Goal: Task Accomplishment & Management: Complete application form

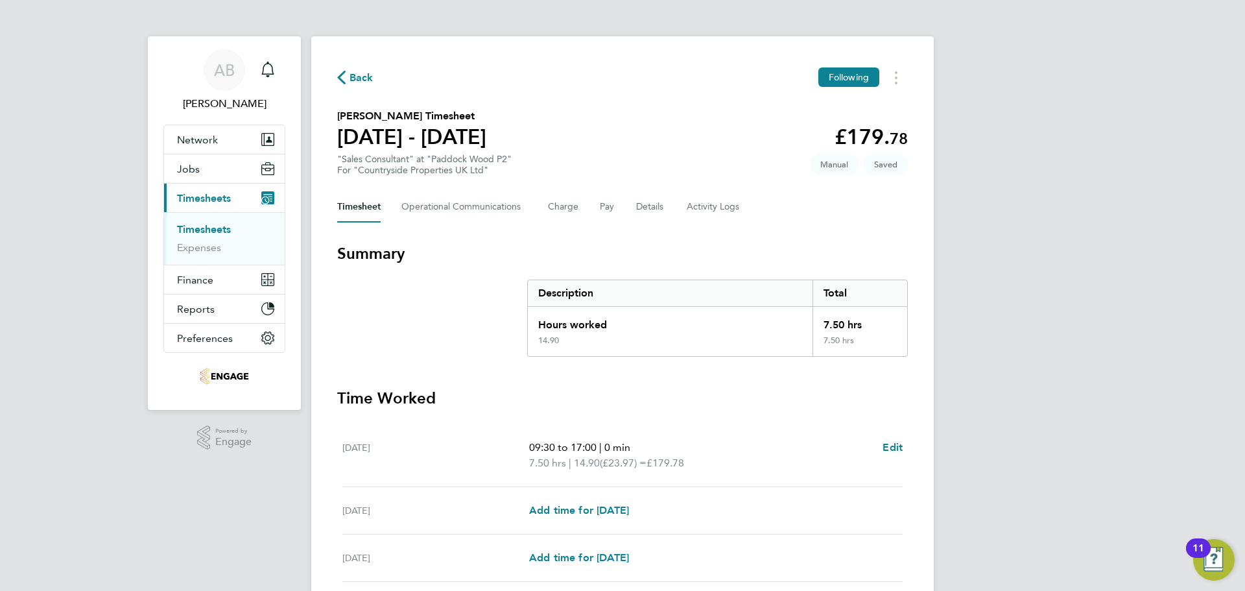
click at [344, 74] on icon "button" at bounding box center [341, 78] width 8 height 14
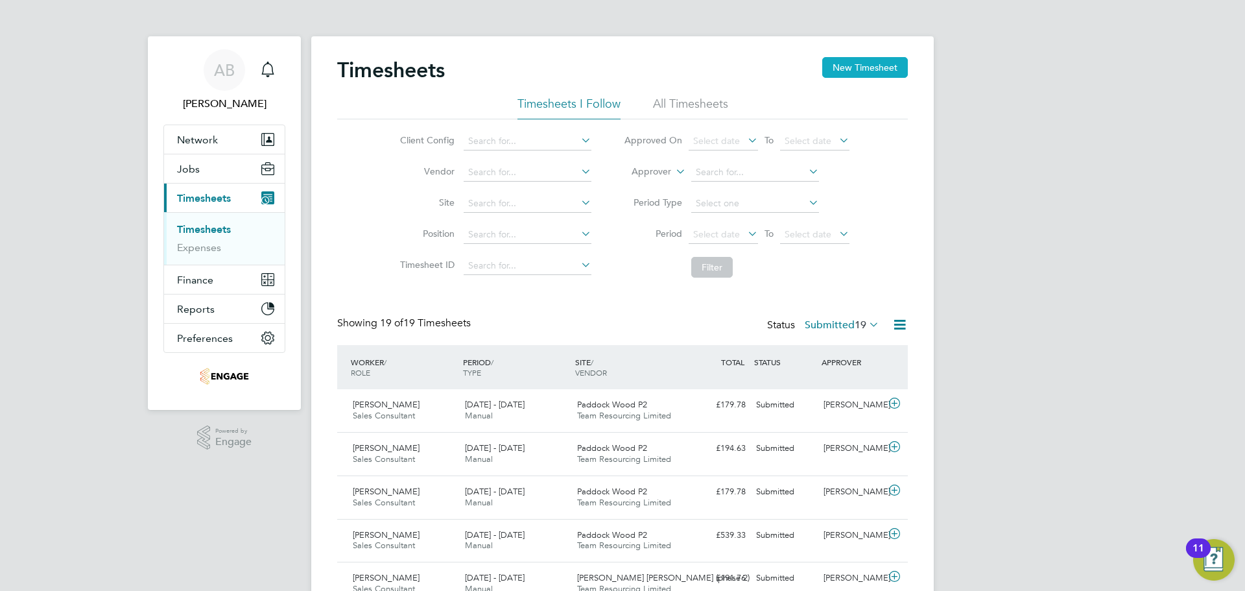
click at [867, 67] on button "New Timesheet" at bounding box center [865, 67] width 86 height 21
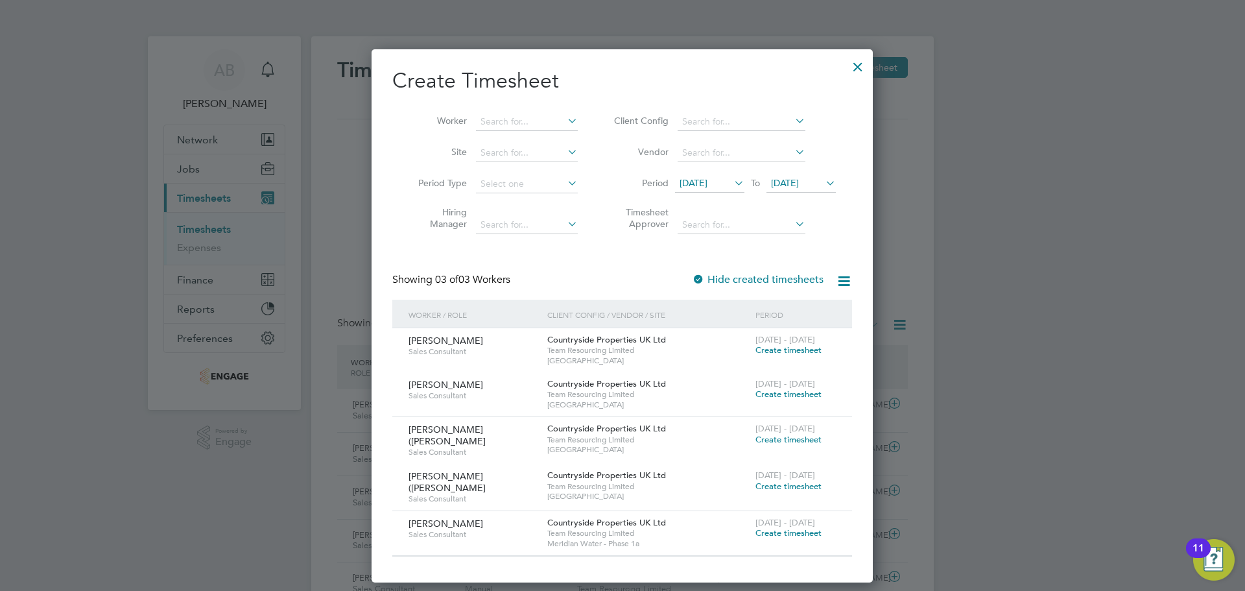
click at [799, 182] on span "16 Sep 2025" at bounding box center [785, 183] width 28 height 12
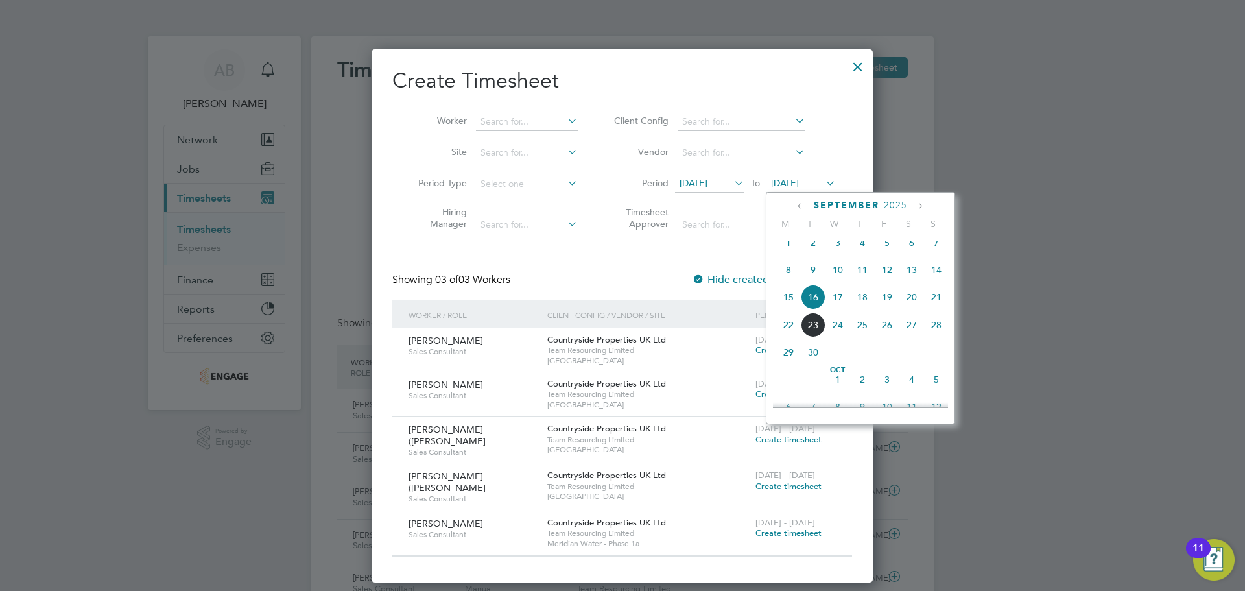
click at [940, 307] on span "21" at bounding box center [936, 297] width 25 height 25
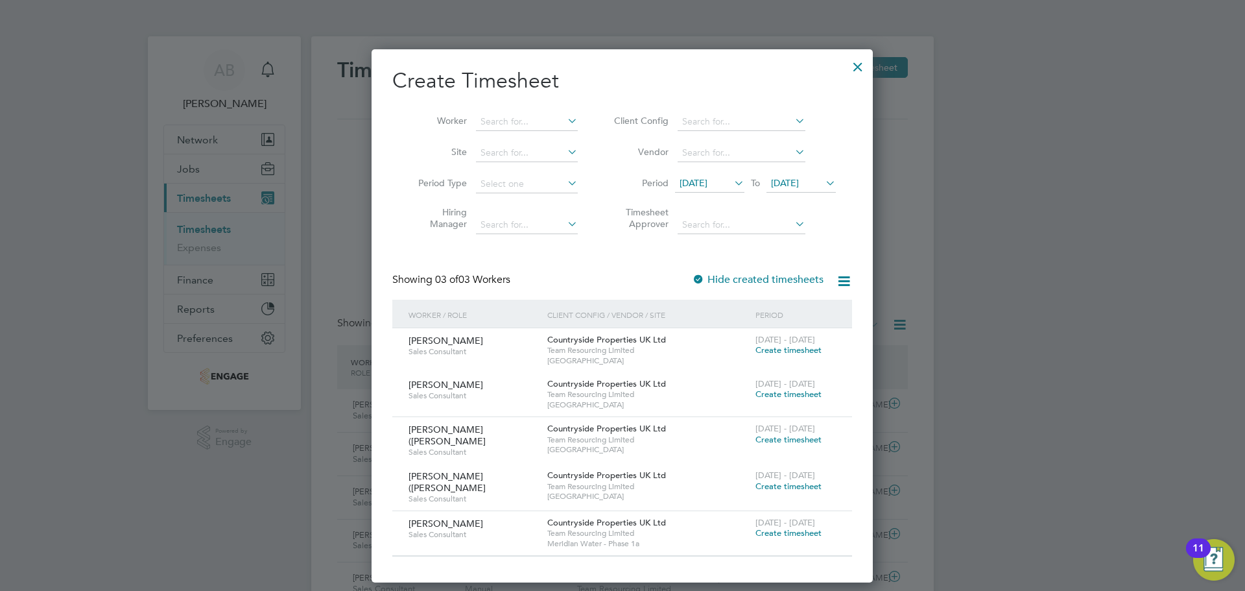
click at [859, 67] on div at bounding box center [857, 63] width 23 height 23
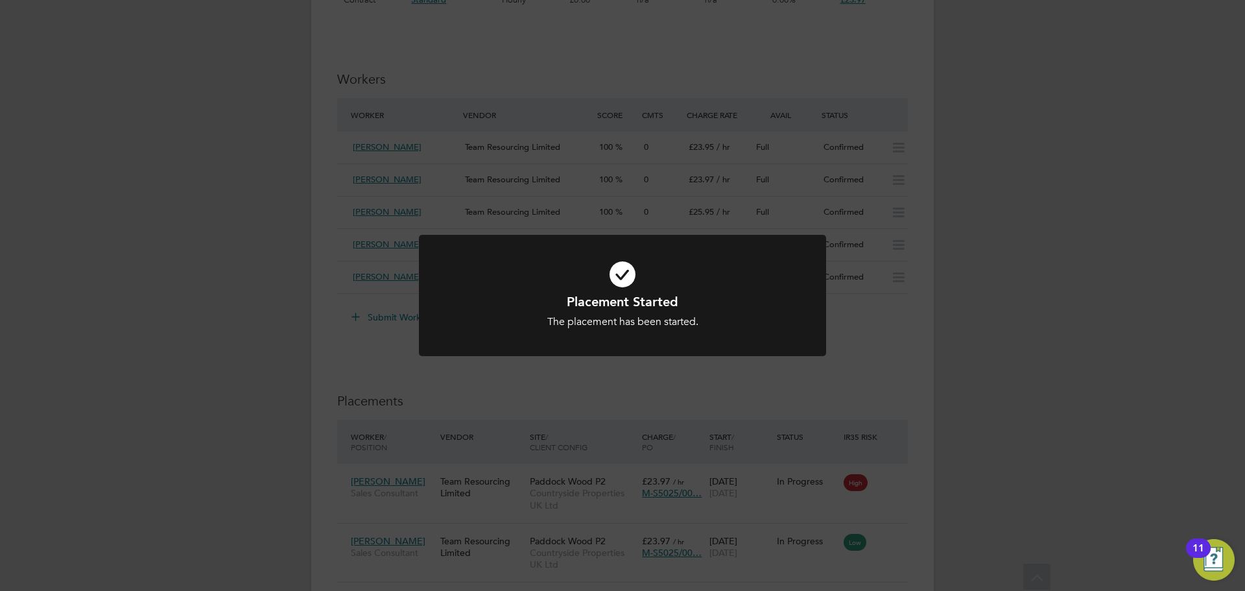
click at [968, 340] on div "Placement Started The placement has been started. Cancel Okay" at bounding box center [622, 295] width 1245 height 591
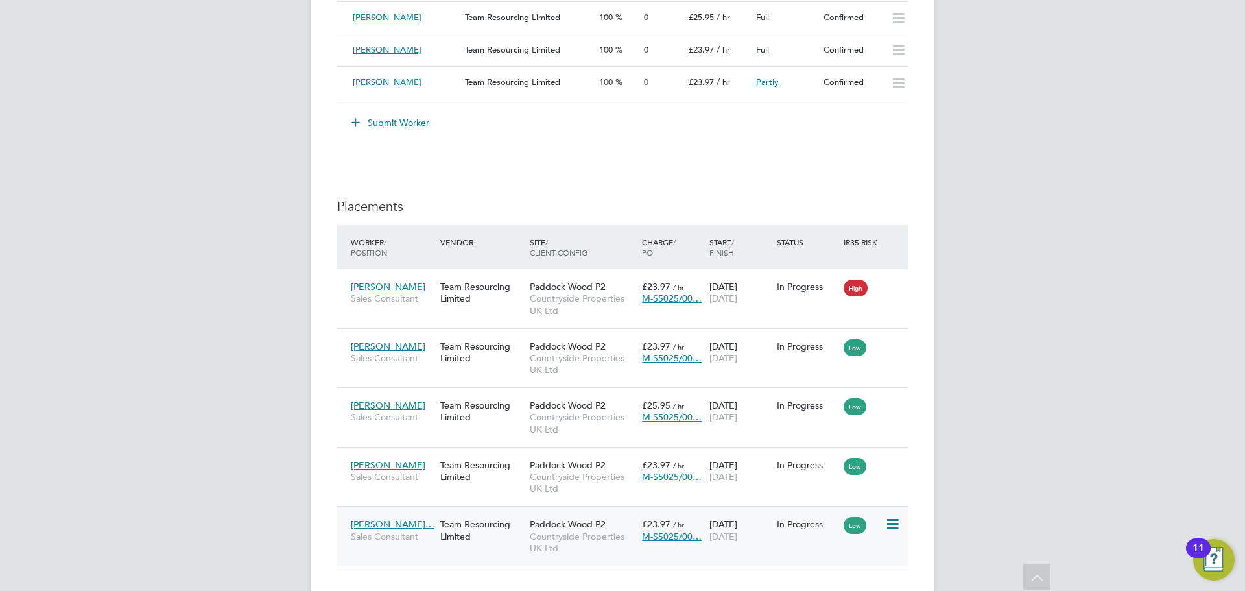
click at [898, 527] on icon at bounding box center [891, 524] width 13 height 16
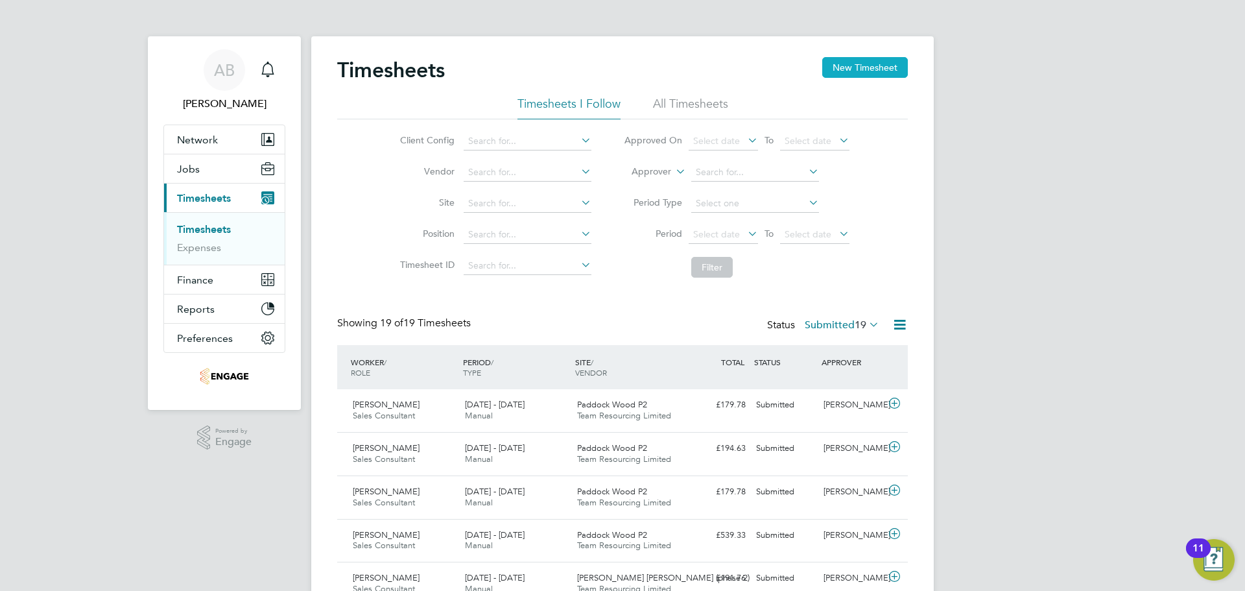
click at [848, 77] on button "New Timesheet" at bounding box center [865, 67] width 86 height 21
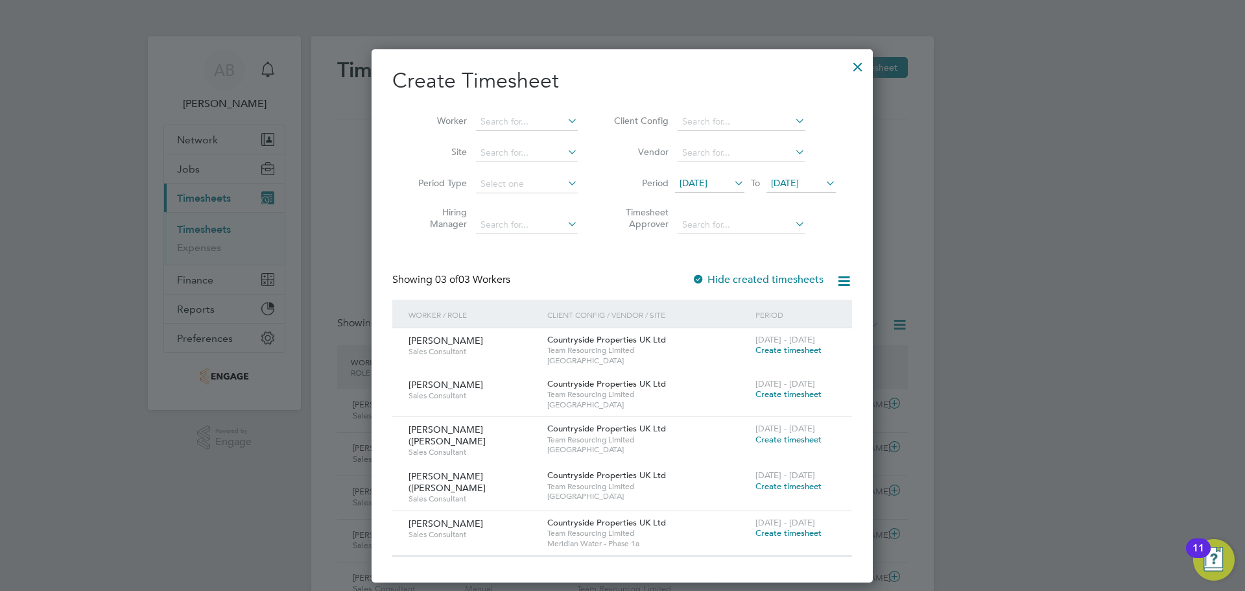
click at [799, 186] on span "16 Sep 2025" at bounding box center [785, 183] width 28 height 12
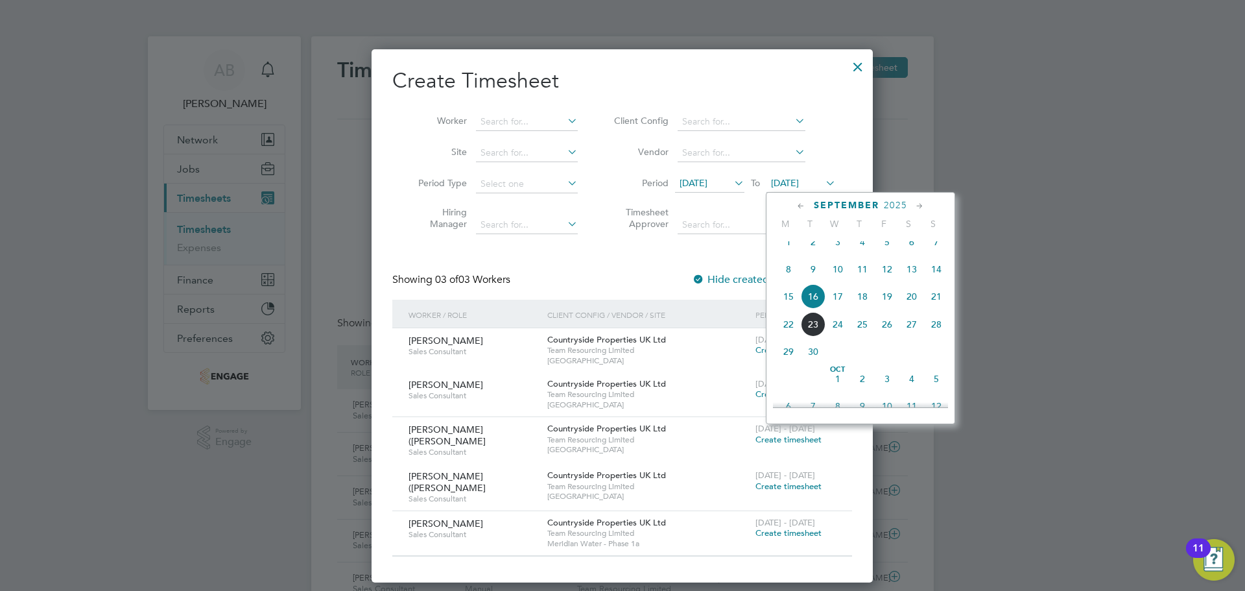
click at [937, 304] on span "21" at bounding box center [936, 296] width 25 height 25
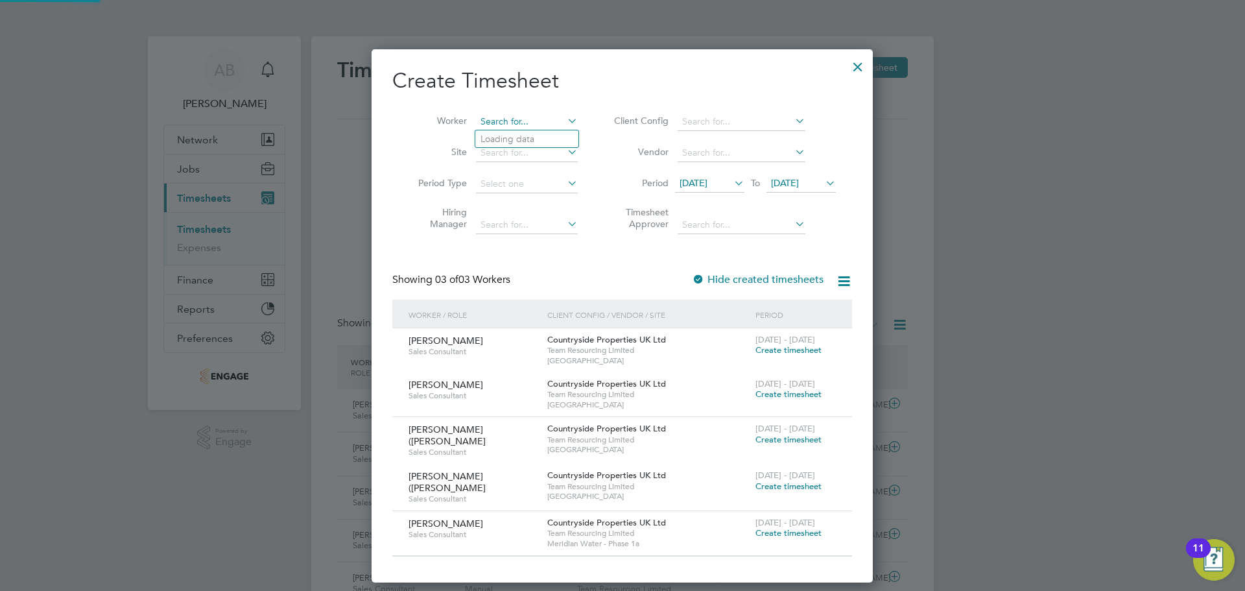
click at [531, 117] on input at bounding box center [527, 122] width 102 height 18
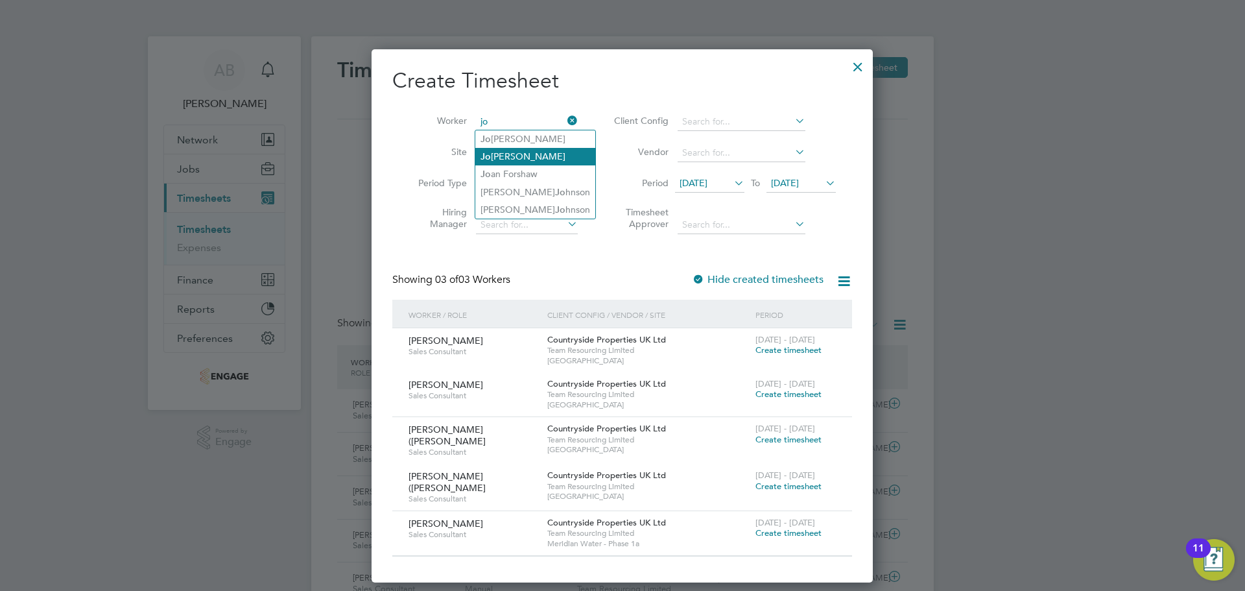
click at [534, 161] on li "Jo anna Morris - Karlsson" at bounding box center [535, 157] width 120 height 18
type input "[PERSON_NAME]"
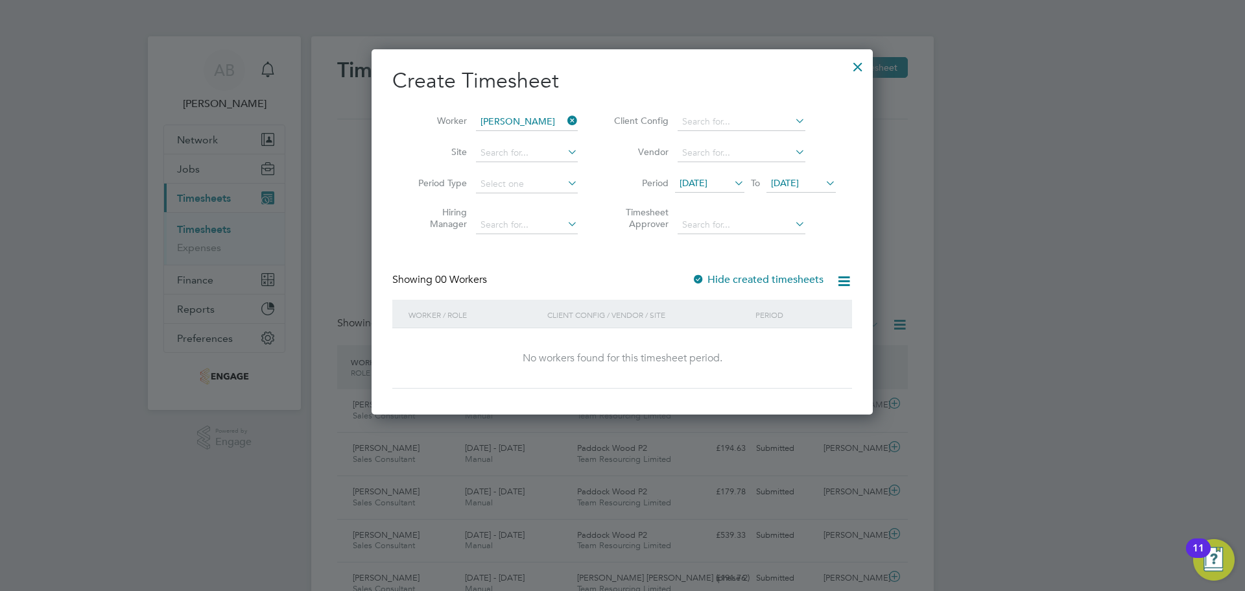
click at [850, 71] on div at bounding box center [857, 63] width 23 height 23
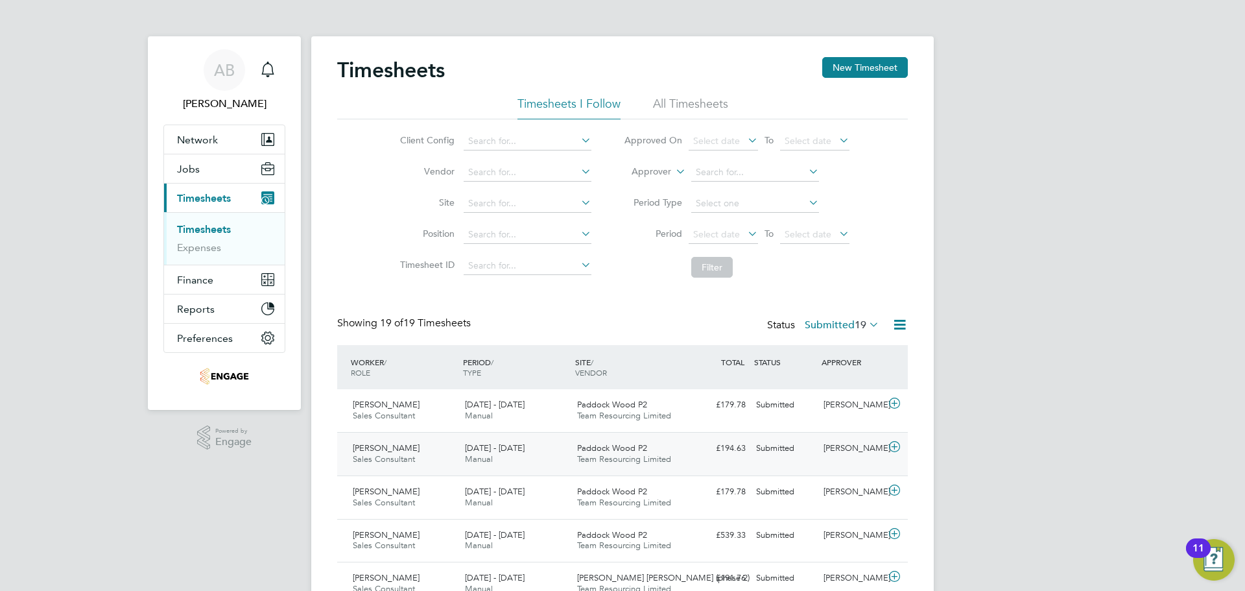
scroll to position [33, 113]
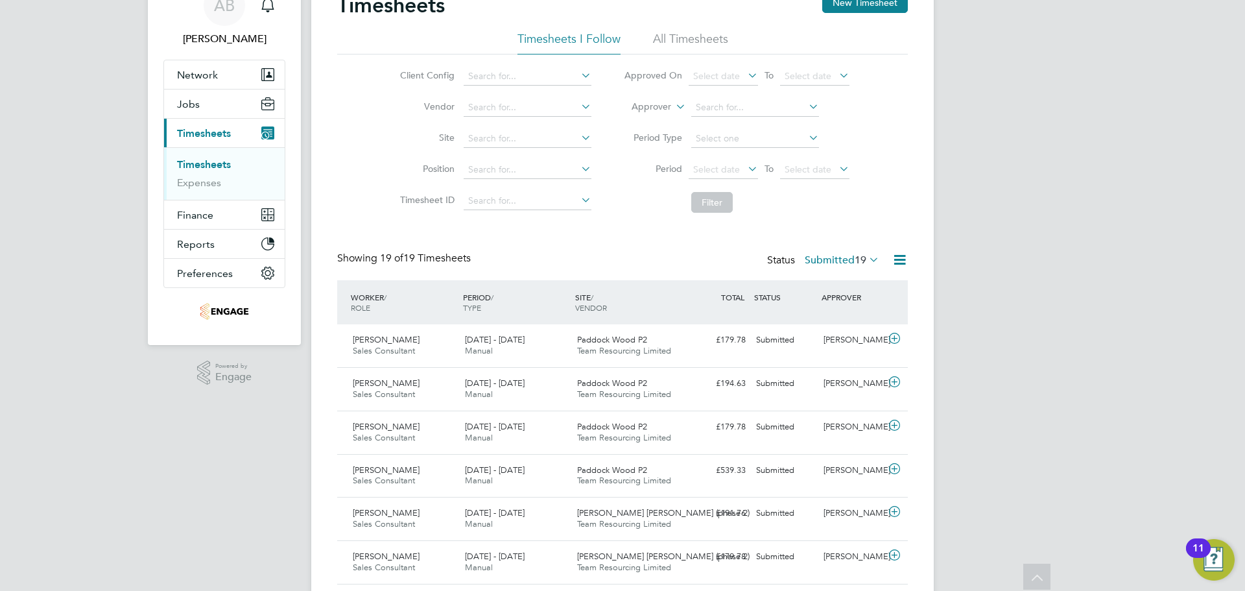
click at [884, 249] on div "Timesheets New Timesheet Timesheets I Follow All Timesheets Client Config Vendo…" at bounding box center [622, 569] width 571 height 1155
click at [866, 258] on icon at bounding box center [866, 259] width 0 height 18
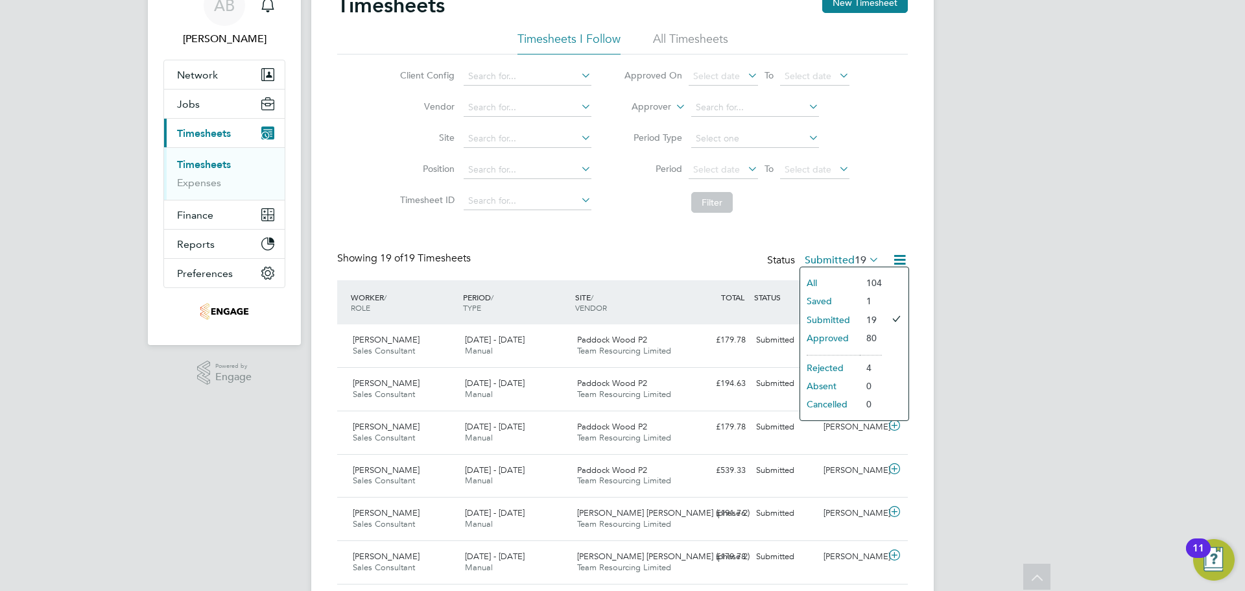
click at [840, 279] on li "All" at bounding box center [830, 283] width 60 height 18
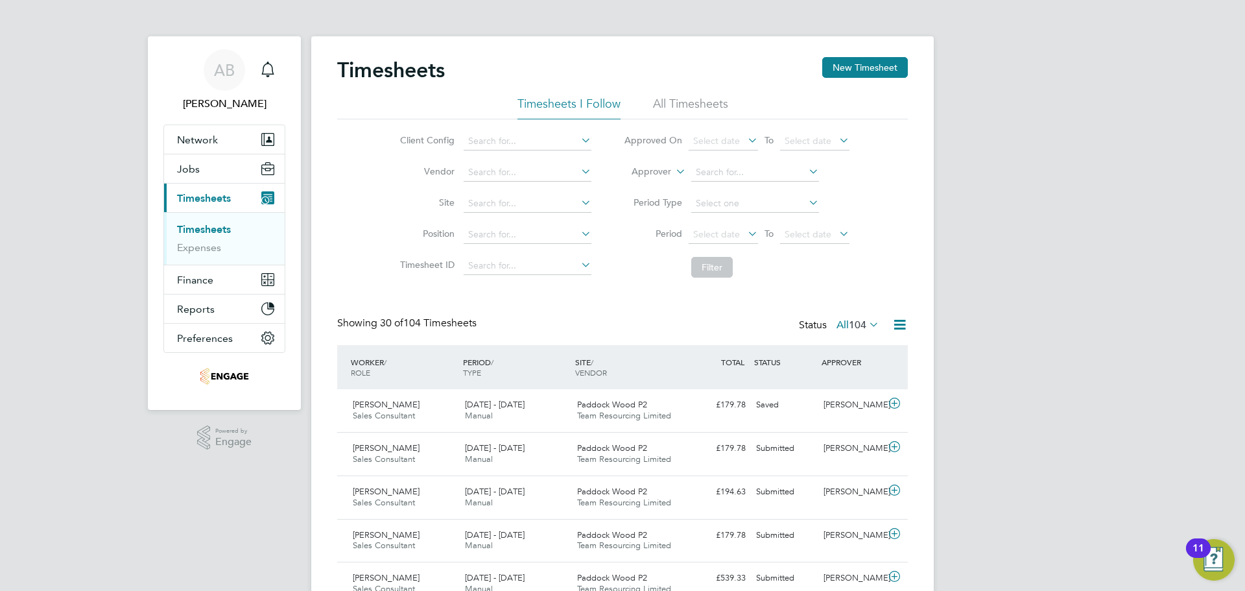
click at [861, 326] on span "104" at bounding box center [858, 324] width 18 height 13
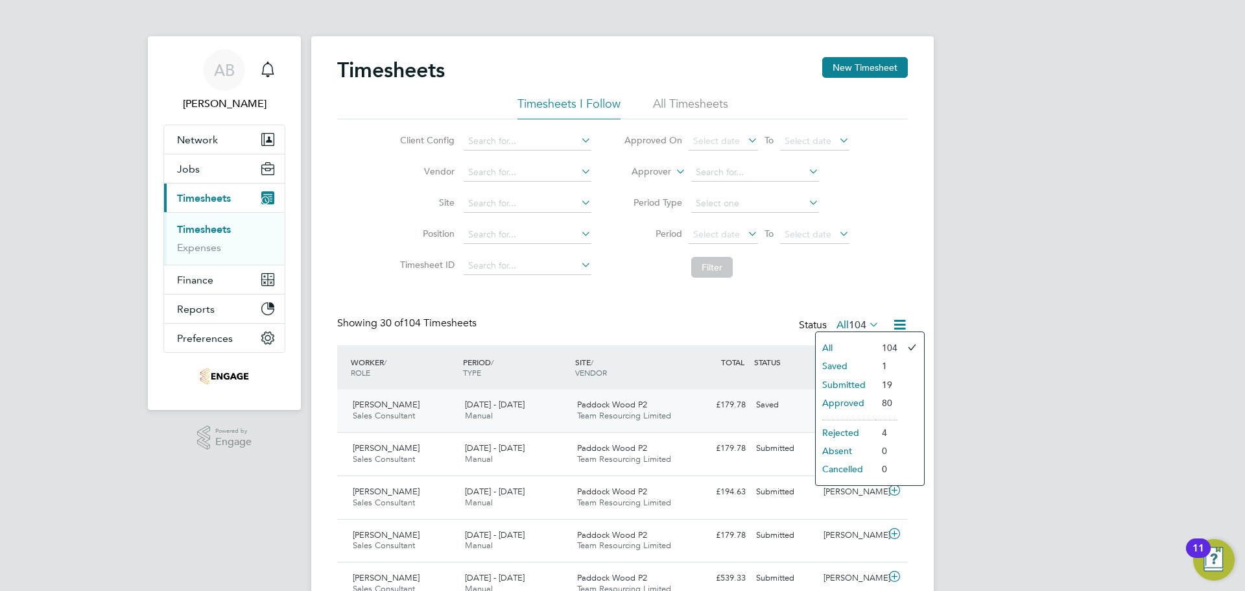
click at [713, 411] on div "£179.78 Saved" at bounding box center [717, 404] width 67 height 21
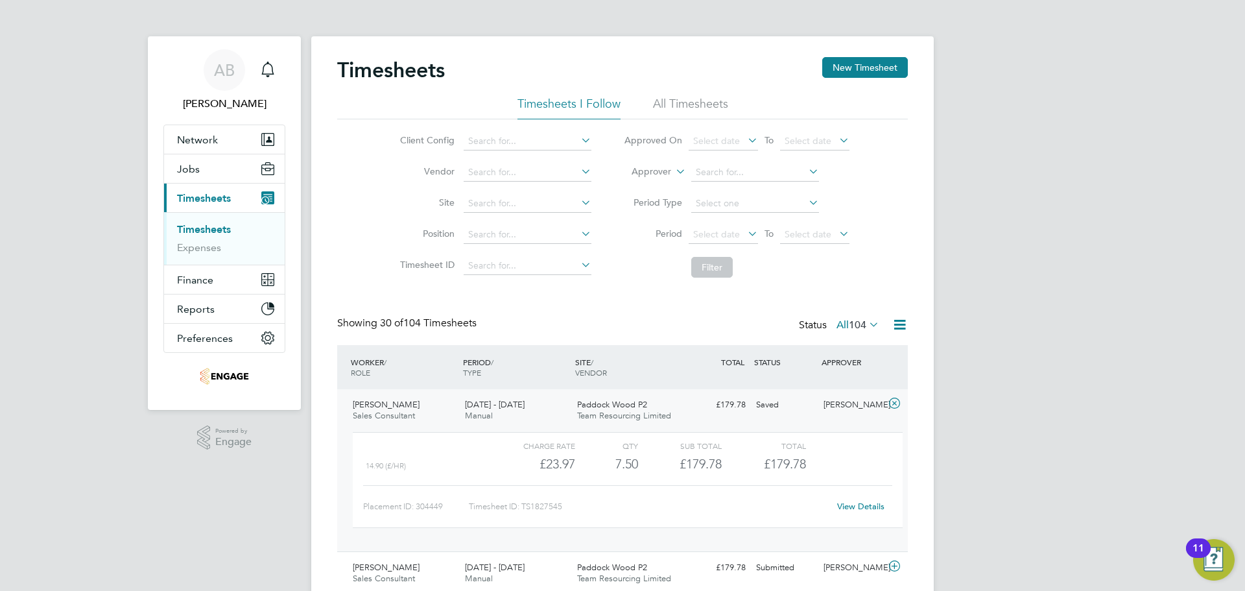
click at [868, 506] on link "View Details" at bounding box center [860, 506] width 47 height 11
click at [885, 59] on button "New Timesheet" at bounding box center [865, 67] width 86 height 21
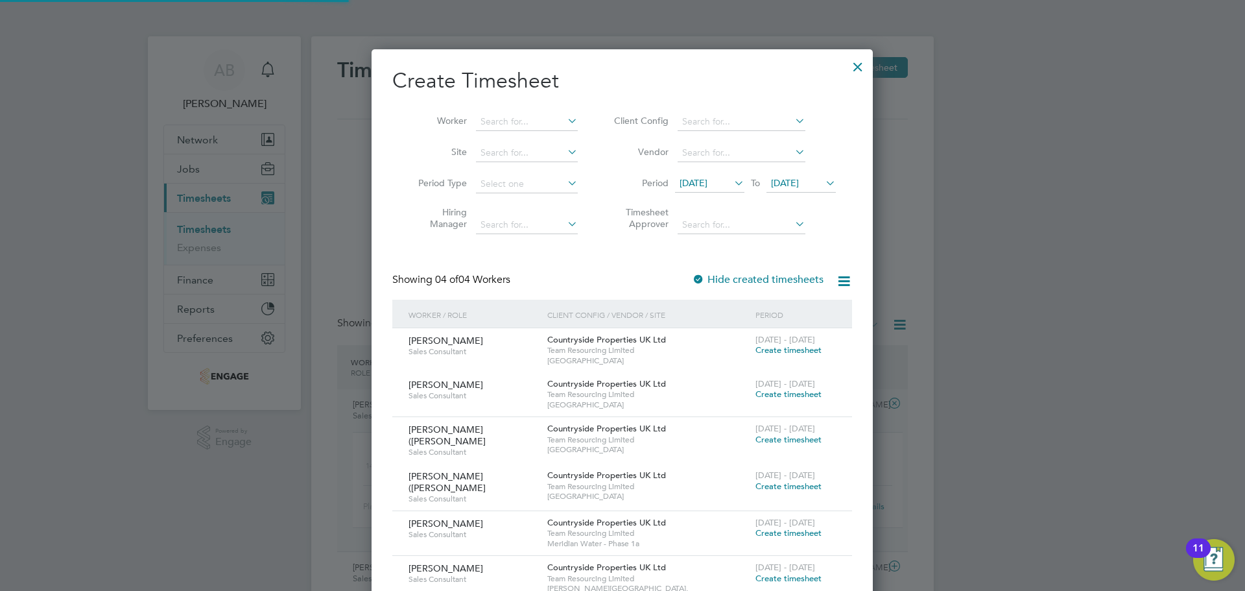
scroll to position [573, 502]
click at [799, 182] on span "16 Sep 2025" at bounding box center [785, 183] width 28 height 12
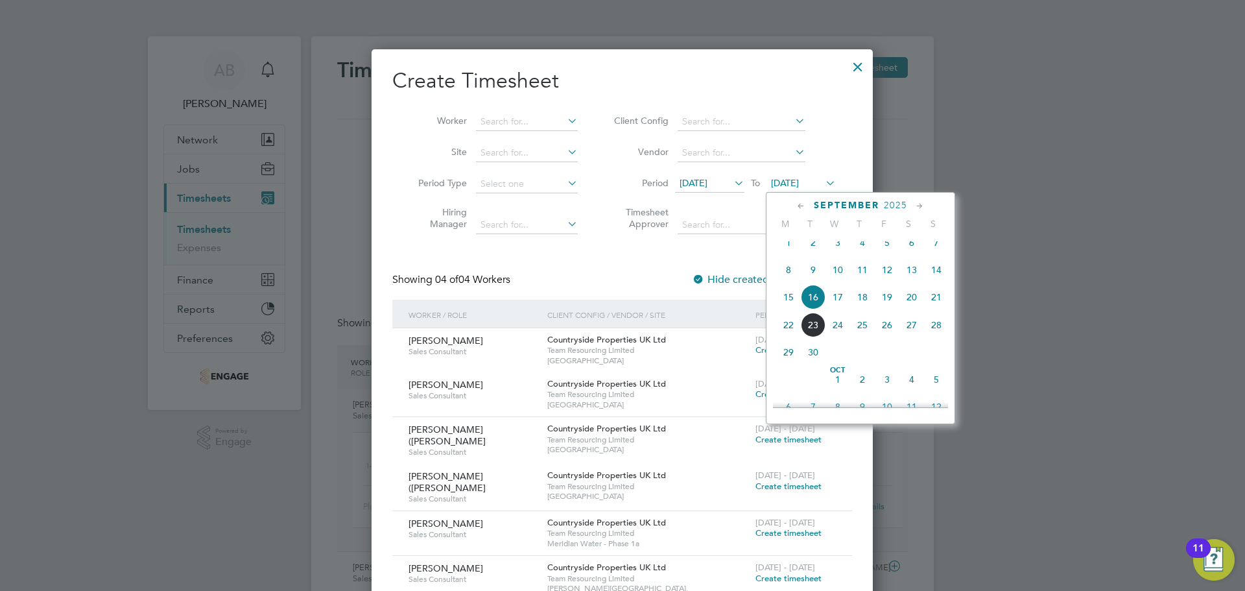
click at [941, 309] on span "21" at bounding box center [936, 297] width 25 height 25
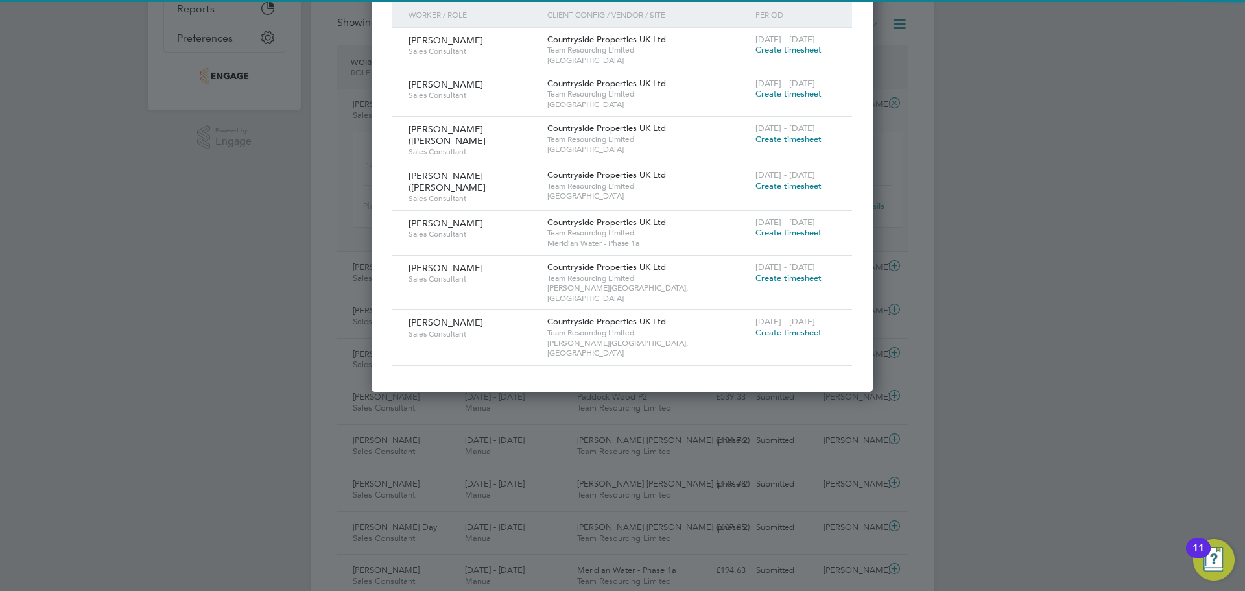
scroll to position [324, 0]
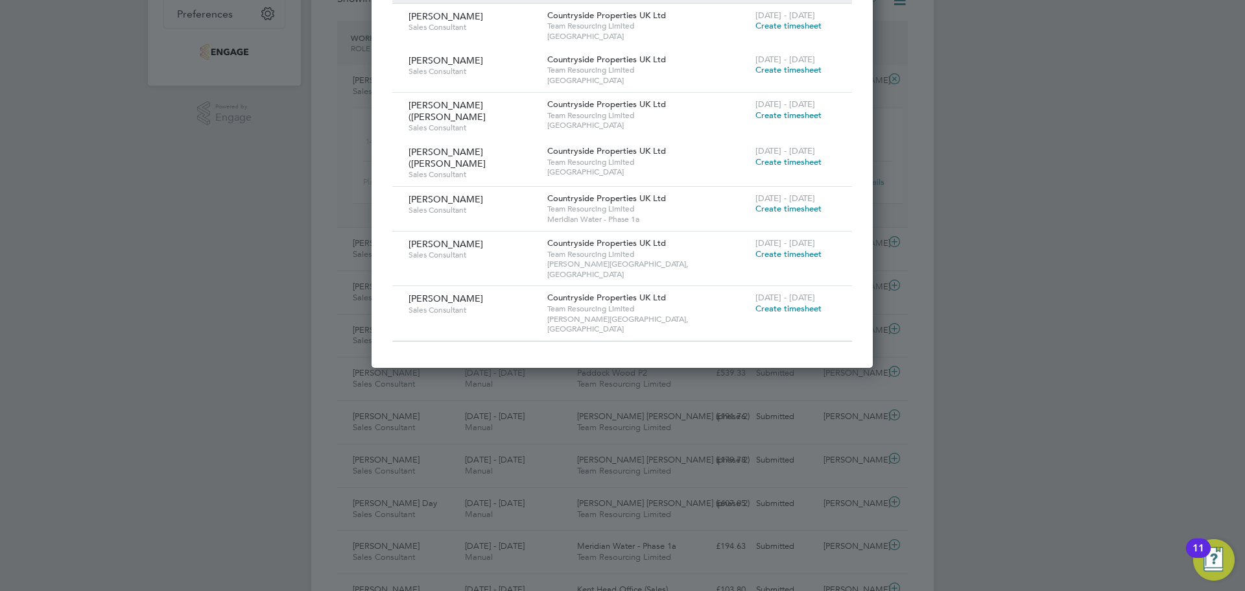
click at [793, 303] on span "Create timesheet" at bounding box center [789, 308] width 66 height 11
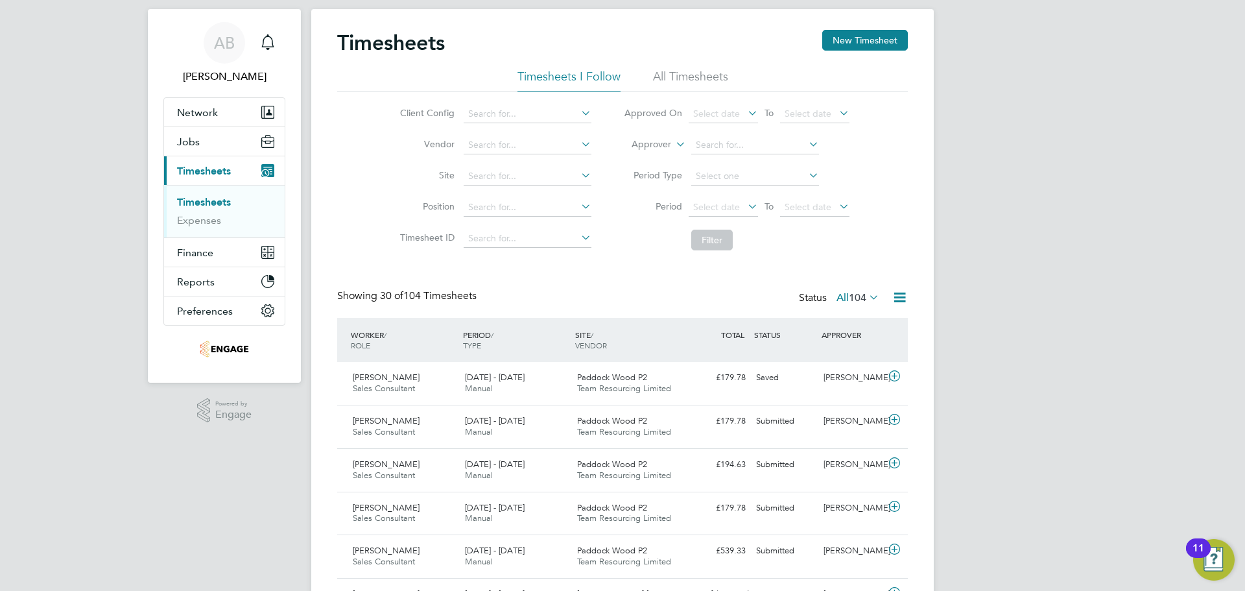
scroll to position [6, 6]
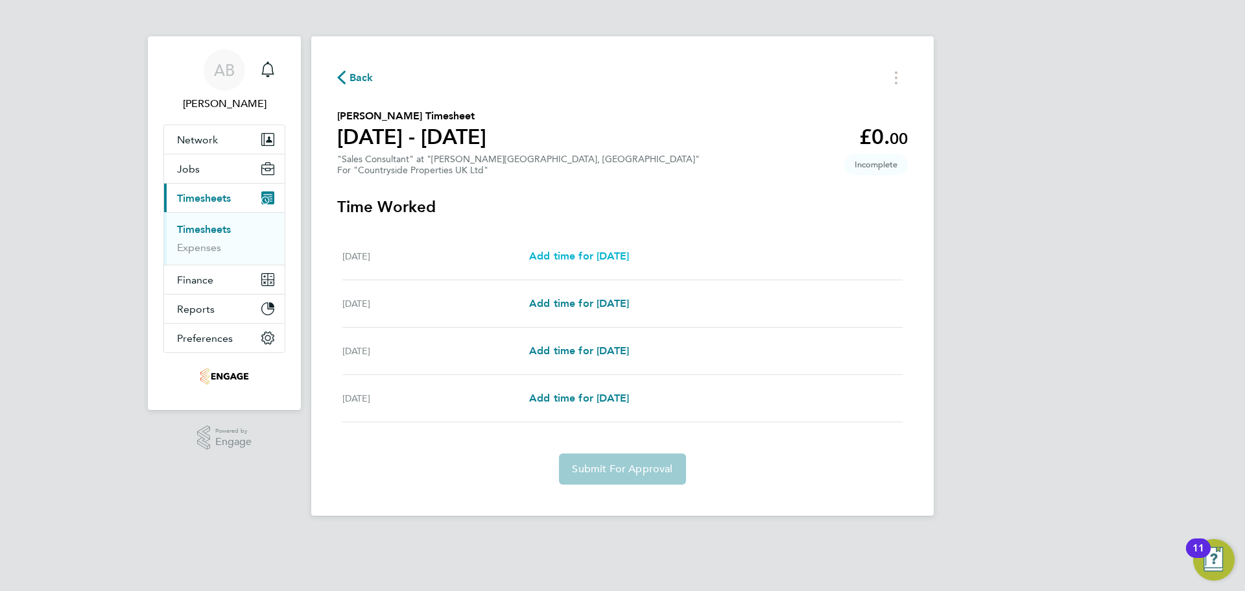
click at [599, 253] on span "Add time for Thu 18 Sep" at bounding box center [579, 256] width 100 height 12
select select "30"
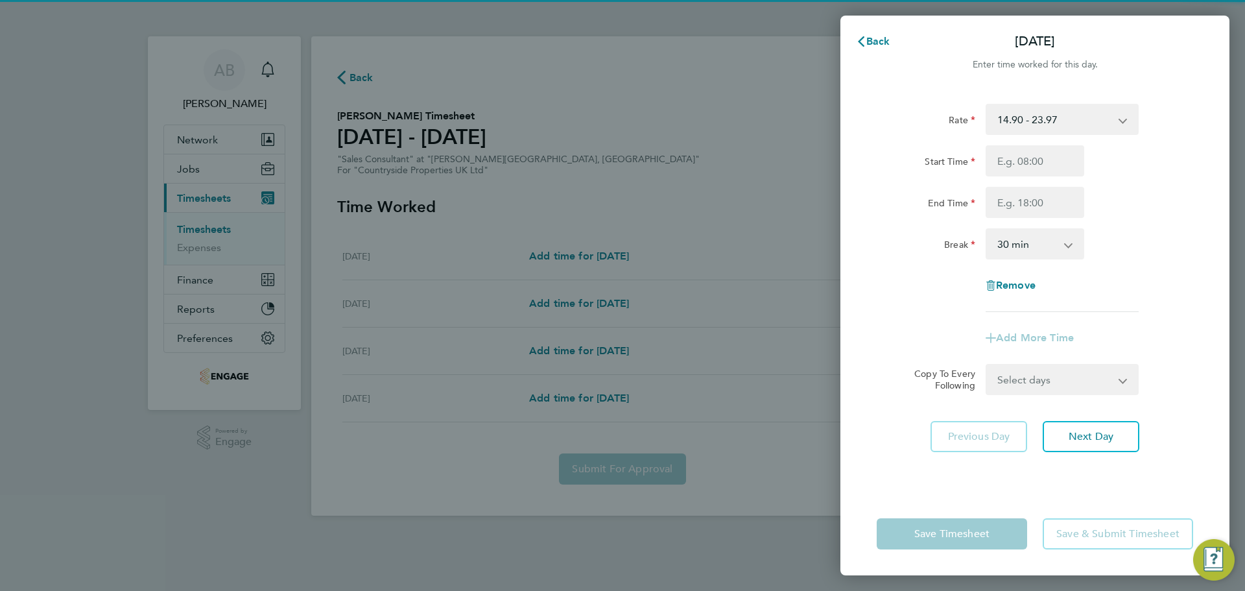
click at [1026, 144] on div "Rate 14.90 - 23.97 Start Time End Time Break 0 min 15 min 30 min 45 min 60 min …" at bounding box center [1035, 208] width 317 height 208
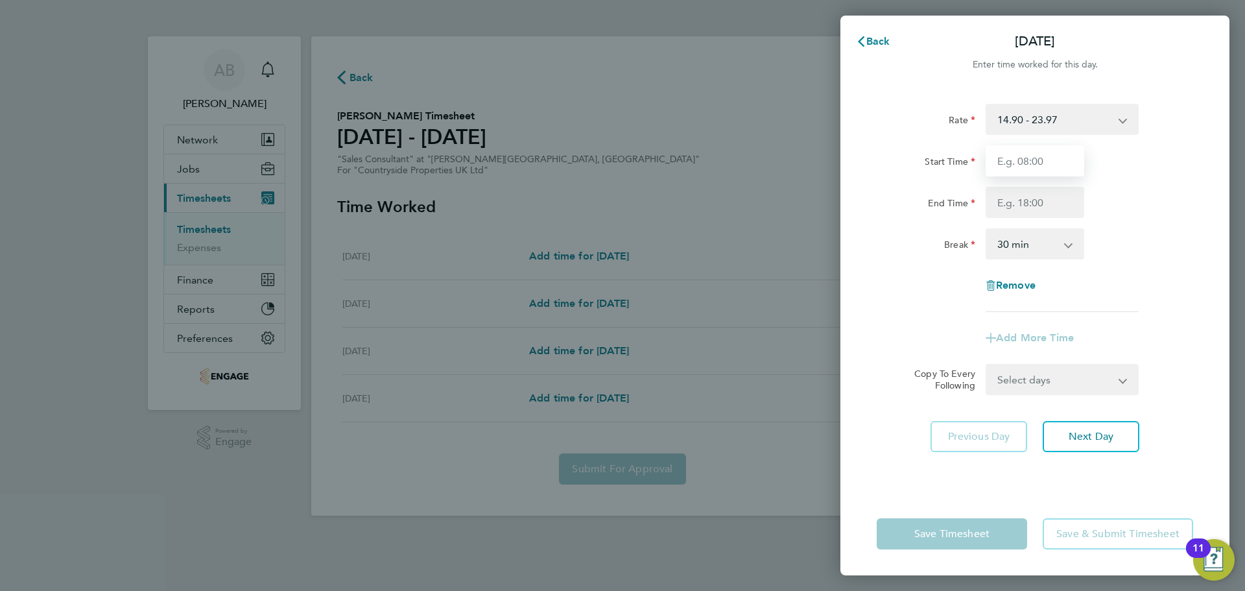
click at [1038, 154] on input "Start Time" at bounding box center [1035, 160] width 99 height 31
type input "09:30"
click at [1033, 207] on input "End Time" at bounding box center [1035, 202] width 99 height 31
type input "17:00"
click at [1011, 245] on select "0 min 15 min 30 min 45 min 60 min 75 min 90 min" at bounding box center [1027, 244] width 80 height 29
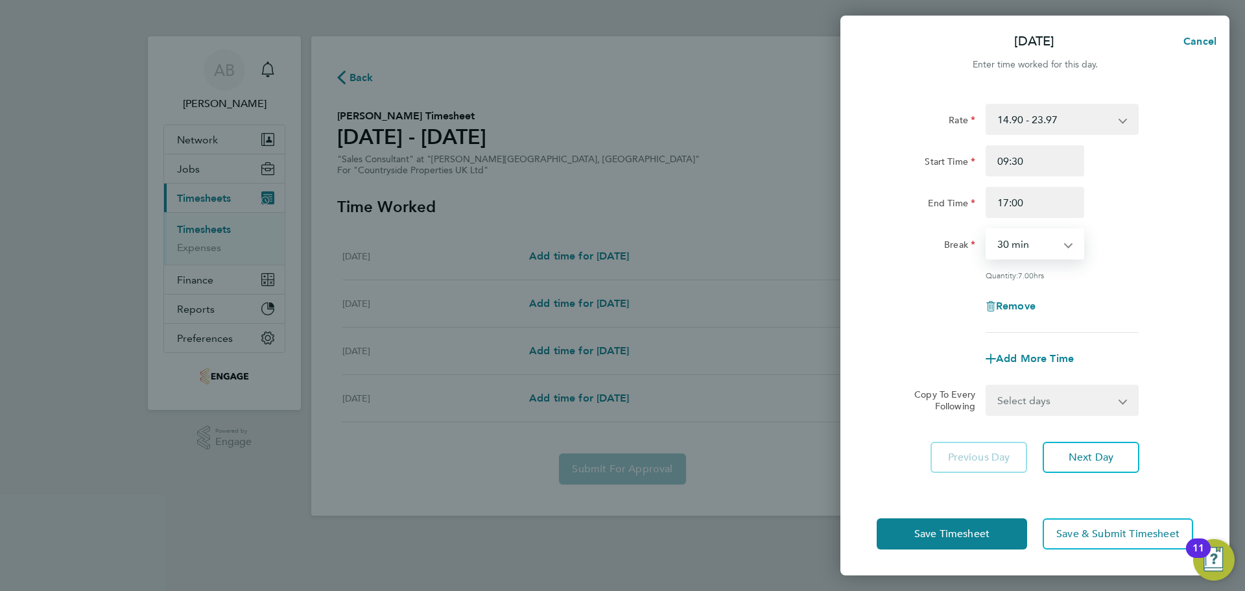
select select "0"
click at [987, 230] on select "0 min 15 min 30 min 45 min 60 min 75 min 90 min" at bounding box center [1027, 244] width 80 height 29
click at [1109, 459] on span "Next Day" at bounding box center [1091, 457] width 45 height 13
select select "30"
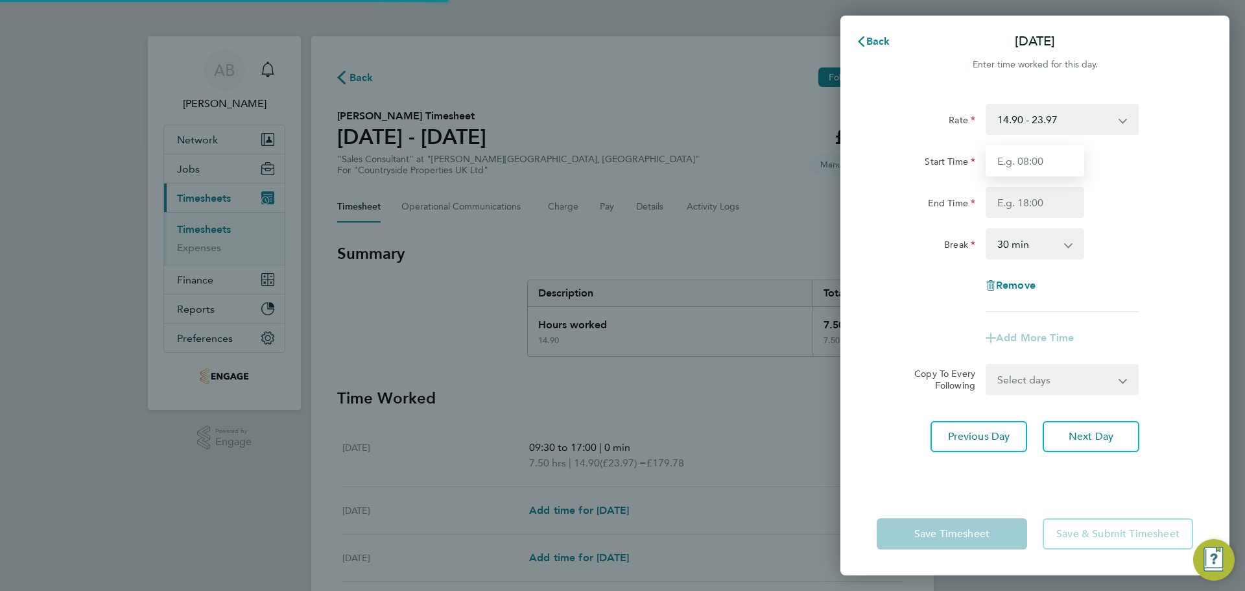
click at [1034, 164] on input "Start Time" at bounding box center [1035, 160] width 99 height 31
type input "09:30"
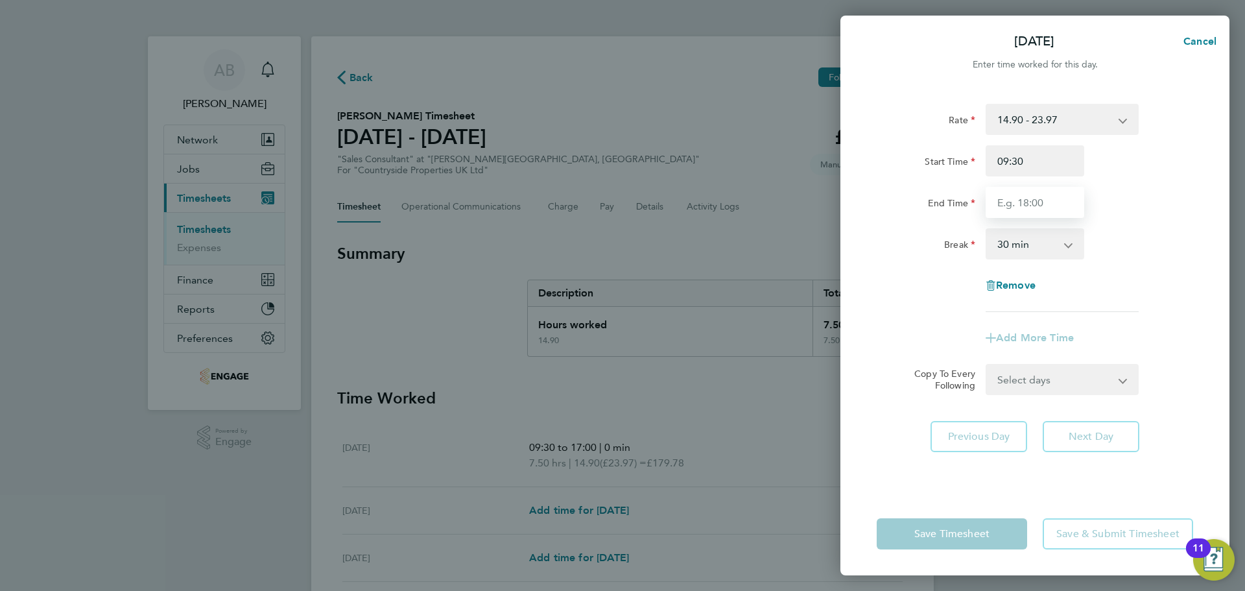
click at [1032, 209] on input "End Time" at bounding box center [1035, 202] width 99 height 31
type input "17:00"
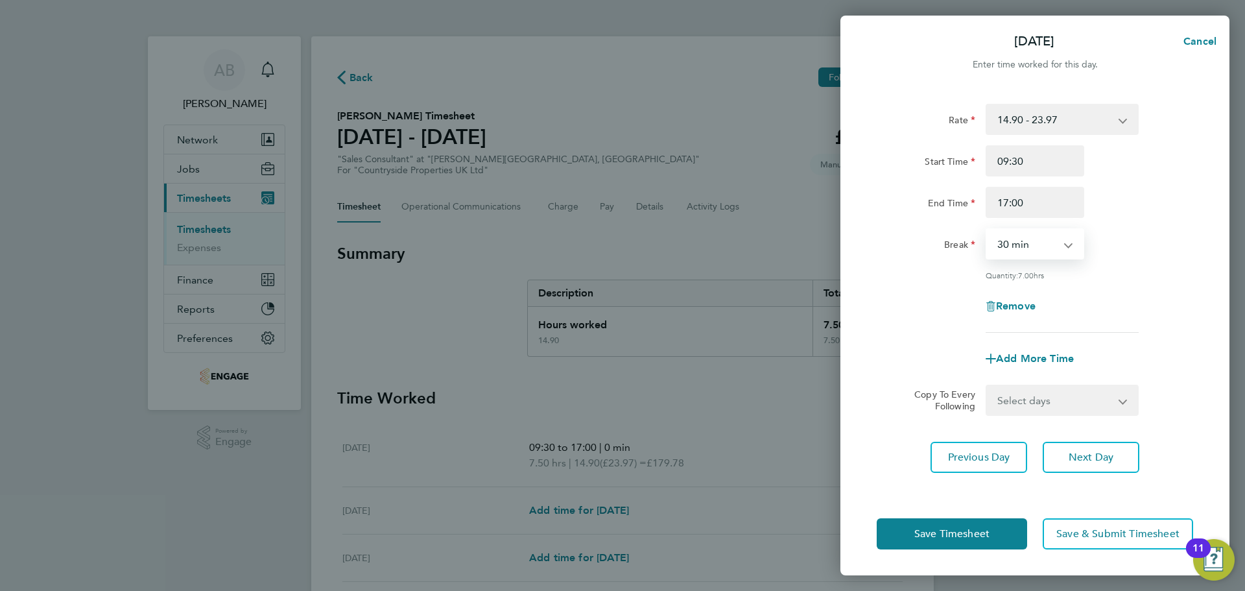
click at [1037, 250] on select "0 min 15 min 30 min 45 min 60 min 75 min 90 min" at bounding box center [1027, 244] width 80 height 29
select select "0"
click at [987, 230] on select "0 min 15 min 30 min 45 min 60 min 75 min 90 min" at bounding box center [1027, 244] width 80 height 29
click at [930, 534] on span "Save Timesheet" at bounding box center [951, 533] width 75 height 13
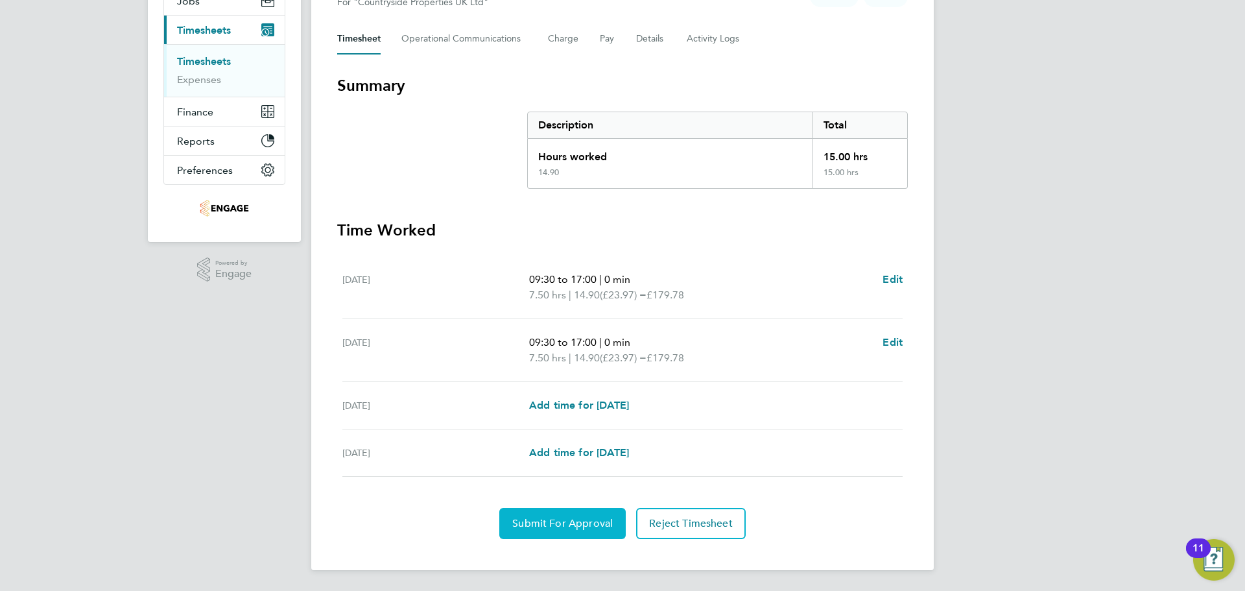
click at [546, 532] on button "Submit For Approval" at bounding box center [562, 523] width 126 height 31
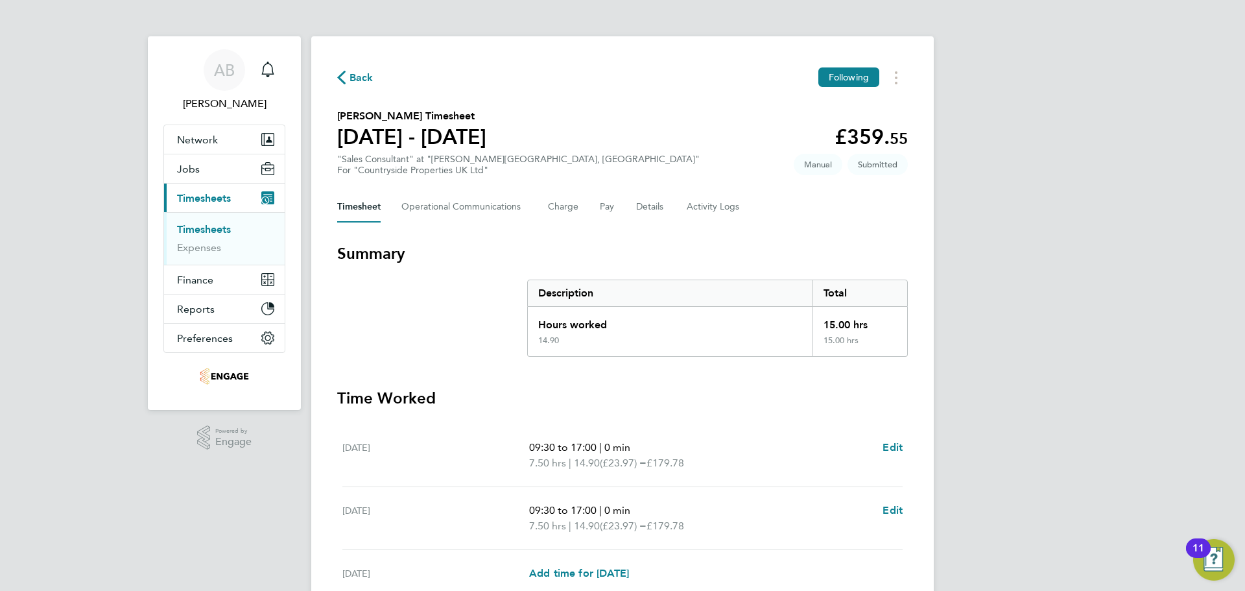
click at [347, 74] on span "Back" at bounding box center [355, 77] width 36 height 12
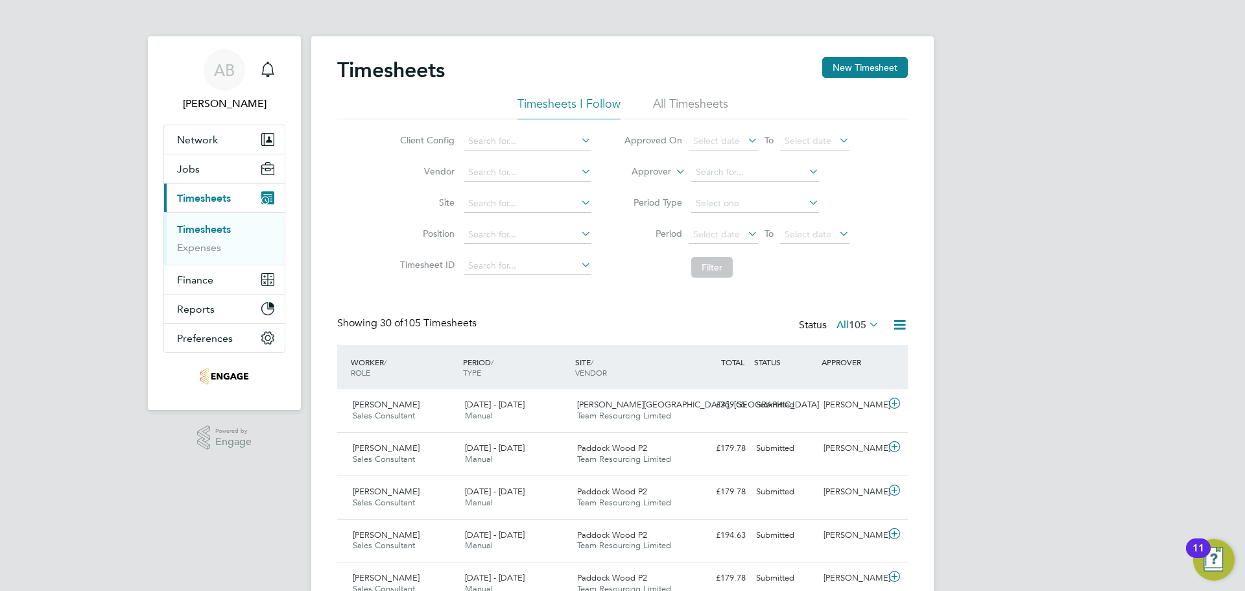
click at [886, 66] on button "New Timesheet" at bounding box center [865, 67] width 86 height 21
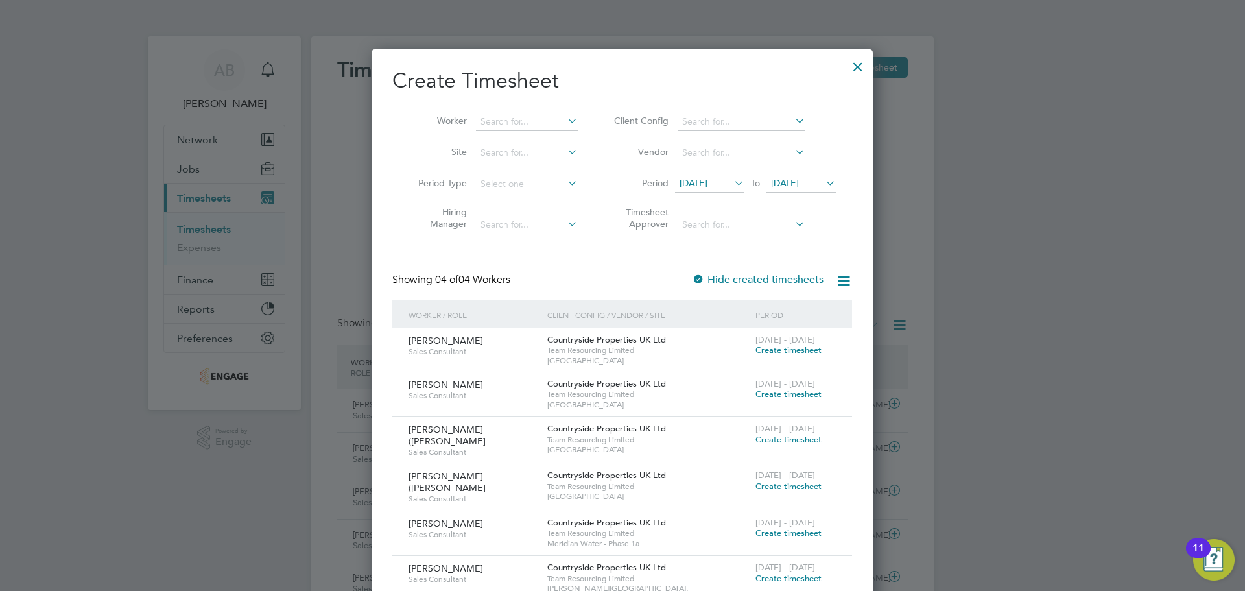
click at [823, 187] on icon at bounding box center [823, 183] width 0 height 18
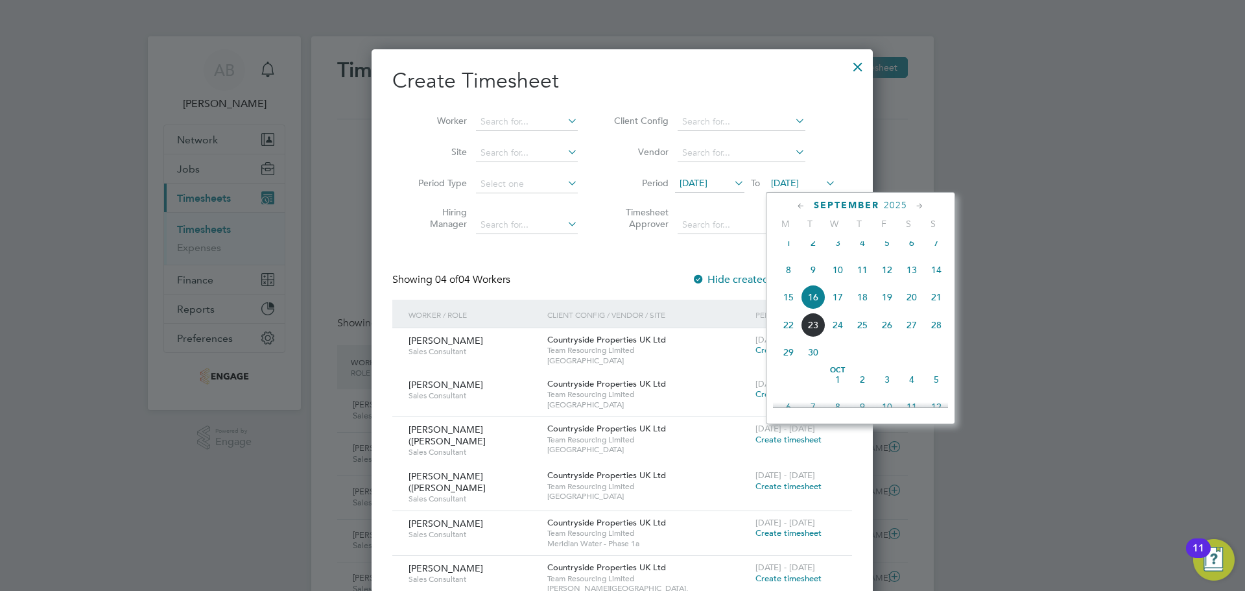
click at [934, 304] on span "21" at bounding box center [936, 297] width 25 height 25
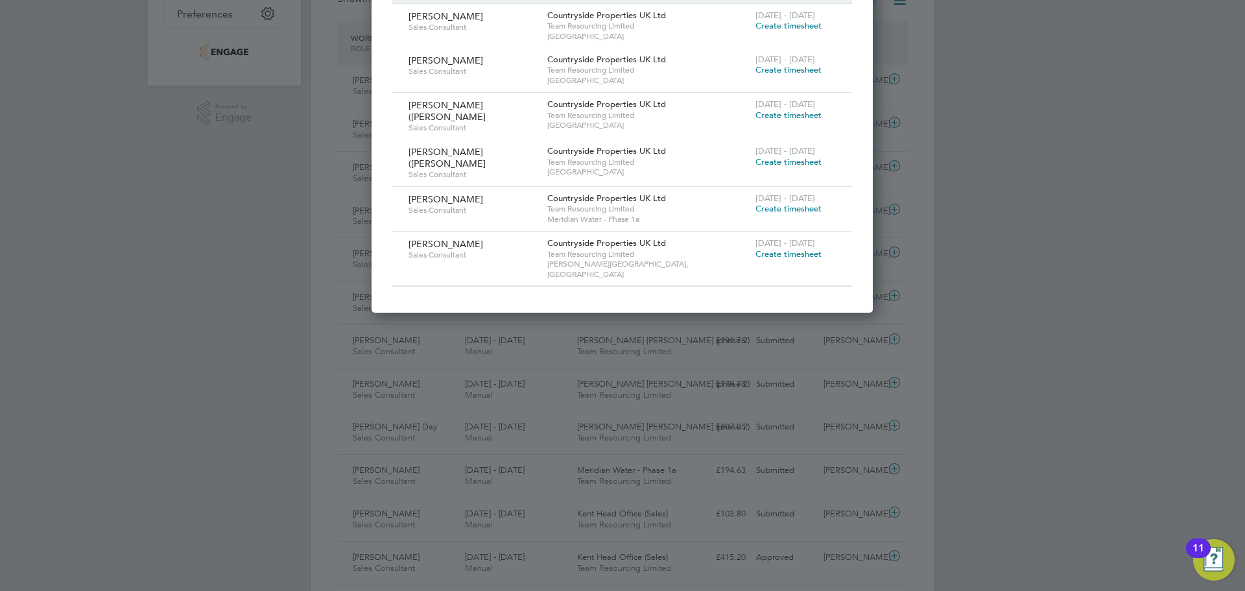
click at [815, 250] on span "Create timesheet" at bounding box center [789, 253] width 66 height 11
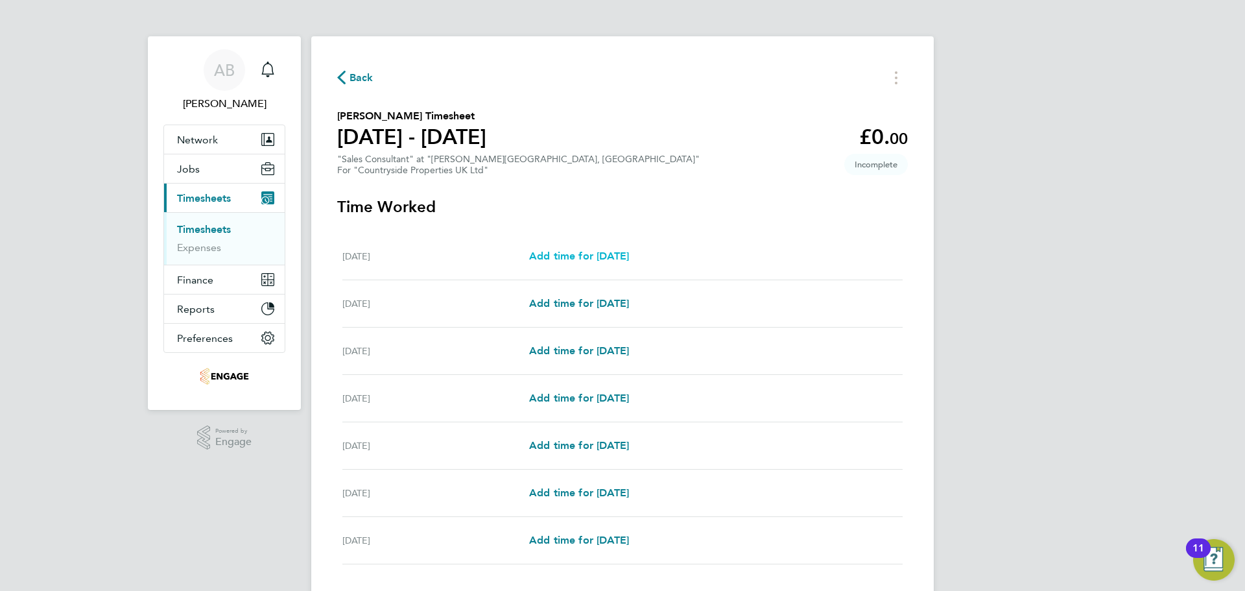
click at [564, 257] on span "Add time for Mon 15 Sep" at bounding box center [579, 256] width 100 height 12
select select "30"
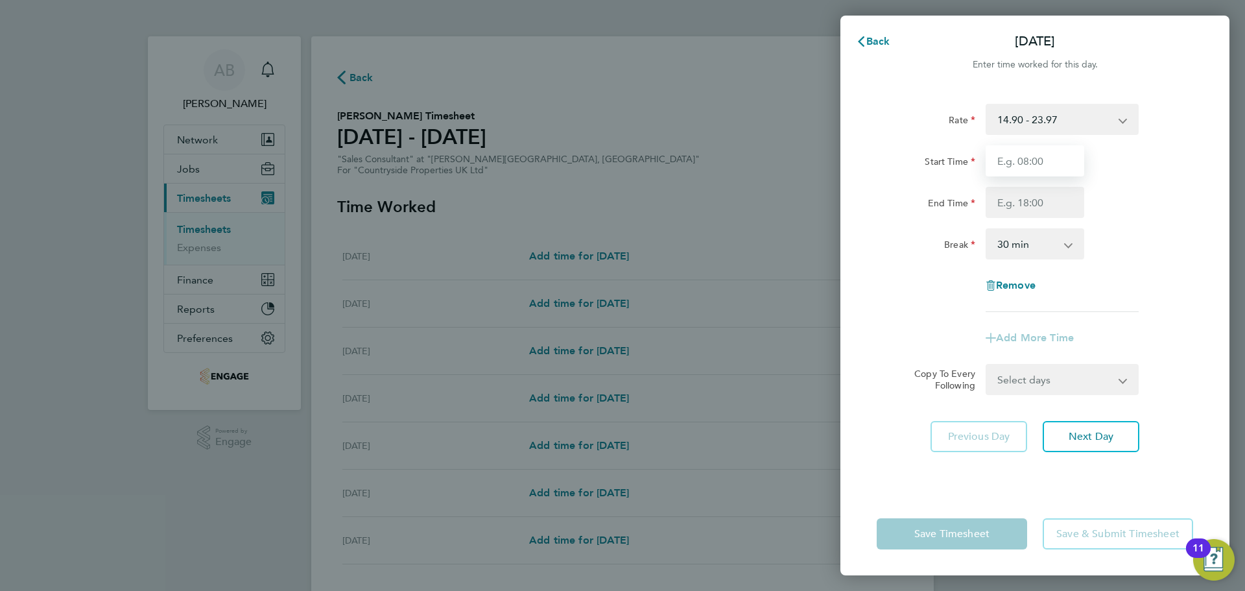
click at [1071, 150] on input "Start Time" at bounding box center [1035, 160] width 99 height 31
type input "09:30"
drag, startPoint x: 1066, startPoint y: 176, endPoint x: 1033, endPoint y: 207, distance: 45.0
click at [1033, 207] on input "End Time" at bounding box center [1035, 202] width 99 height 31
type input "17:00"
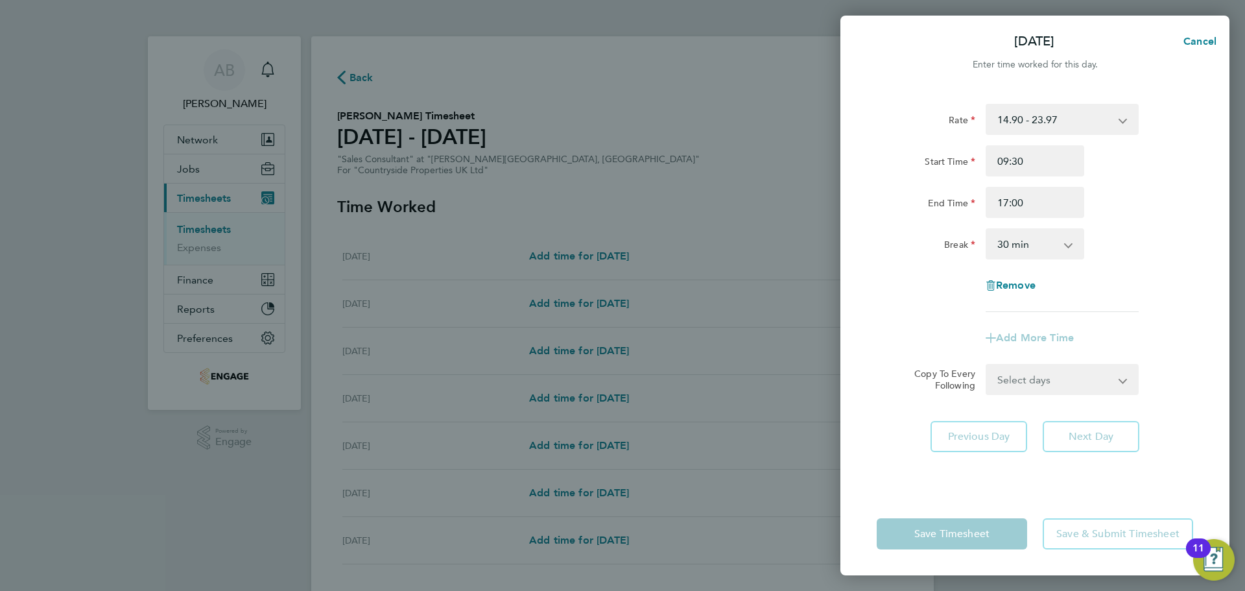
click at [1029, 246] on select "0 min 15 min 30 min 45 min 60 min 75 min 90 min" at bounding box center [1027, 244] width 80 height 29
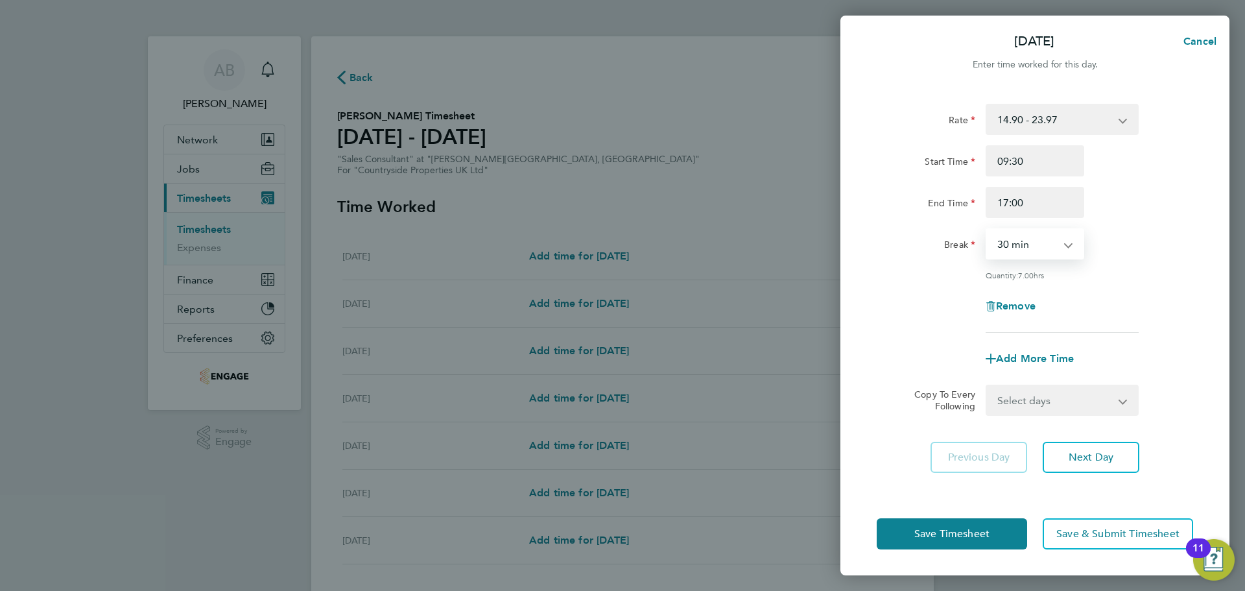
select select "0"
click at [987, 230] on select "0 min 15 min 30 min 45 min 60 min 75 min 90 min" at bounding box center [1027, 244] width 80 height 29
click at [1100, 460] on span "Next Day" at bounding box center [1091, 457] width 45 height 13
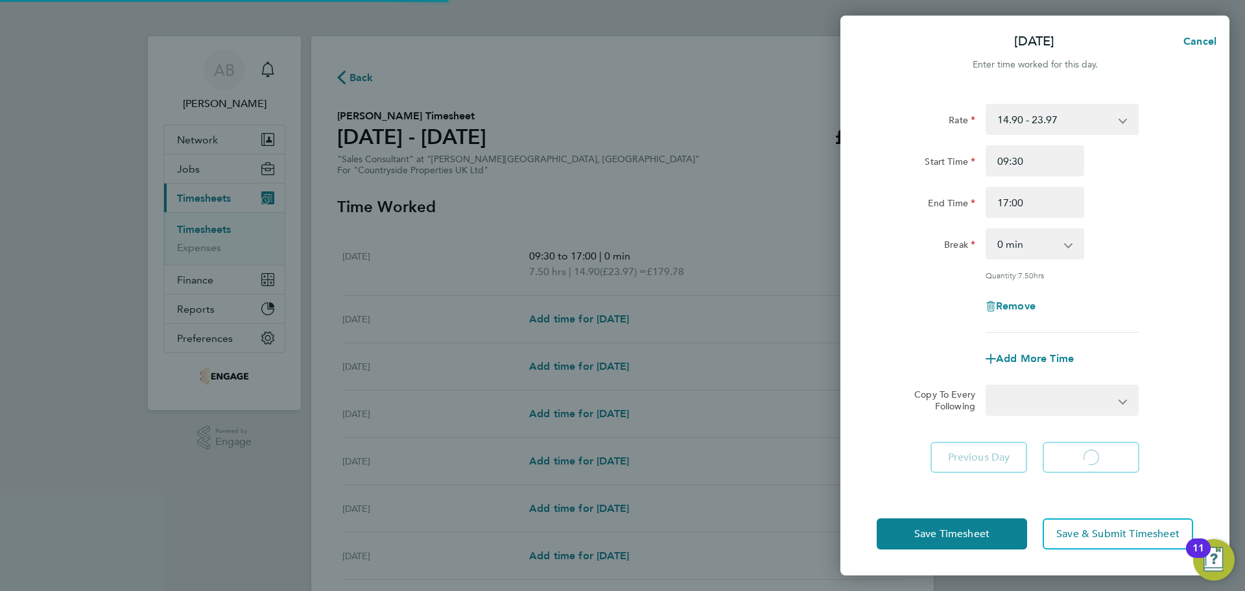
select select "30"
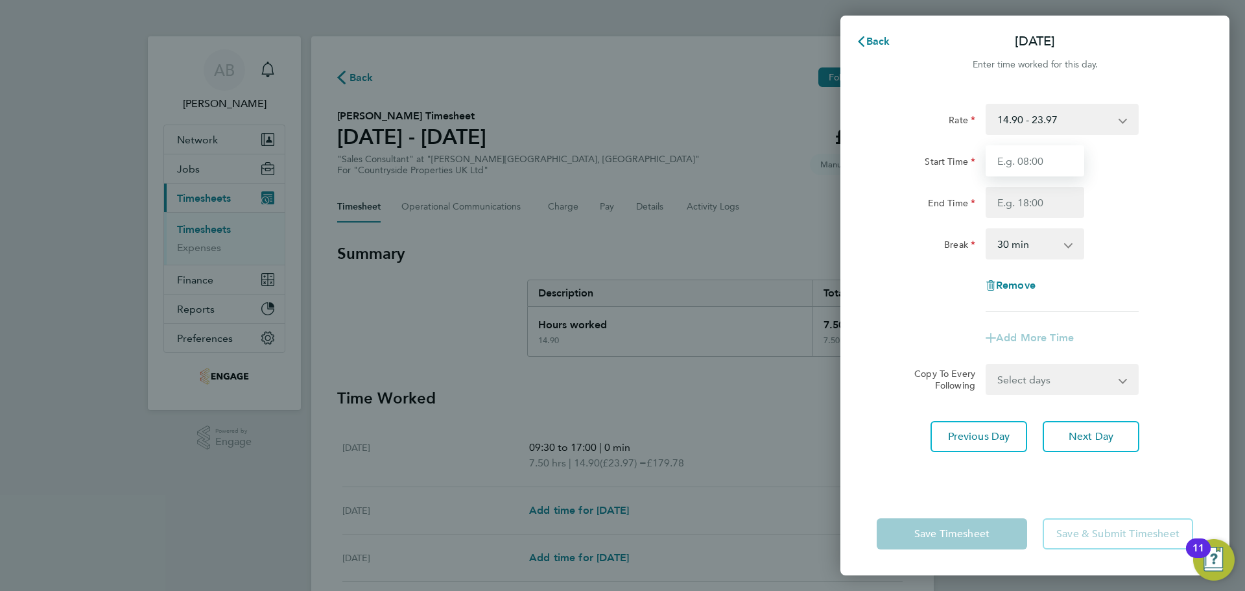
click at [1046, 162] on input "Start Time" at bounding box center [1035, 160] width 99 height 31
type input "09:30"
click at [1043, 203] on input "End Time" at bounding box center [1035, 202] width 99 height 31
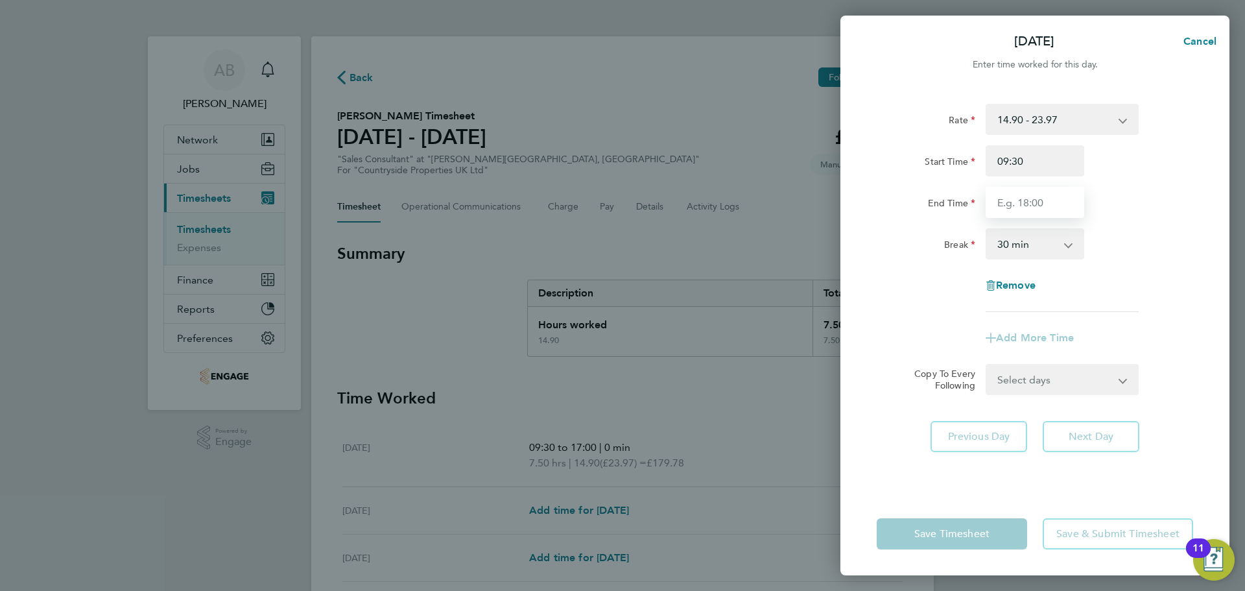
type input "17:00"
click at [1038, 248] on select "0 min 15 min 30 min 45 min 60 min 75 min 90 min" at bounding box center [1027, 244] width 80 height 29
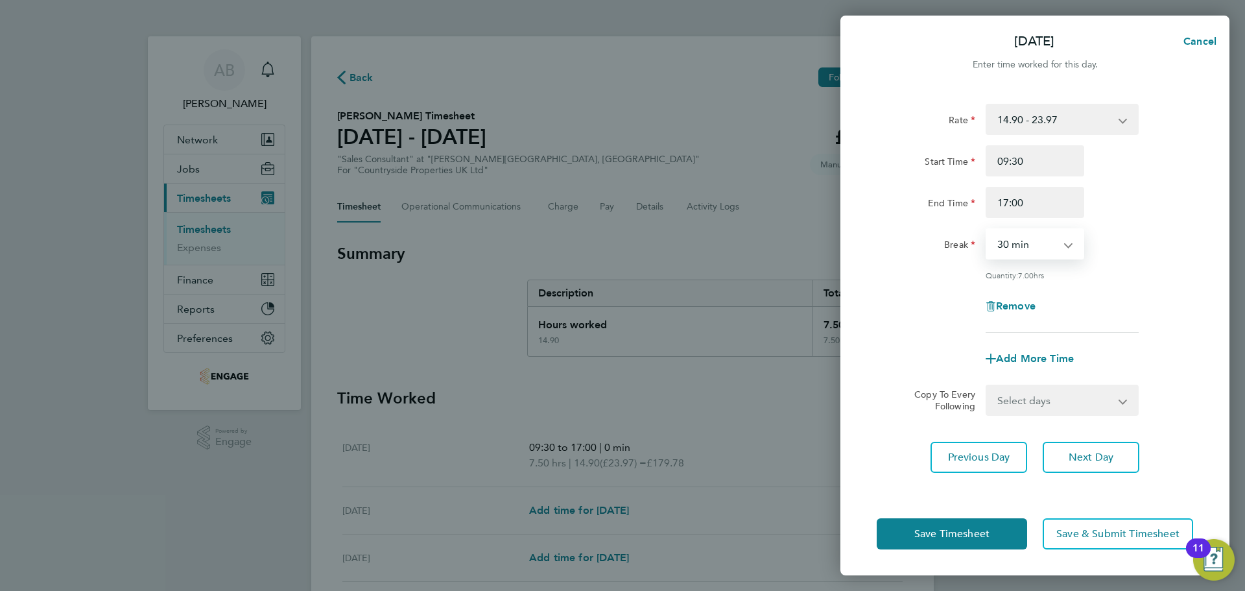
select select "0"
click at [987, 230] on select "0 min 15 min 30 min 45 min 60 min 75 min 90 min" at bounding box center [1027, 244] width 80 height 29
click at [1081, 464] on button "Next Day" at bounding box center [1091, 457] width 97 height 31
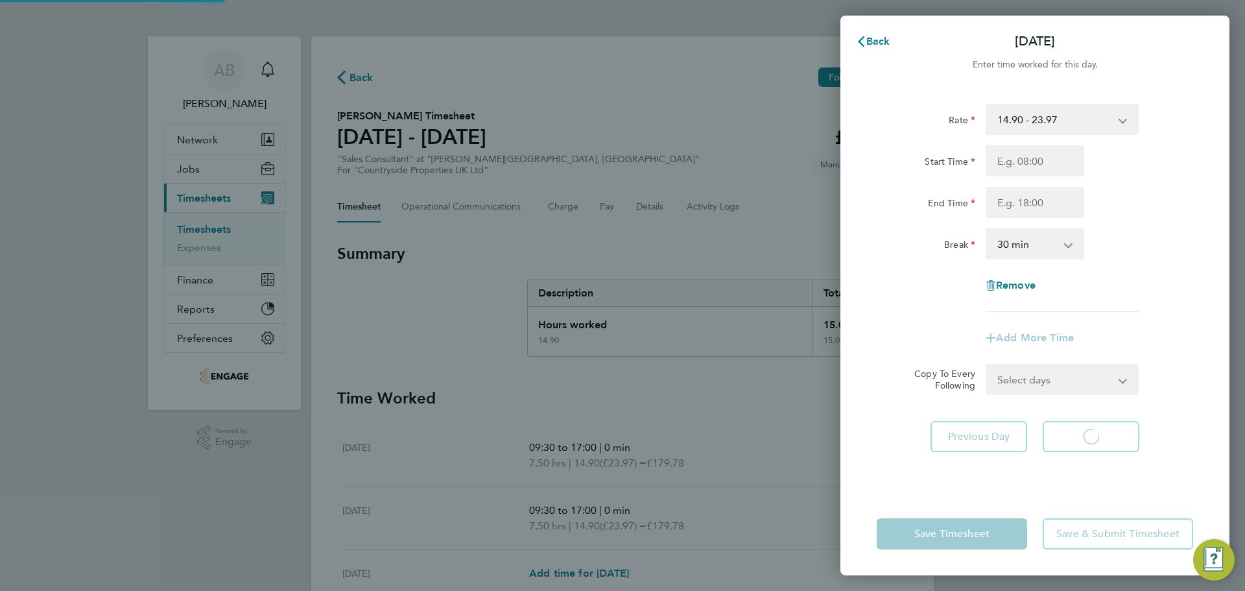
select select "30"
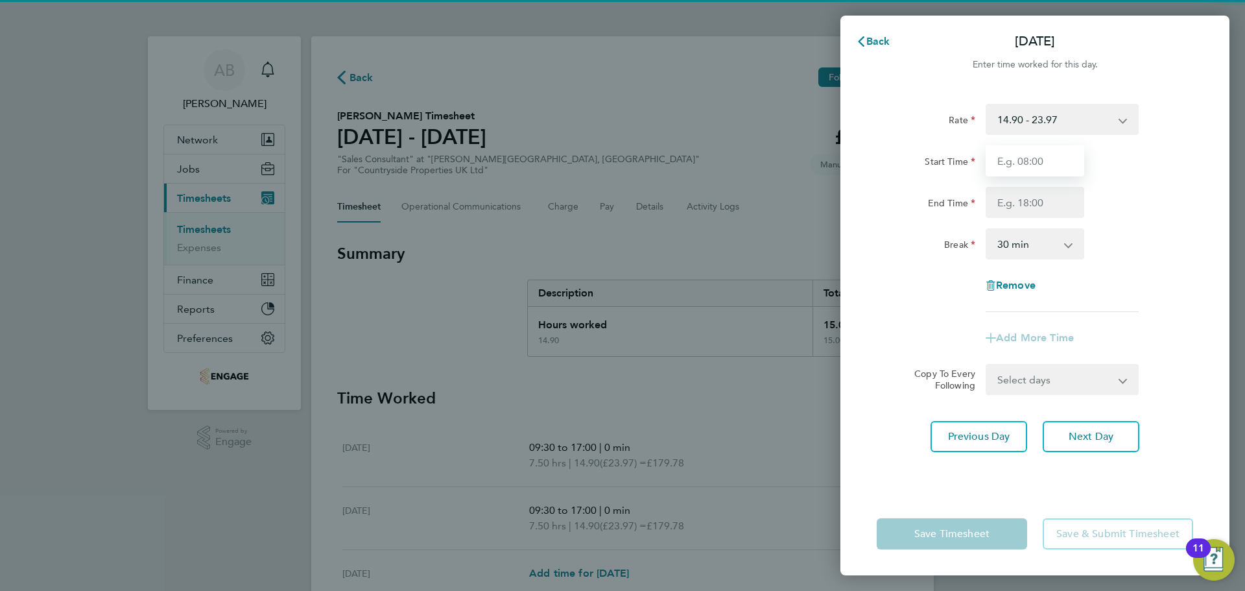
click at [1057, 167] on input "Start Time" at bounding box center [1035, 160] width 99 height 31
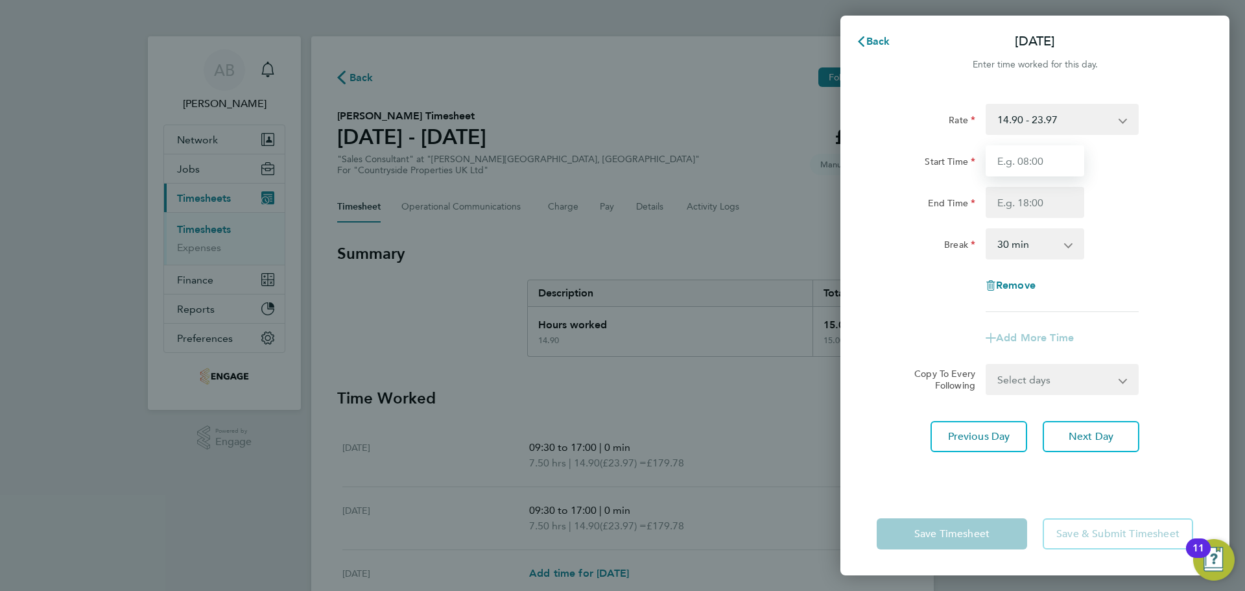
type input "09:30"
click at [1050, 199] on input "End Time" at bounding box center [1035, 202] width 99 height 31
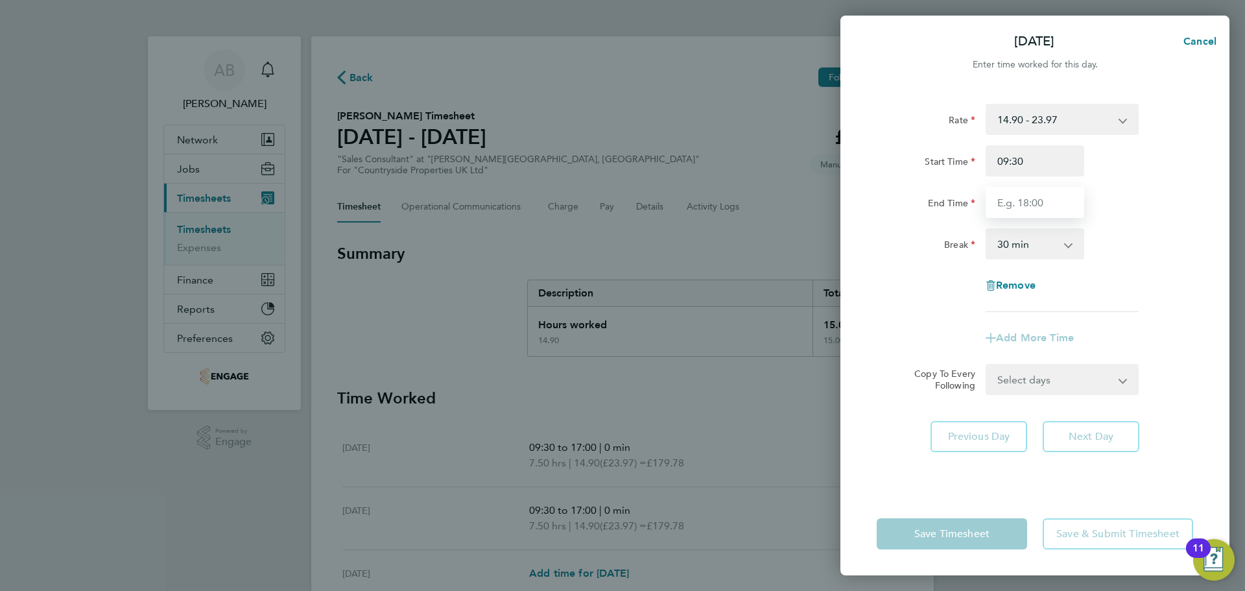
type input "17:00"
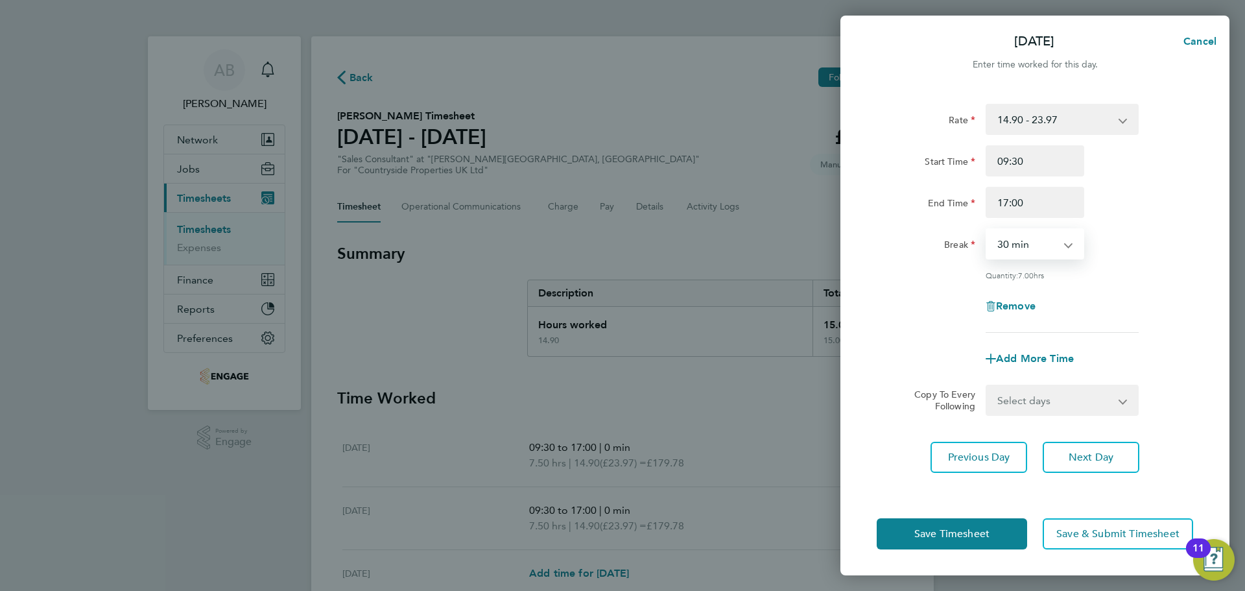
click at [1045, 246] on select "0 min 15 min 30 min 45 min 60 min 75 min 90 min" at bounding box center [1027, 244] width 80 height 29
select select "0"
click at [987, 230] on select "0 min 15 min 30 min 45 min 60 min 75 min 90 min" at bounding box center [1027, 244] width 80 height 29
click at [1072, 453] on span "Next Day" at bounding box center [1091, 457] width 45 height 13
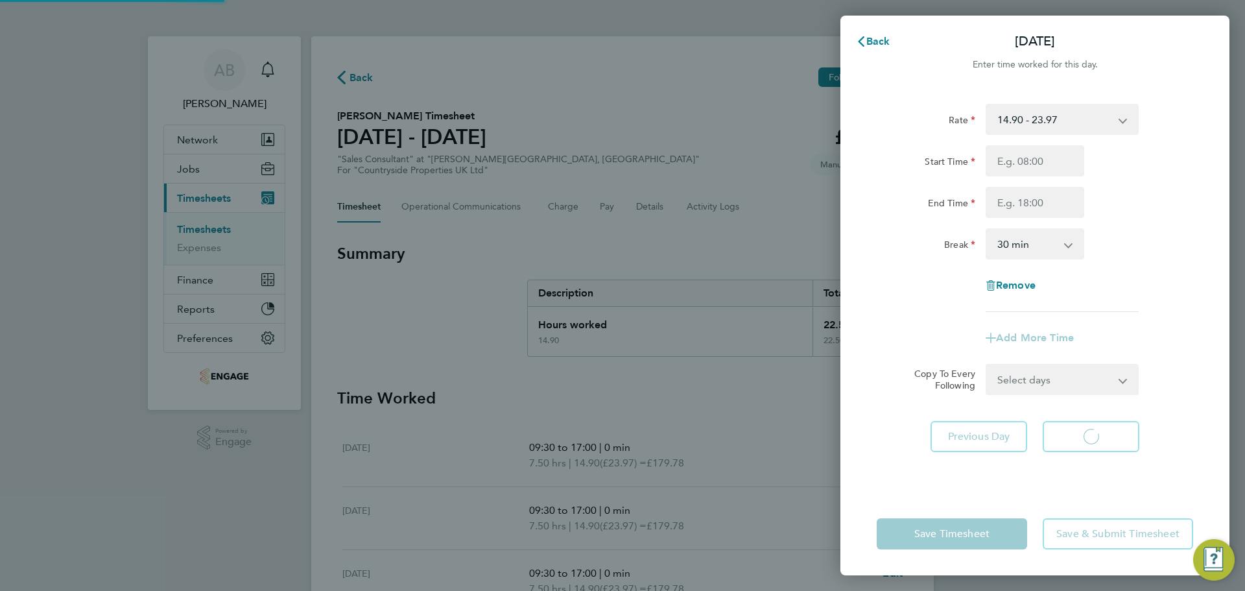
select select "30"
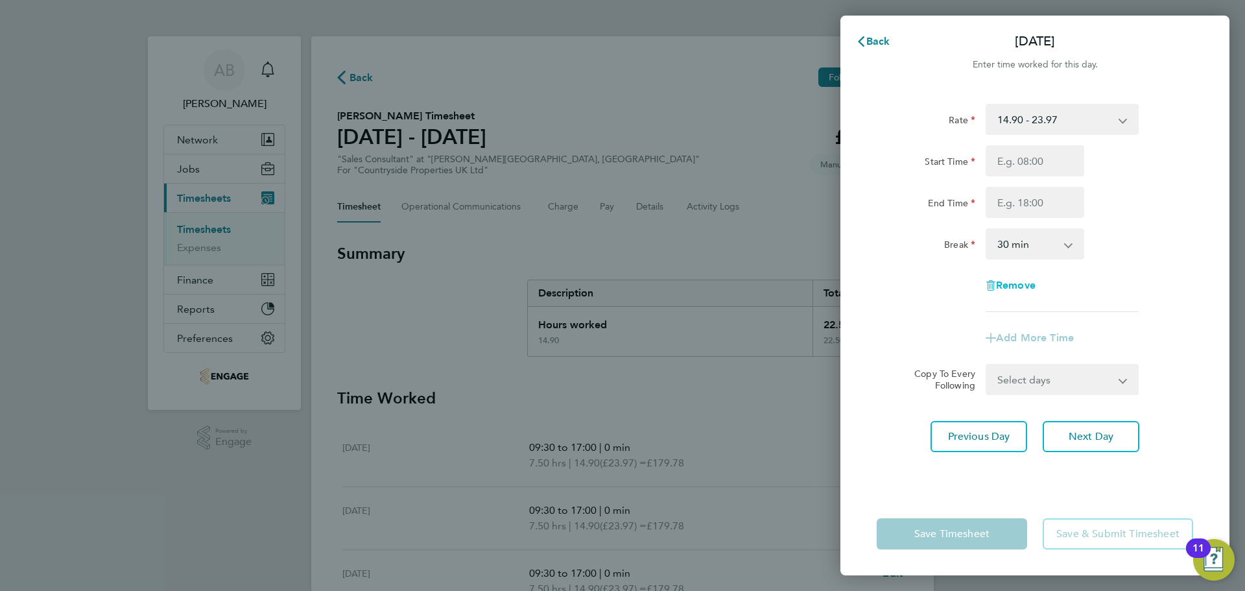
click at [1025, 281] on span "Remove" at bounding box center [1016, 285] width 40 height 12
select select "null"
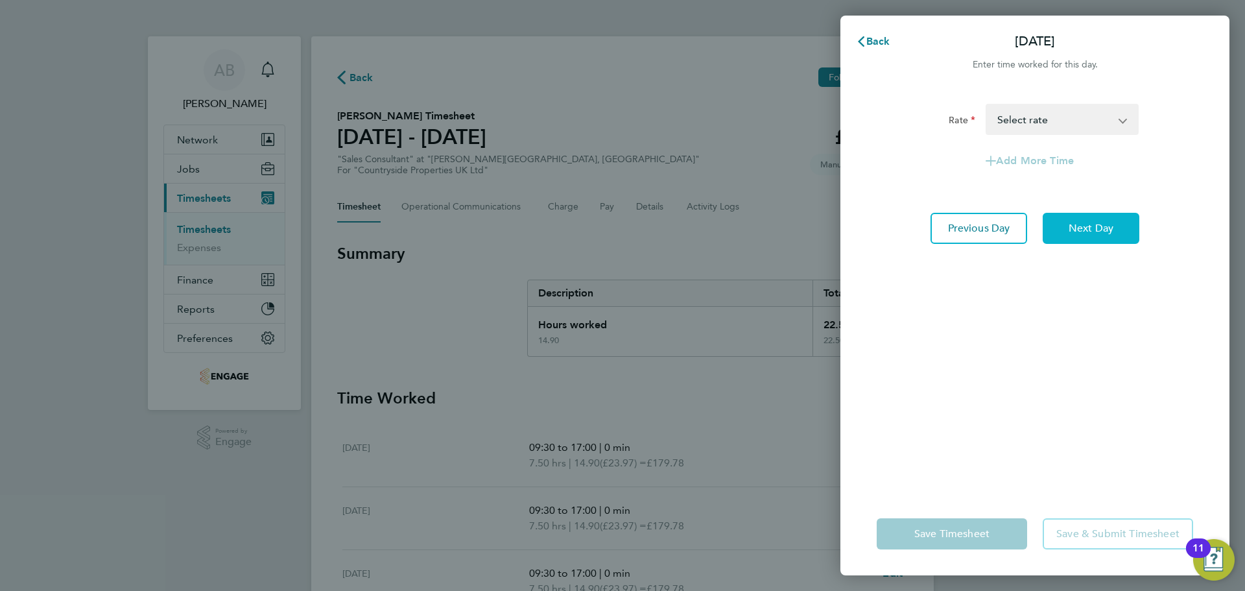
click at [1103, 230] on span "Next Day" at bounding box center [1091, 228] width 45 height 13
select select "30"
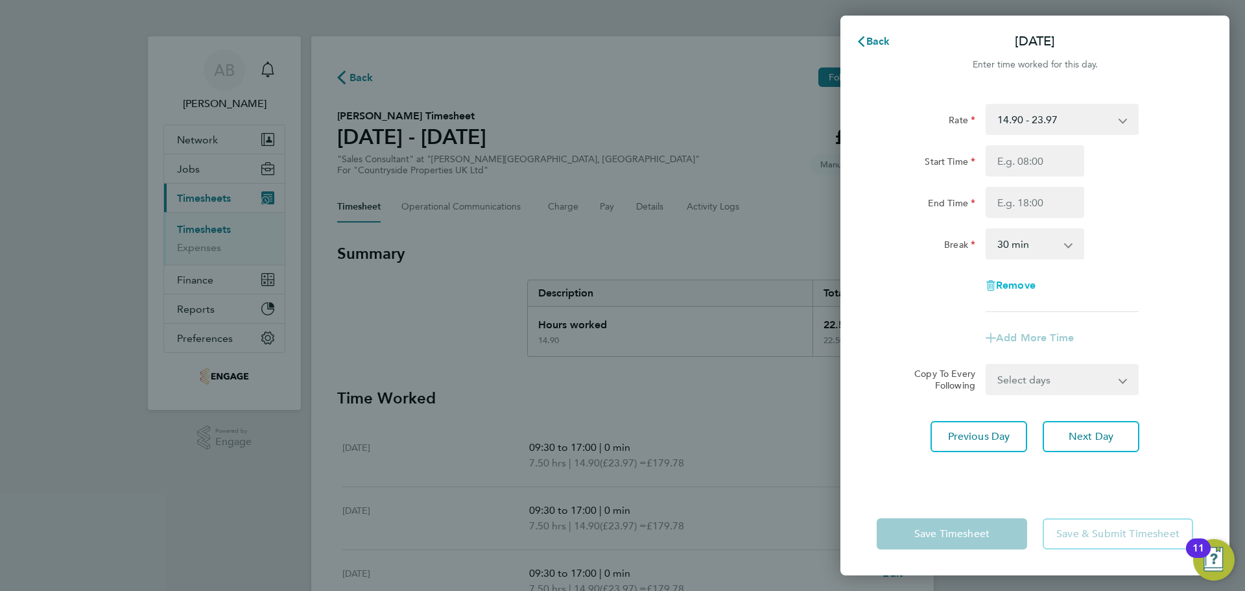
click at [1015, 279] on div "Remove" at bounding box center [1035, 285] width 109 height 31
click at [1036, 289] on span "Remove" at bounding box center [1016, 285] width 40 height 12
select select "null"
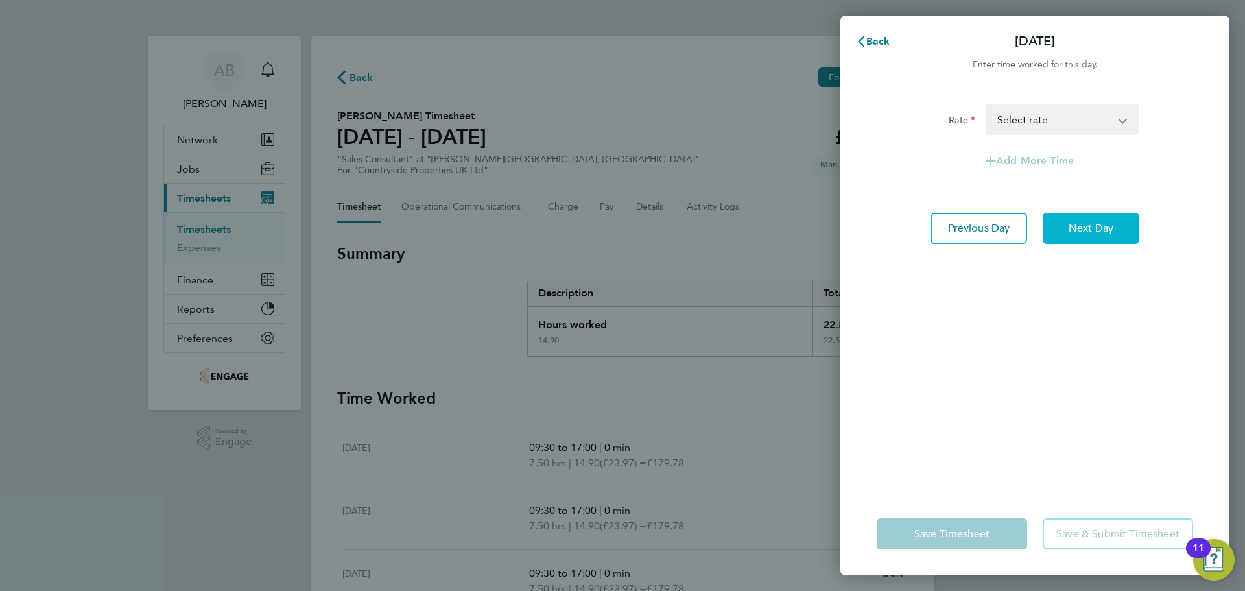
click at [1109, 235] on button "Next Day" at bounding box center [1091, 228] width 97 height 31
select select "30"
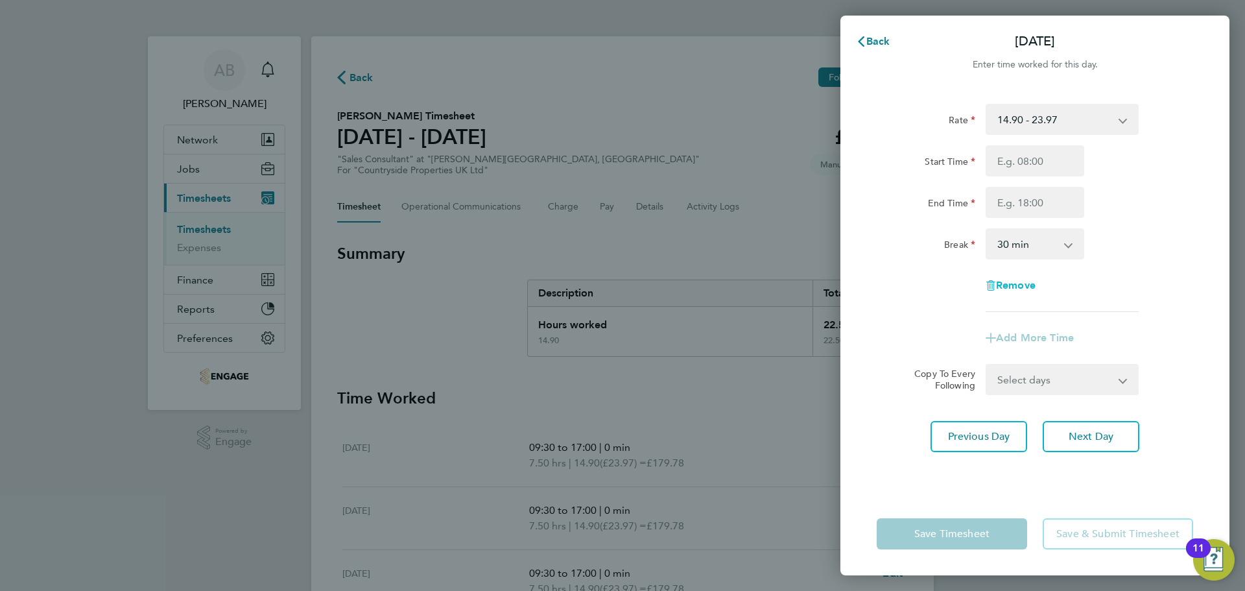
click at [1016, 279] on span "Remove" at bounding box center [1016, 285] width 40 height 12
select select "null"
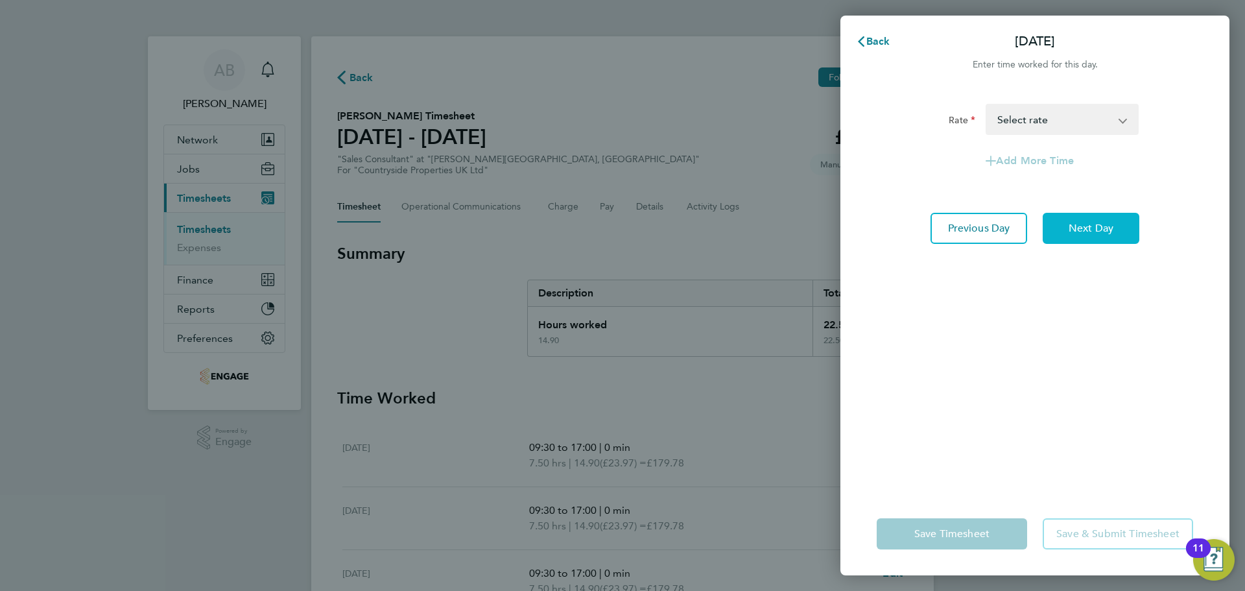
click at [1092, 230] on span "Next Day" at bounding box center [1091, 228] width 45 height 13
select select "30"
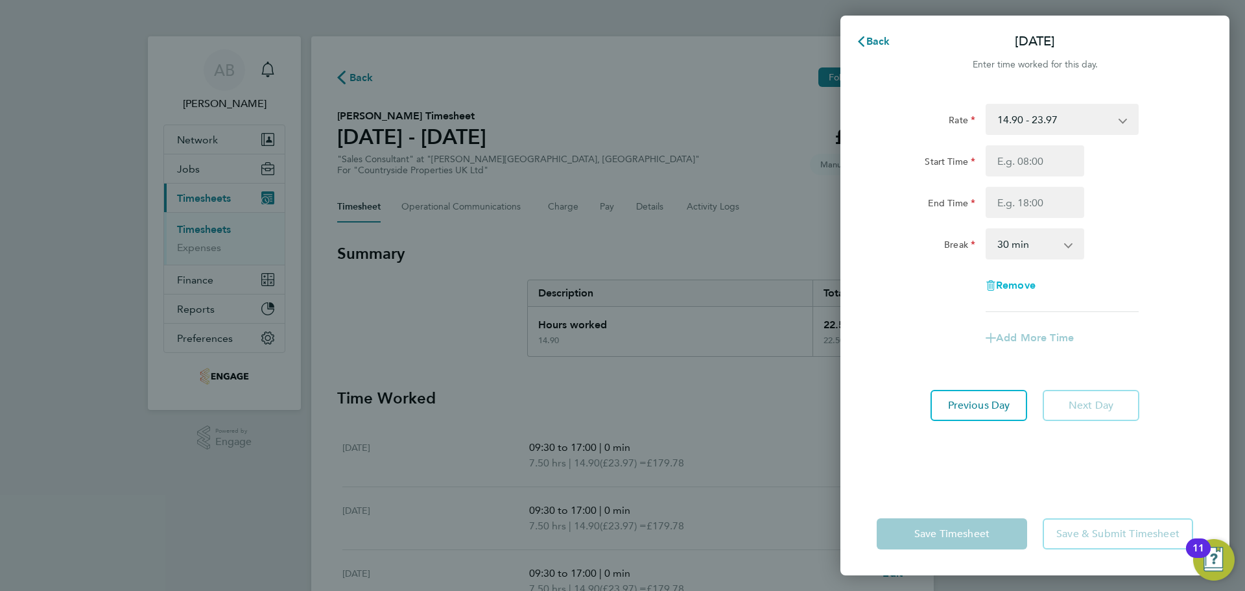
click at [1032, 285] on span "Remove" at bounding box center [1016, 285] width 40 height 12
select select "null"
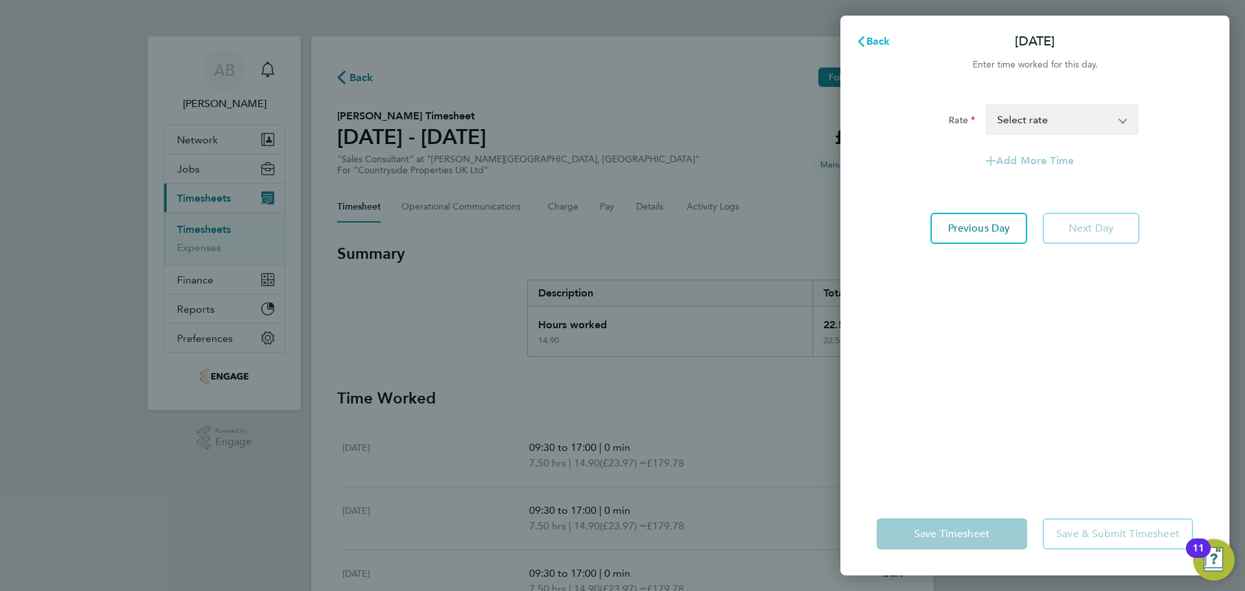
click at [884, 36] on span "Back" at bounding box center [878, 41] width 24 height 12
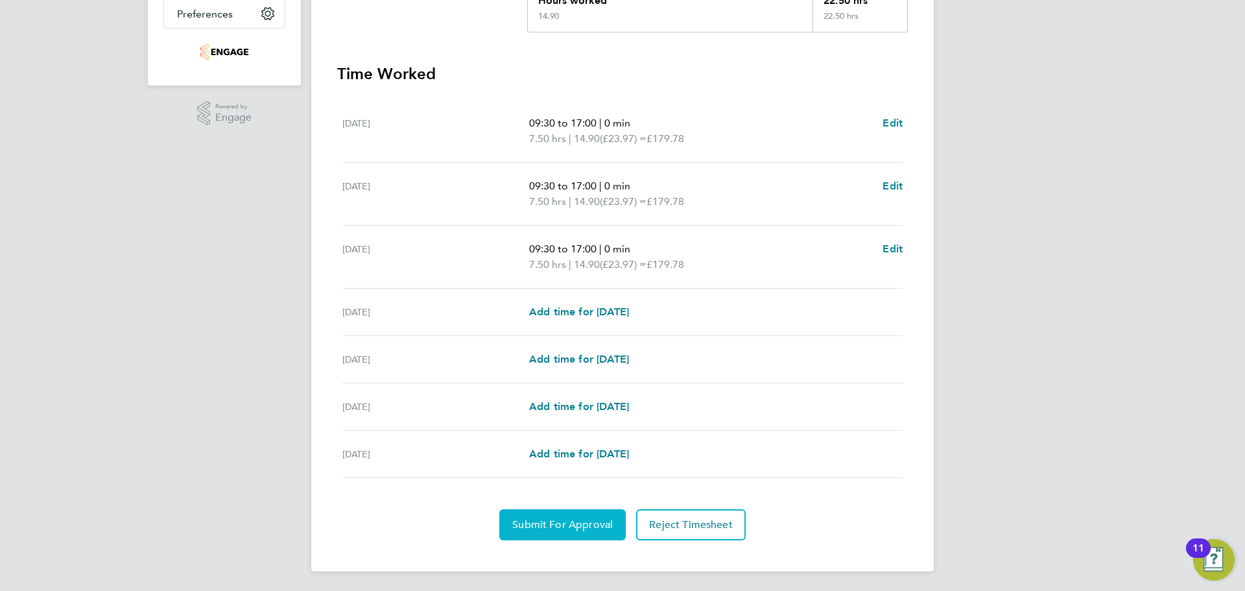
scroll to position [326, 0]
click at [563, 521] on span "Submit For Approval" at bounding box center [562, 523] width 101 height 13
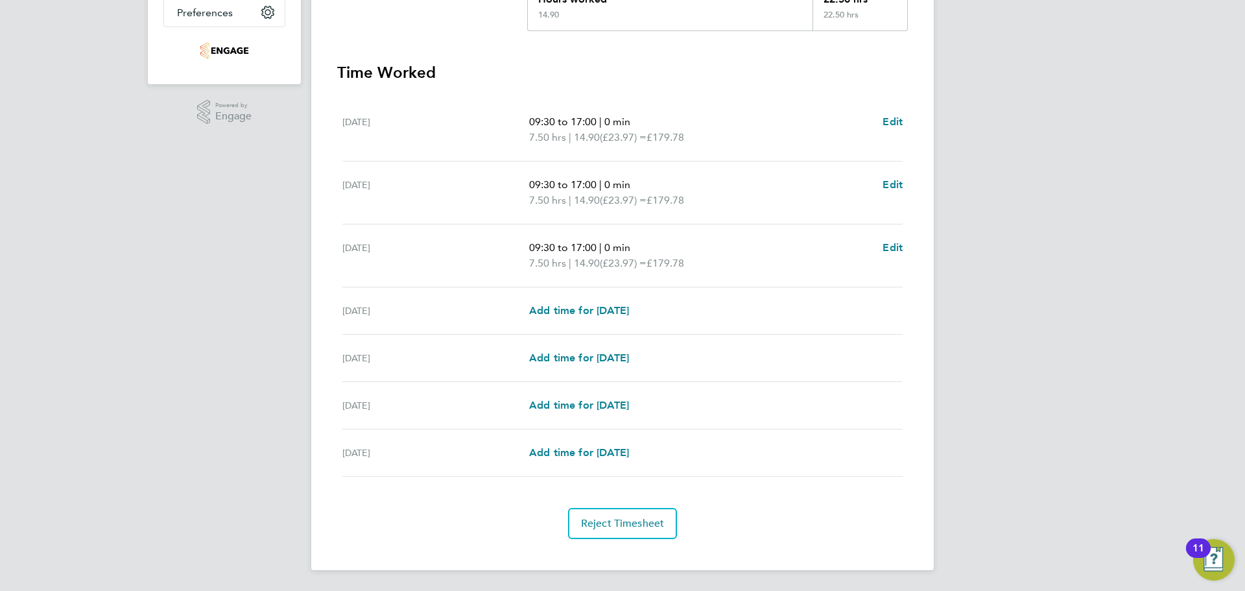
scroll to position [0, 0]
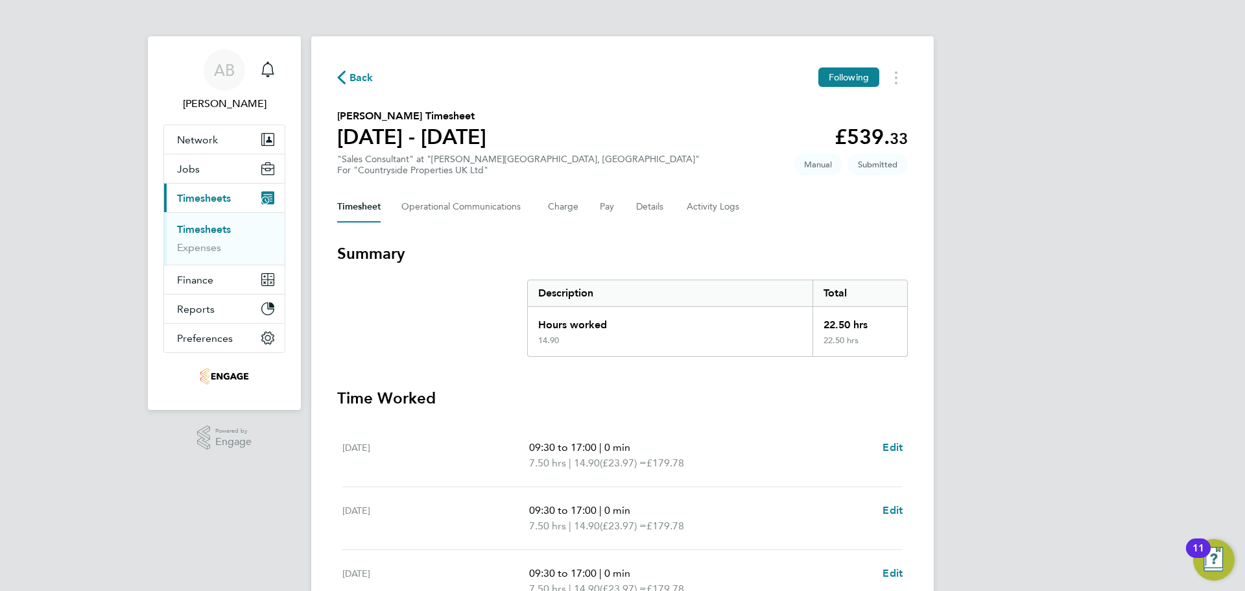
click at [364, 65] on div "Back Following Penny Bloor's Timesheet 15 - 21 Sept 2025 £539. 33 "Sales Consul…" at bounding box center [622, 465] width 623 height 859
click at [355, 76] on span "Back" at bounding box center [362, 78] width 24 height 16
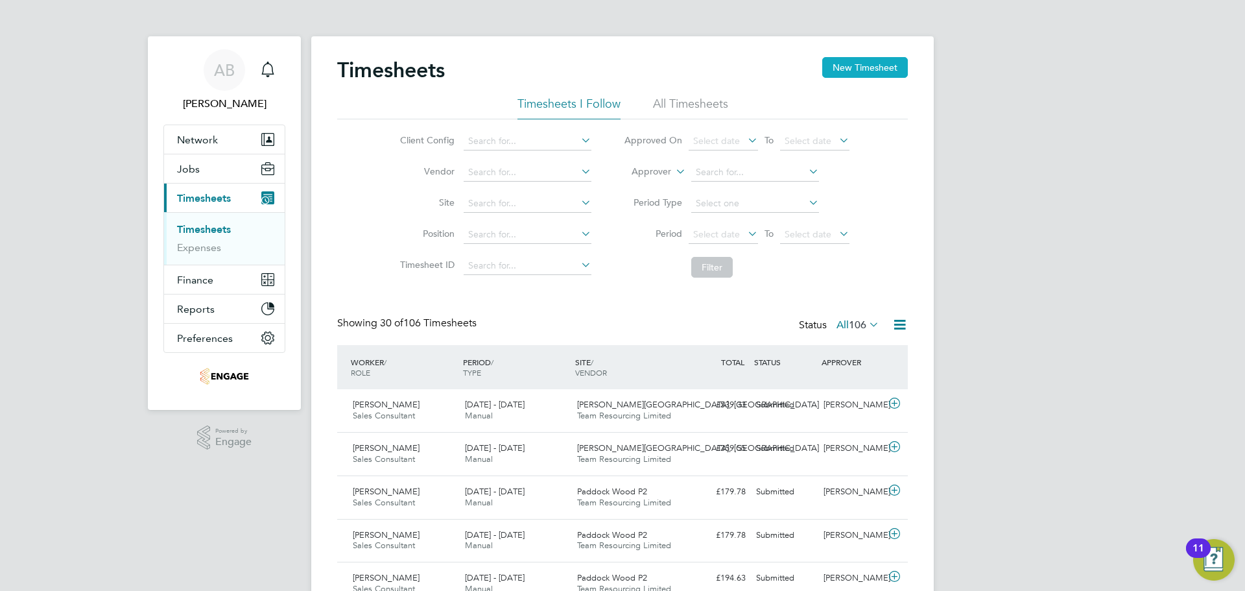
scroll to position [33, 113]
click at [842, 65] on button "New Timesheet" at bounding box center [865, 67] width 86 height 21
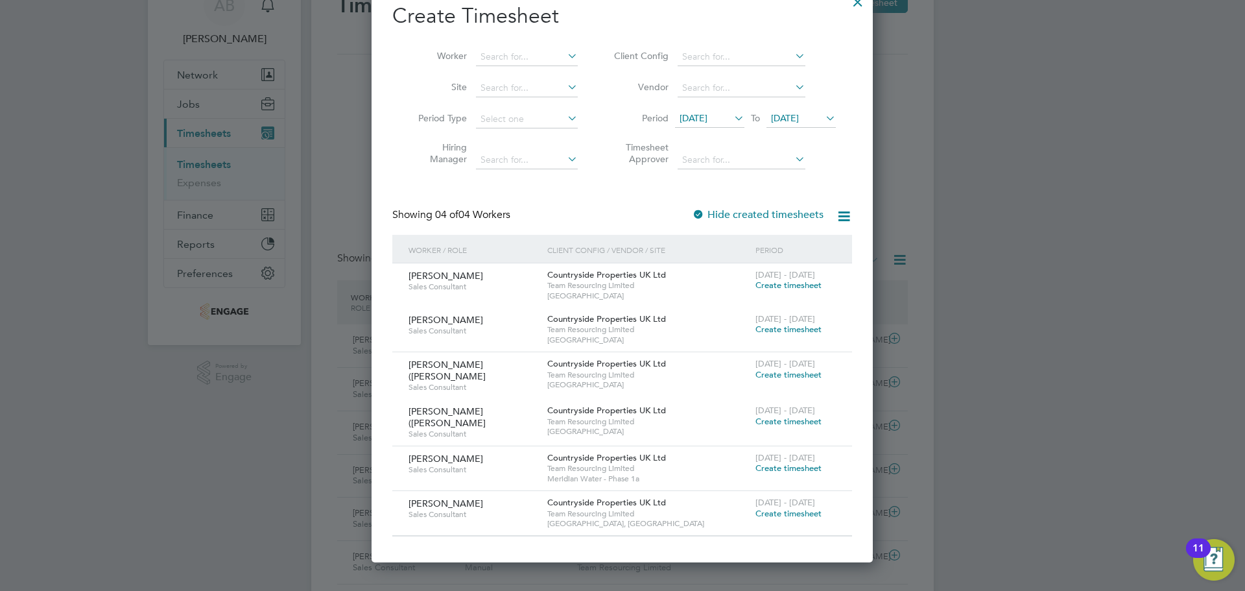
click at [762, 508] on span "Create timesheet" at bounding box center [789, 513] width 66 height 11
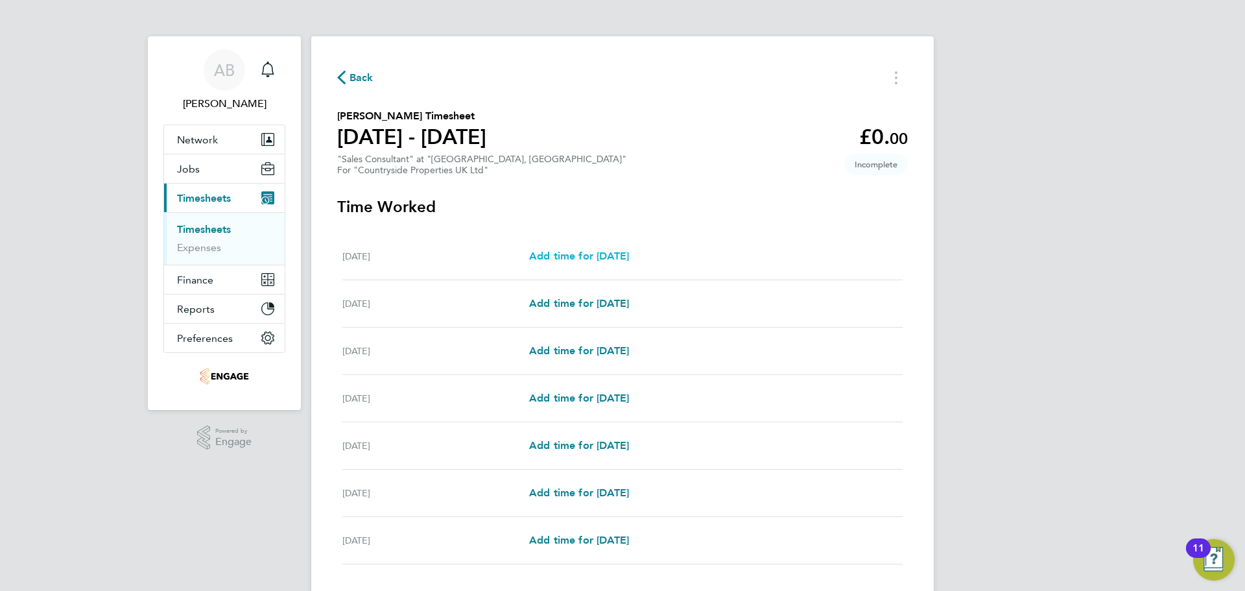
click at [576, 258] on span "Add time for Mon 15 Sep" at bounding box center [579, 256] width 100 height 12
select select "30"
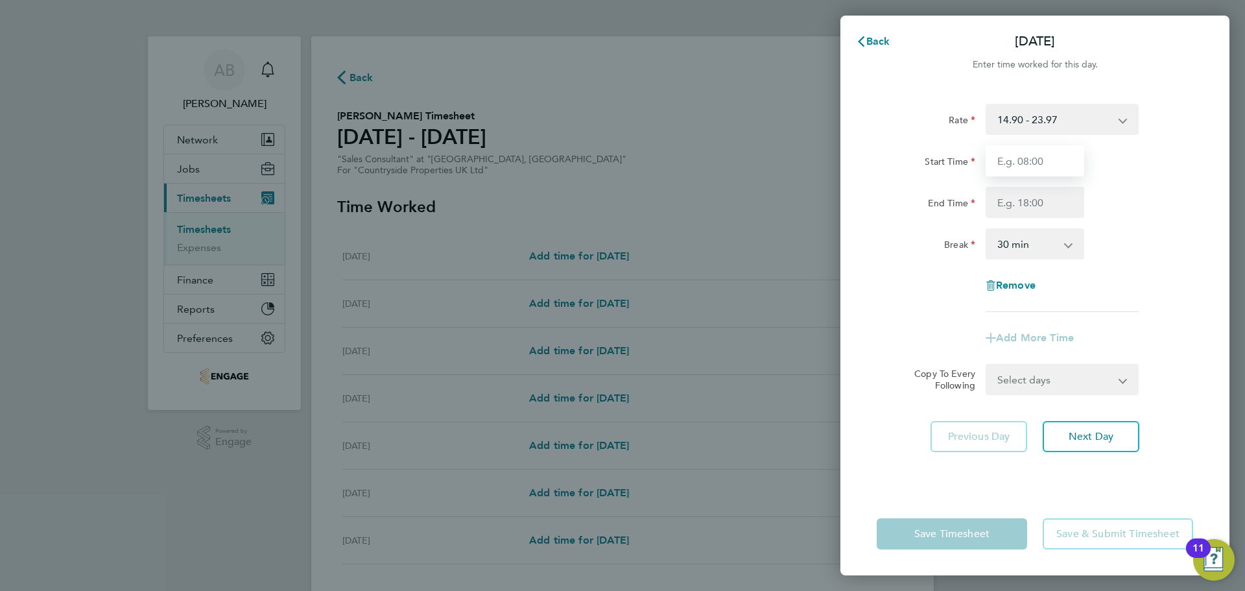
click at [1001, 163] on input "Start Time" at bounding box center [1035, 160] width 99 height 31
type input "09:30"
click at [1040, 198] on input "End Time" at bounding box center [1035, 202] width 99 height 31
type input "17:00"
click at [1040, 237] on select "0 min 15 min 30 min 45 min 60 min 75 min 90 min" at bounding box center [1027, 244] width 80 height 29
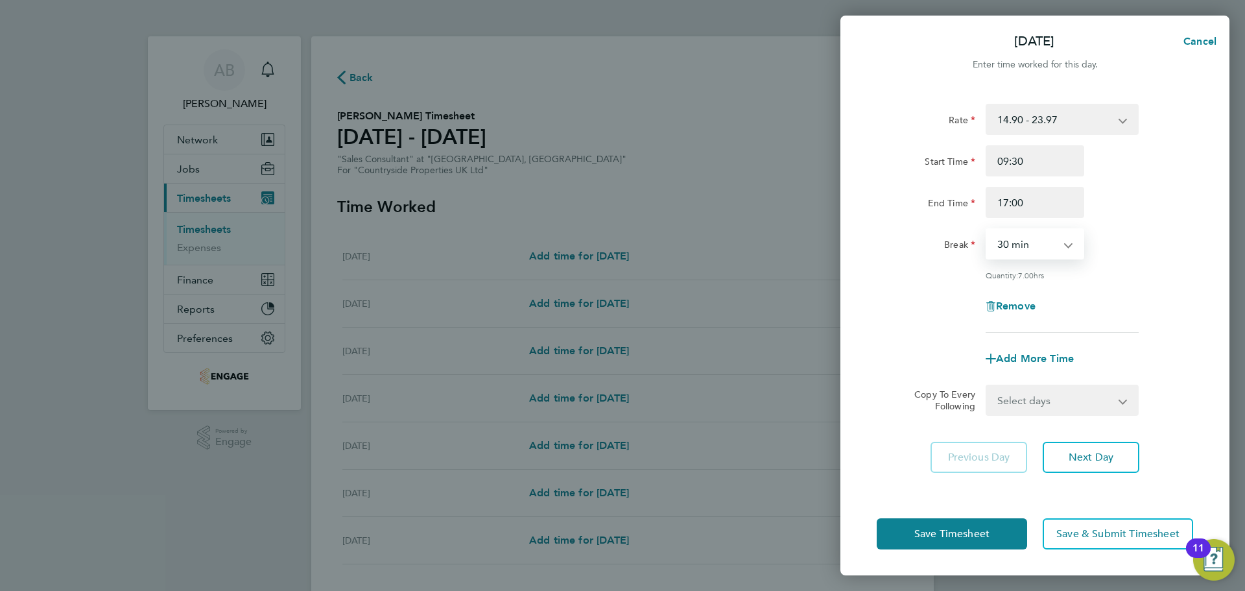
select select "0"
click at [987, 230] on select "0 min 15 min 30 min 45 min 60 min 75 min 90 min" at bounding box center [1027, 244] width 80 height 29
click at [1092, 454] on span "Next Day" at bounding box center [1091, 457] width 45 height 13
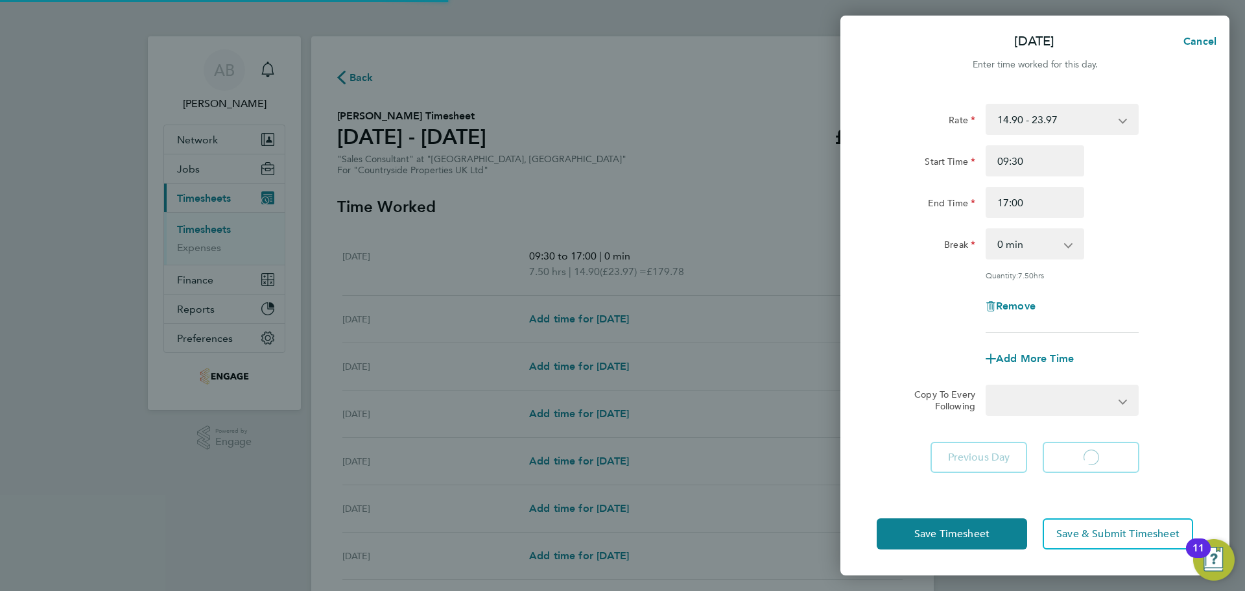
select select "30"
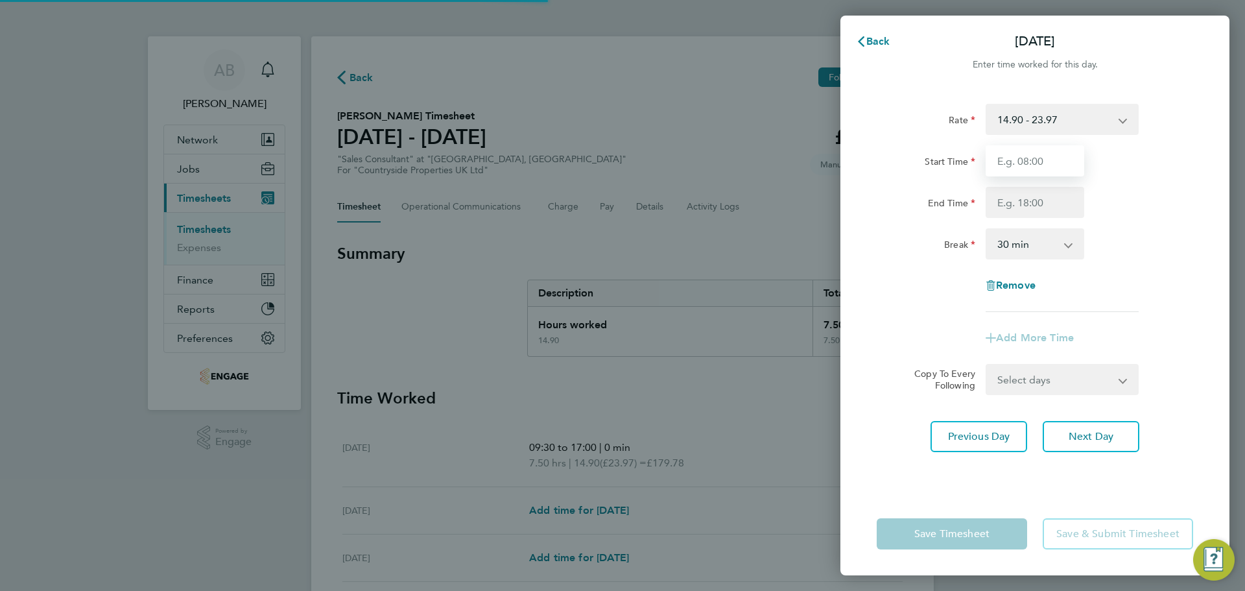
drag, startPoint x: 1032, startPoint y: 157, endPoint x: 1020, endPoint y: 165, distance: 14.4
click at [1020, 165] on input "Start Time" at bounding box center [1035, 160] width 99 height 31
type input "09:30"
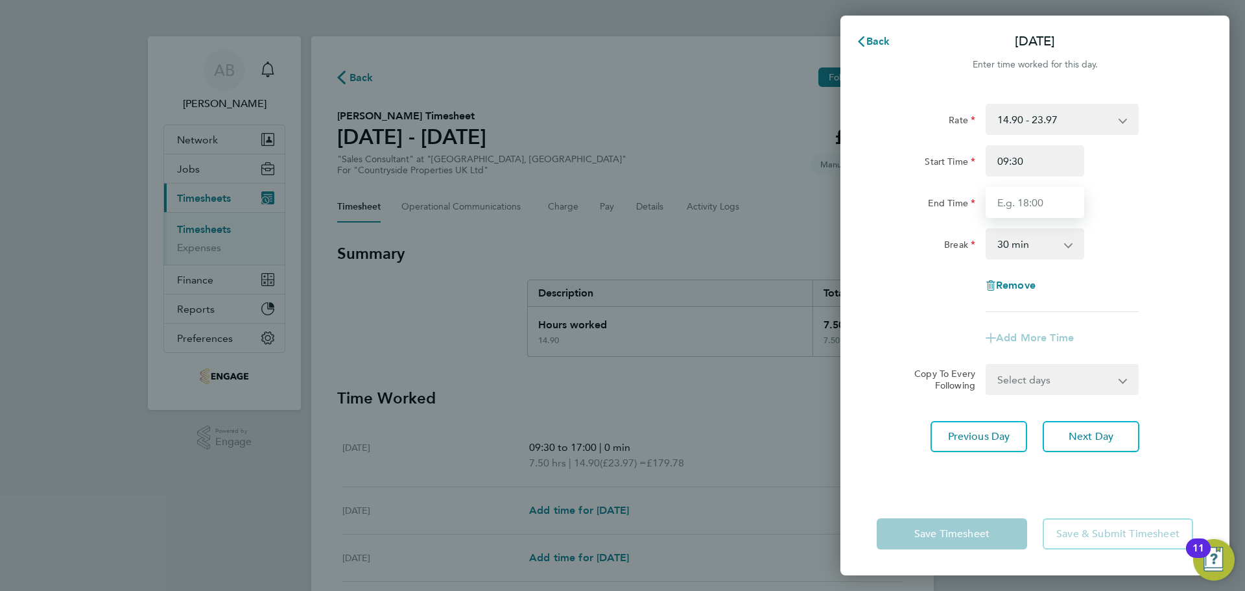
click at [1033, 202] on input "End Time" at bounding box center [1035, 202] width 99 height 31
type input "17:00"
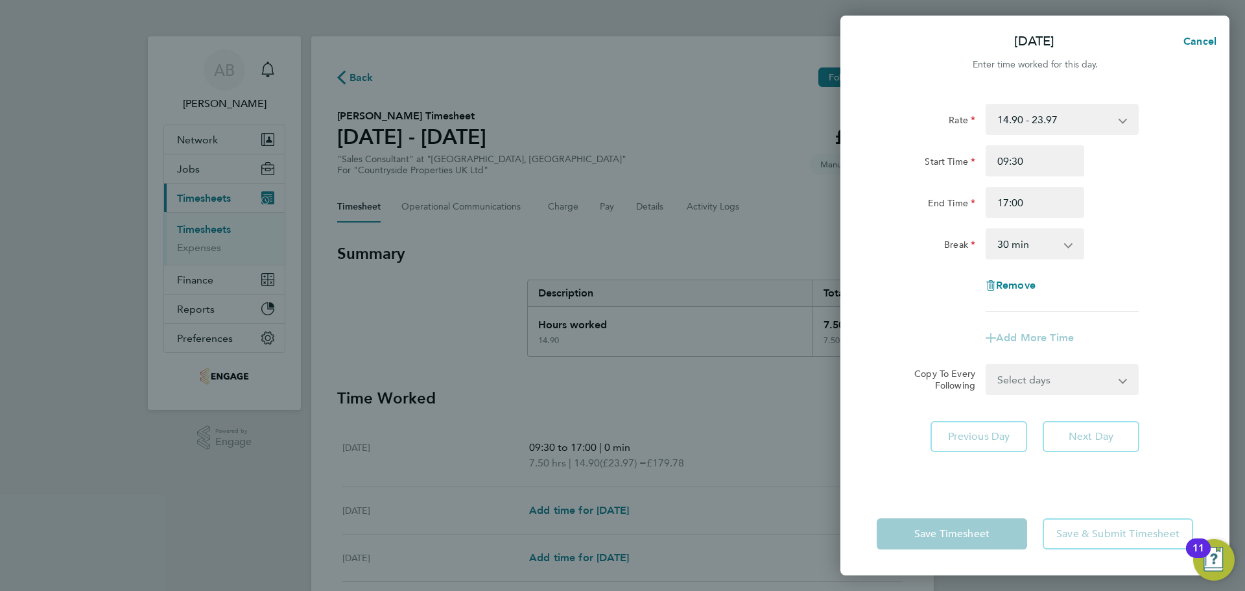
click at [1043, 245] on select "0 min 15 min 30 min 45 min 60 min 75 min 90 min" at bounding box center [1027, 244] width 80 height 29
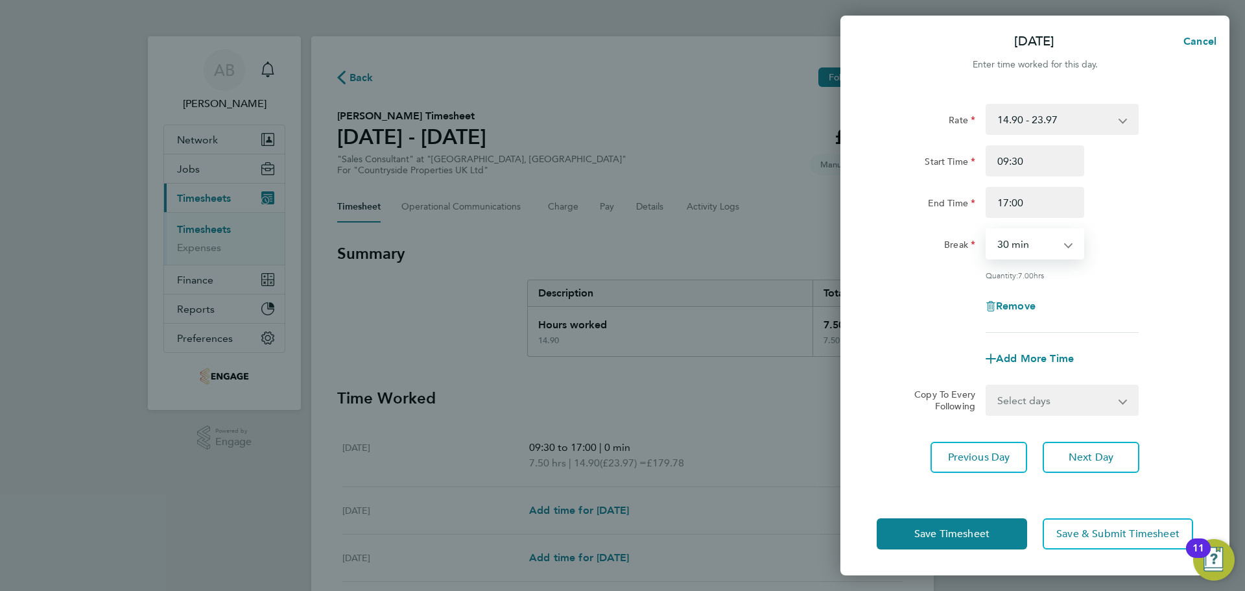
select select "0"
click at [987, 230] on select "0 min 15 min 30 min 45 min 60 min 75 min 90 min" at bounding box center [1027, 244] width 80 height 29
click at [1086, 448] on button "Next Day" at bounding box center [1091, 457] width 97 height 31
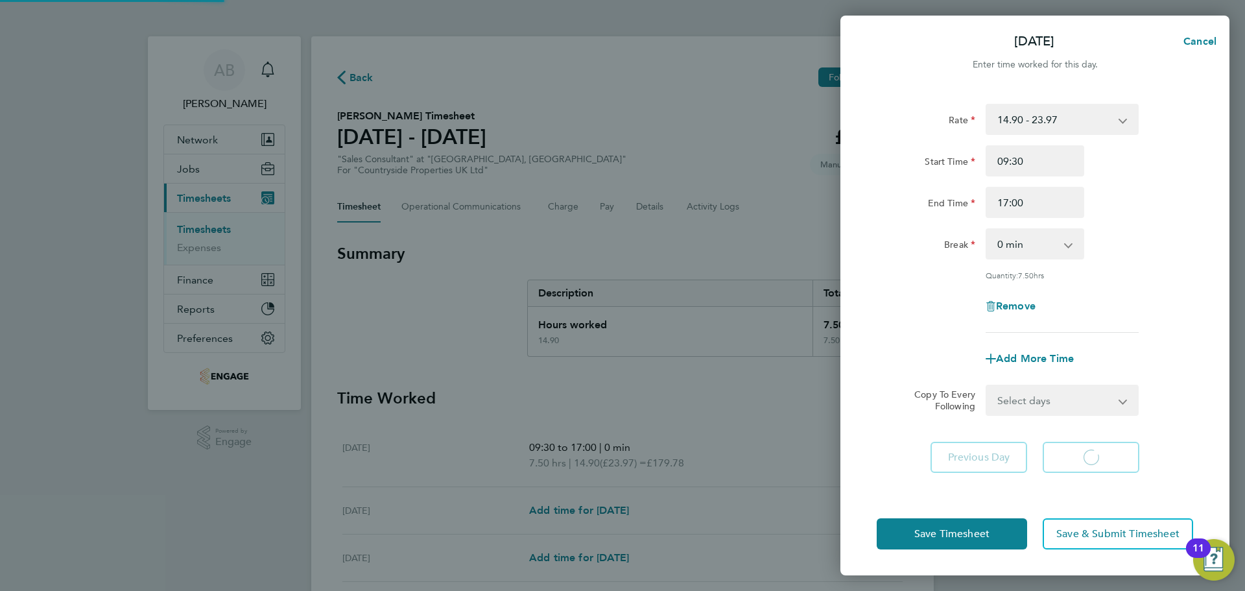
select select "30"
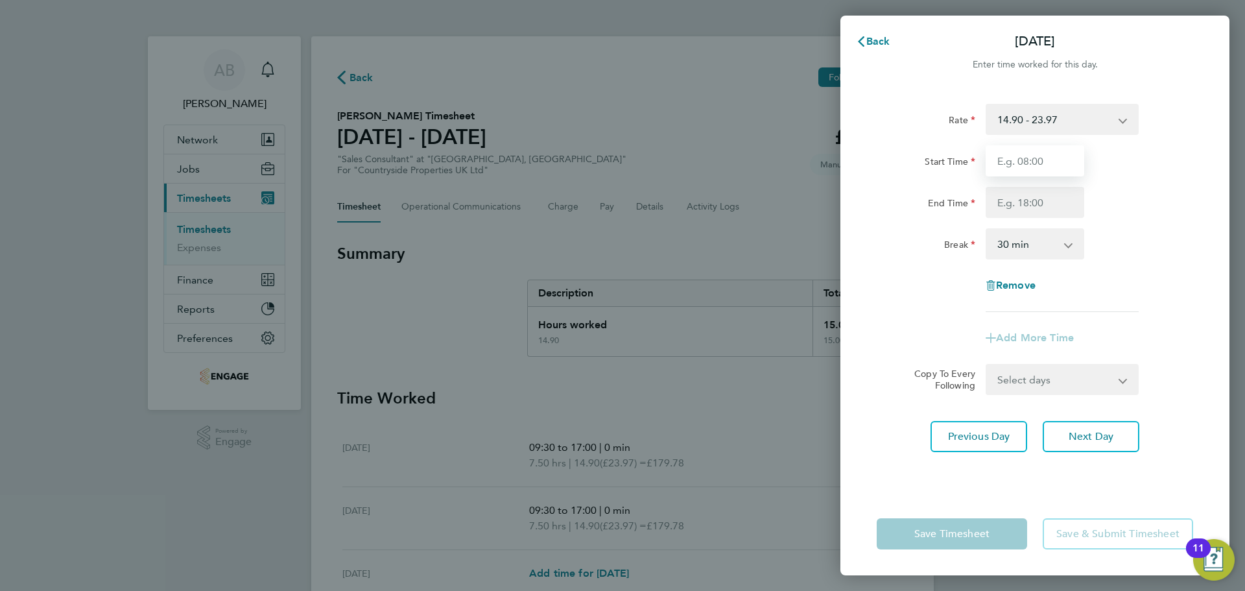
click at [1040, 159] on input "Start Time" at bounding box center [1035, 160] width 99 height 31
type input "09:30"
click at [1047, 200] on input "End Time" at bounding box center [1035, 202] width 99 height 31
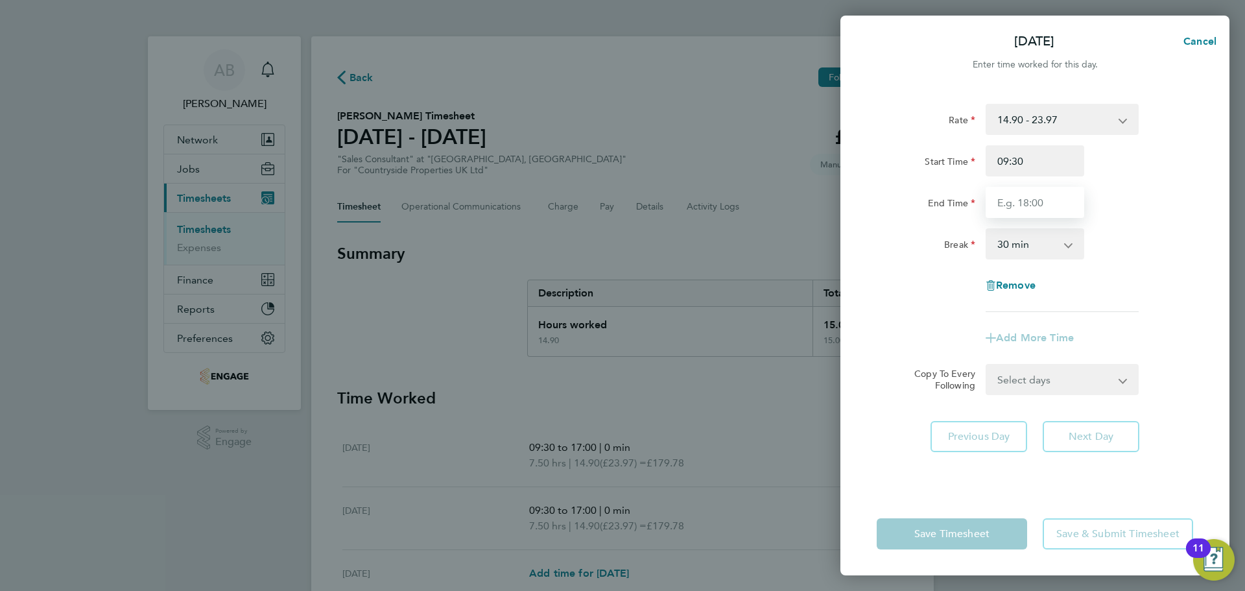
type input "17:00"
drag, startPoint x: 1054, startPoint y: 217, endPoint x: 1049, endPoint y: 241, distance: 25.2
click at [1049, 240] on select "0 min 15 min 30 min 45 min 60 min 75 min 90 min" at bounding box center [1027, 244] width 80 height 29
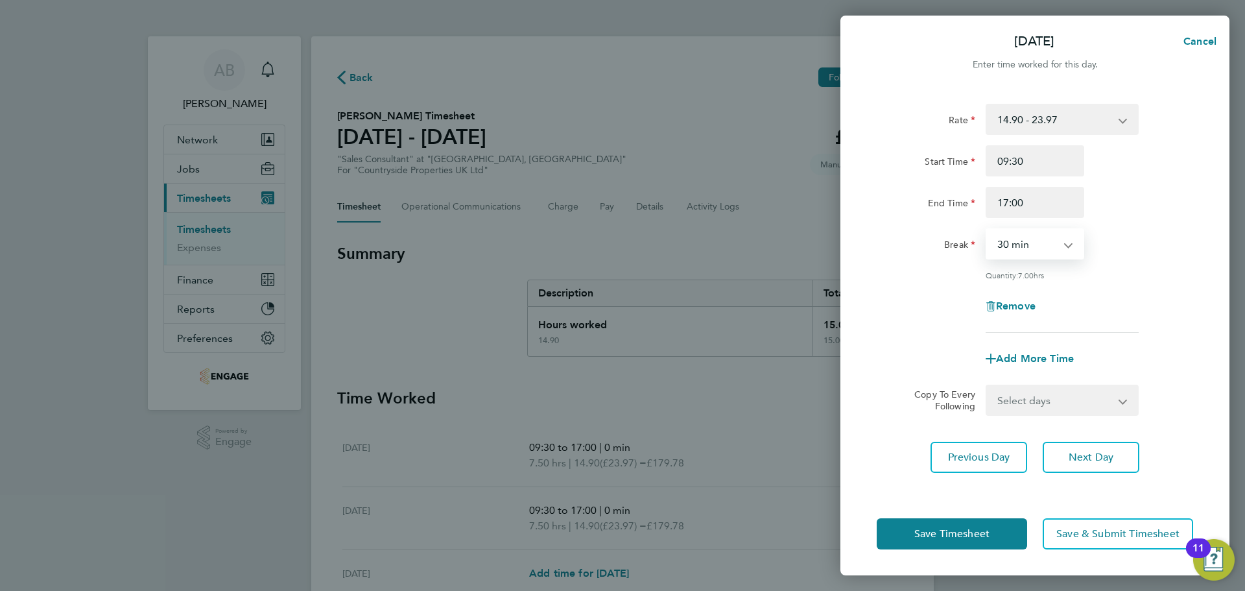
select select "0"
click at [987, 230] on select "0 min 15 min 30 min 45 min 60 min 75 min 90 min" at bounding box center [1027, 244] width 80 height 29
click at [1079, 448] on button "Next Day" at bounding box center [1091, 457] width 97 height 31
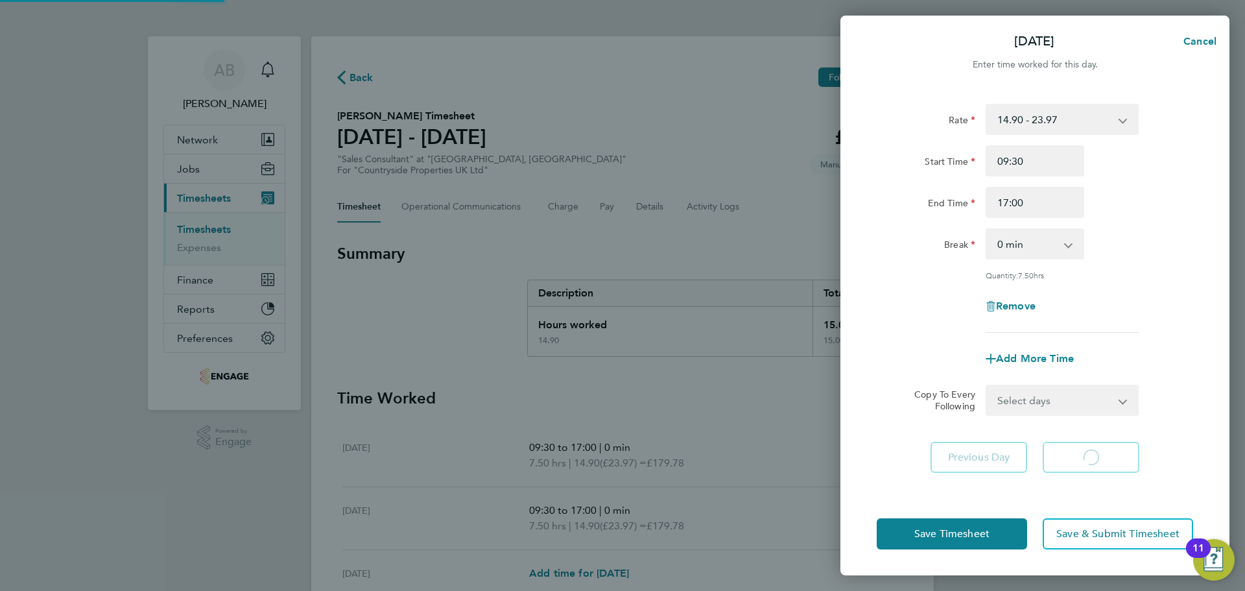
select select "30"
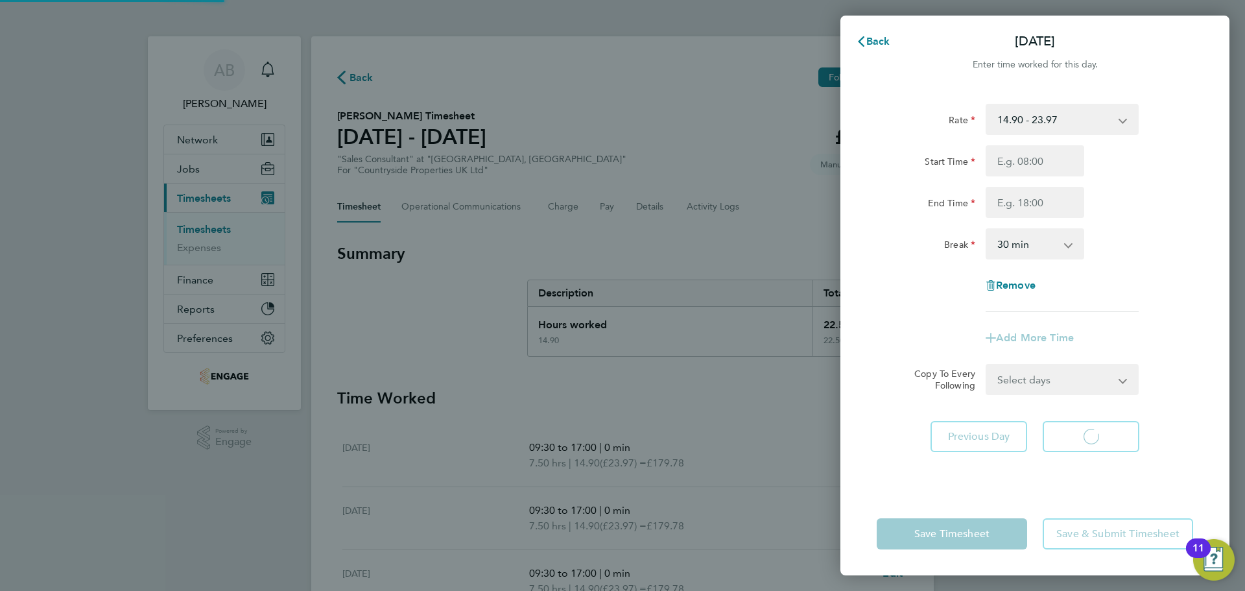
select select "30"
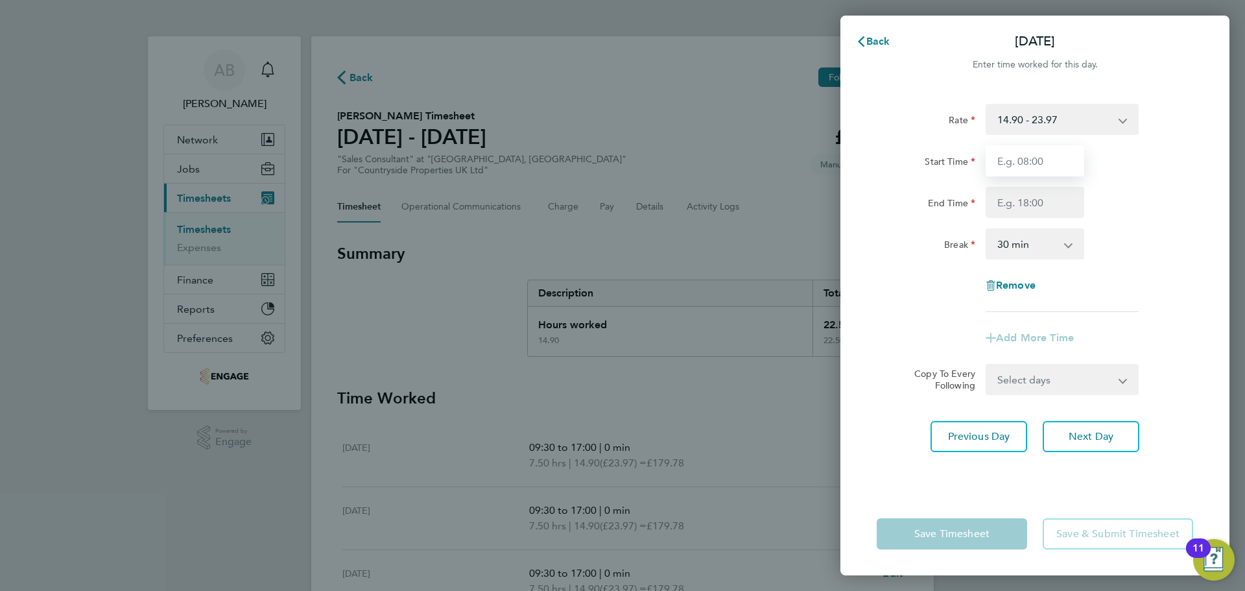
click at [1038, 158] on input "Start Time" at bounding box center [1035, 160] width 99 height 31
type input "09:30"
click at [1046, 204] on input "End Time" at bounding box center [1035, 202] width 99 height 31
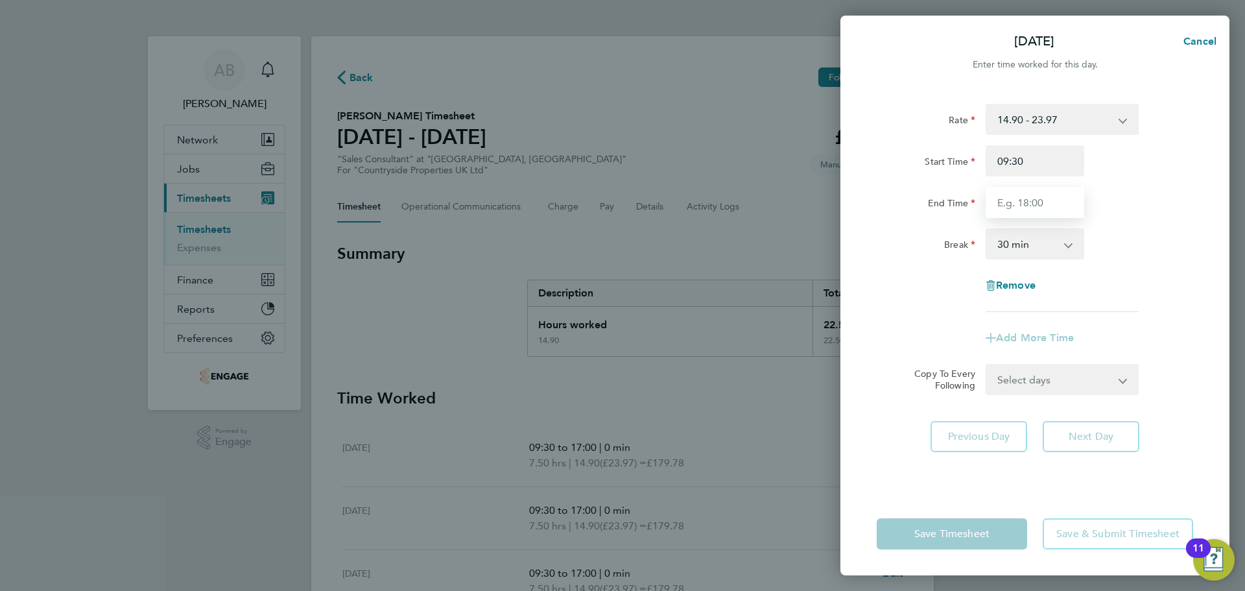
type input "17:00"
click at [1049, 248] on select "0 min 15 min 30 min 45 min 60 min 75 min 90 min" at bounding box center [1027, 244] width 80 height 29
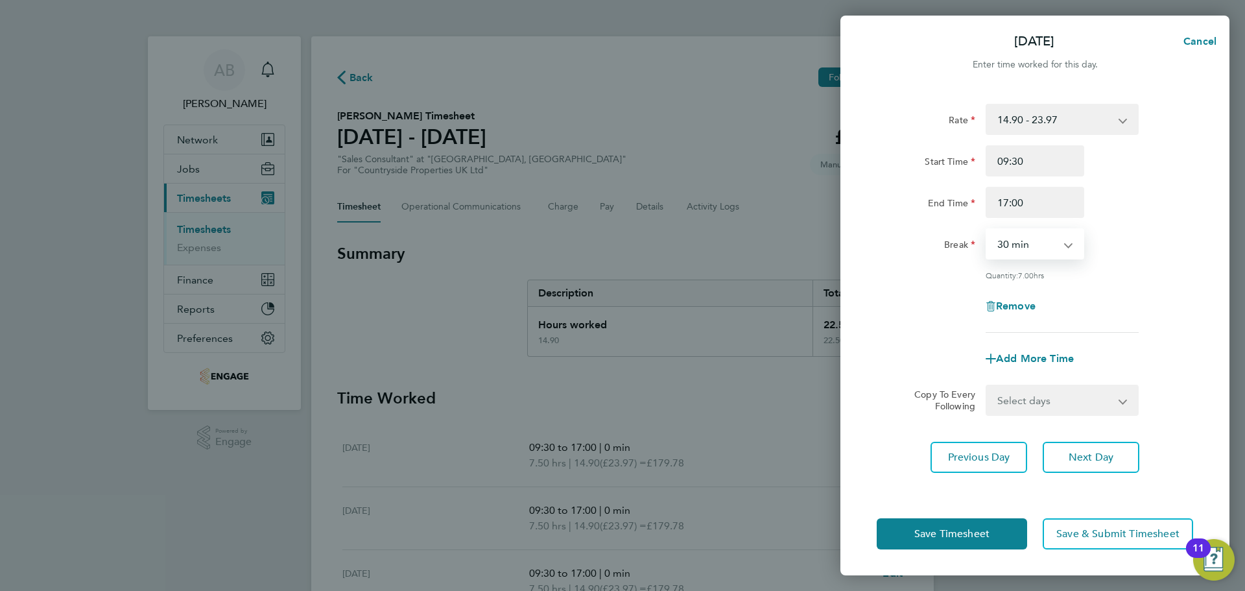
select select "0"
click at [987, 230] on select "0 min 15 min 30 min 45 min 60 min 75 min 90 min" at bounding box center [1027, 244] width 80 height 29
click at [1077, 459] on span "Next Day" at bounding box center [1091, 457] width 45 height 13
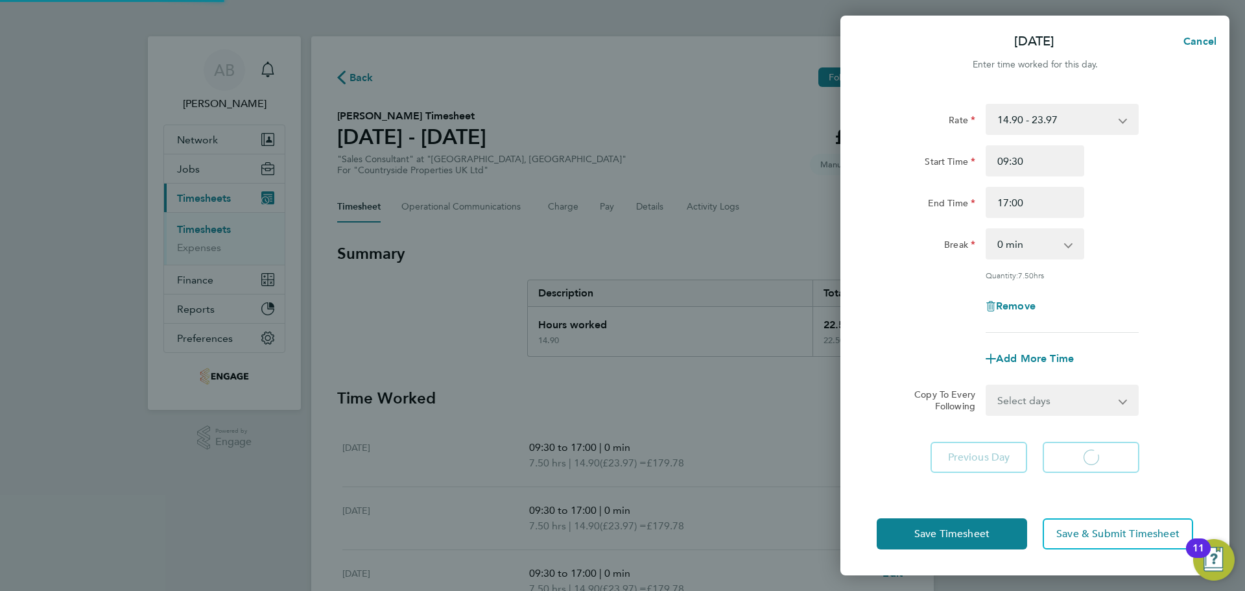
select select "30"
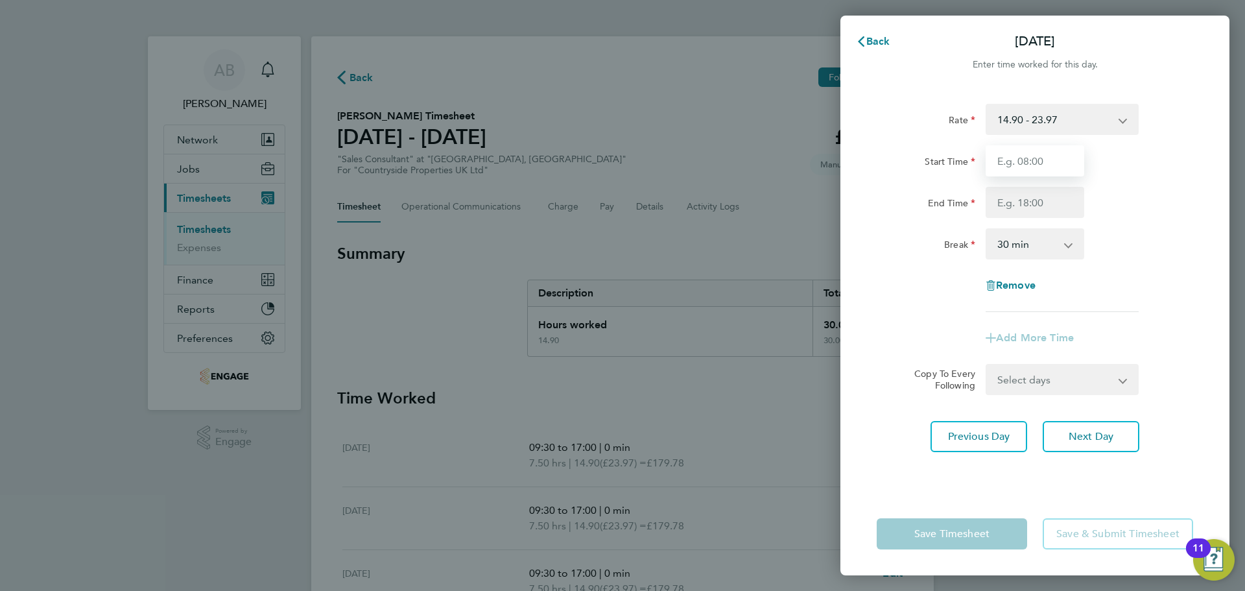
click at [1033, 163] on input "Start Time" at bounding box center [1035, 160] width 99 height 31
type input "09:30"
drag, startPoint x: 1038, startPoint y: 176, endPoint x: 1038, endPoint y: 203, distance: 26.6
click at [1038, 202] on input "End Time" at bounding box center [1035, 202] width 99 height 31
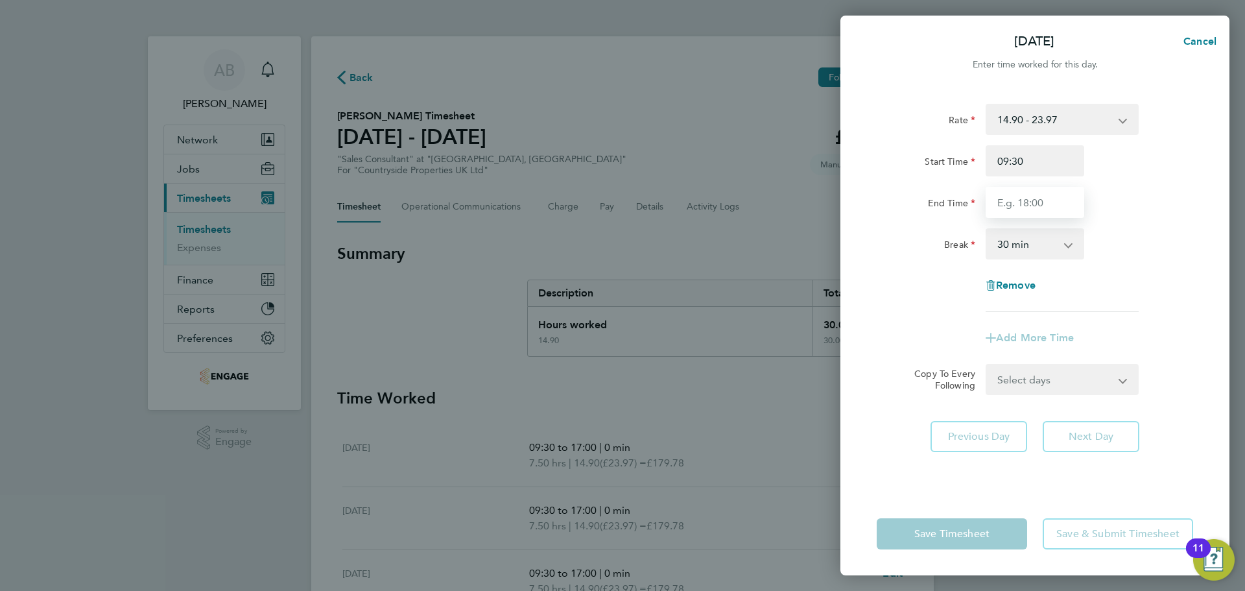
type input "17:00"
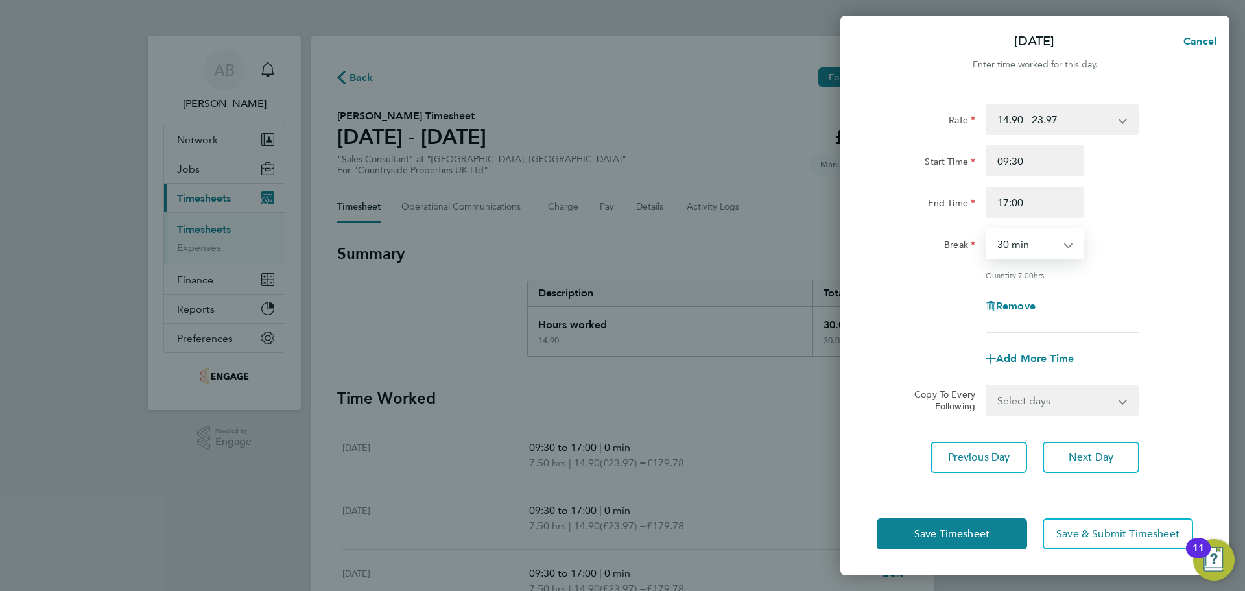
click at [1045, 241] on select "0 min 15 min 30 min 45 min 60 min 75 min 90 min" at bounding box center [1027, 244] width 80 height 29
select select "0"
click at [987, 230] on select "0 min 15 min 30 min 45 min 60 min 75 min 90 min" at bounding box center [1027, 244] width 80 height 29
click at [990, 534] on button "Save Timesheet" at bounding box center [952, 533] width 150 height 31
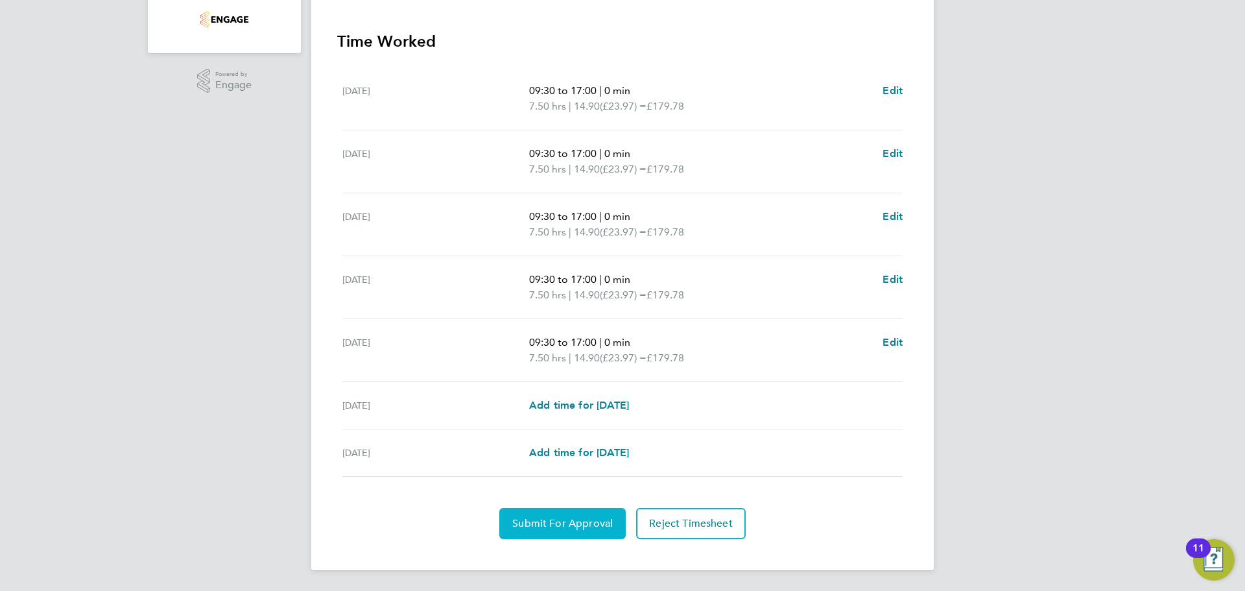
click at [555, 512] on button "Submit For Approval" at bounding box center [562, 523] width 126 height 31
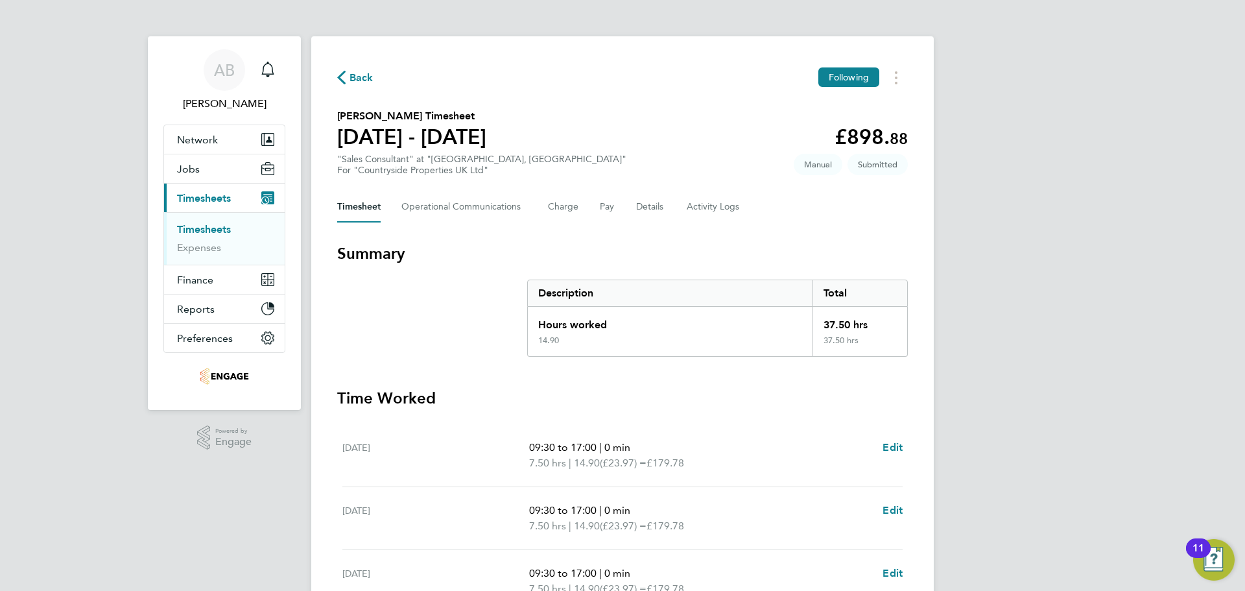
click at [364, 80] on span "Back" at bounding box center [362, 78] width 24 height 16
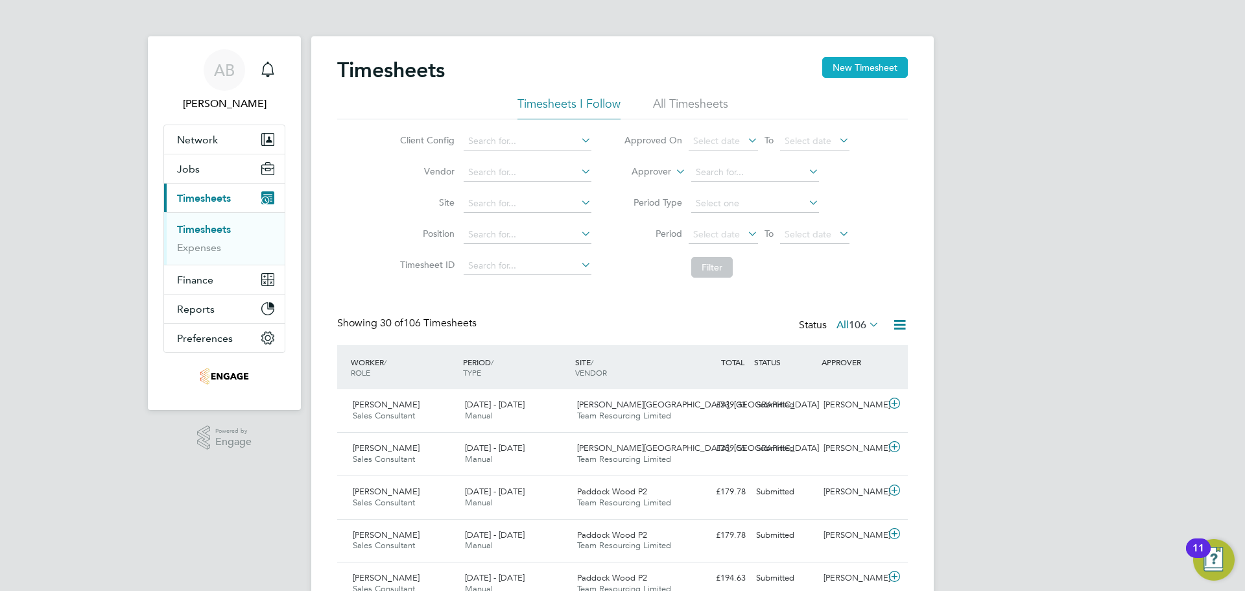
click at [849, 71] on button "New Timesheet" at bounding box center [865, 67] width 86 height 21
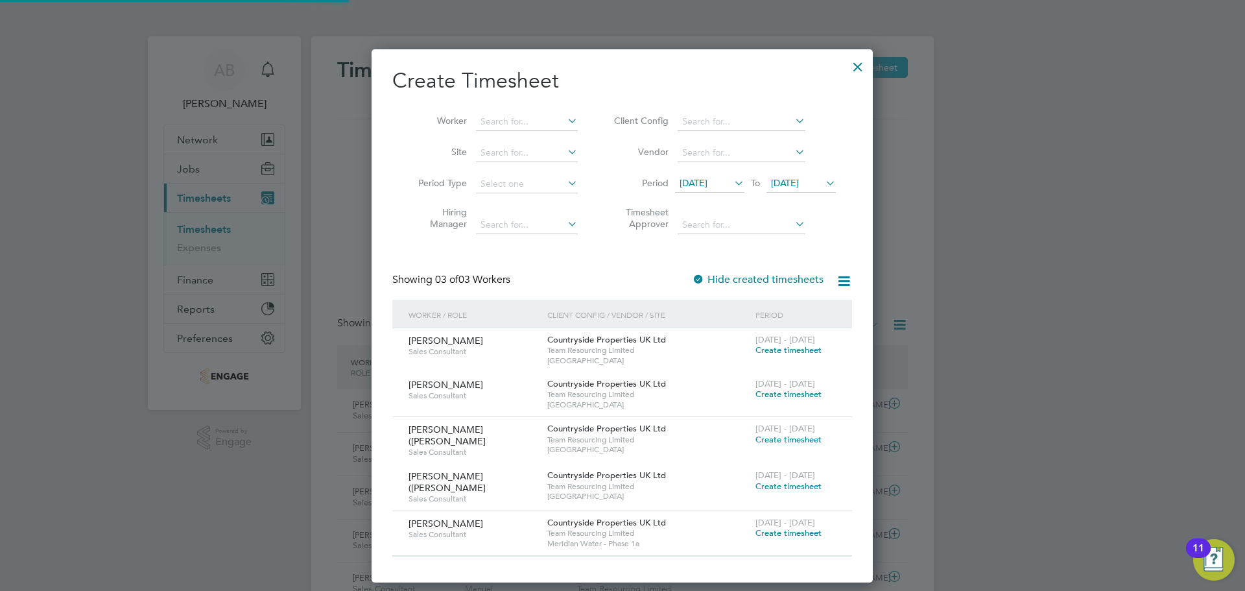
scroll to position [528, 502]
click at [817, 191] on span "16 Sep 2025" at bounding box center [801, 184] width 69 height 18
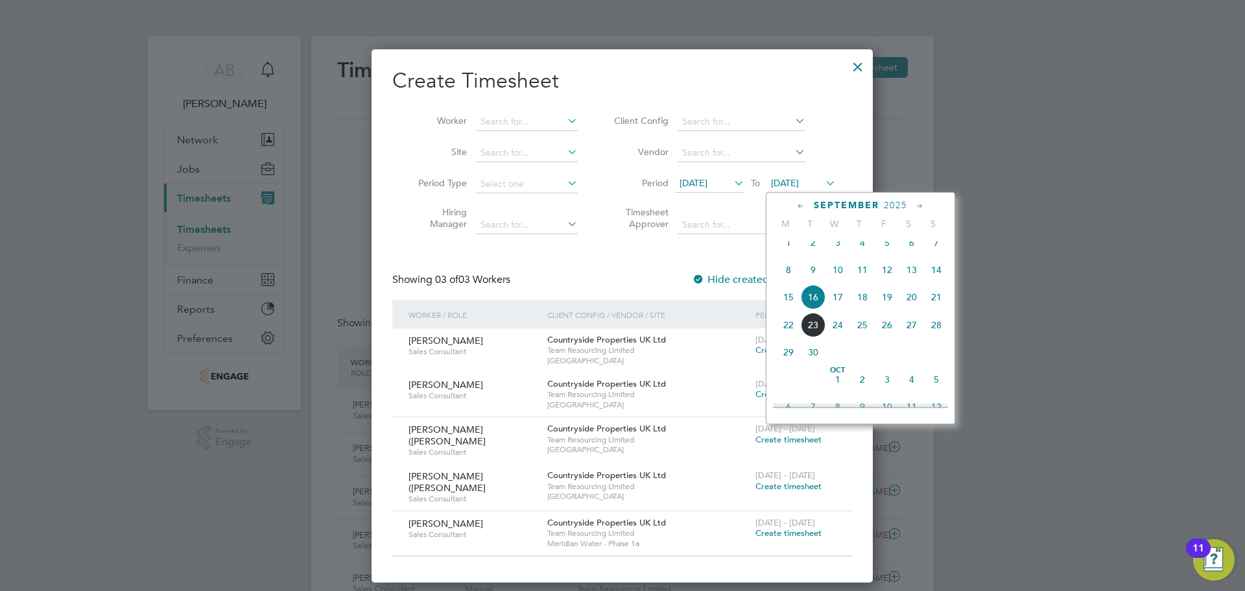
click at [938, 306] on span "21" at bounding box center [936, 297] width 25 height 25
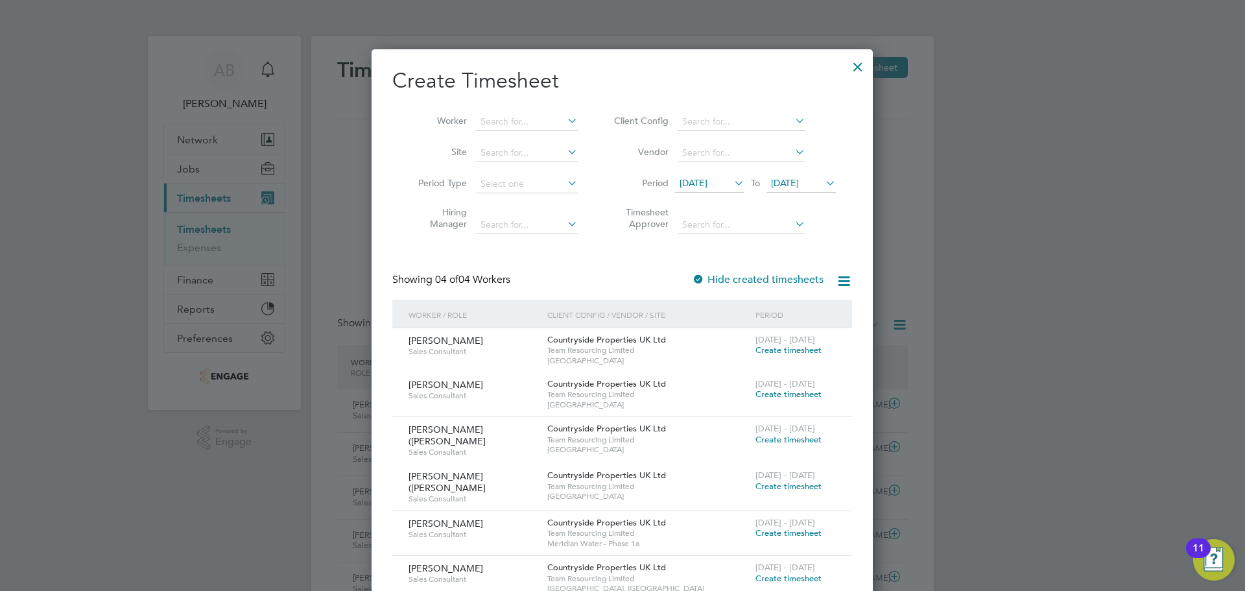
scroll to position [324, 0]
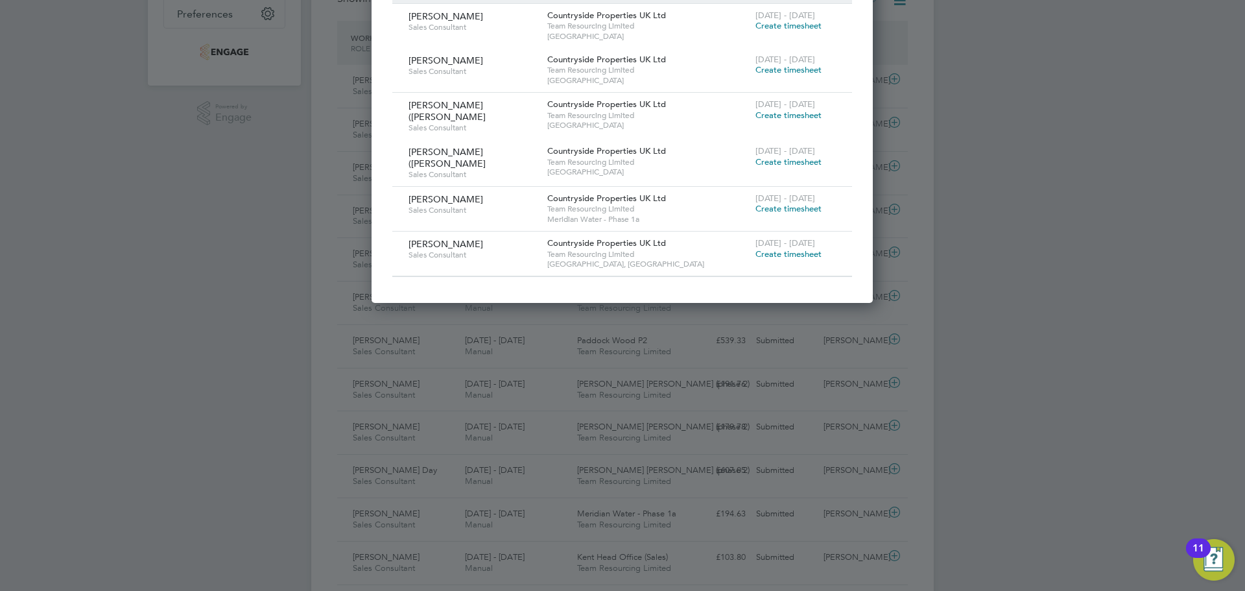
click at [793, 248] on span "Create timesheet" at bounding box center [789, 253] width 66 height 11
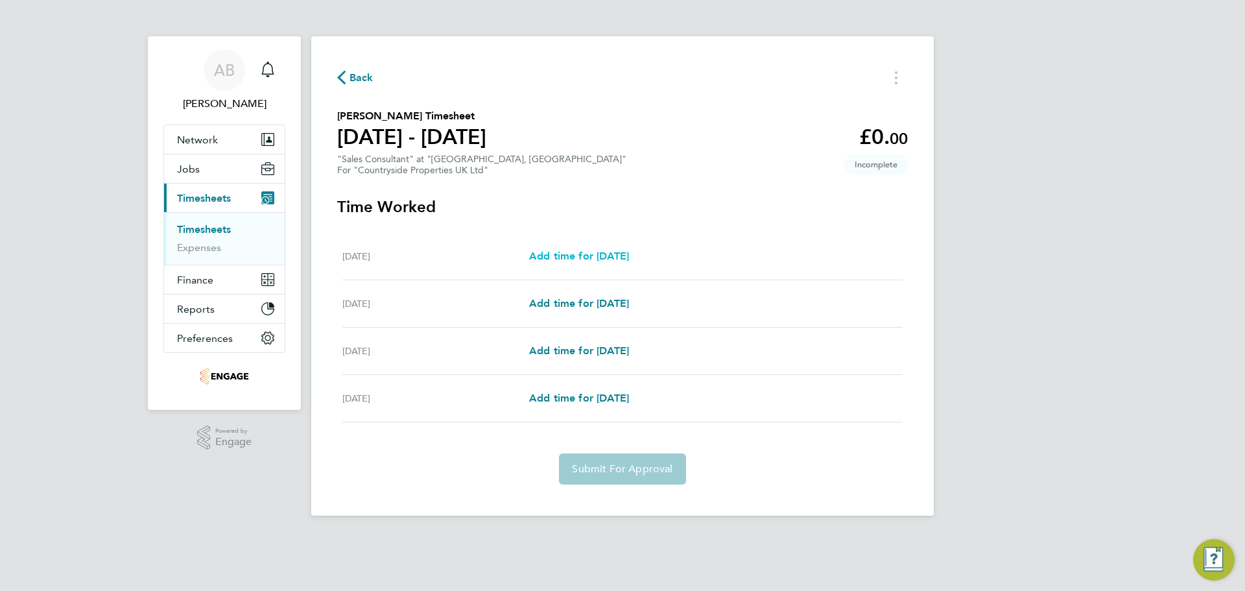
click at [586, 256] on span "Add time for Thu 18 Sep" at bounding box center [579, 256] width 100 height 12
select select "30"
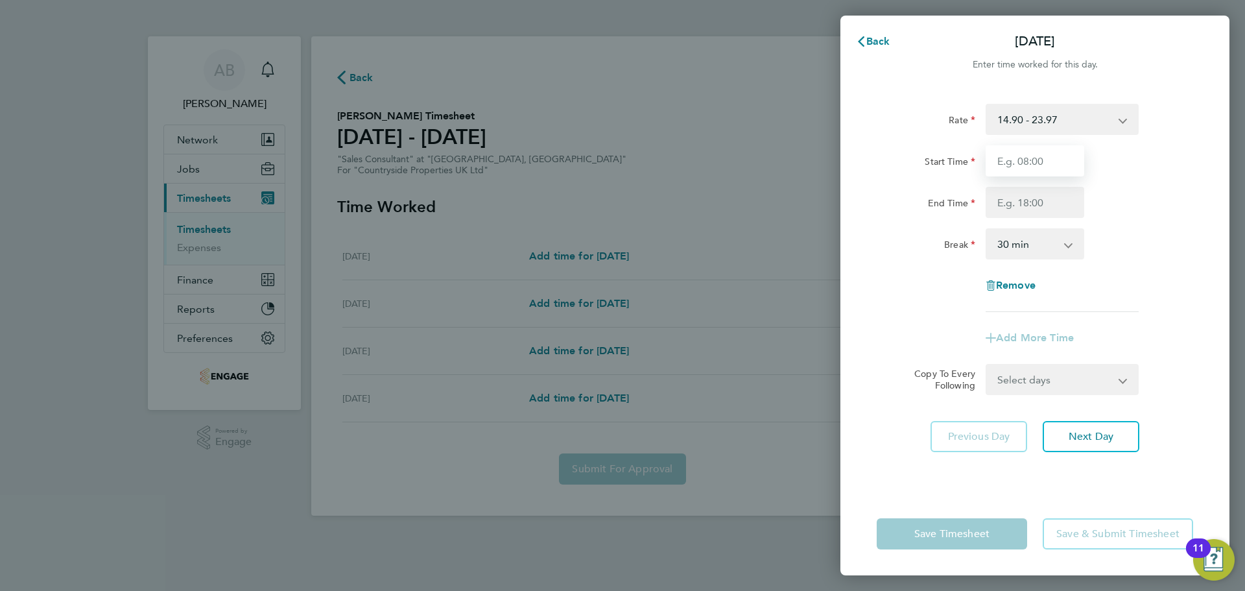
click at [1005, 159] on input "Start Time" at bounding box center [1035, 160] width 99 height 31
type input "09:30"
click at [1042, 204] on input "End Time" at bounding box center [1035, 202] width 99 height 31
type input "17:00"
click at [1040, 247] on select "0 min 15 min 30 min 45 min 60 min 75 min 90 min" at bounding box center [1027, 244] width 80 height 29
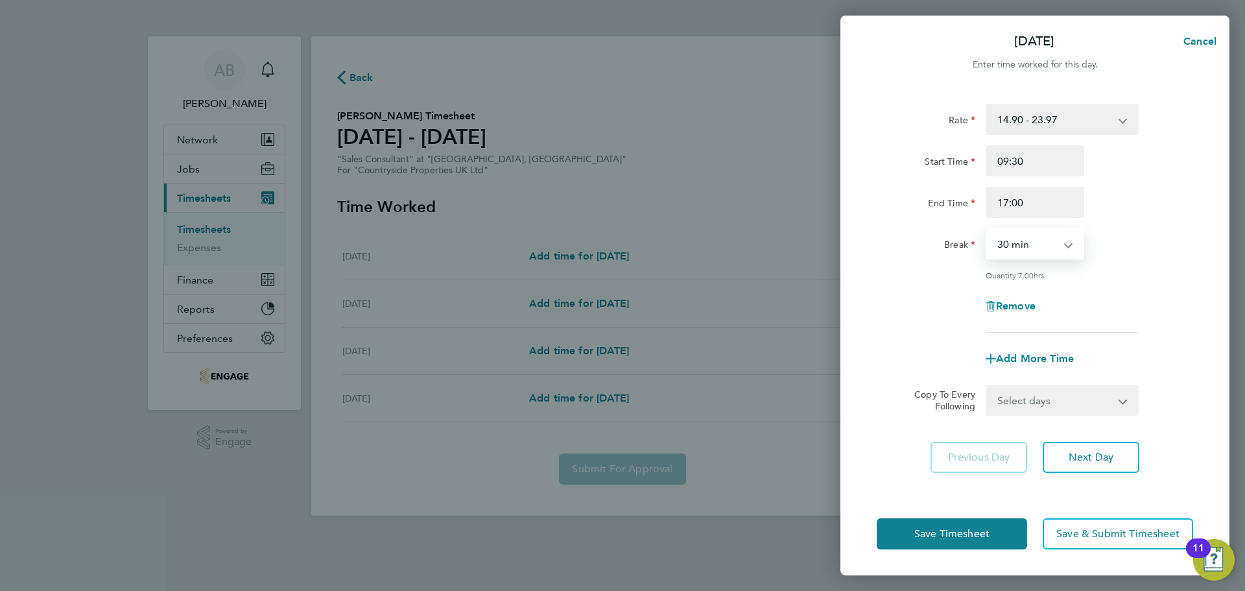
select select "0"
click at [987, 230] on select "0 min 15 min 30 min 45 min 60 min 75 min 90 min" at bounding box center [1027, 244] width 80 height 29
click at [1088, 460] on span "Next Day" at bounding box center [1091, 457] width 45 height 13
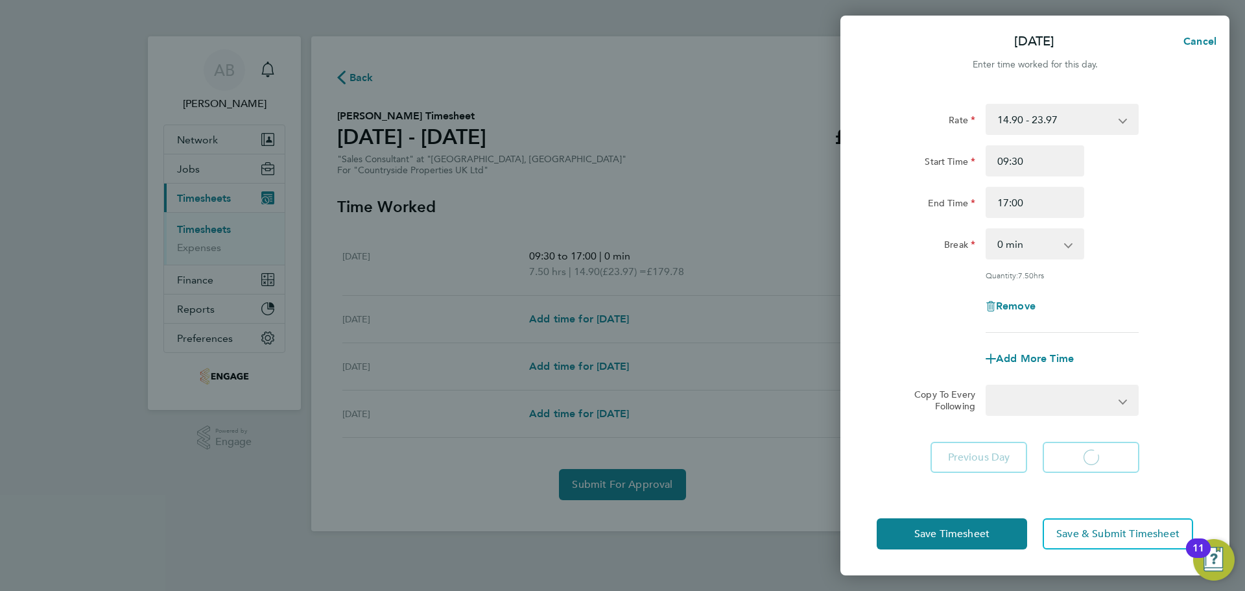
select select "30"
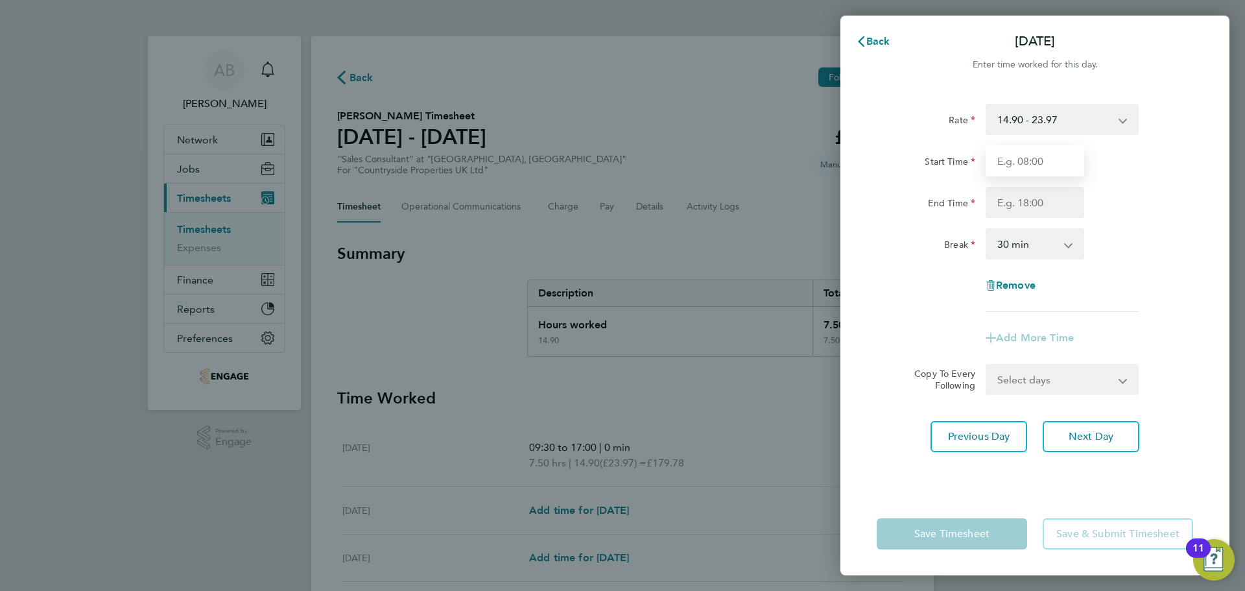
click at [1042, 165] on input "Start Time" at bounding box center [1035, 160] width 99 height 31
type input "09:30"
drag, startPoint x: 1049, startPoint y: 197, endPoint x: 1048, endPoint y: 209, distance: 12.3
click at [1049, 197] on input "End Time" at bounding box center [1035, 202] width 99 height 31
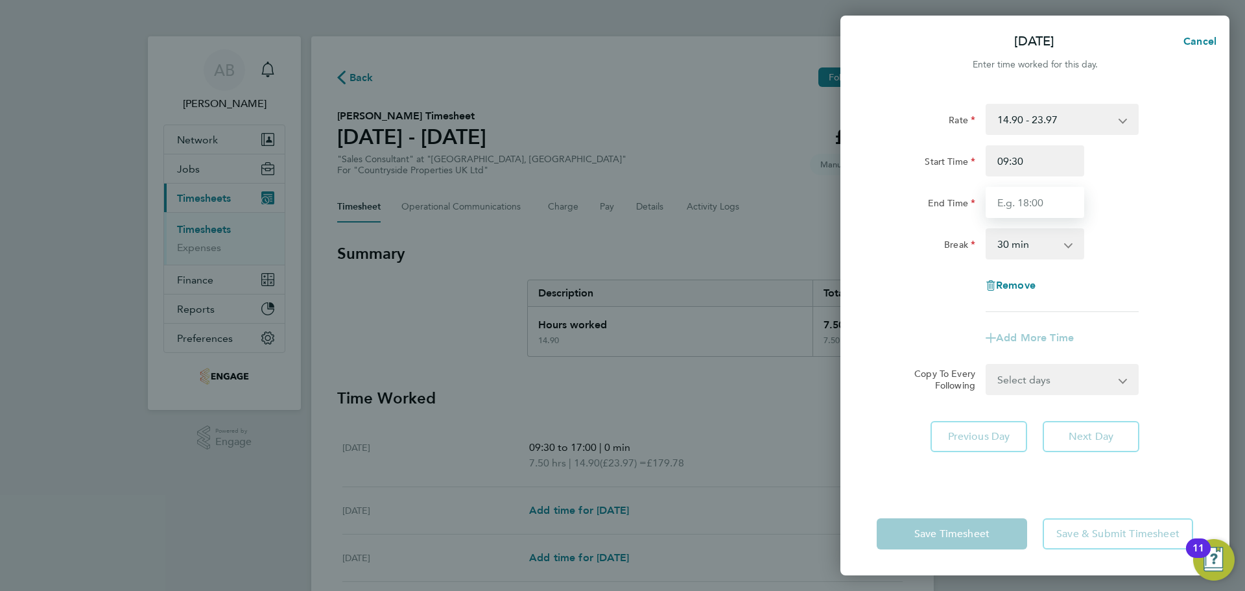
type input "17:00"
click at [1053, 243] on select "0 min 15 min 30 min 45 min 60 min 75 min 90 min" at bounding box center [1027, 244] width 80 height 29
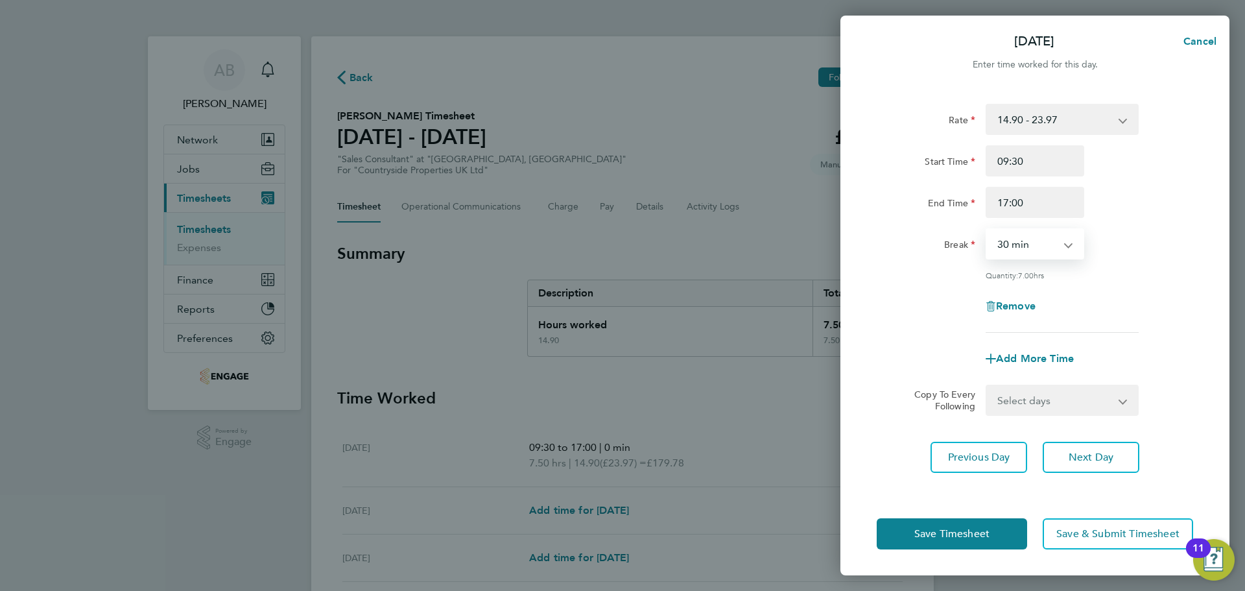
select select "0"
click at [987, 230] on select "0 min 15 min 30 min 45 min 60 min 75 min 90 min" at bounding box center [1027, 244] width 80 height 29
click at [1067, 451] on button "Next Day" at bounding box center [1091, 457] width 97 height 31
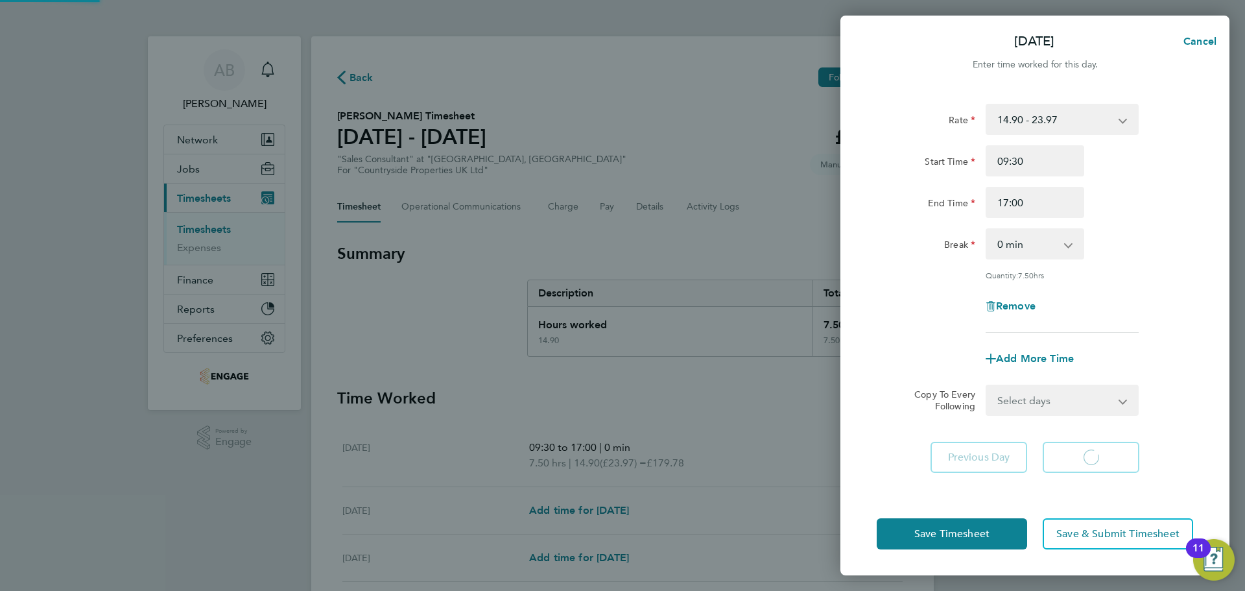
select select "30"
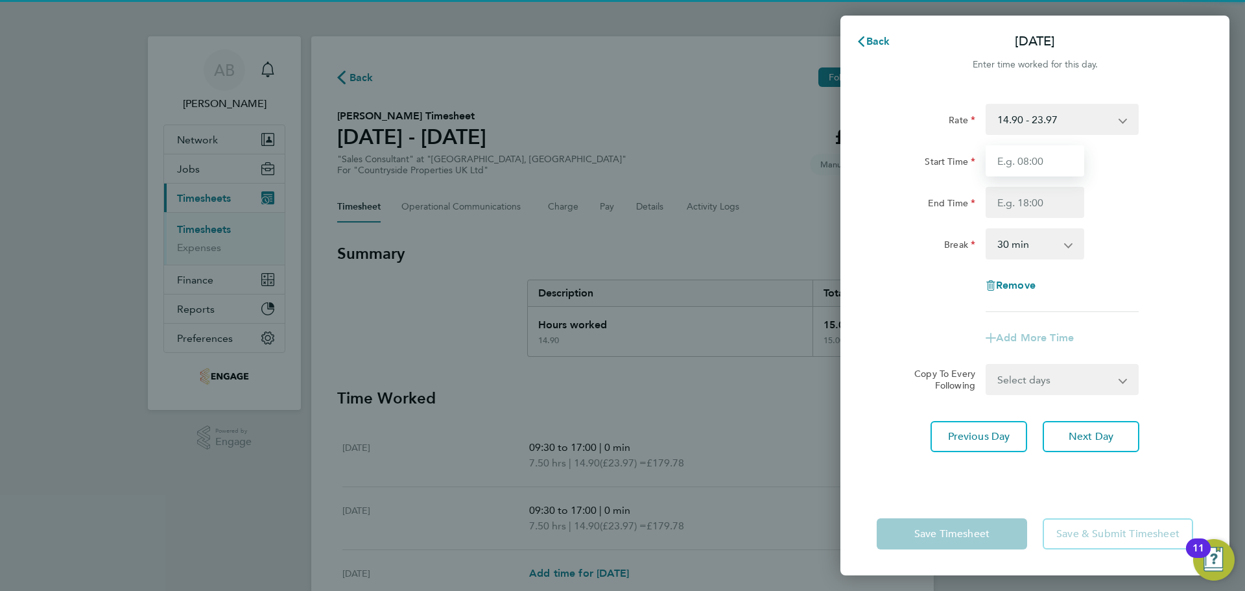
click at [1057, 166] on input "Start Time" at bounding box center [1035, 160] width 99 height 31
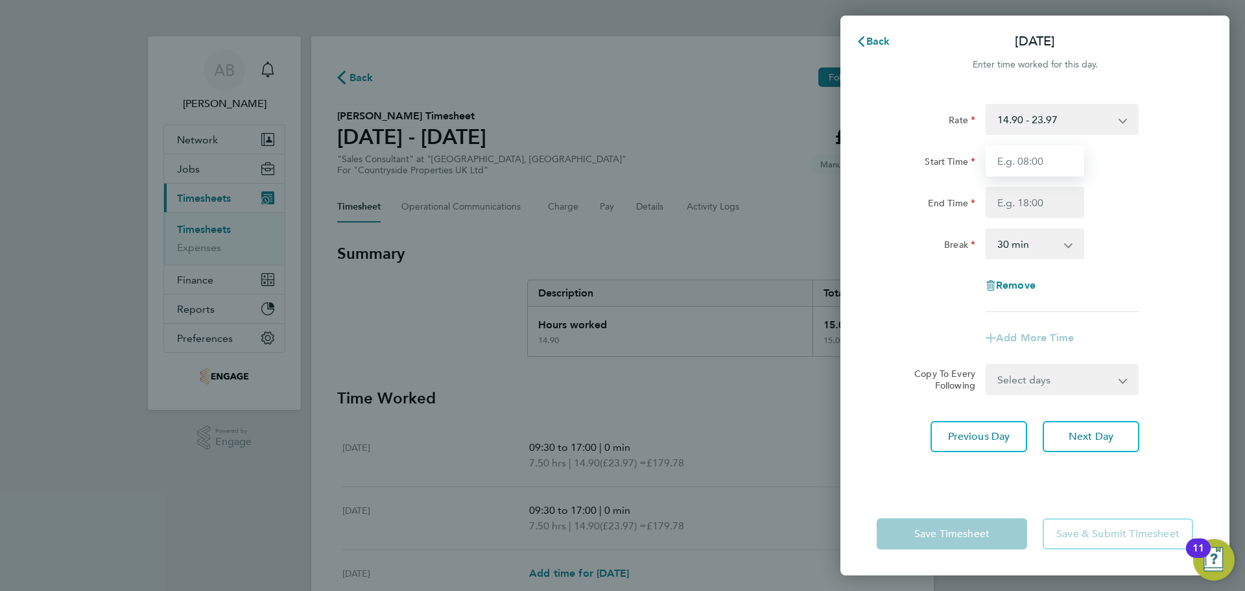
type input "09:30"
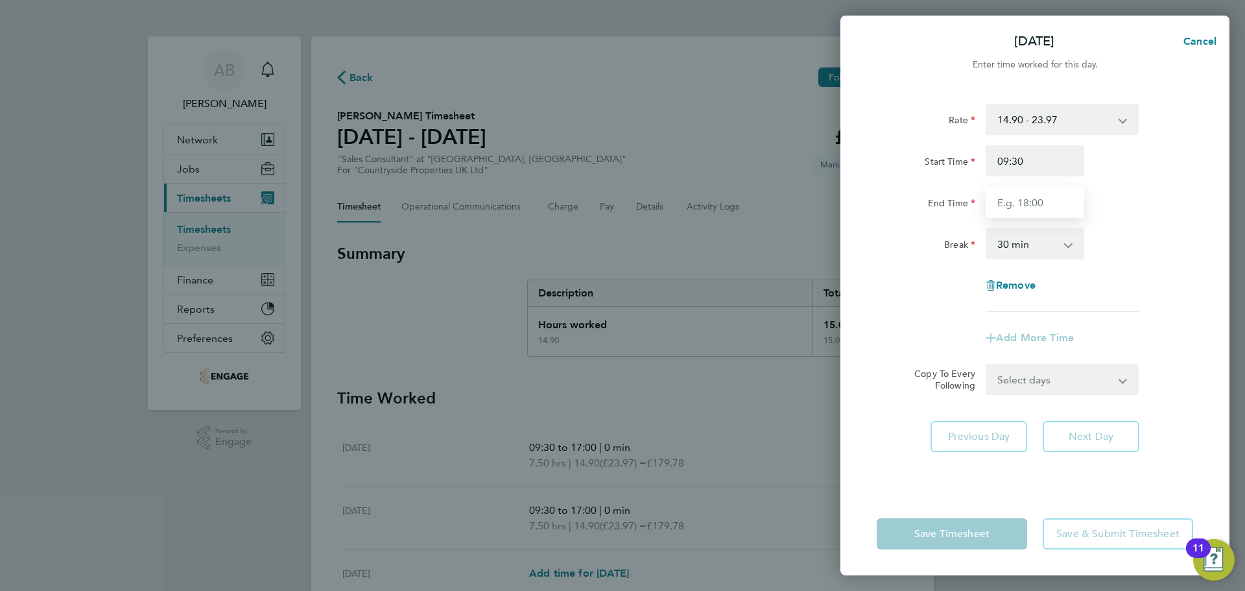
click at [1021, 202] on input "End Time" at bounding box center [1035, 202] width 99 height 31
type input "17:00"
click at [1020, 249] on select "0 min 15 min 30 min 45 min 60 min 75 min 90 min" at bounding box center [1027, 244] width 80 height 29
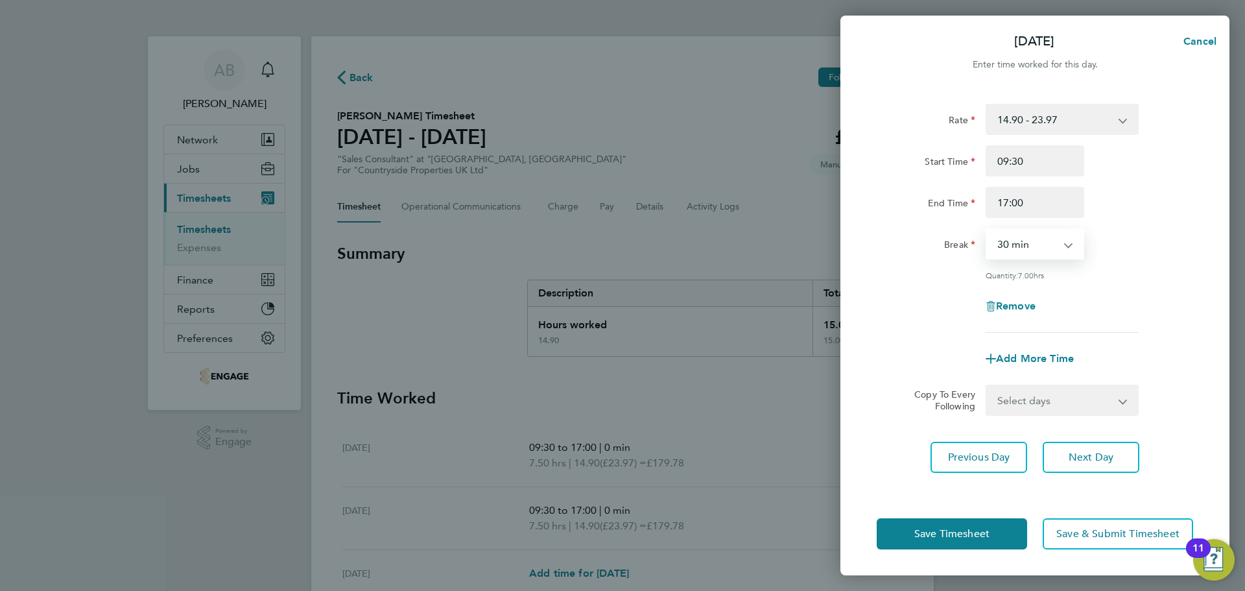
select select "0"
click at [987, 230] on select "0 min 15 min 30 min 45 min 60 min 75 min 90 min" at bounding box center [1027, 244] width 80 height 29
click at [1070, 453] on span "Next Day" at bounding box center [1091, 457] width 45 height 13
select select "30"
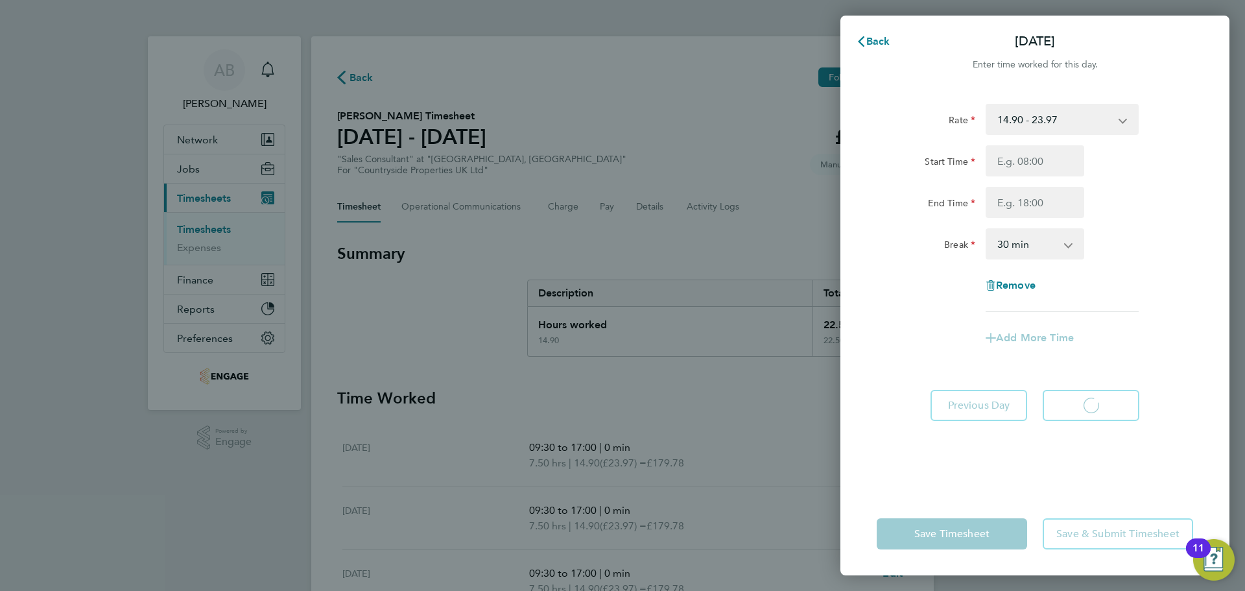
select select "30"
click at [871, 42] on span "Back" at bounding box center [878, 41] width 24 height 12
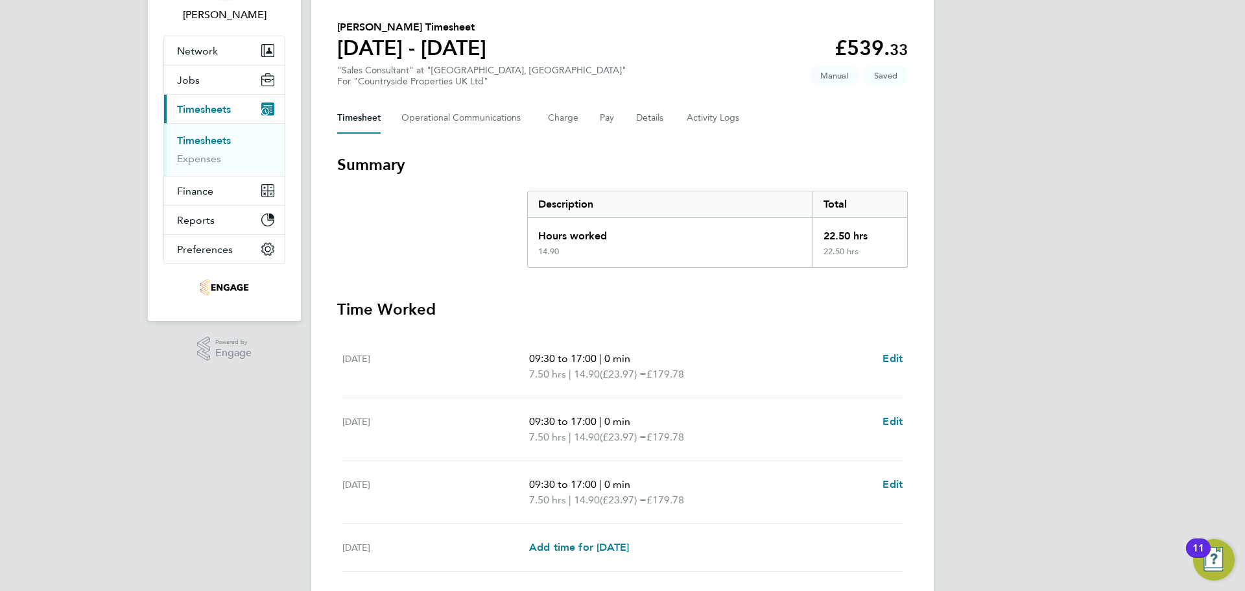
scroll to position [184, 0]
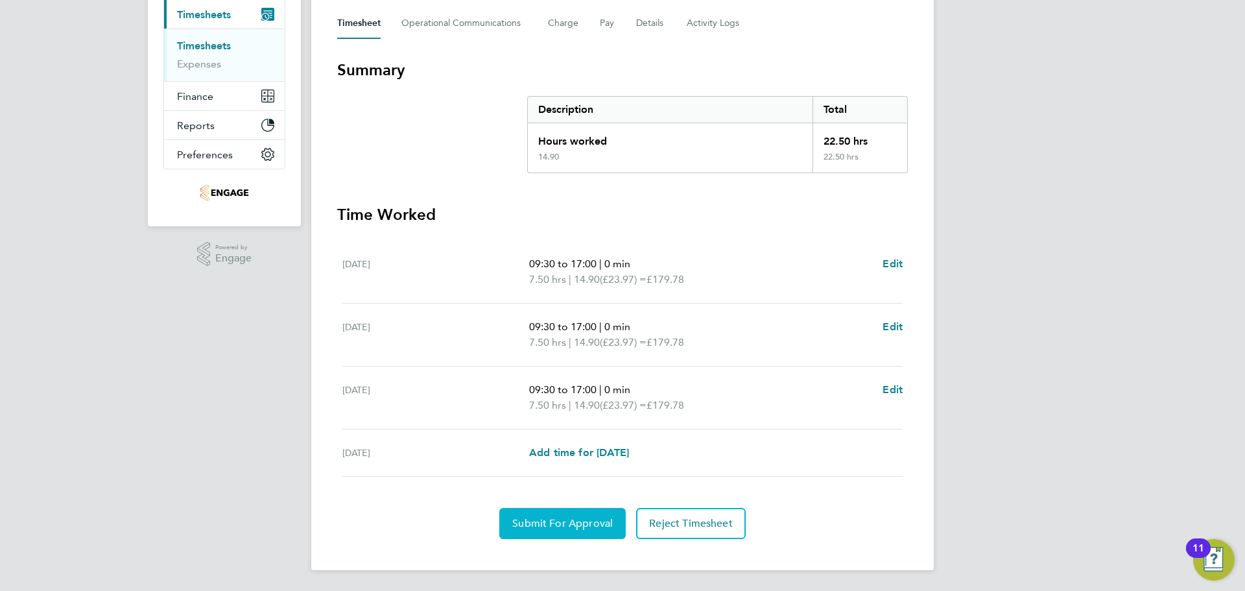
click at [579, 527] on span "Submit For Approval" at bounding box center [562, 523] width 101 height 13
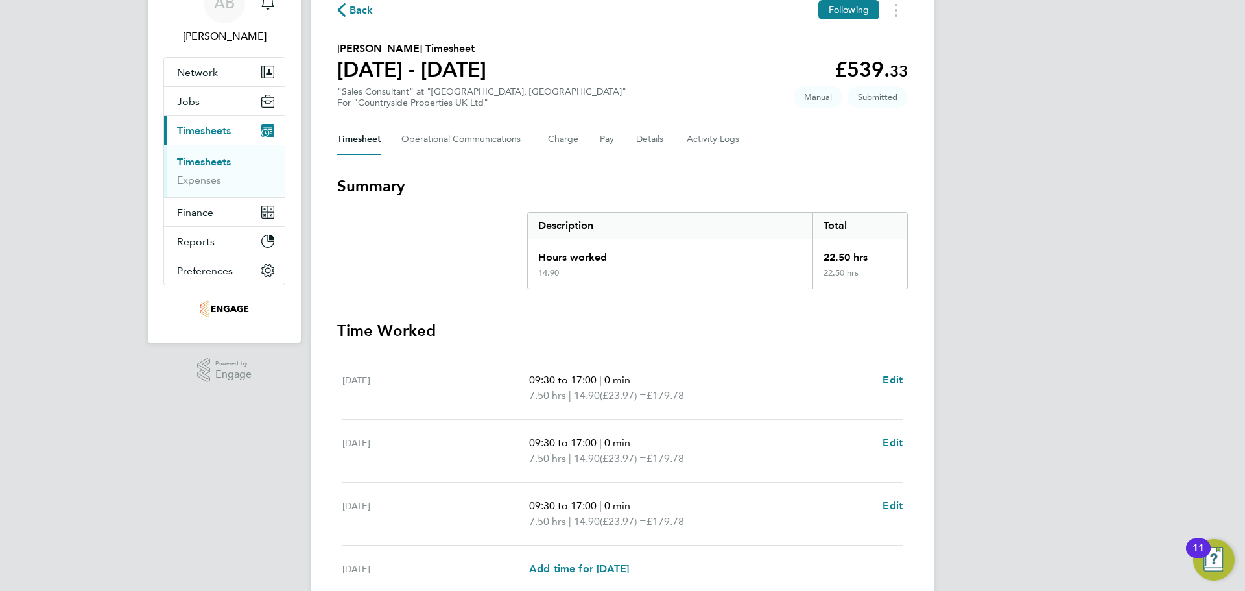
scroll to position [0, 0]
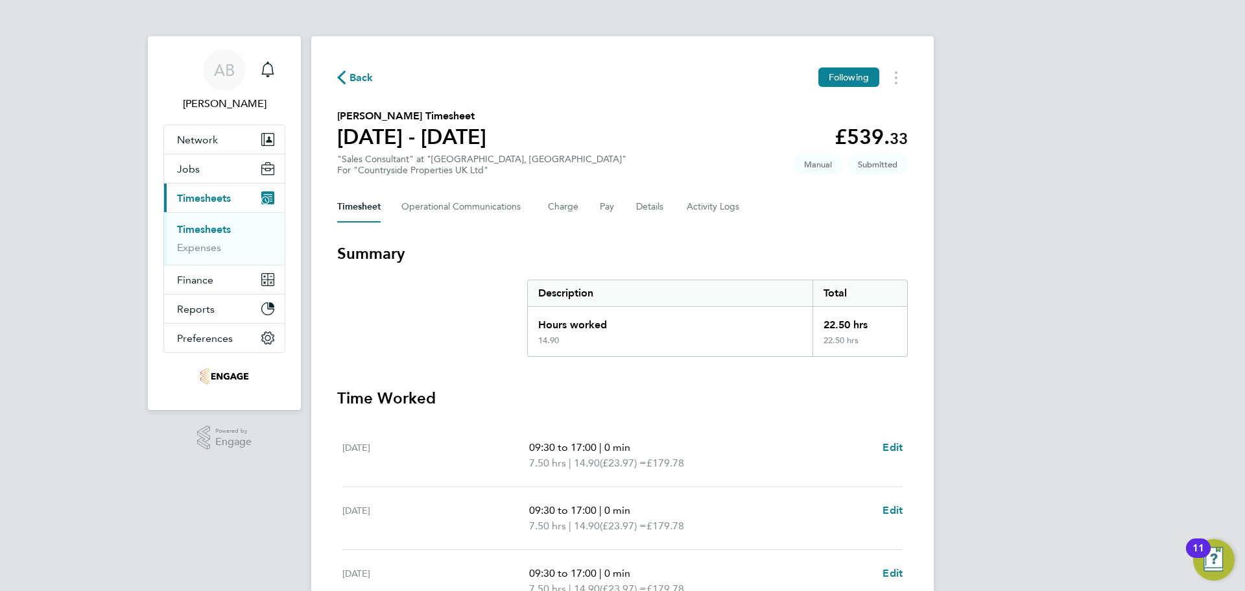
click at [357, 77] on span "Back" at bounding box center [362, 78] width 24 height 16
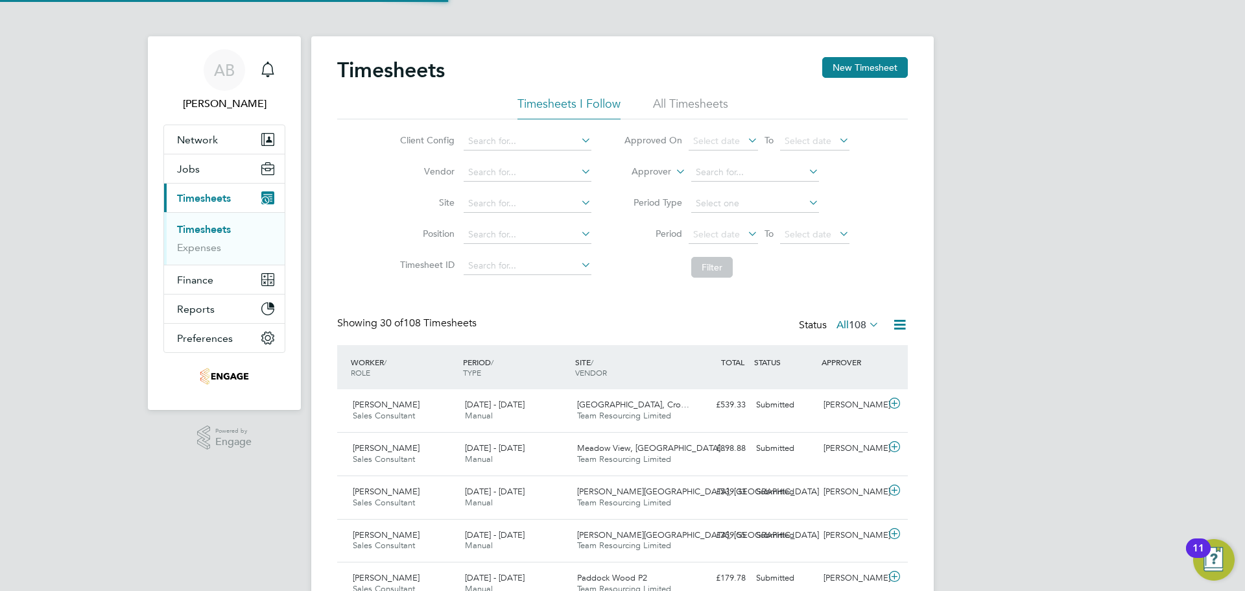
scroll to position [33, 113]
click at [859, 69] on button "New Timesheet" at bounding box center [865, 67] width 86 height 21
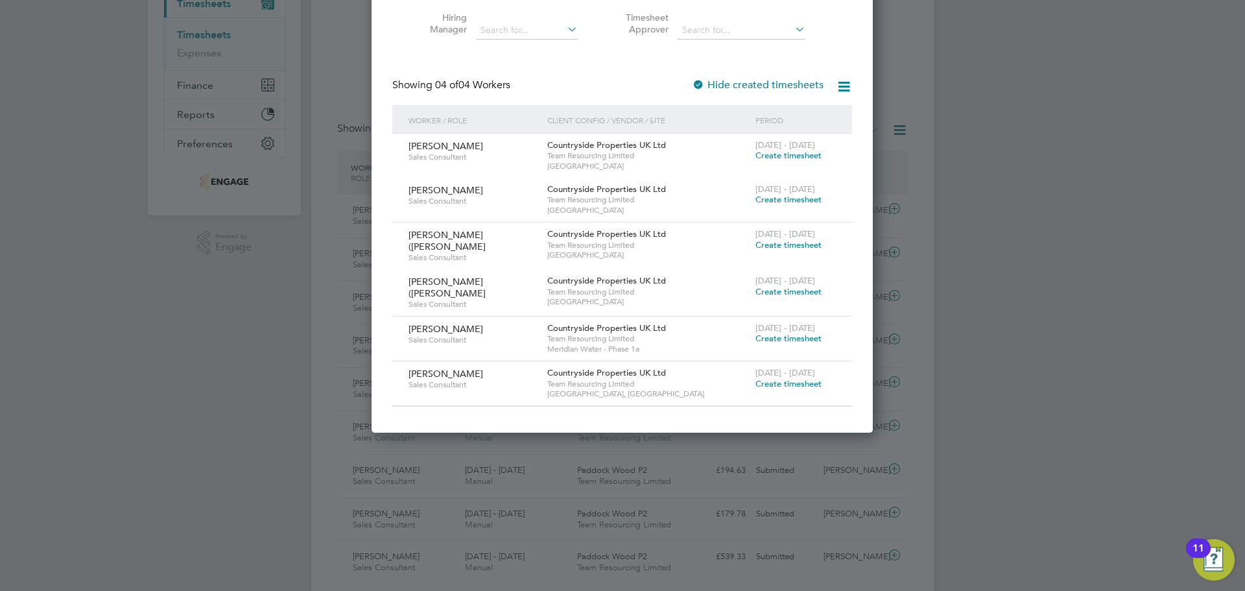
click at [761, 379] on span "Create timesheet" at bounding box center [789, 383] width 66 height 11
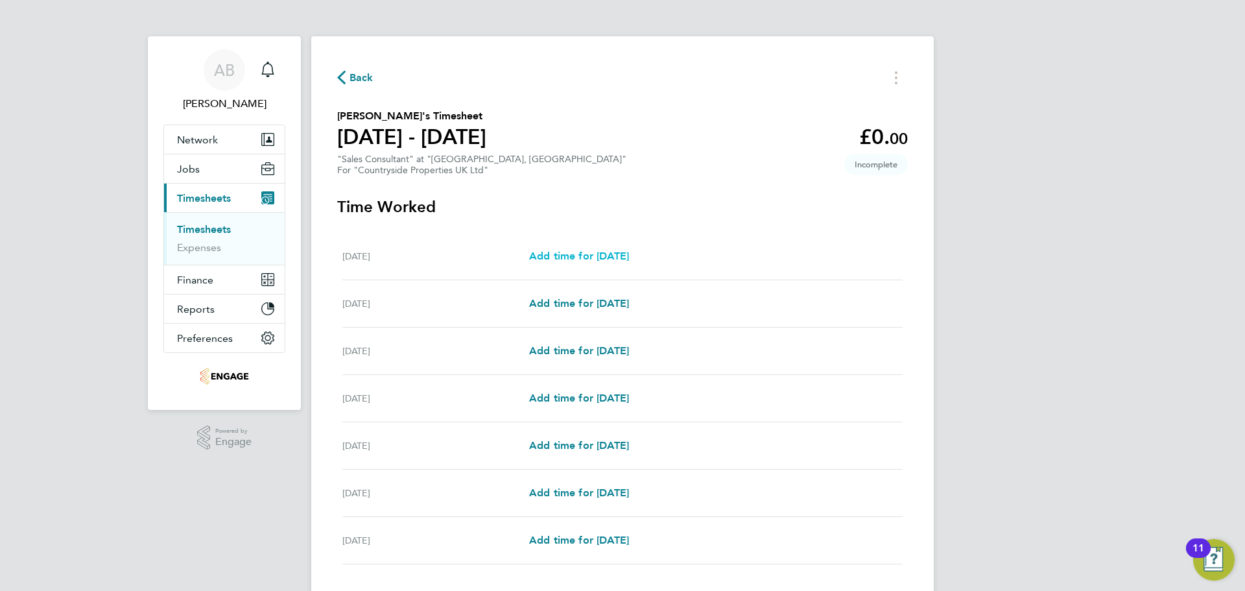
click at [556, 256] on span "Add time for Mon 15 Sep" at bounding box center [579, 256] width 100 height 12
select select "30"
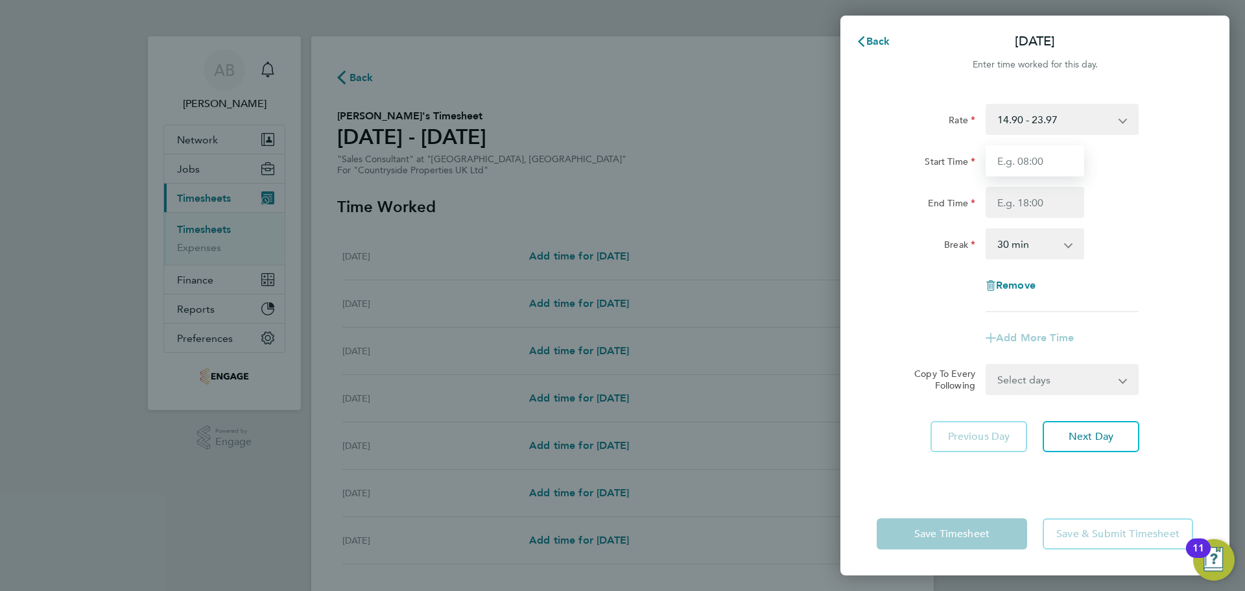
click at [1003, 158] on input "Start Time" at bounding box center [1035, 160] width 99 height 31
type input "09:30"
click at [1031, 202] on input "End Time" at bounding box center [1035, 202] width 99 height 31
type input "17:30"
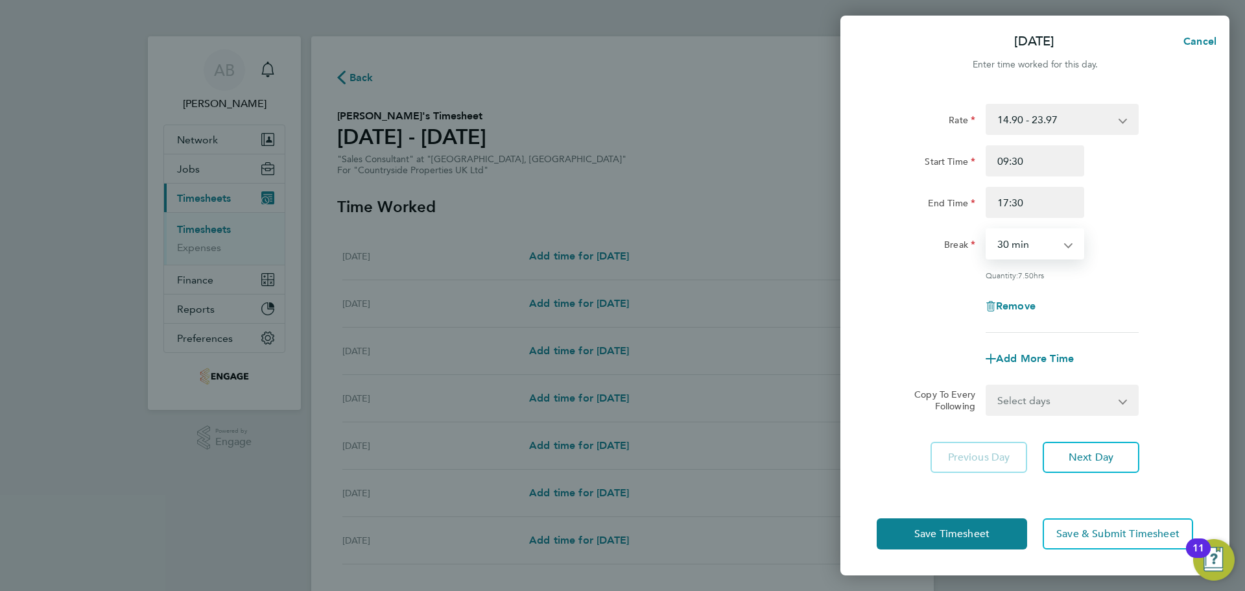
click at [1038, 248] on select "0 min 15 min 30 min 45 min 60 min 75 min 90 min" at bounding box center [1027, 244] width 80 height 29
select select "0"
click at [987, 230] on select "0 min 15 min 30 min 45 min 60 min 75 min 90 min" at bounding box center [1027, 244] width 80 height 29
click at [1030, 208] on input "17:30" at bounding box center [1035, 202] width 99 height 31
type input "17:00"
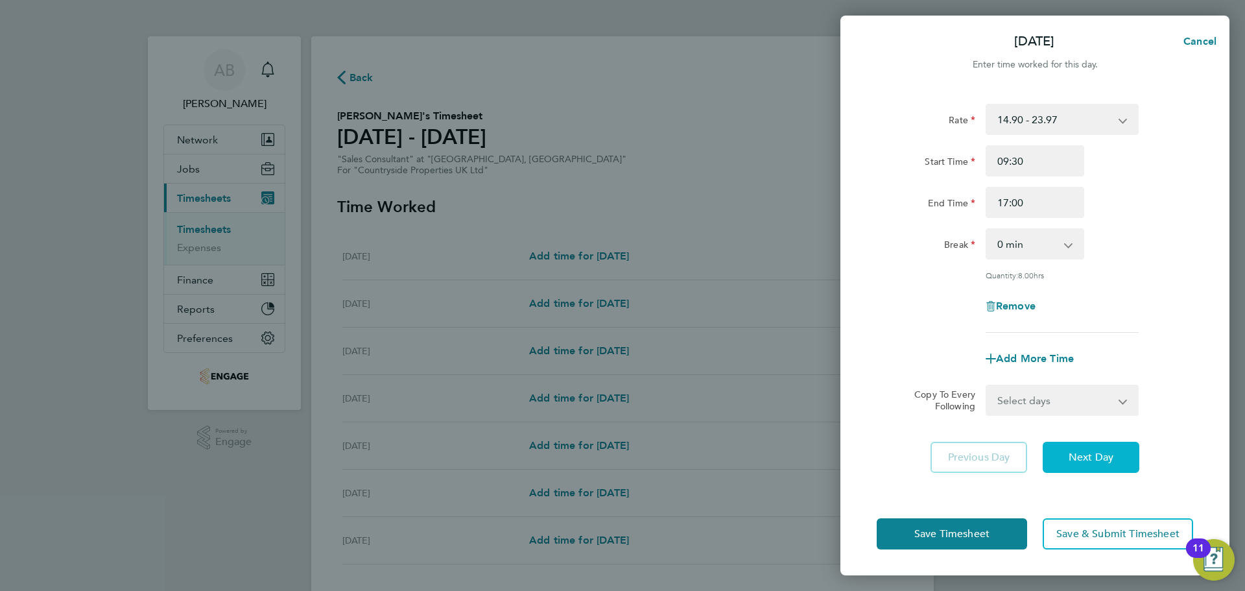
click at [1071, 453] on span "Next Day" at bounding box center [1091, 457] width 45 height 13
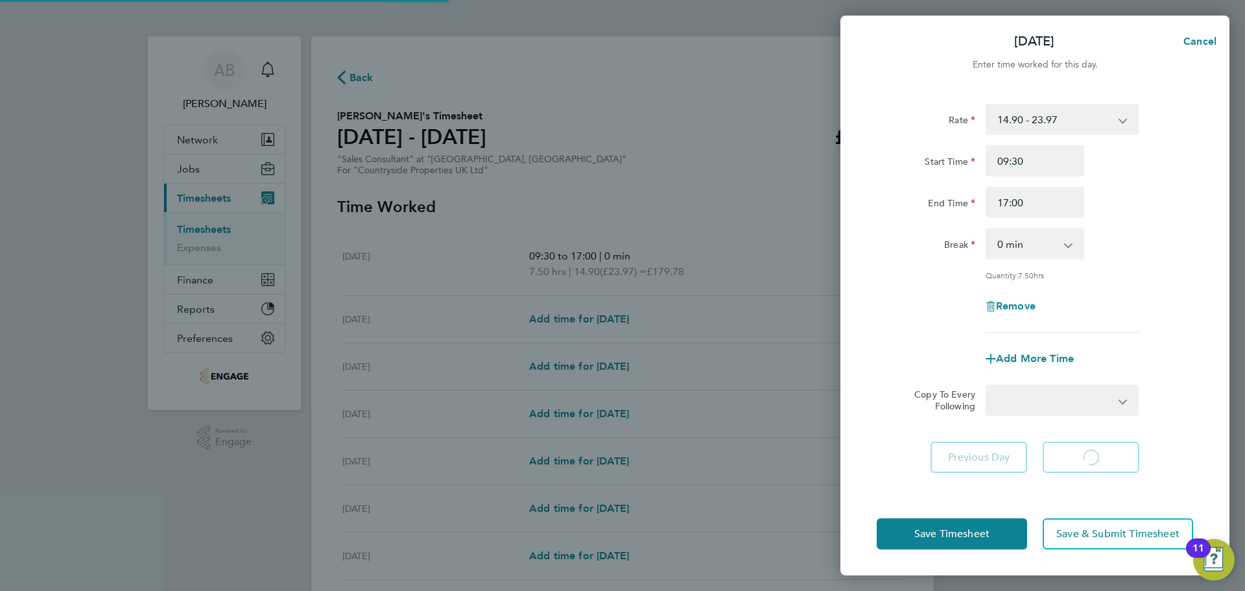
select select "30"
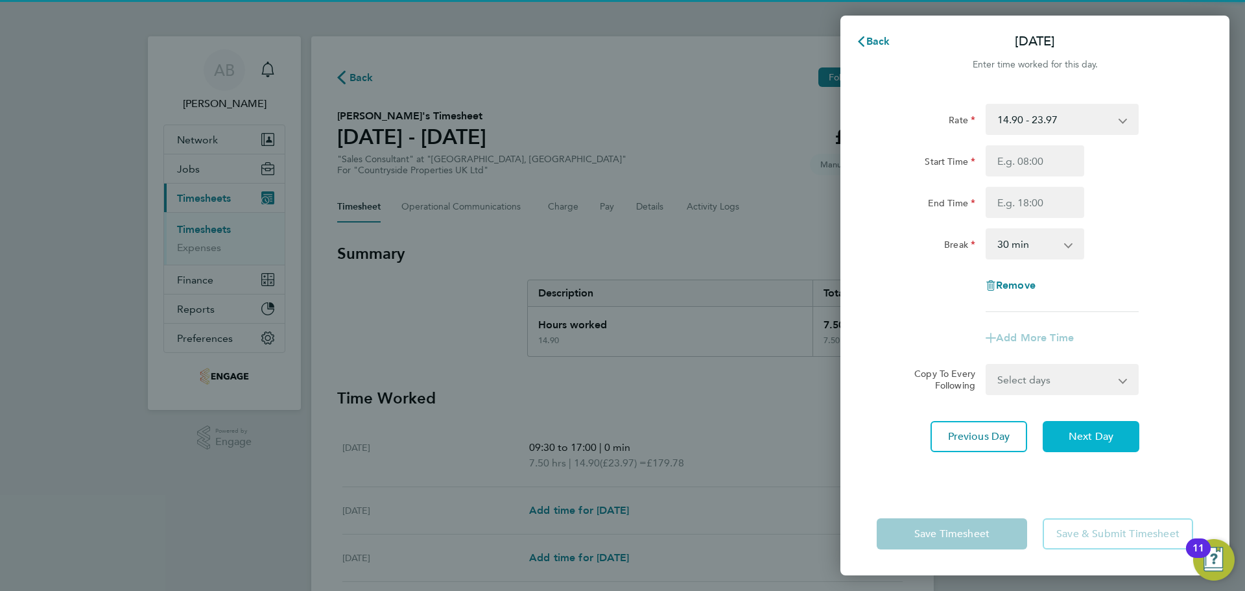
click at [1084, 445] on button "Next Day" at bounding box center [1091, 436] width 97 height 31
select select "30"
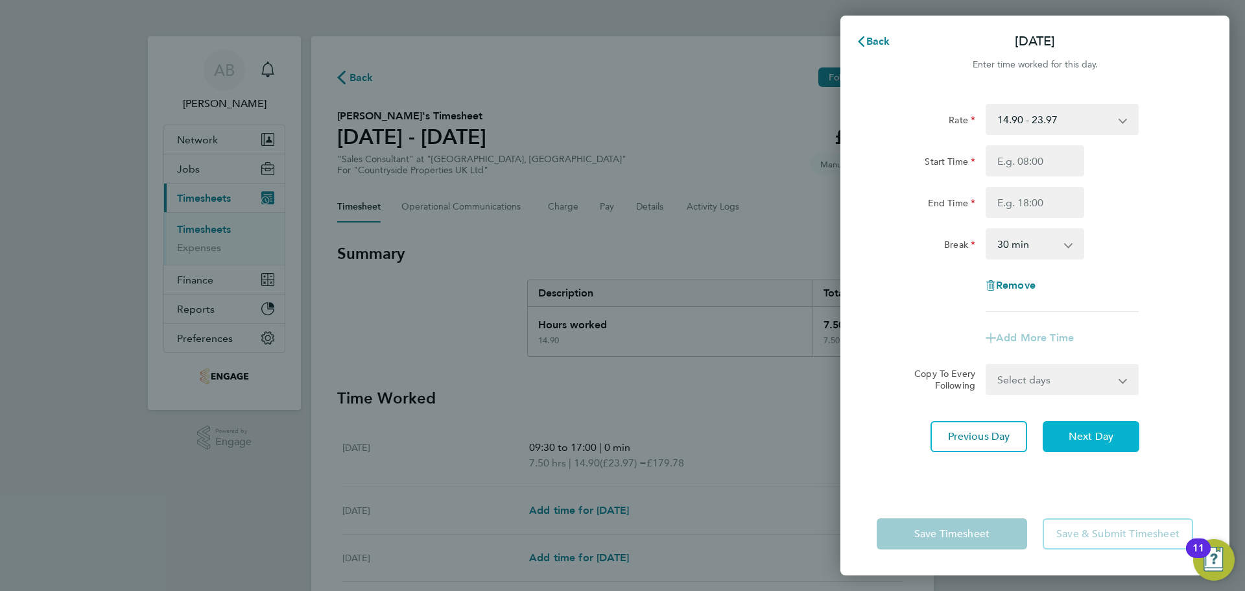
click at [1086, 443] on button "Next Day" at bounding box center [1091, 436] width 97 height 31
select select "30"
click at [1086, 443] on button "Next Day" at bounding box center [1091, 436] width 97 height 31
select select "30"
click at [1086, 443] on button "Next Day" at bounding box center [1091, 436] width 97 height 31
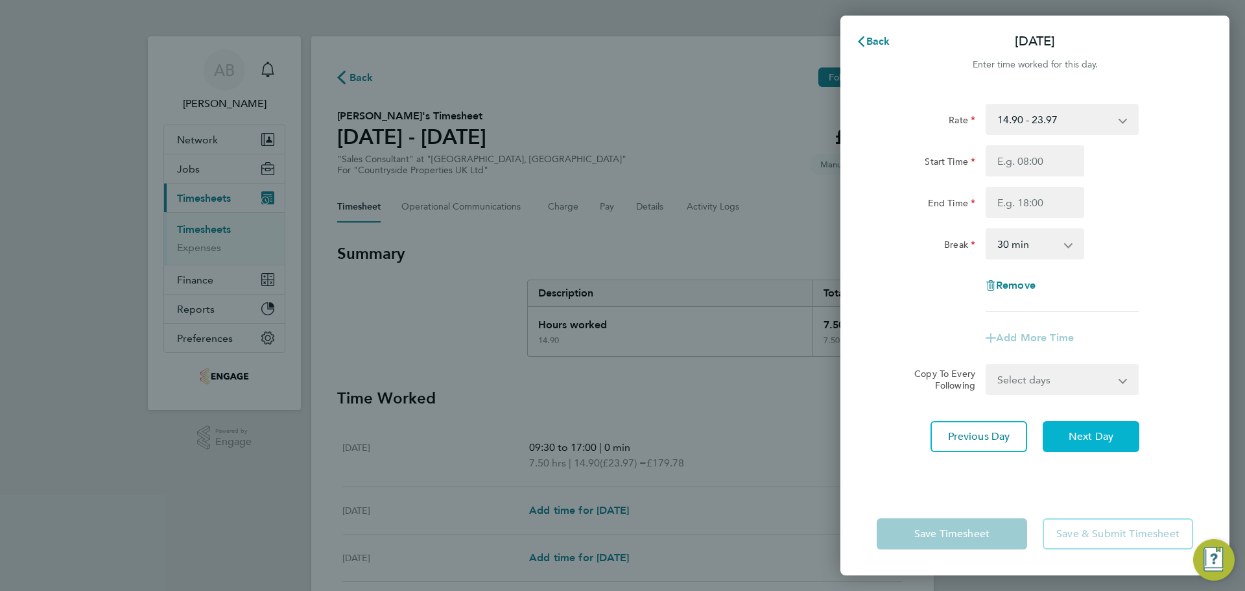
select select "30"
click at [1086, 443] on button "Next Day" at bounding box center [1091, 436] width 97 height 31
select select "30"
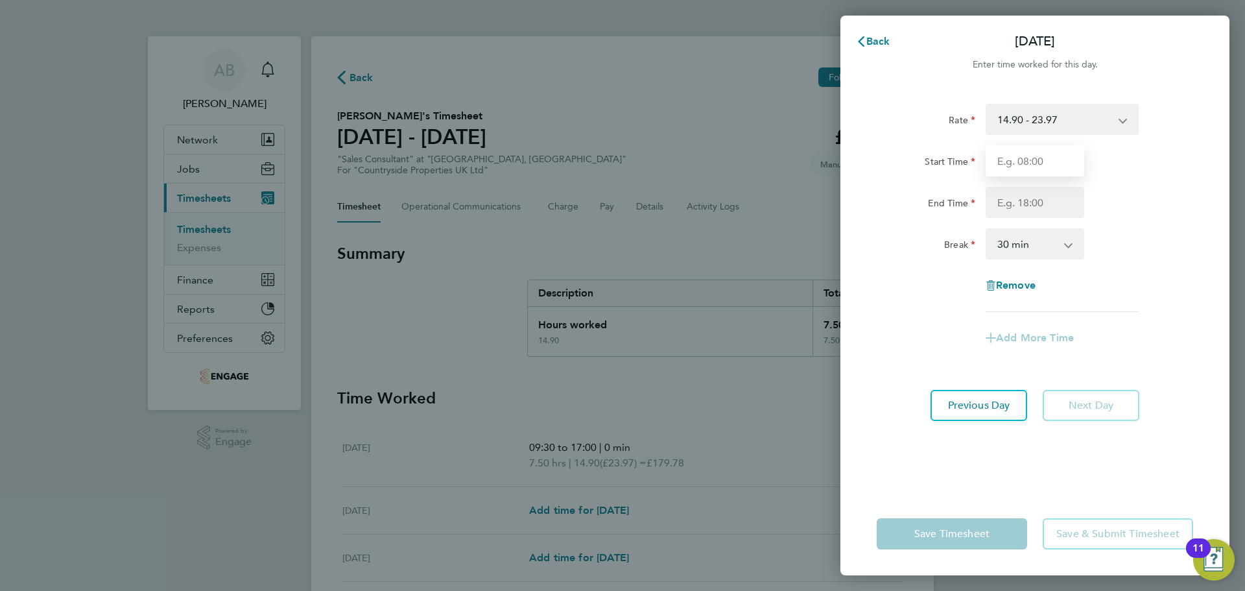
click at [1051, 156] on input "Start Time" at bounding box center [1035, 160] width 99 height 31
type input "09:30"
click at [1047, 193] on input "End Time" at bounding box center [1035, 202] width 99 height 31
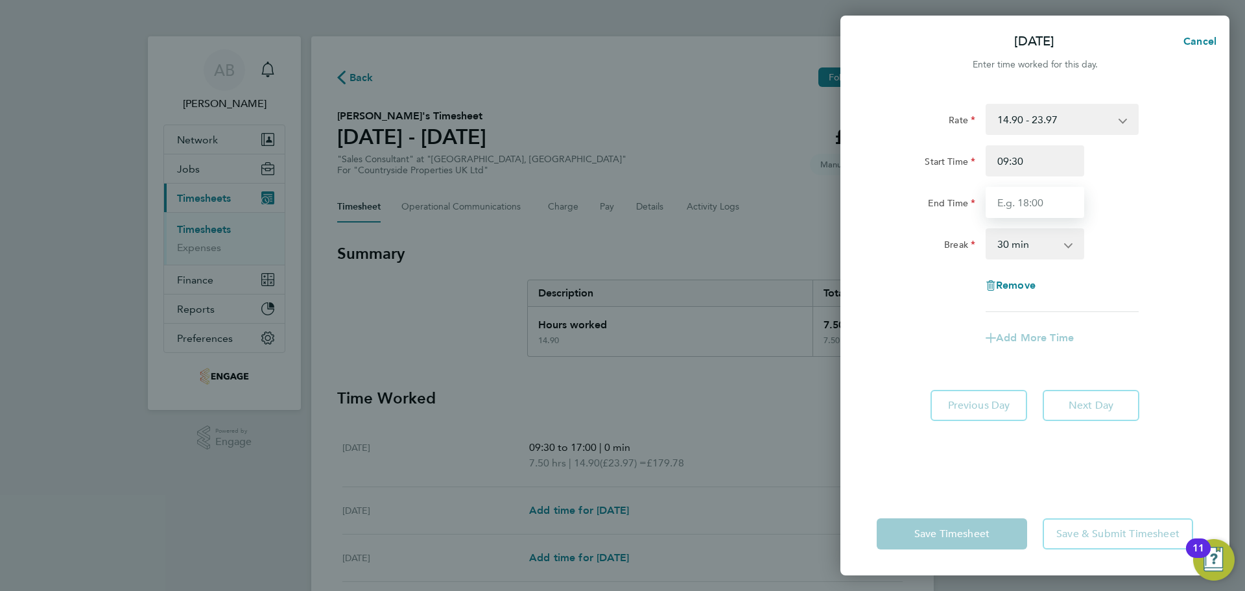
type input "17:00"
click at [1040, 245] on select "0 min 15 min 30 min 45 min 60 min 75 min 90 min" at bounding box center [1027, 244] width 80 height 29
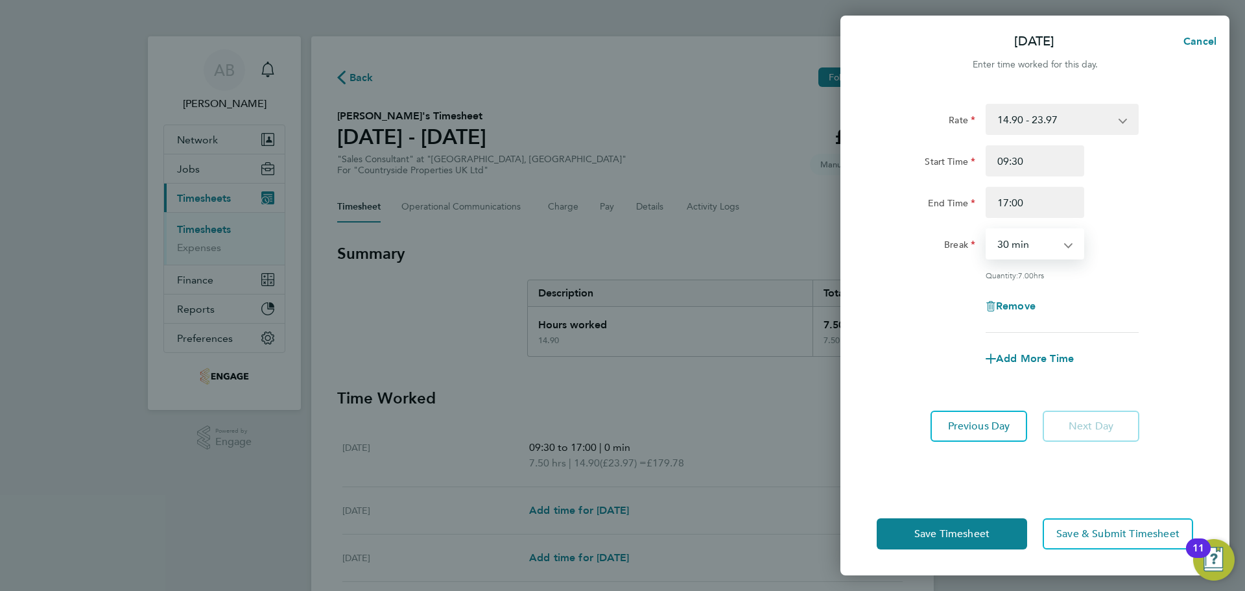
select select "0"
click at [987, 230] on select "0 min 15 min 30 min 45 min 60 min 75 min 90 min" at bounding box center [1027, 244] width 80 height 29
click at [989, 532] on span "Save Timesheet" at bounding box center [951, 533] width 75 height 13
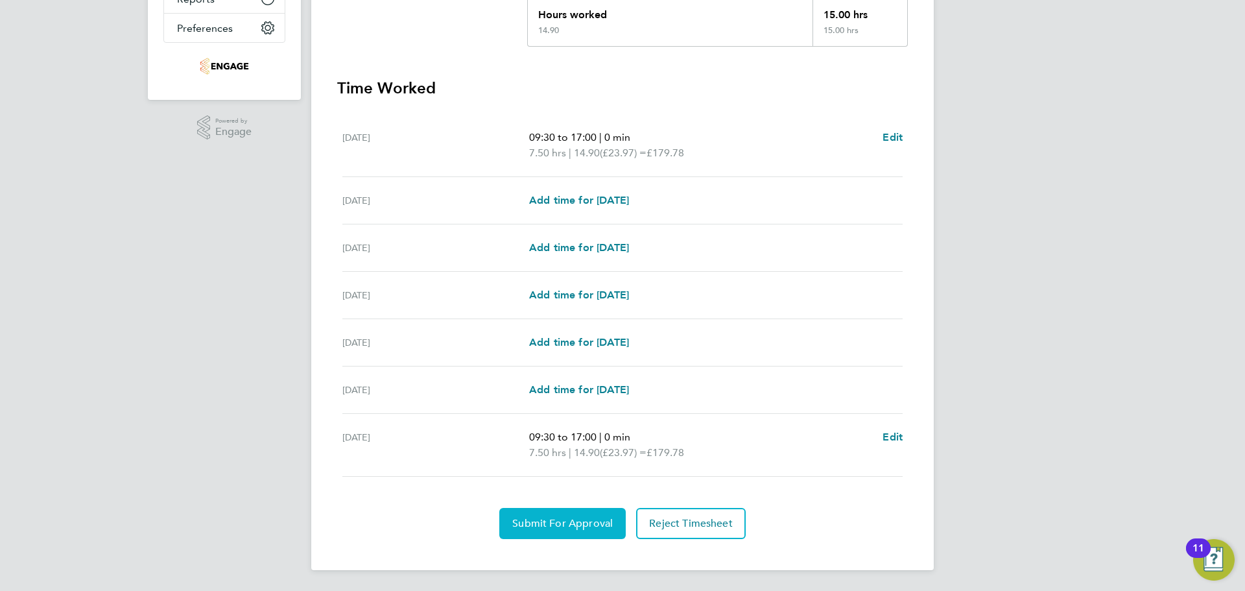
click at [553, 518] on span "Submit For Approval" at bounding box center [562, 523] width 101 height 13
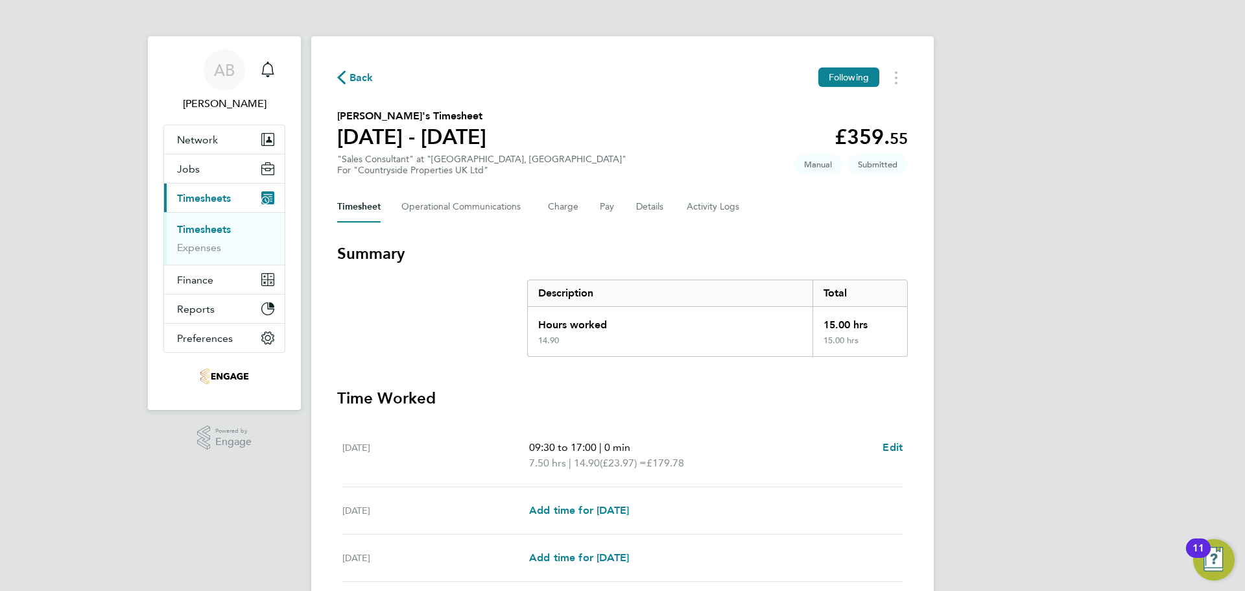
click at [364, 84] on span "Back" at bounding box center [362, 78] width 24 height 16
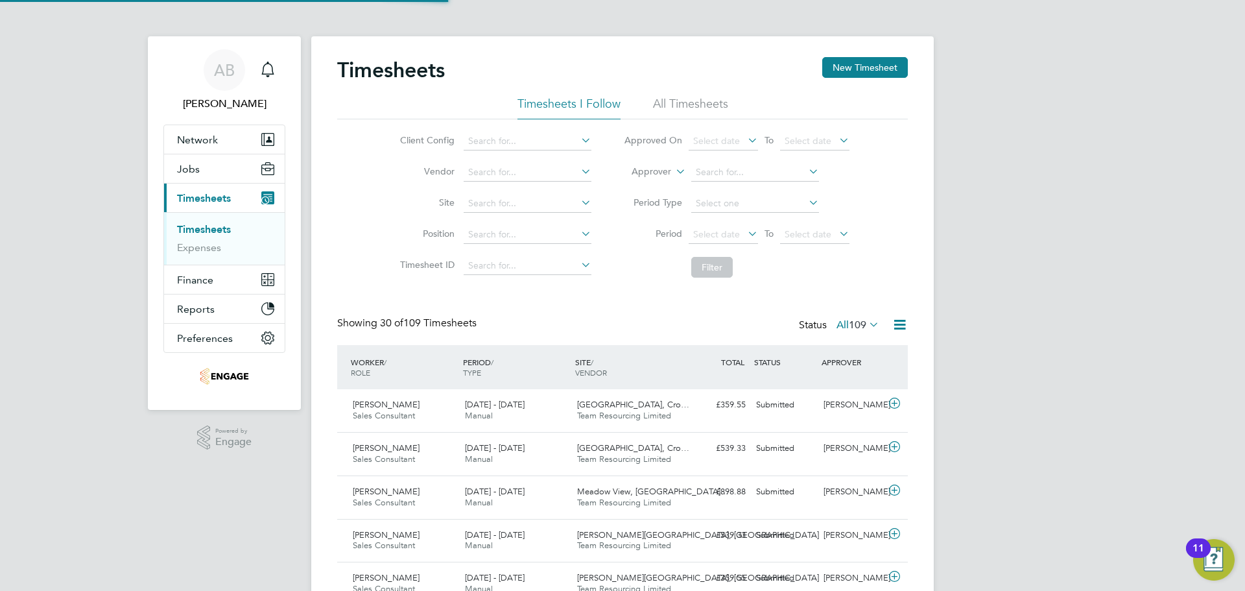
scroll to position [33, 113]
click at [711, 197] on input at bounding box center [755, 204] width 128 height 18
click at [636, 245] on li "Period Select date To Select date" at bounding box center [737, 234] width 258 height 31
click at [717, 235] on span "Select date" at bounding box center [716, 234] width 47 height 12
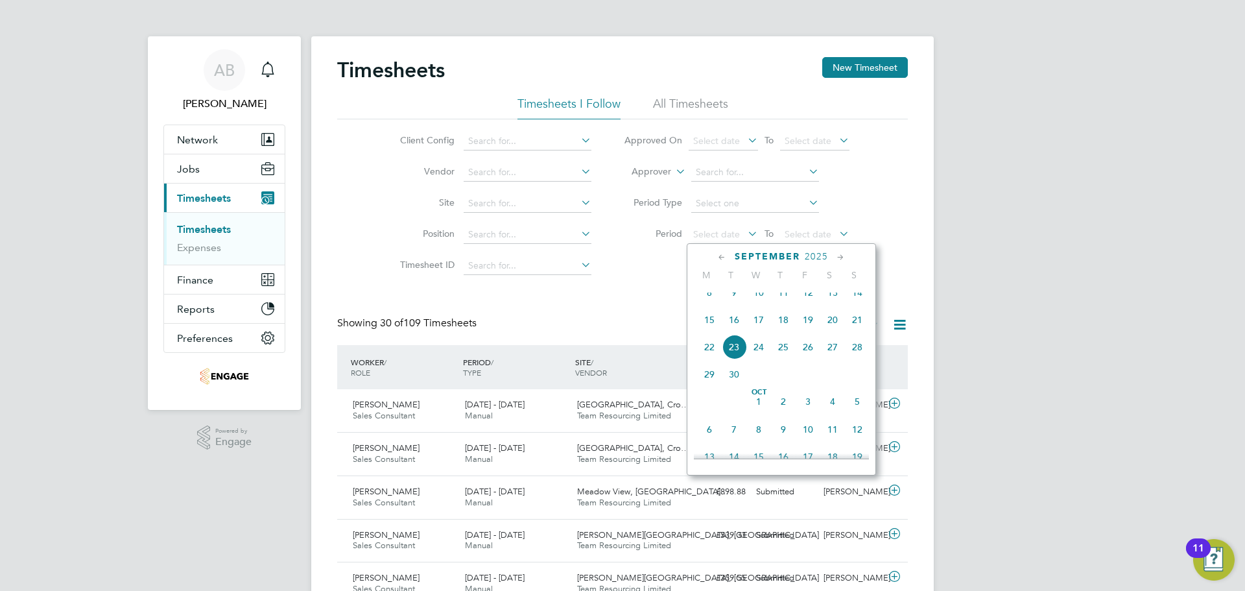
click at [711, 332] on span "15" at bounding box center [709, 319] width 25 height 25
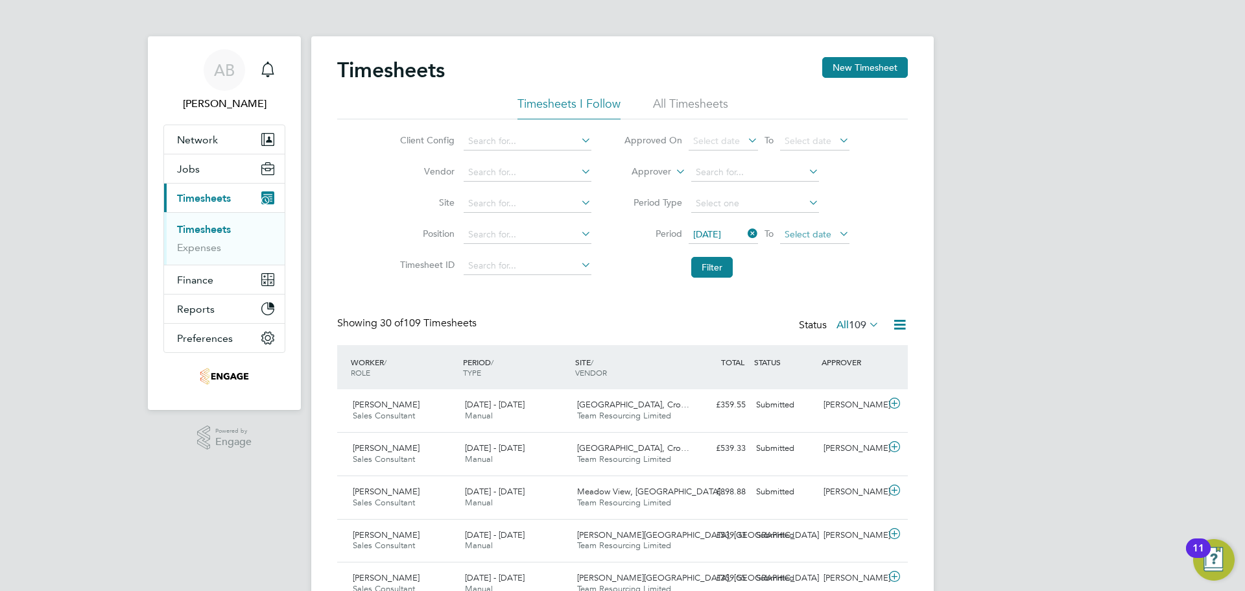
click at [805, 227] on span "Select date" at bounding box center [814, 235] width 69 height 18
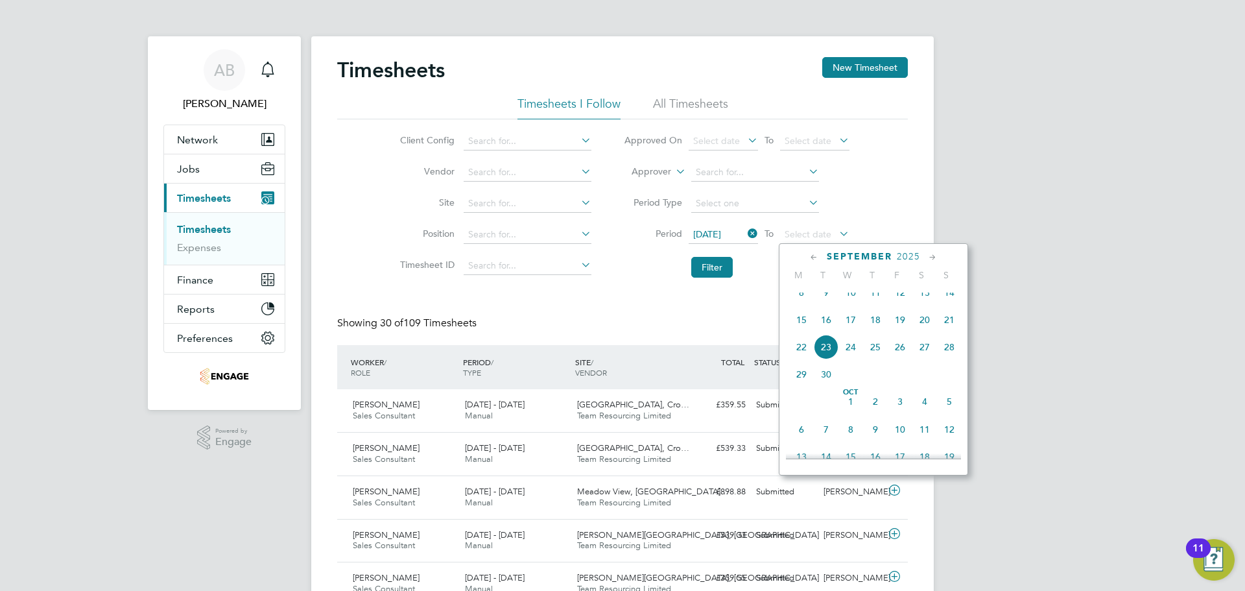
click at [950, 329] on span "21" at bounding box center [949, 319] width 25 height 25
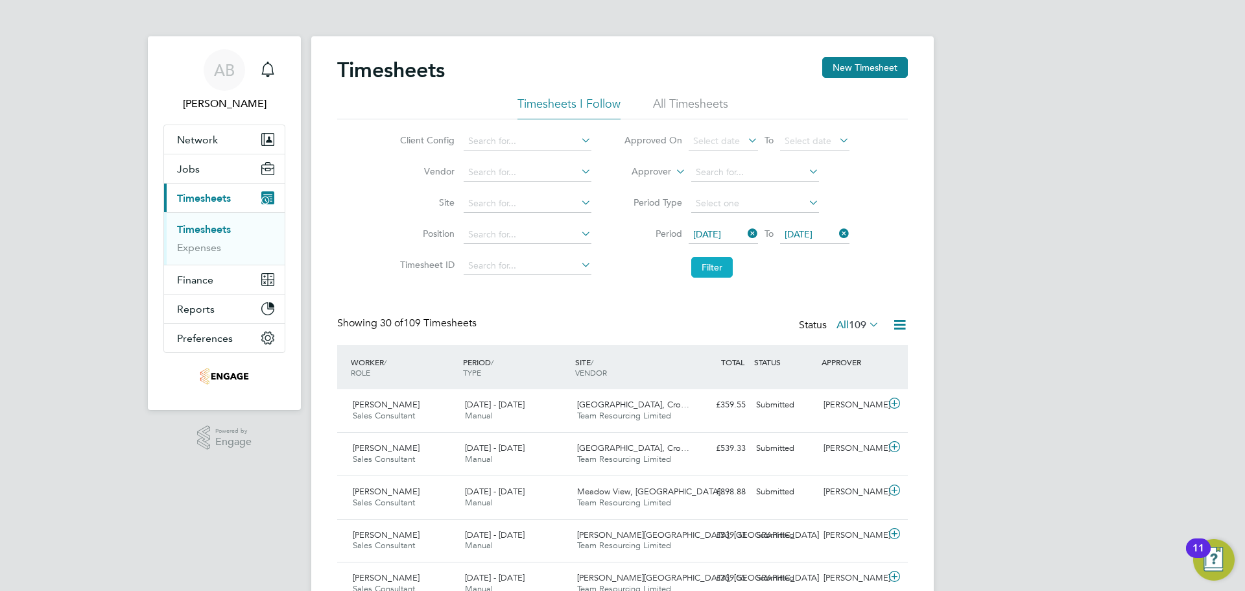
click at [715, 267] on button "Filter" at bounding box center [712, 267] width 42 height 21
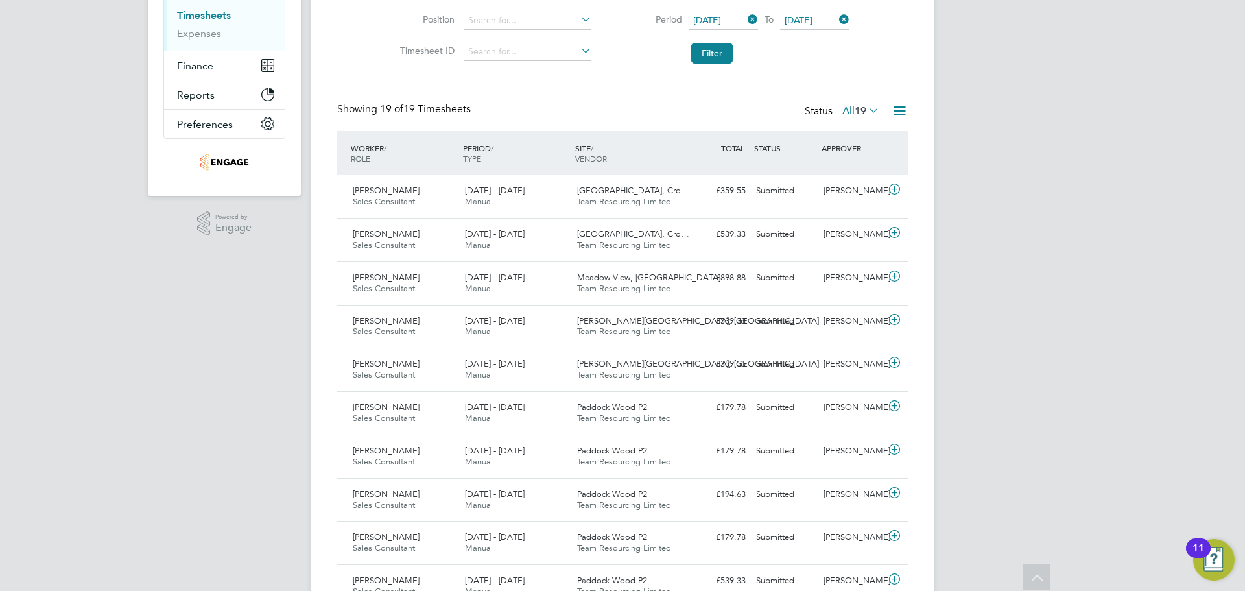
click at [903, 104] on icon at bounding box center [900, 110] width 16 height 16
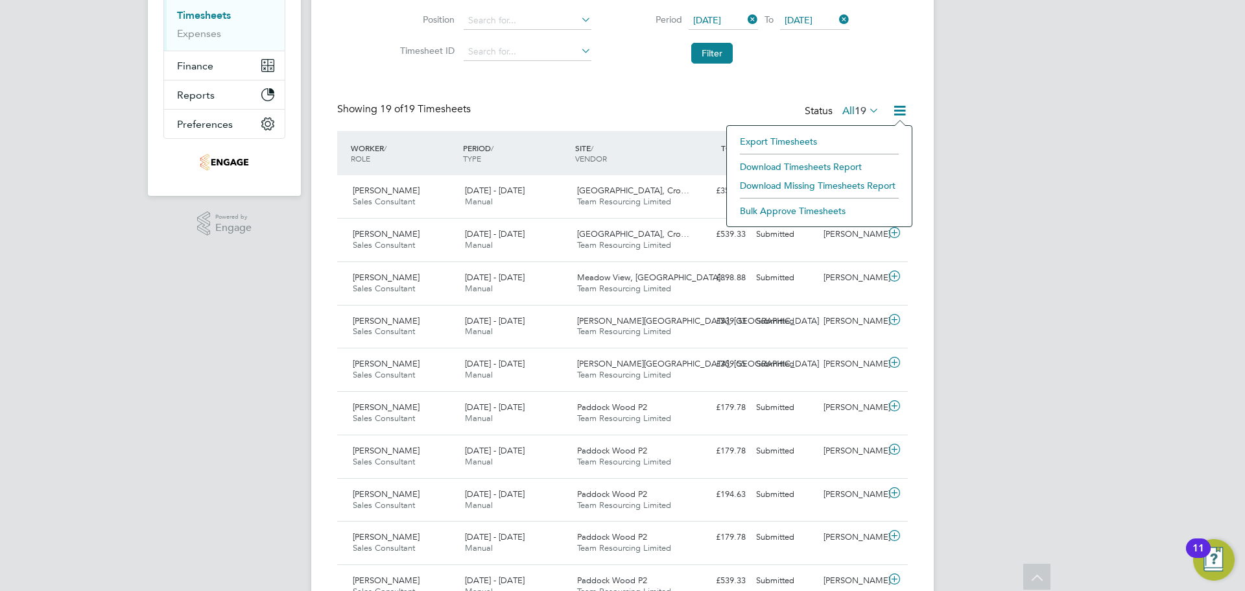
click at [822, 163] on li "Download Timesheets Report" at bounding box center [820, 167] width 172 height 18
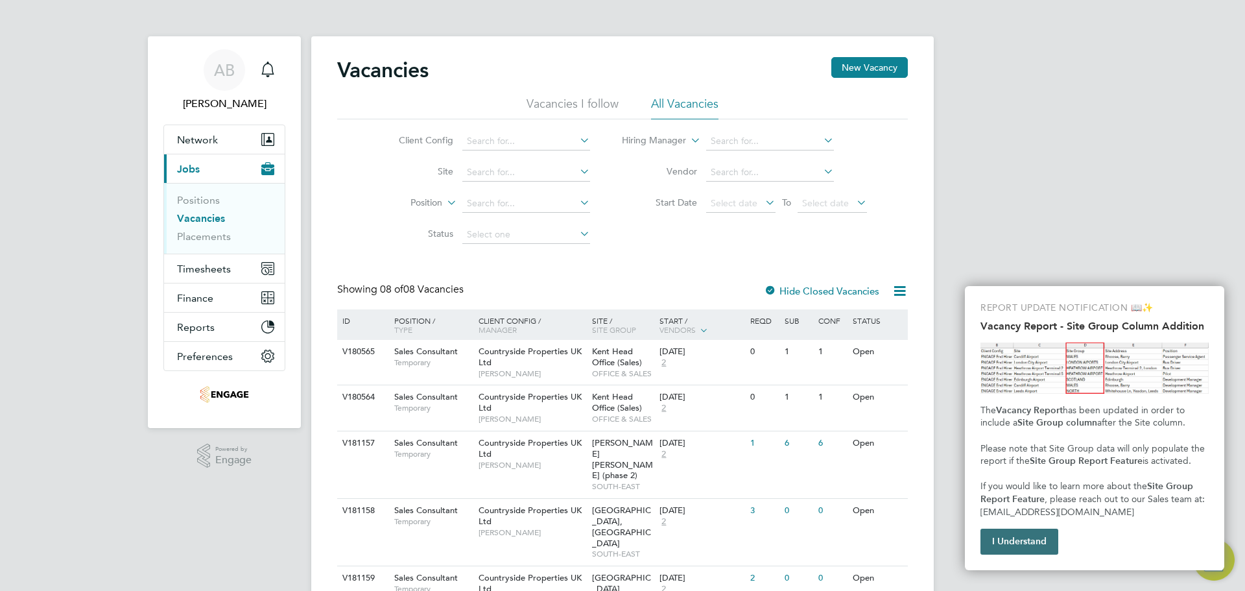
click at [1010, 536] on button "I Understand" at bounding box center [1020, 542] width 78 height 26
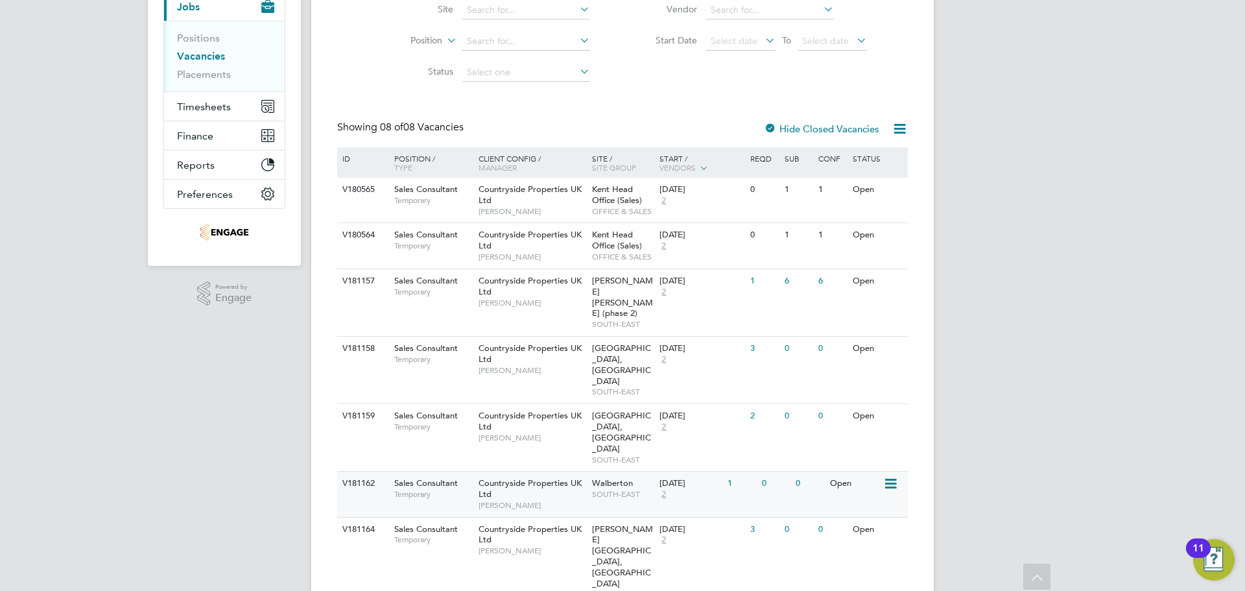
scroll to position [172, 0]
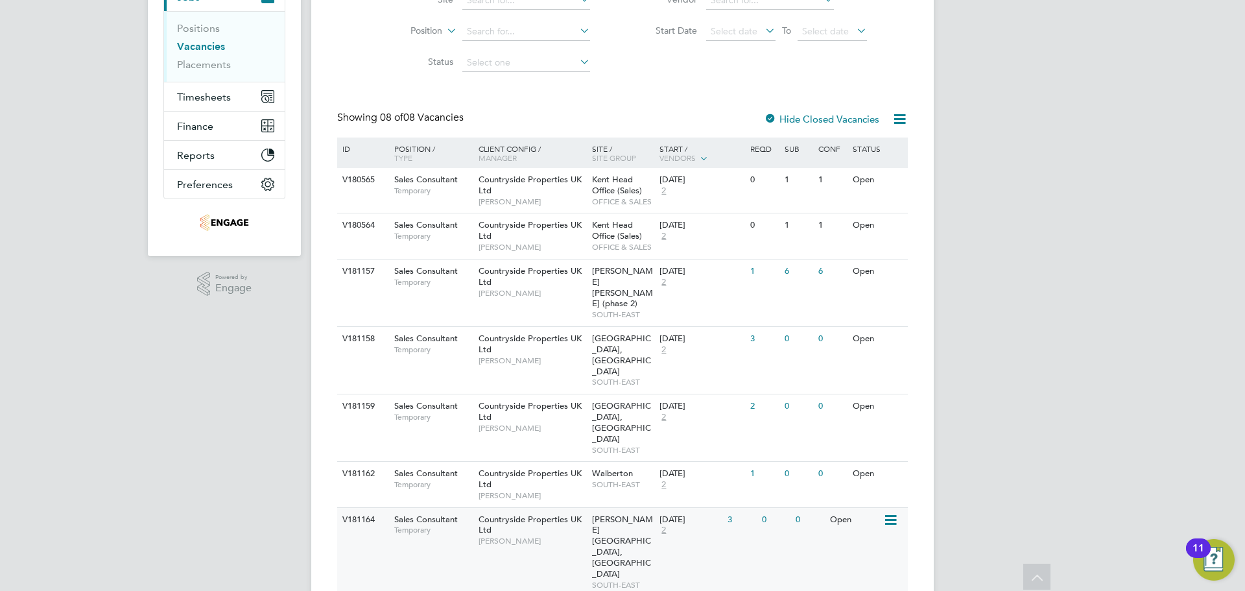
click at [614, 514] on span "Walstead Park, Lindfield" at bounding box center [622, 547] width 61 height 66
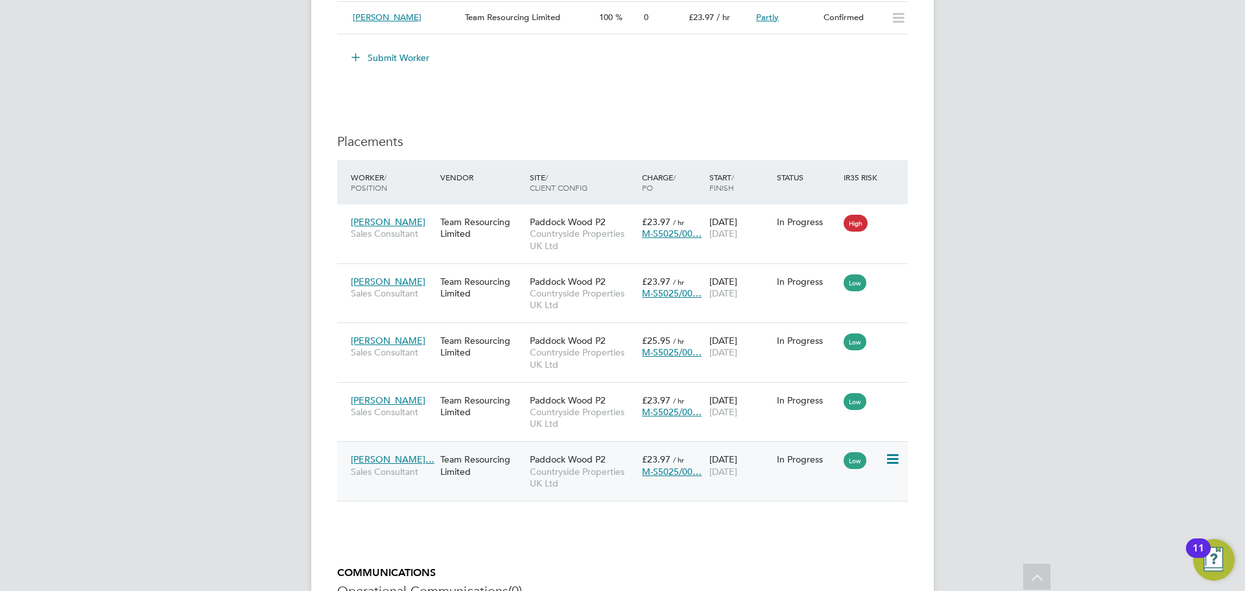
click at [893, 461] on icon at bounding box center [891, 459] width 13 height 16
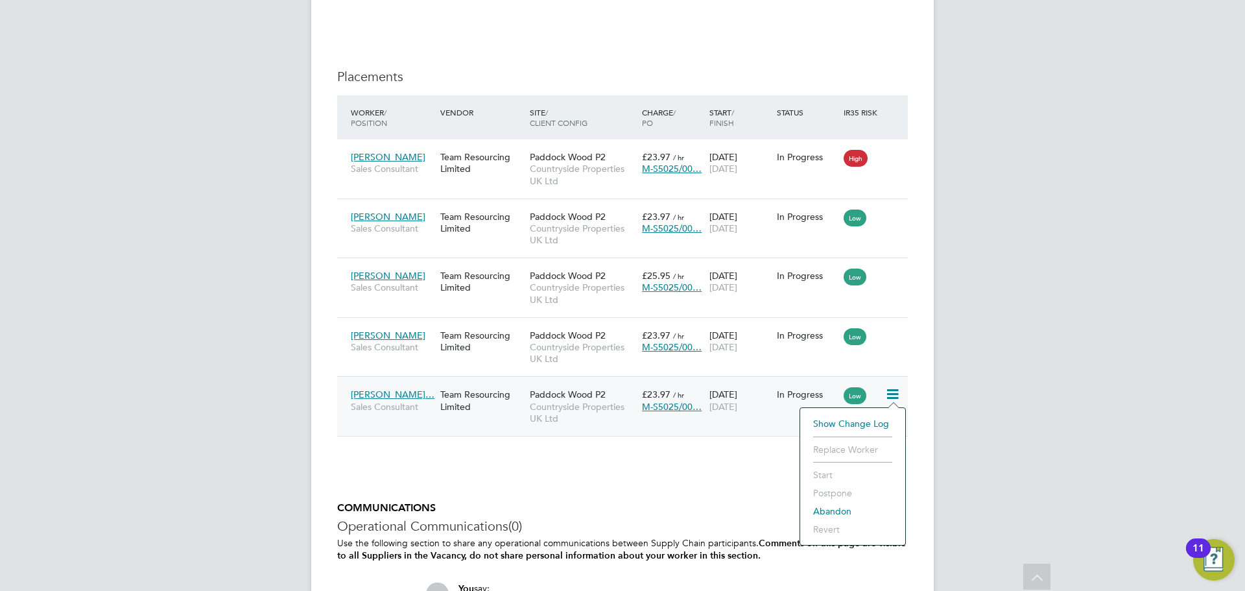
click at [370, 388] on span "[PERSON_NAME]…" at bounding box center [393, 394] width 84 height 12
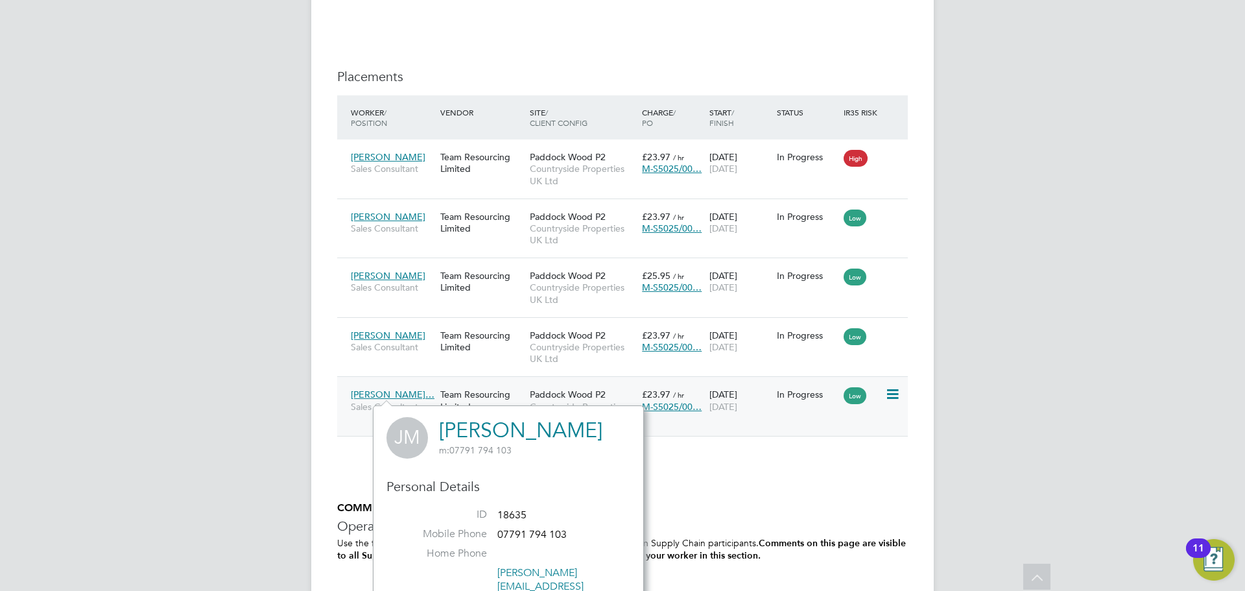
click at [564, 394] on span "Paddock Wood P2" at bounding box center [568, 394] width 76 height 12
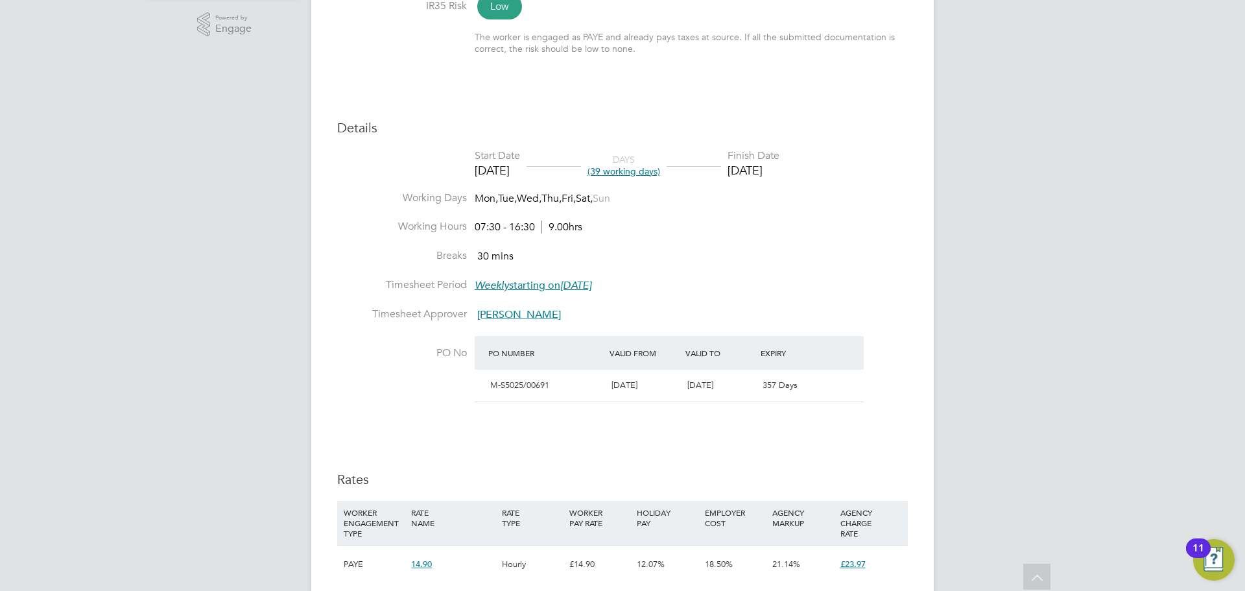
scroll to position [454, 0]
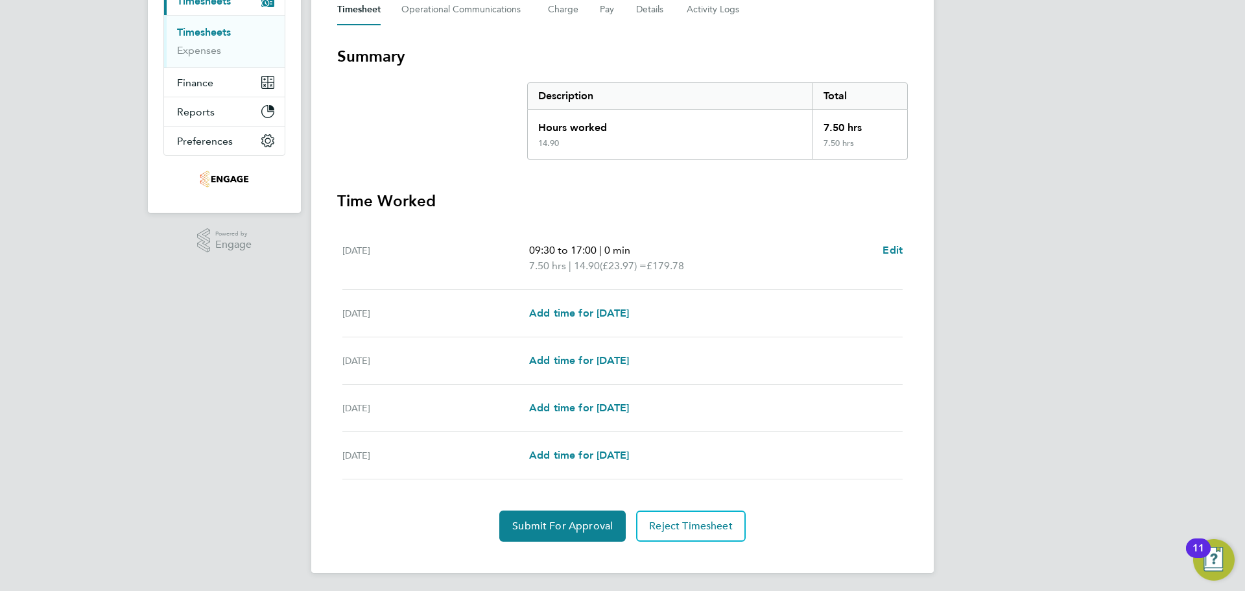
scroll to position [200, 0]
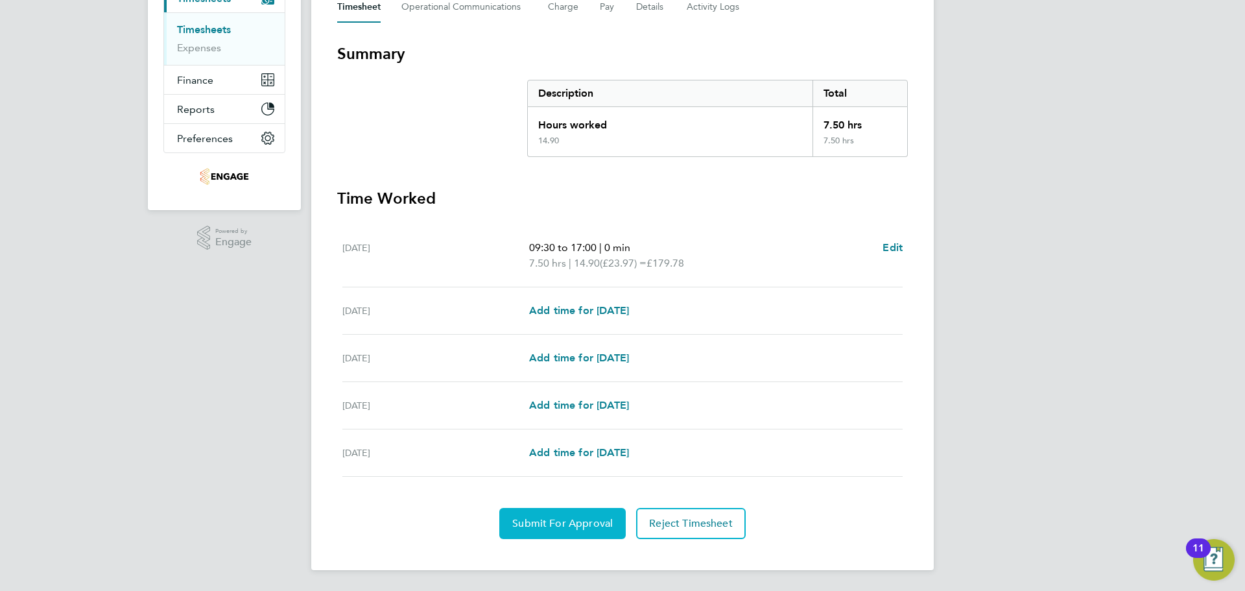
click at [569, 529] on span "Submit For Approval" at bounding box center [562, 523] width 101 height 13
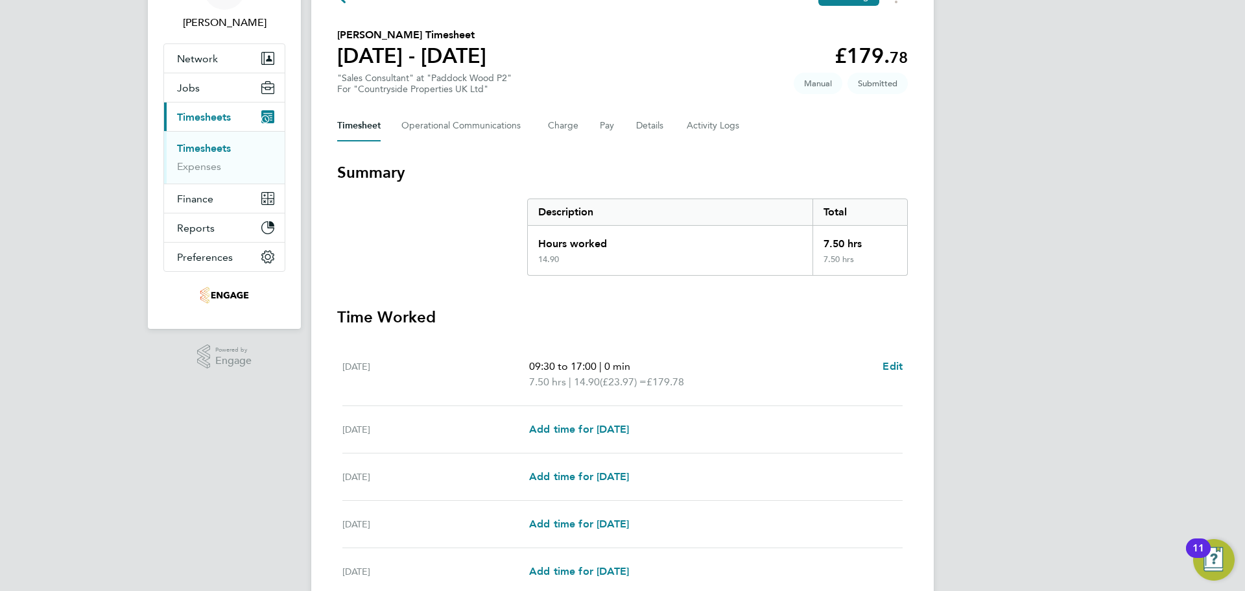
scroll to position [0, 0]
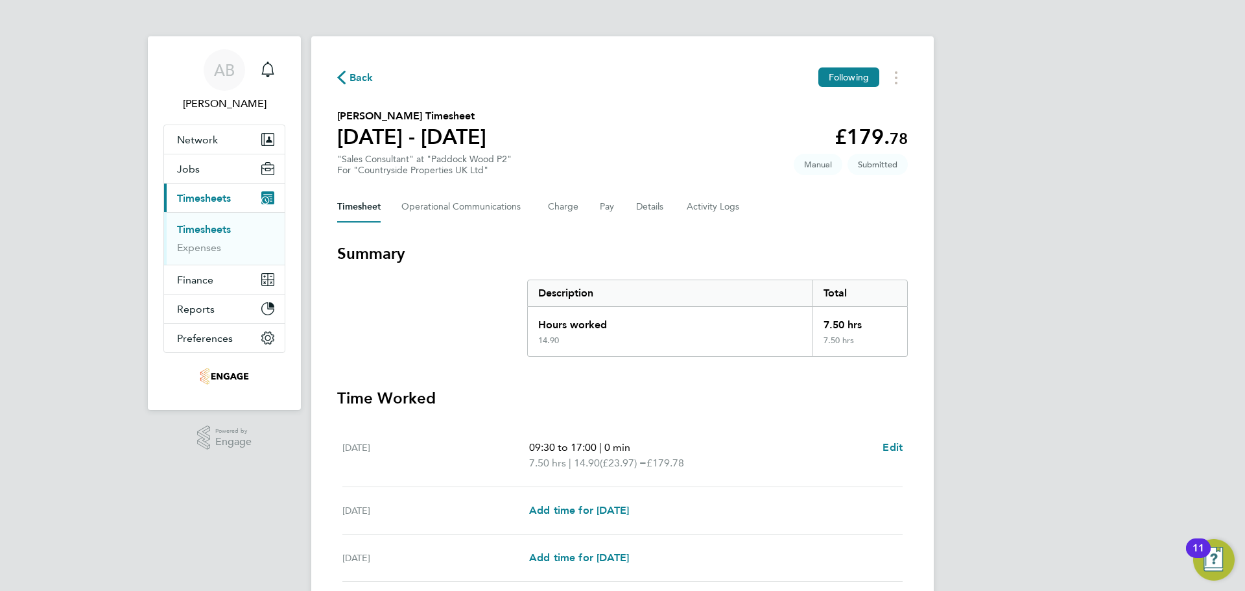
click at [357, 77] on span "Back" at bounding box center [362, 78] width 24 height 16
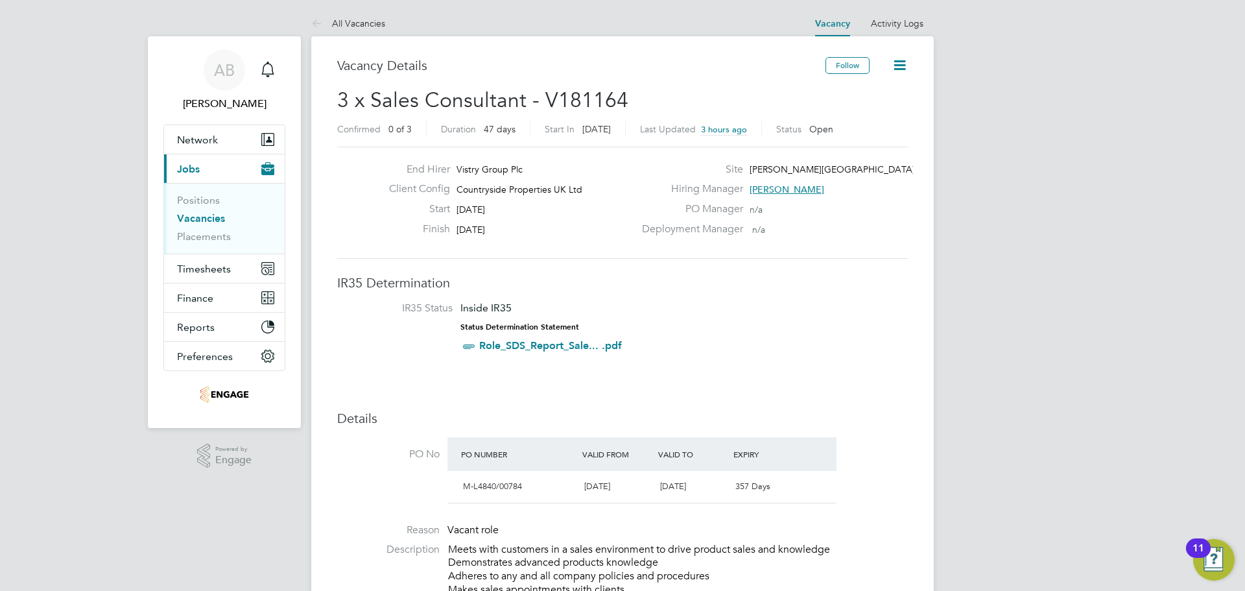
scroll to position [65, 0]
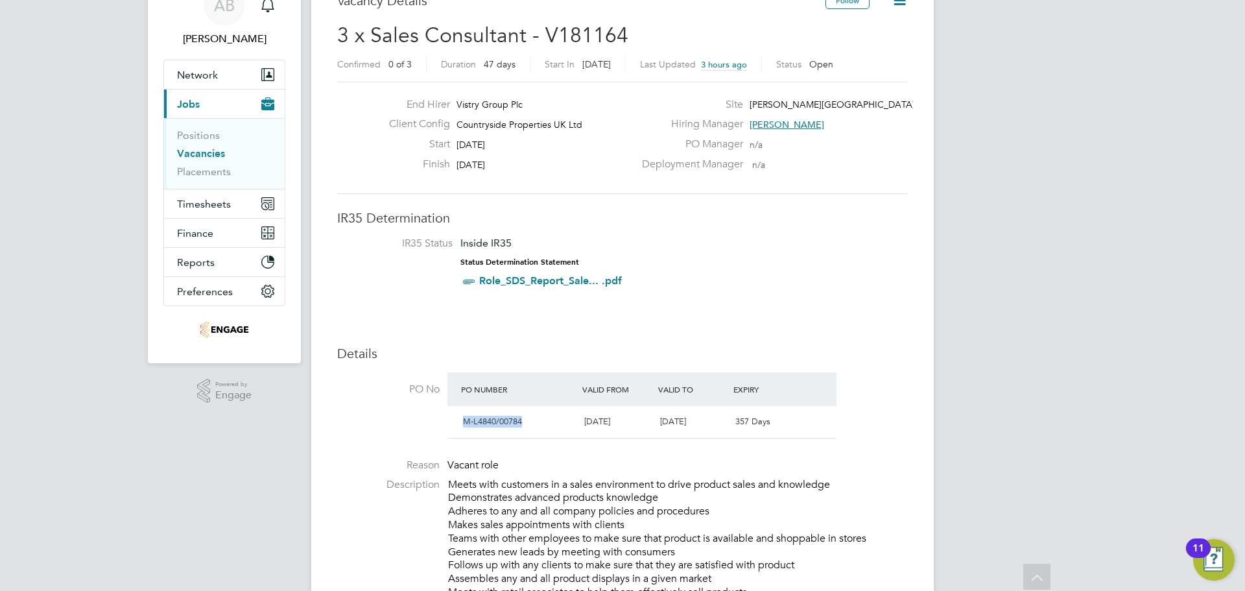
drag, startPoint x: 528, startPoint y: 422, endPoint x: 458, endPoint y: 422, distance: 70.0
click at [458, 422] on div "M-L4840/00784" at bounding box center [518, 421] width 121 height 21
copy span "M-L4840/00784"
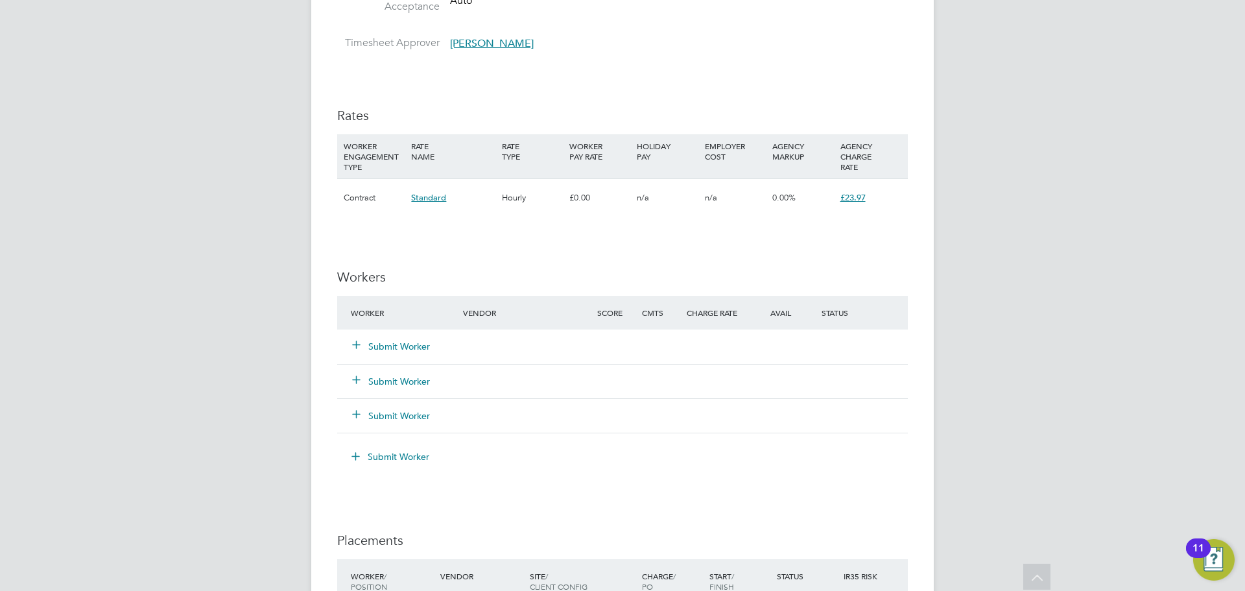
scroll to position [973, 0]
click at [403, 342] on button "Submit Worker" at bounding box center [392, 343] width 78 height 13
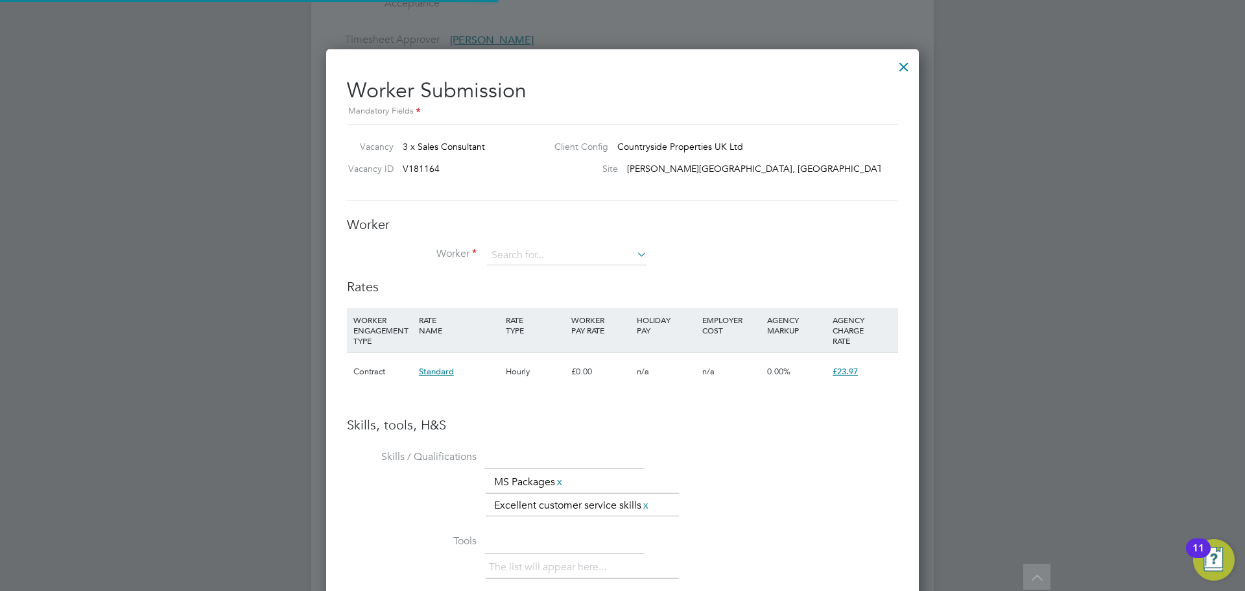
scroll to position [840, 593]
click at [516, 256] on input at bounding box center [567, 255] width 160 height 19
click at [532, 271] on li "Pe nny Bloor (27363)" at bounding box center [566, 274] width 161 height 18
type input "Penny Bloor (27363)"
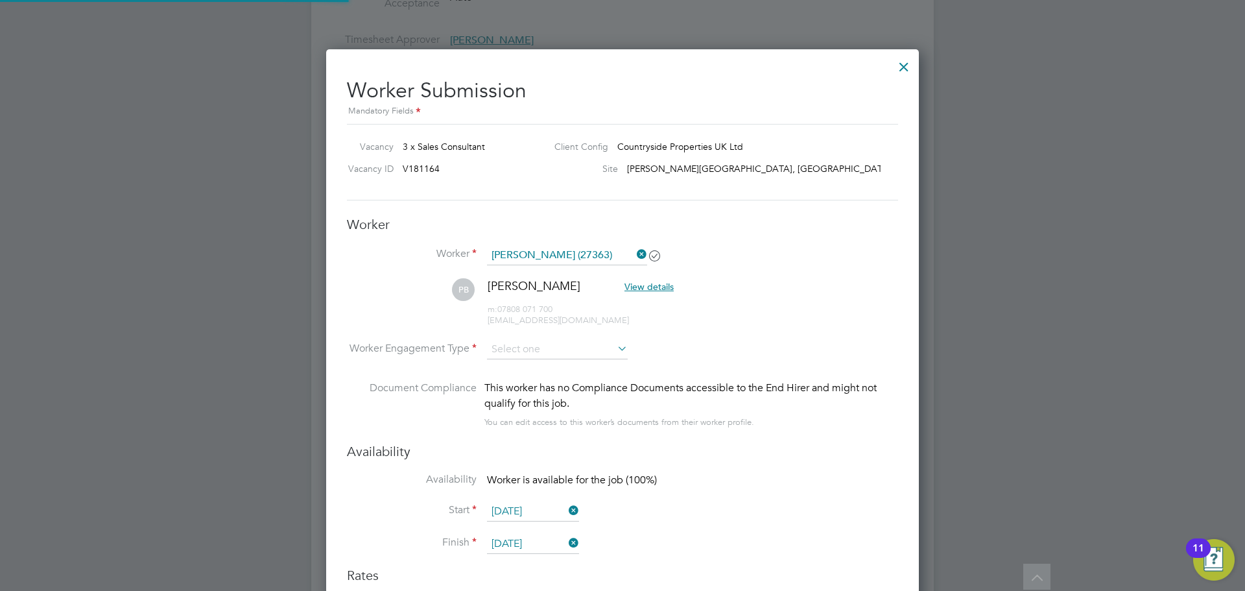
scroll to position [1128, 593]
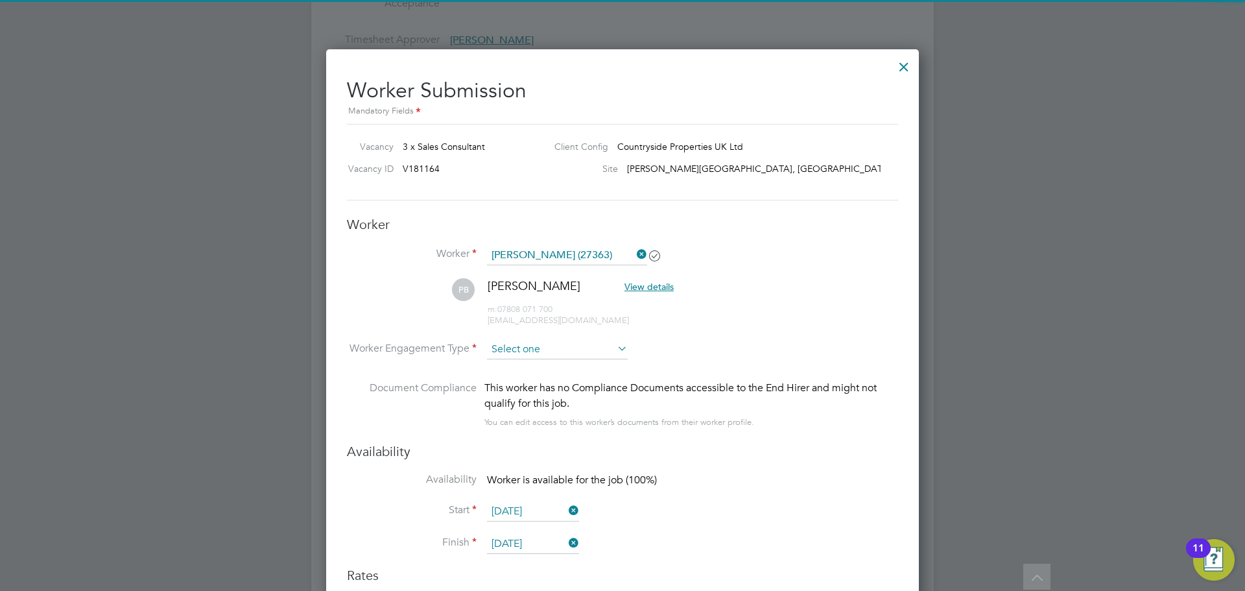
click at [553, 349] on input at bounding box center [557, 349] width 141 height 19
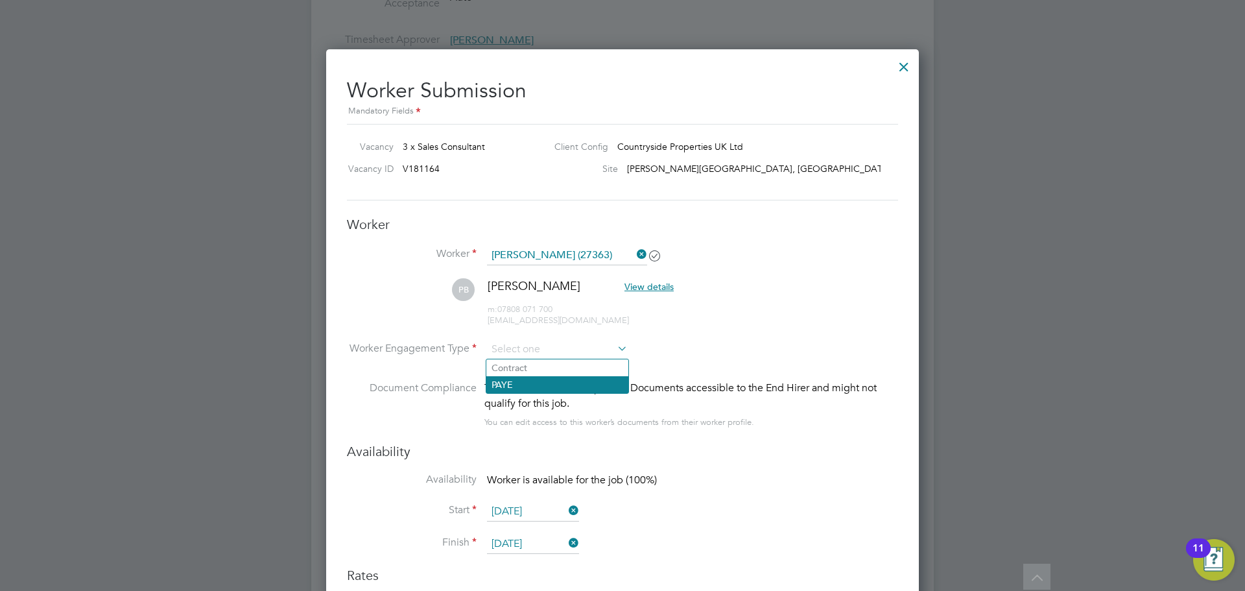
click at [513, 384] on li "PAYE" at bounding box center [557, 384] width 142 height 17
type input "PAYE"
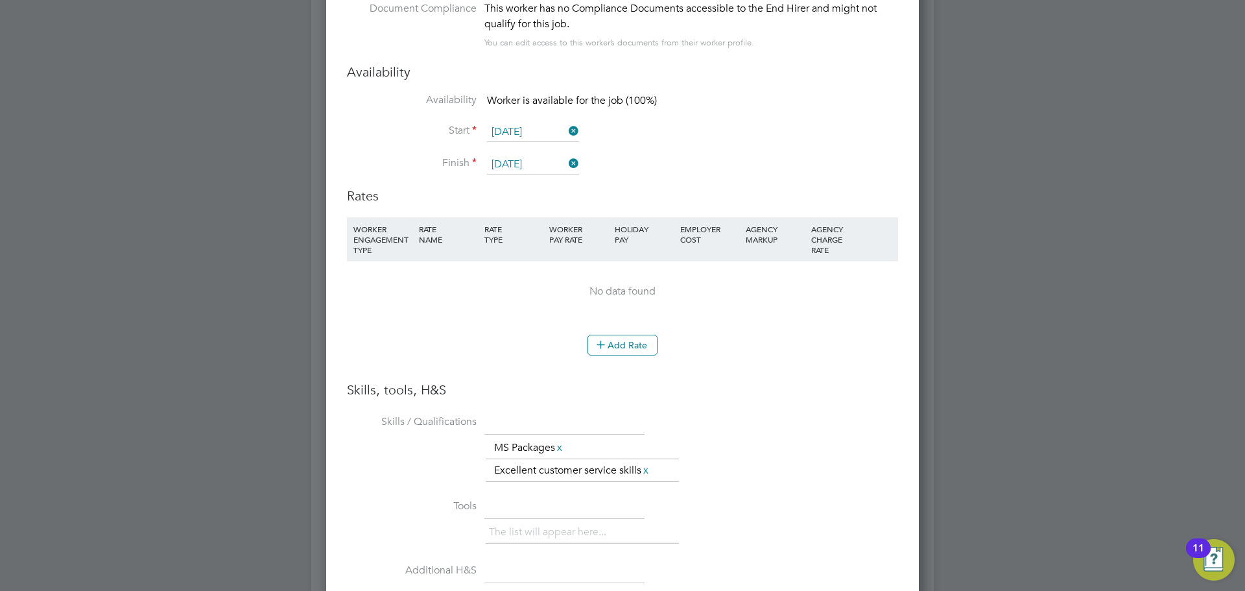
scroll to position [1362, 0]
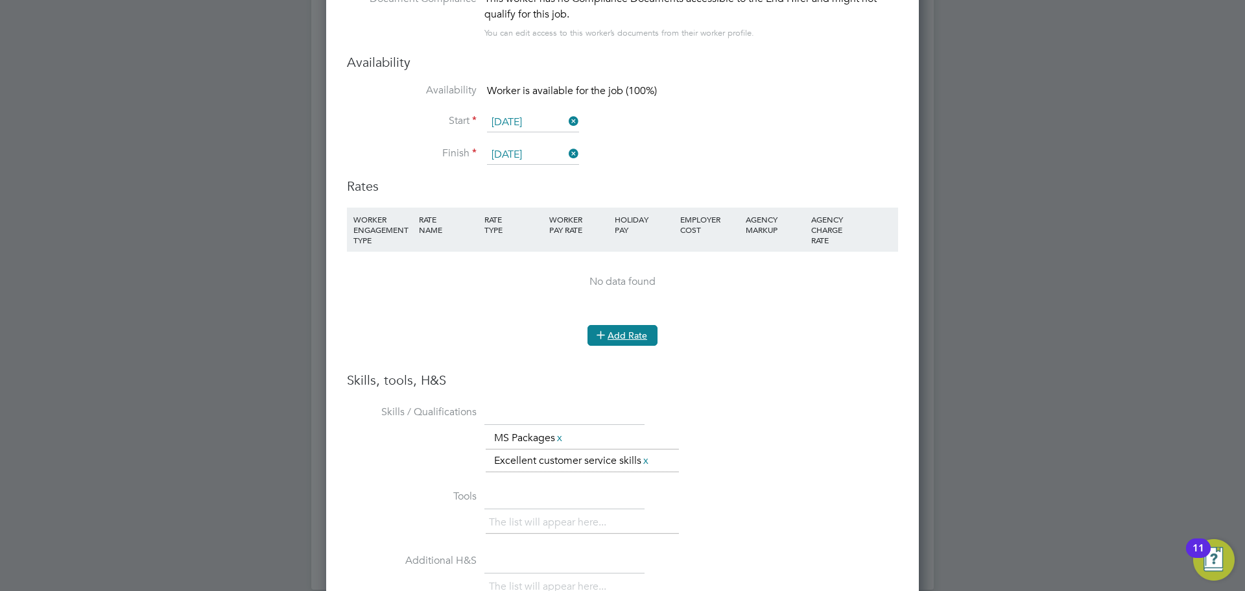
click at [634, 335] on button "Add Rate" at bounding box center [623, 335] width 70 height 21
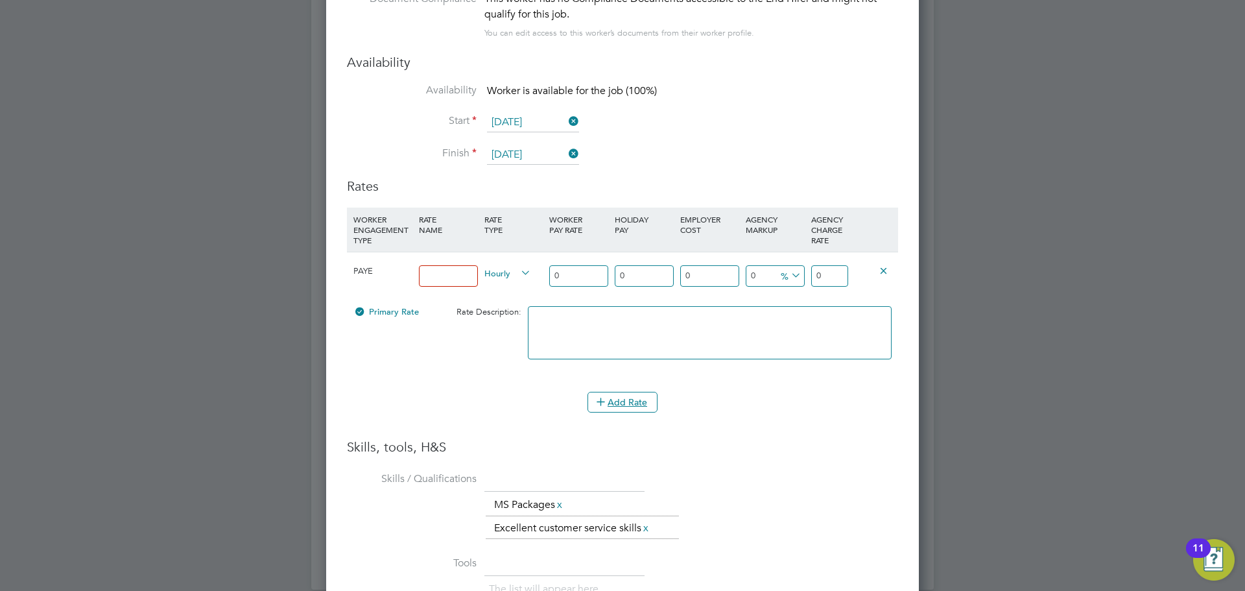
click at [438, 276] on input at bounding box center [448, 275] width 59 height 21
type input "14.90"
drag, startPoint x: 595, startPoint y: 270, endPoint x: 484, endPoint y: 276, distance: 110.4
click at [494, 276] on div "PAYE 14.90 Hourly 0 0 n/a 0 n/a 0 0 % 0" at bounding box center [622, 276] width 551 height 48
type input "1"
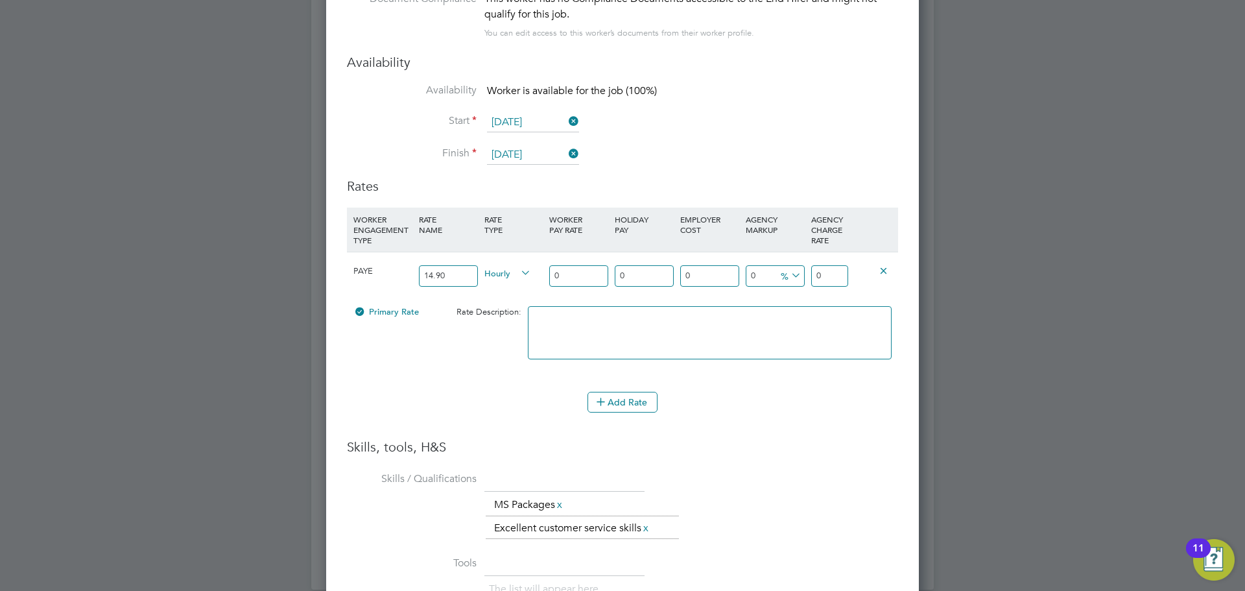
type input "1"
type input "14"
type input "14.9"
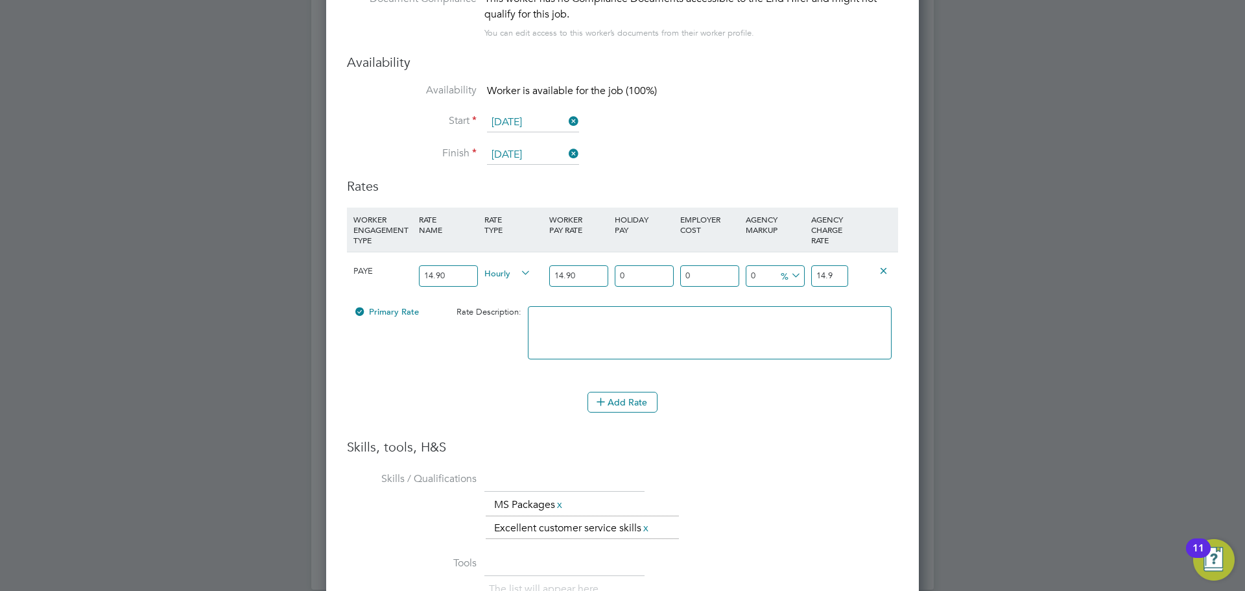
type input "14.90"
type input "1"
type input "15.049"
type input "12"
type input "16.688"
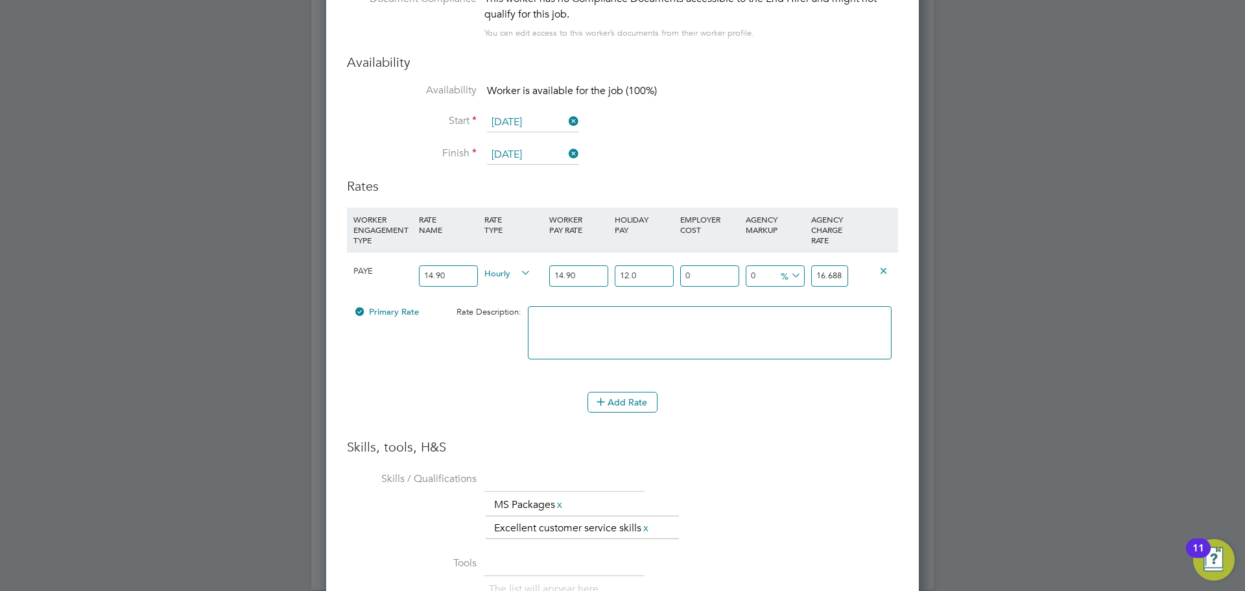
type input "12.07"
type input "16.69843"
type input "12.07"
type input "1"
type input "16.8654143"
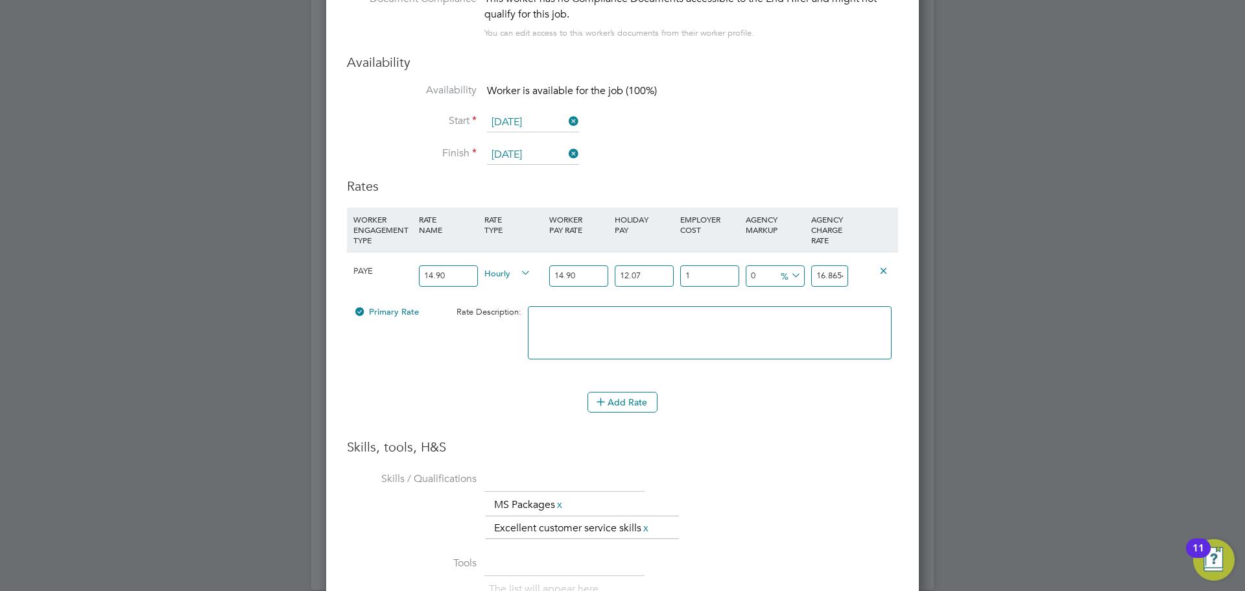
type input "18"
type input "19.7041474"
type input "18.45"
type input "19.779290335"
type input "18.45"
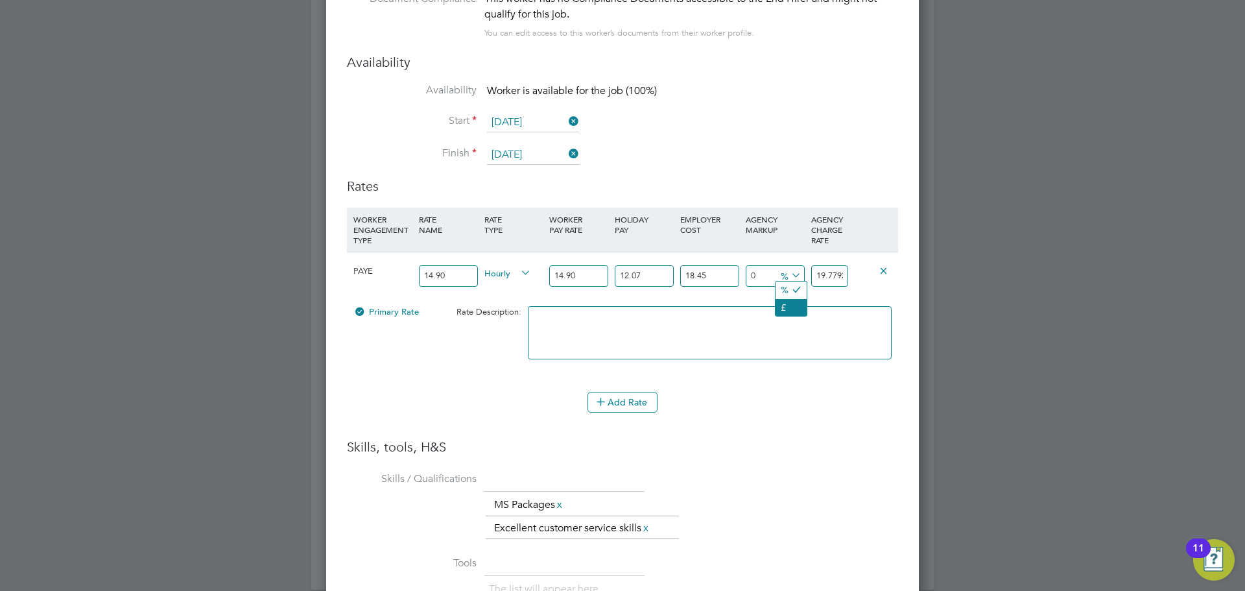
click at [782, 300] on li "£" at bounding box center [791, 307] width 31 height 17
drag, startPoint x: 817, startPoint y: 270, endPoint x: 936, endPoint y: 274, distance: 119.4
type input "-17.779290335"
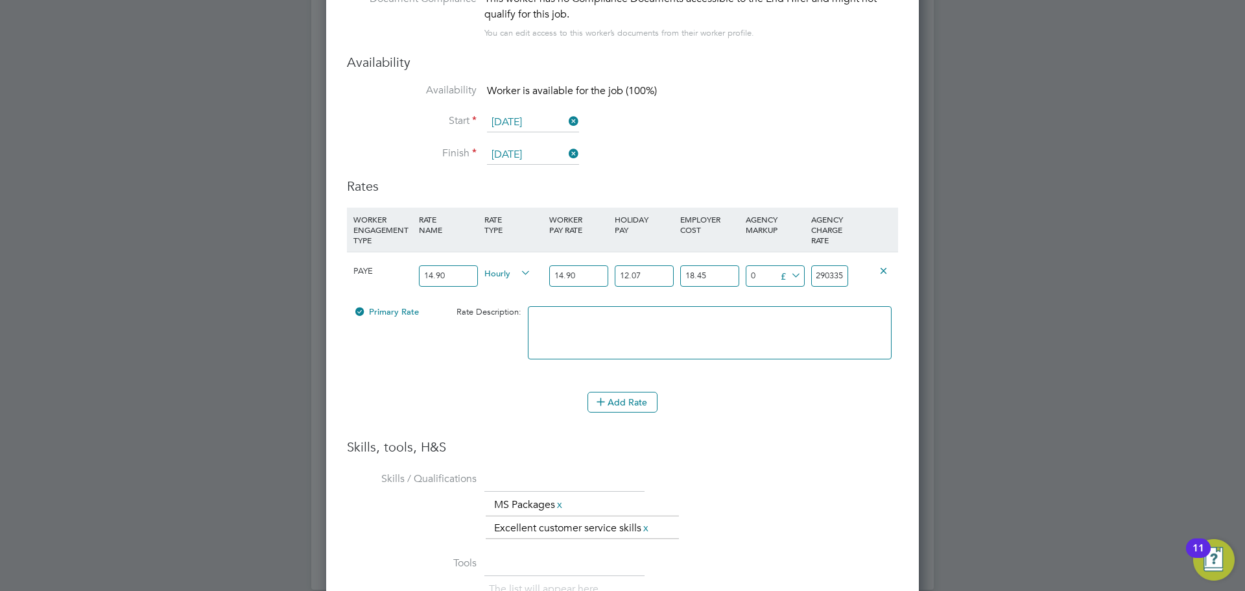
type input "2"
type input "3.220709665"
type input "23"
type input "4.120709665"
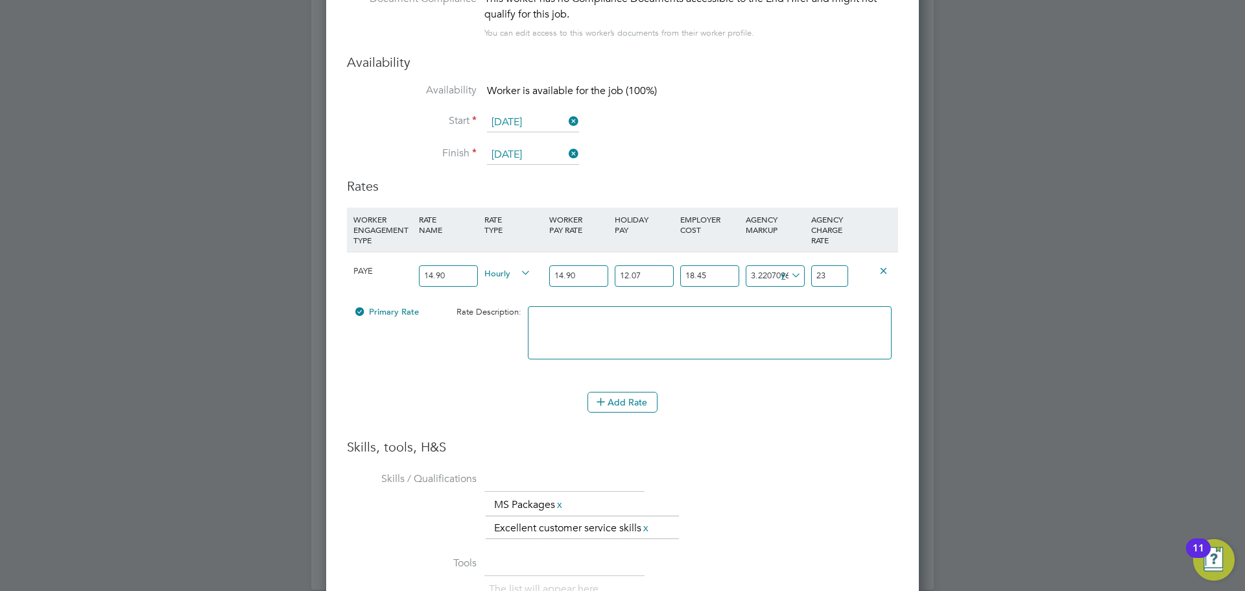
type input "23.9"
type input "4.190709665"
type input "23.97"
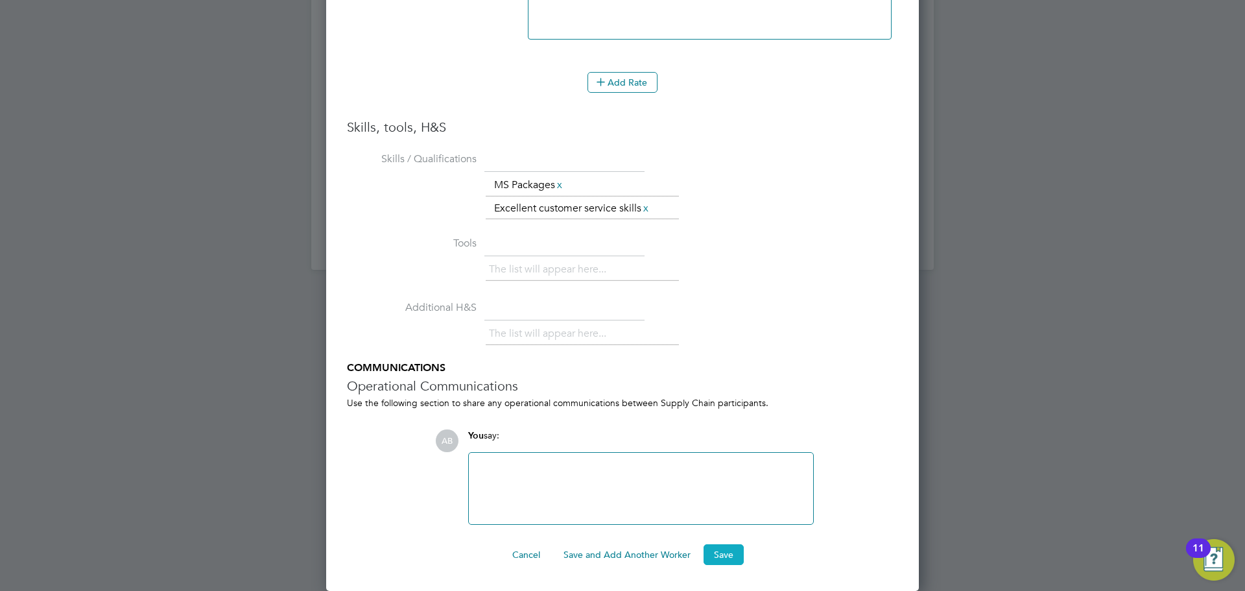
click at [730, 558] on button "Save" at bounding box center [724, 554] width 40 height 21
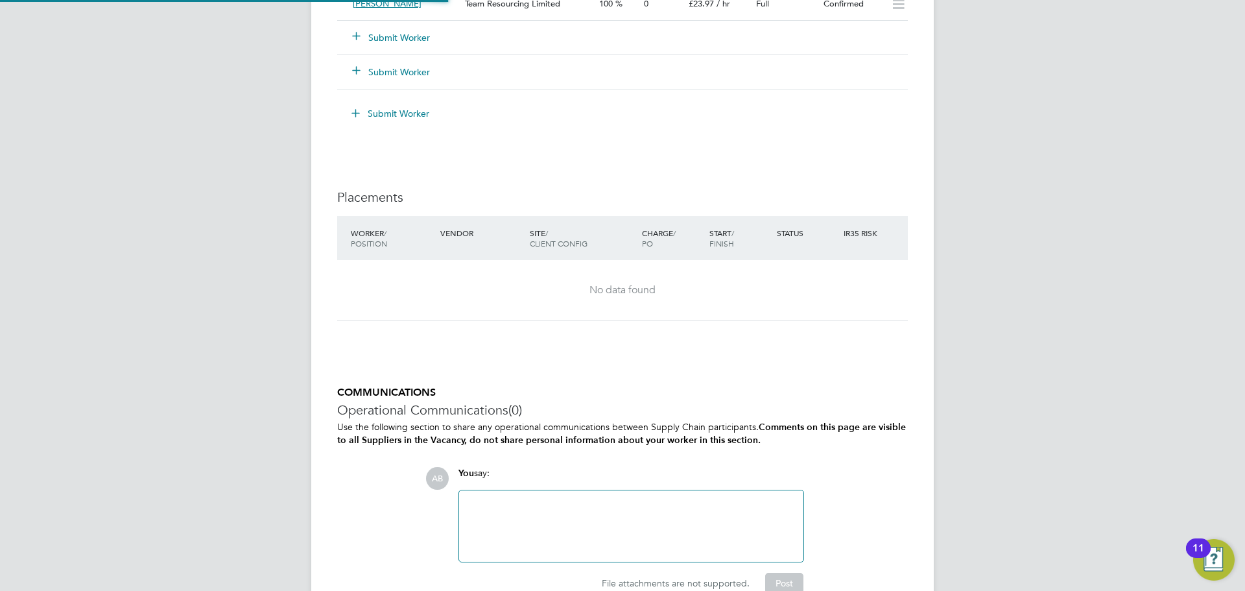
scroll to position [6, 6]
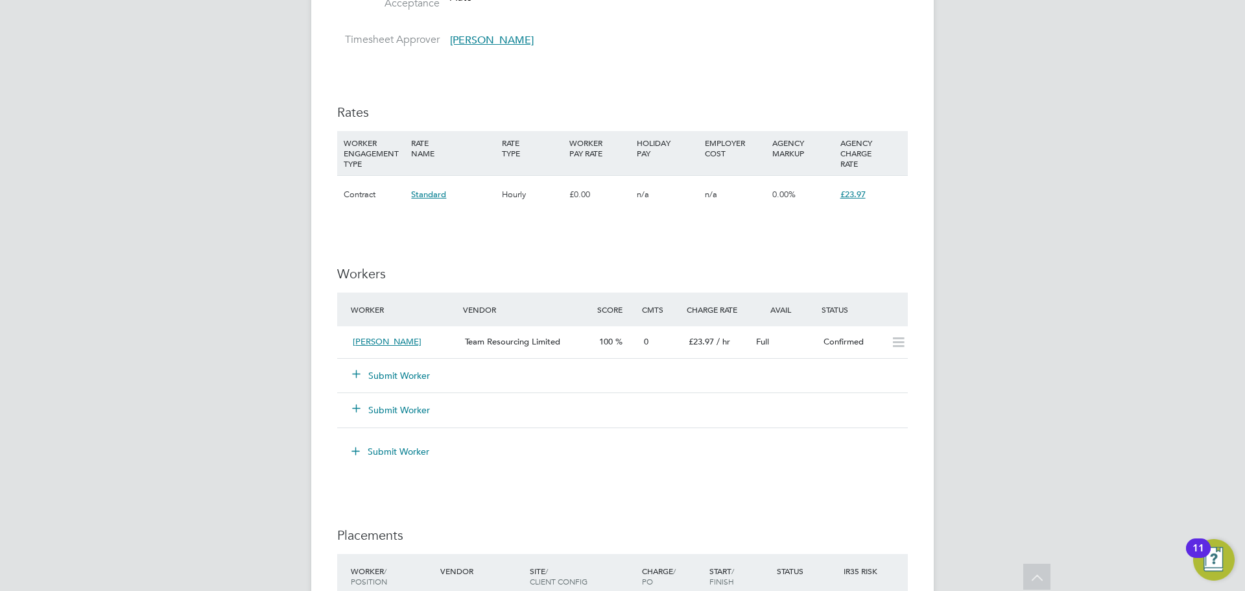
click at [389, 376] on button "Submit Worker" at bounding box center [392, 375] width 78 height 13
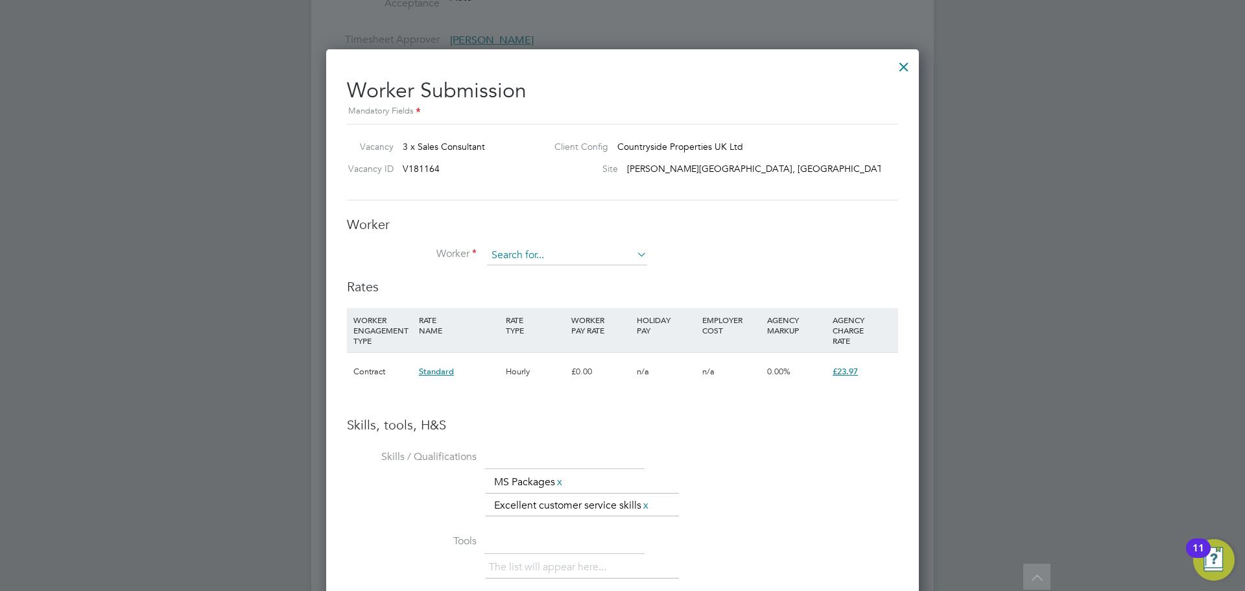
click at [551, 256] on input at bounding box center [567, 255] width 160 height 19
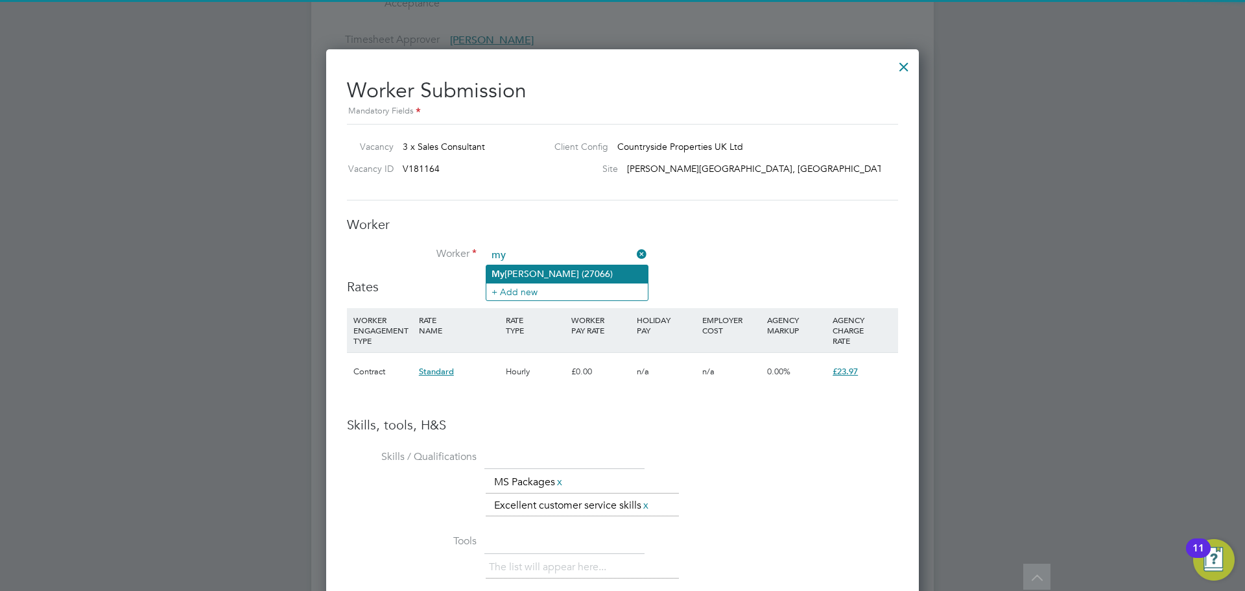
click at [529, 278] on li "My ra Searle (27066)" at bounding box center [566, 274] width 161 height 18
type input "Myra Searle (27066)"
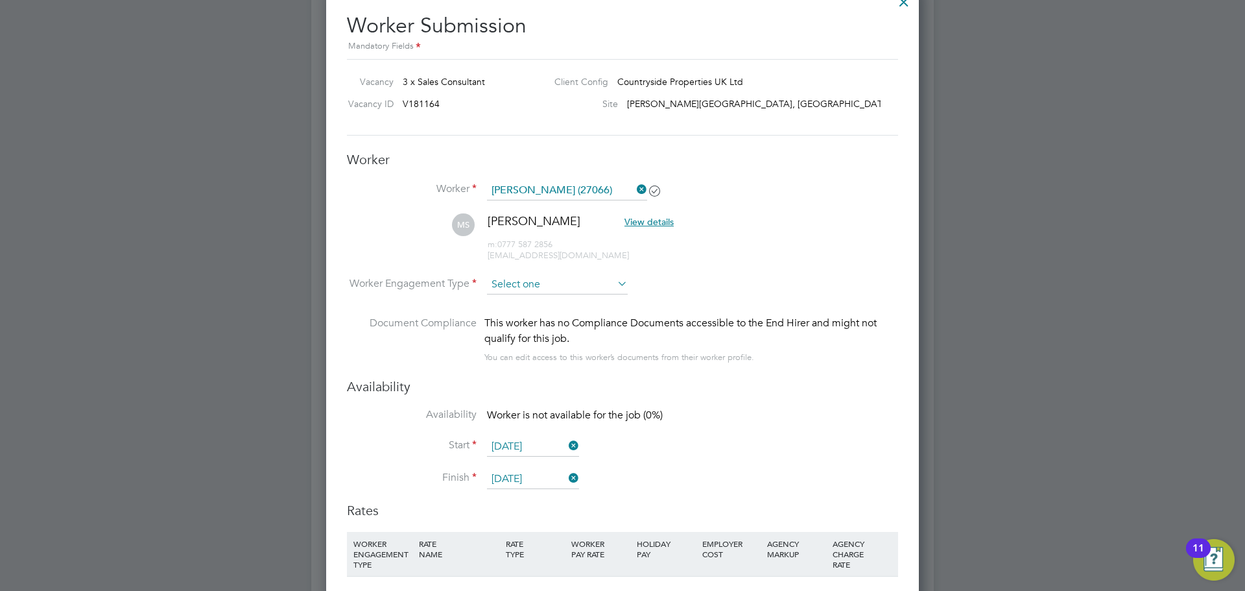
click at [527, 281] on input at bounding box center [557, 284] width 141 height 19
click at [519, 320] on li "PAYE" at bounding box center [557, 319] width 142 height 17
type input "PAYE"
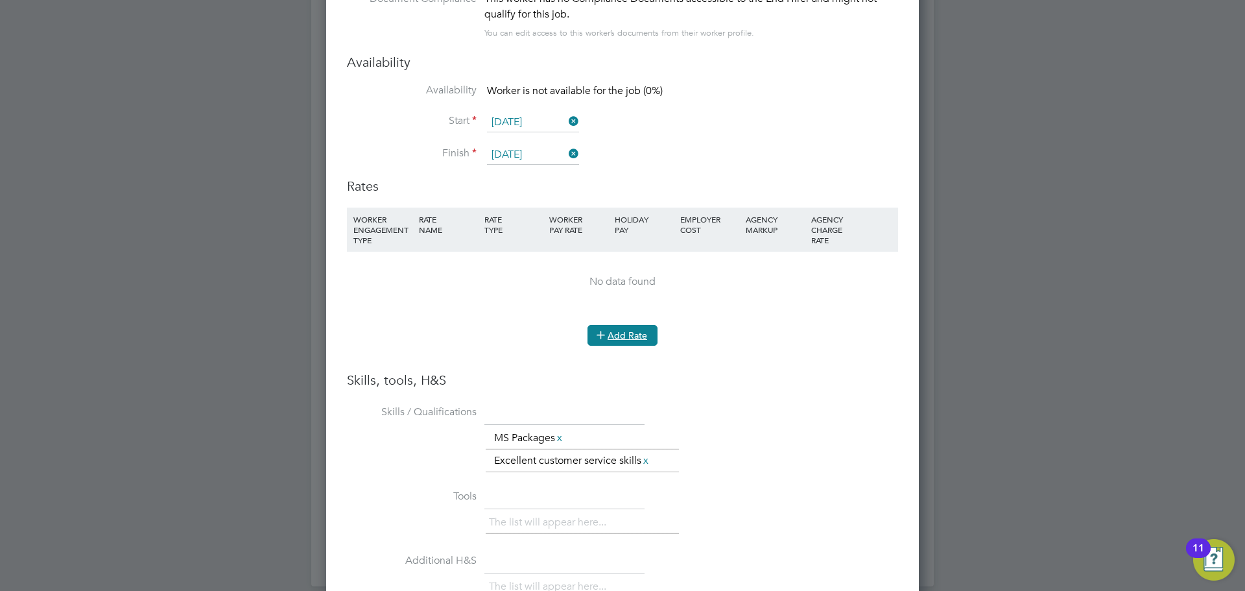
click at [625, 336] on button "Add Rate" at bounding box center [623, 335] width 70 height 21
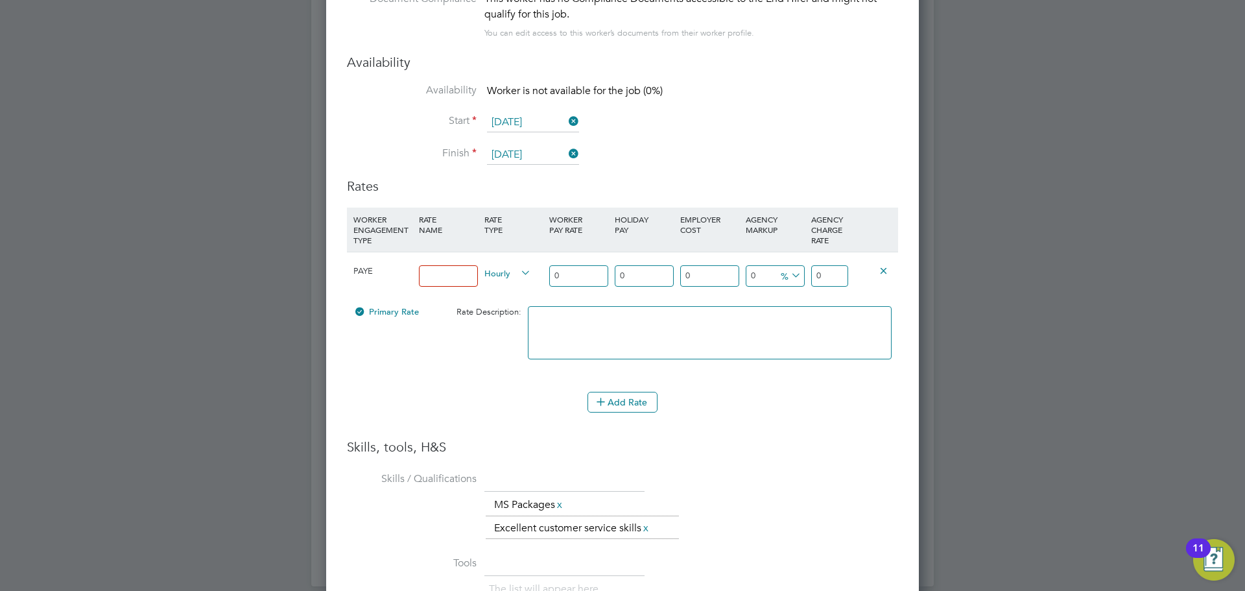
click at [438, 274] on input at bounding box center [448, 275] width 59 height 21
type input "14.90"
drag, startPoint x: 572, startPoint y: 280, endPoint x: 523, endPoint y: 278, distance: 49.3
click at [523, 278] on div "PAYE 14.90 Hourly 0 0 n/a 0 n/a 0 0 % 0" at bounding box center [622, 276] width 551 height 48
type input "1"
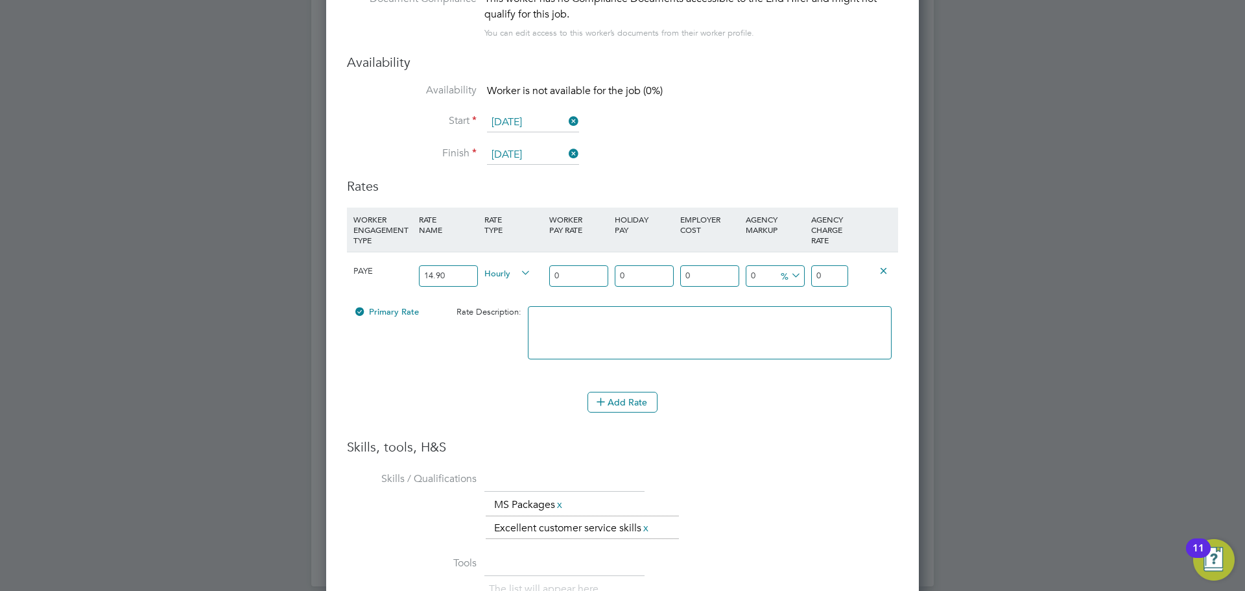
type input "1"
type input "14"
type input "14.9"
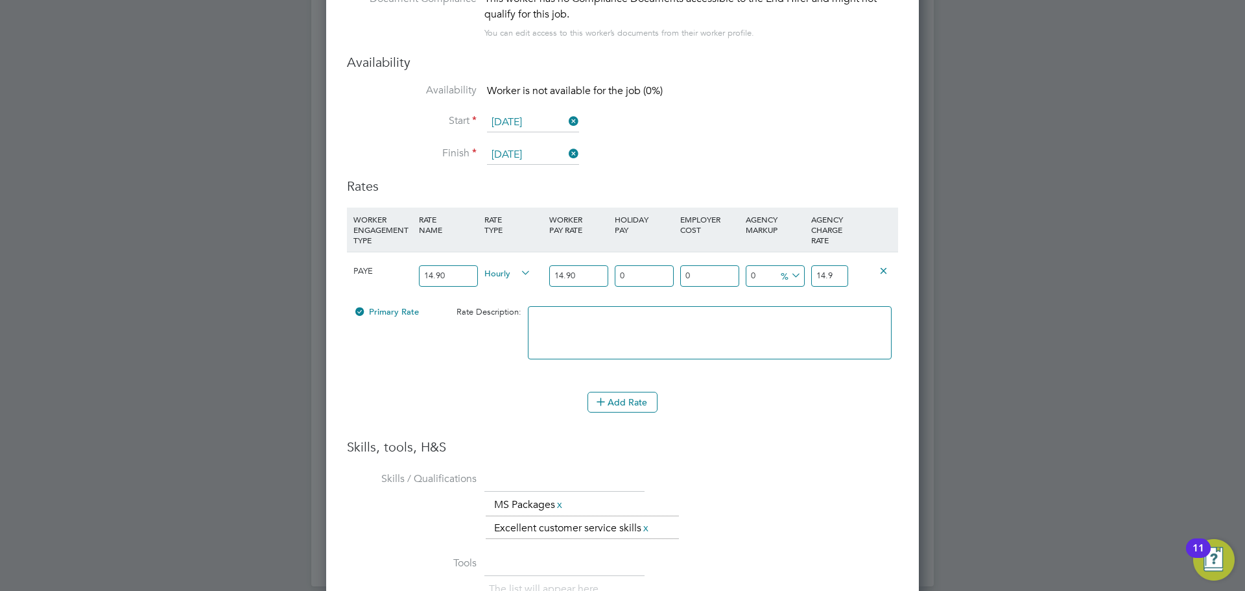
type input "14.90"
type input "1"
type input "15.049"
type input "12"
type input "16.688"
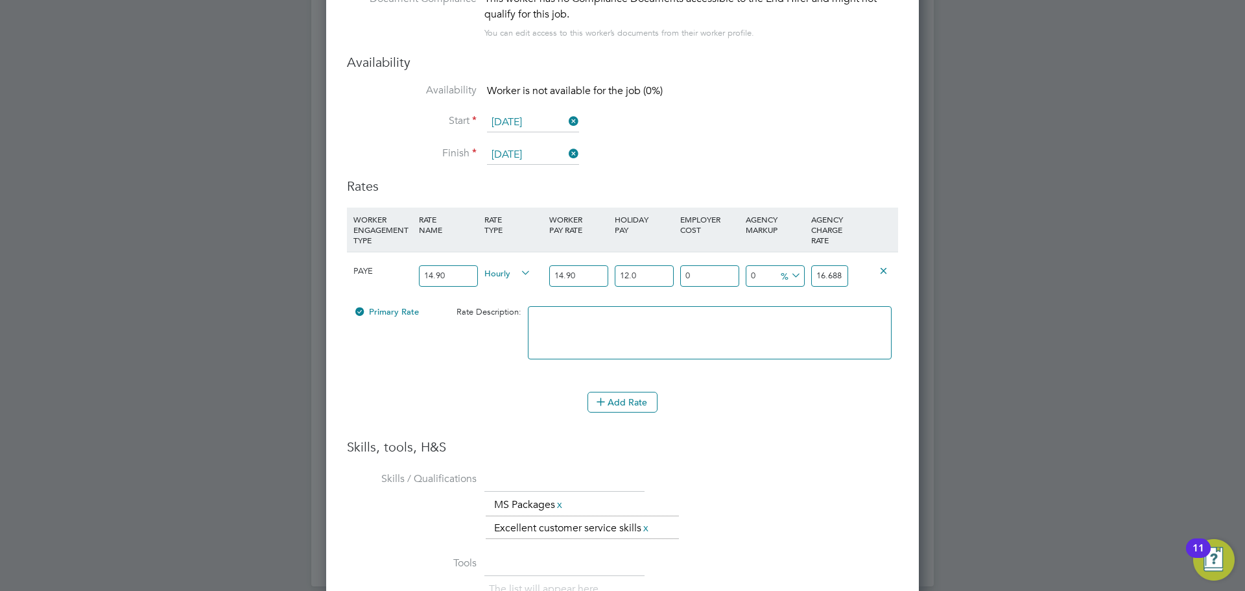
click at [644, 270] on input "12.0" at bounding box center [644, 275] width 59 height 21
type input "12.07"
type input "16.69843"
type input "12.07"
type input "1"
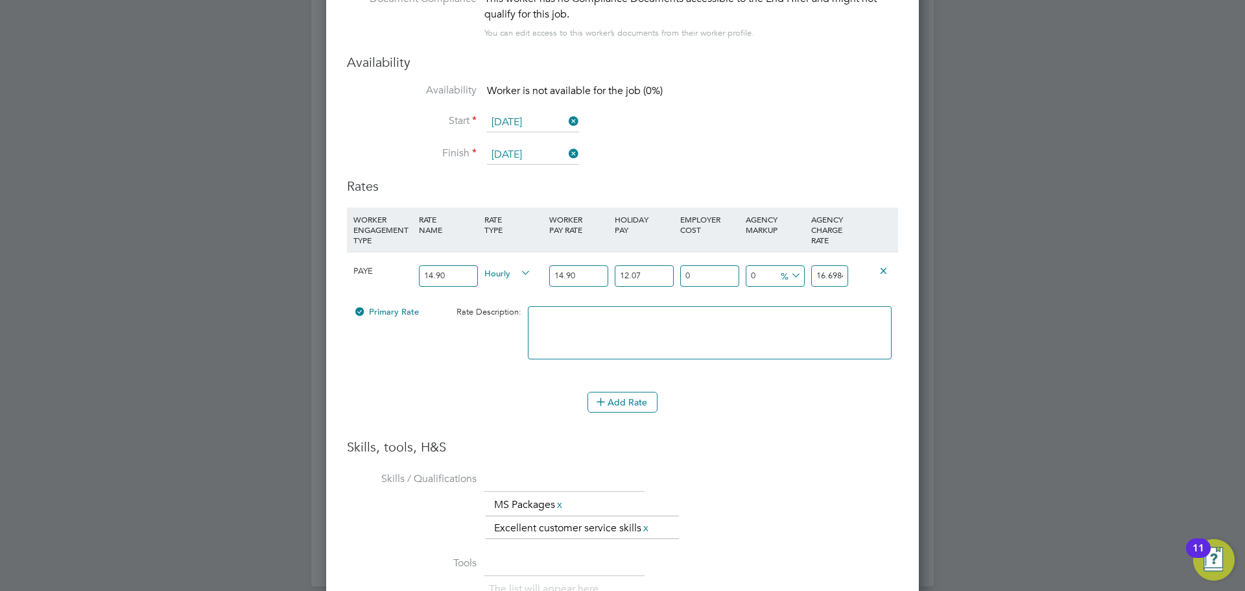
type input "16.8654143"
type input "18"
type input "19.7041474"
type input "18.5"
type input "19.78763955"
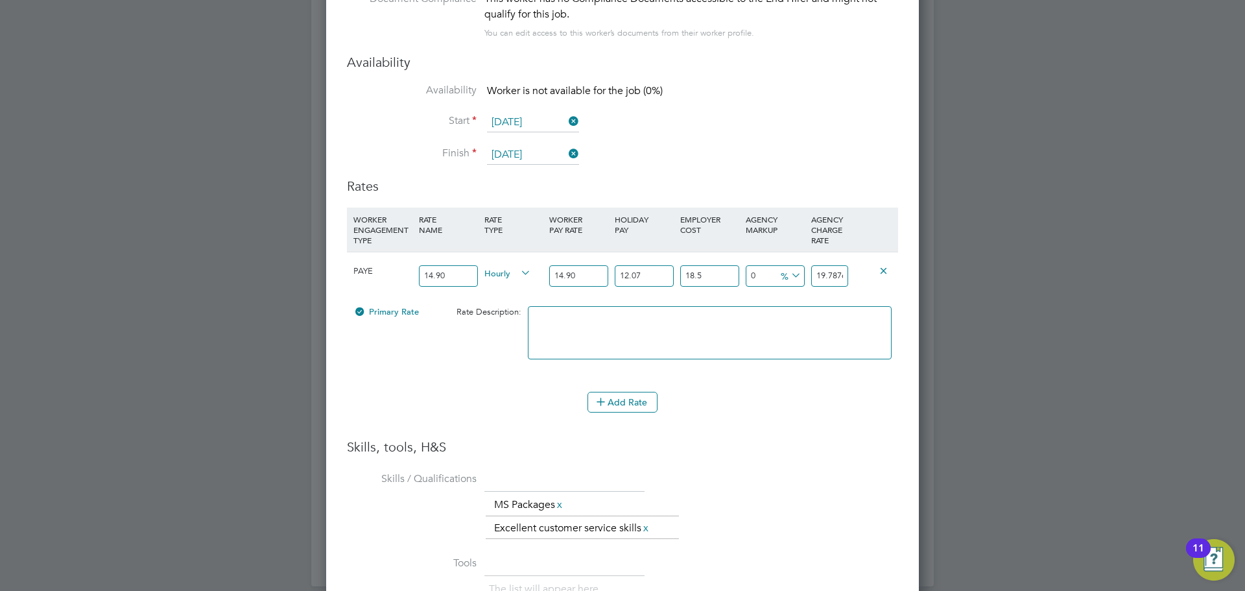
type input "18.5"
click at [782, 311] on li "£" at bounding box center [791, 307] width 31 height 17
drag, startPoint x: 817, startPoint y: 272, endPoint x: 946, endPoint y: 275, distance: 129.8
type input "-17.78763955"
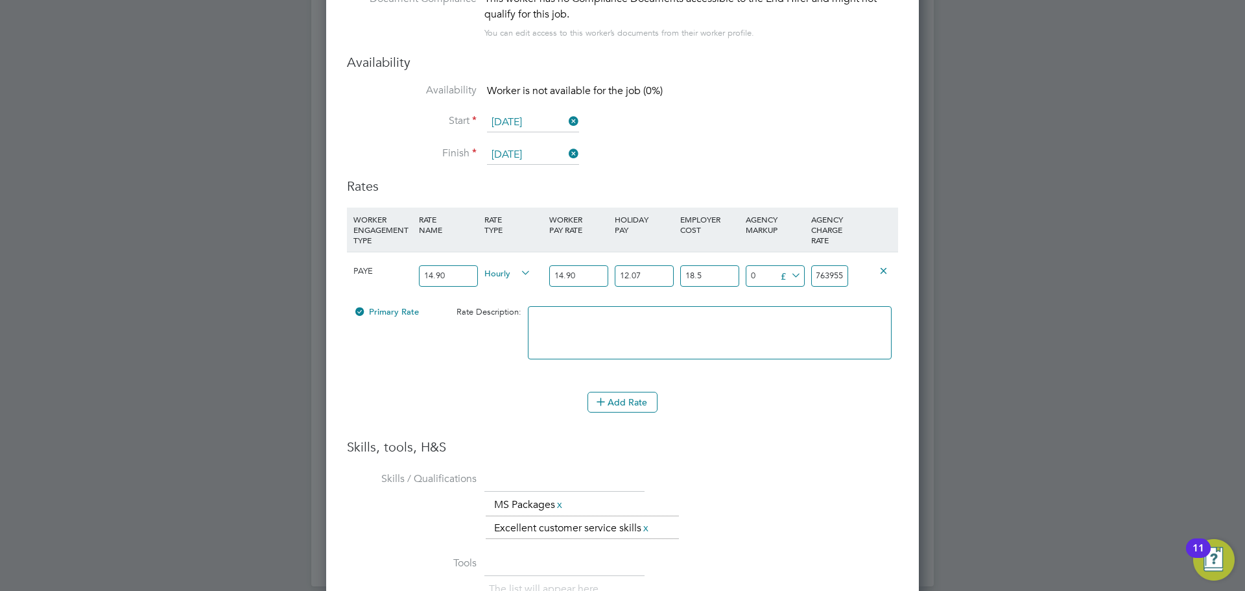
type input "2"
type input "3.21236045"
type input "23"
type input "4.11236045"
type input "23.9"
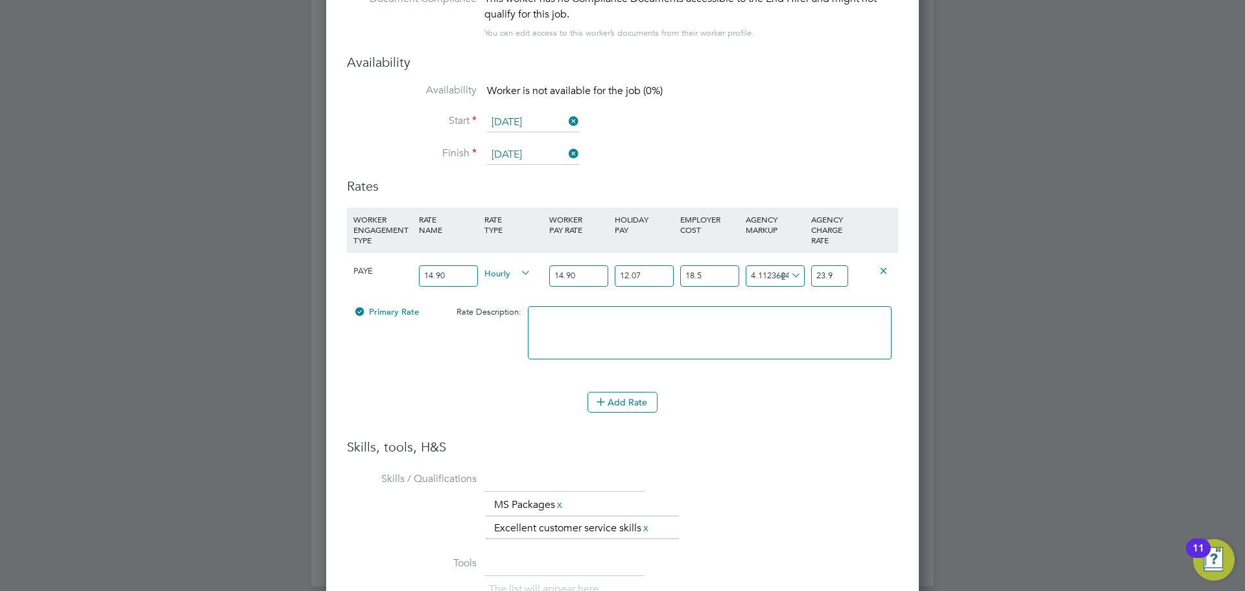
type input "4.18236045"
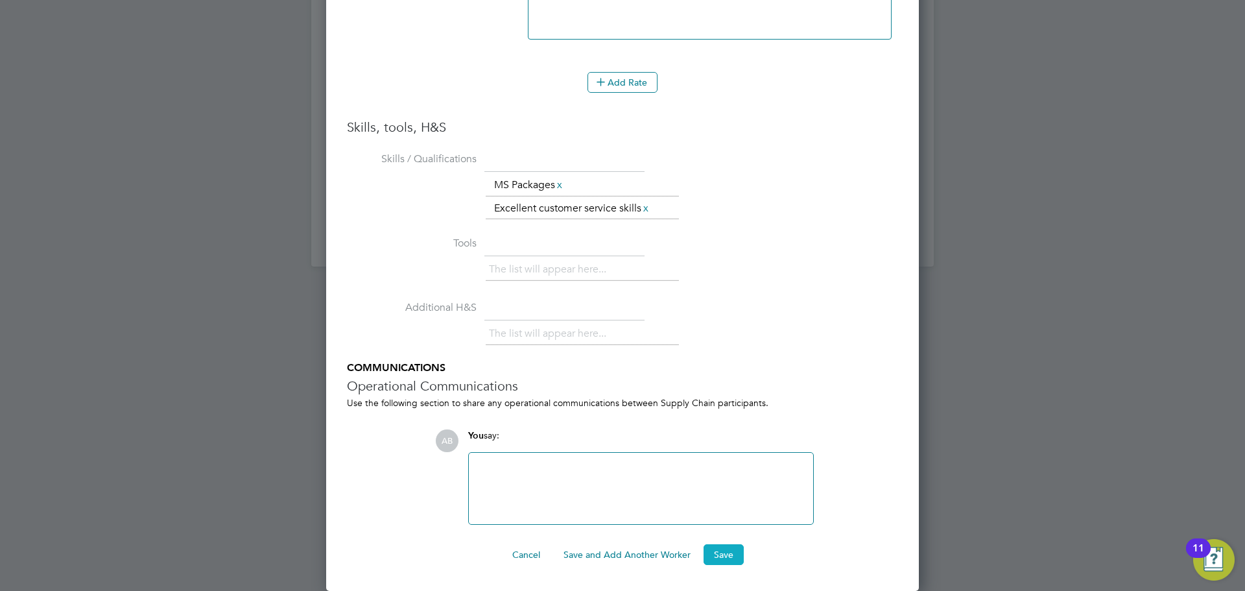
type input "23.97"
click at [724, 556] on button "Save" at bounding box center [724, 554] width 40 height 21
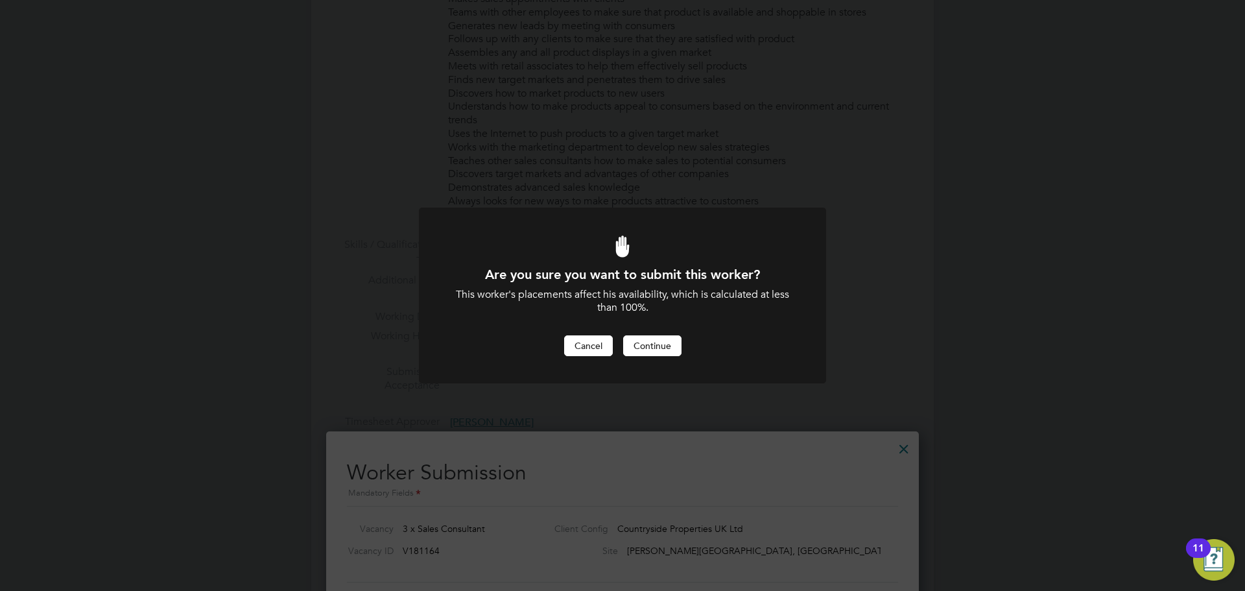
click at [599, 342] on button "Cancel" at bounding box center [588, 345] width 49 height 21
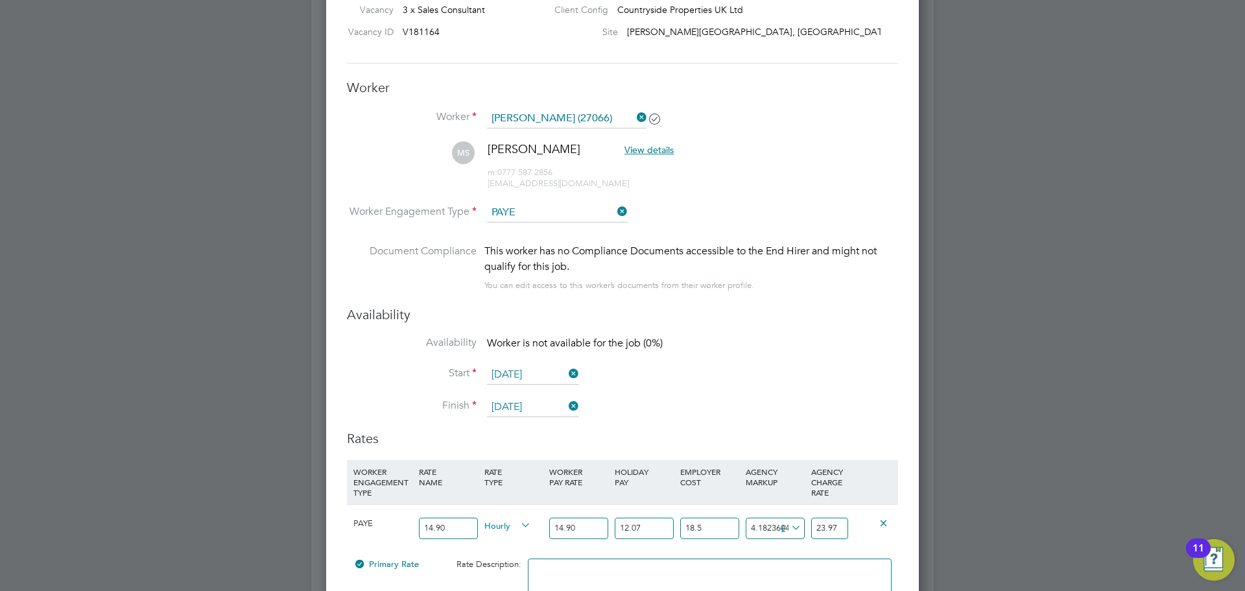
click at [535, 373] on input "[DATE]" at bounding box center [533, 374] width 92 height 19
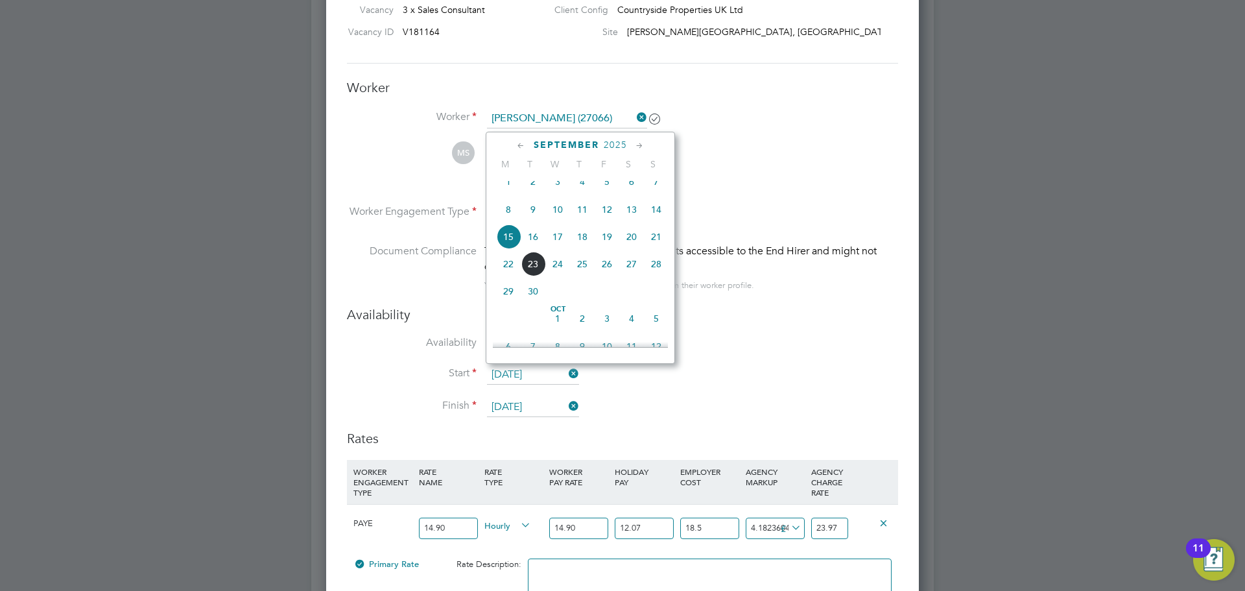
click at [506, 249] on span "15" at bounding box center [508, 236] width 25 height 25
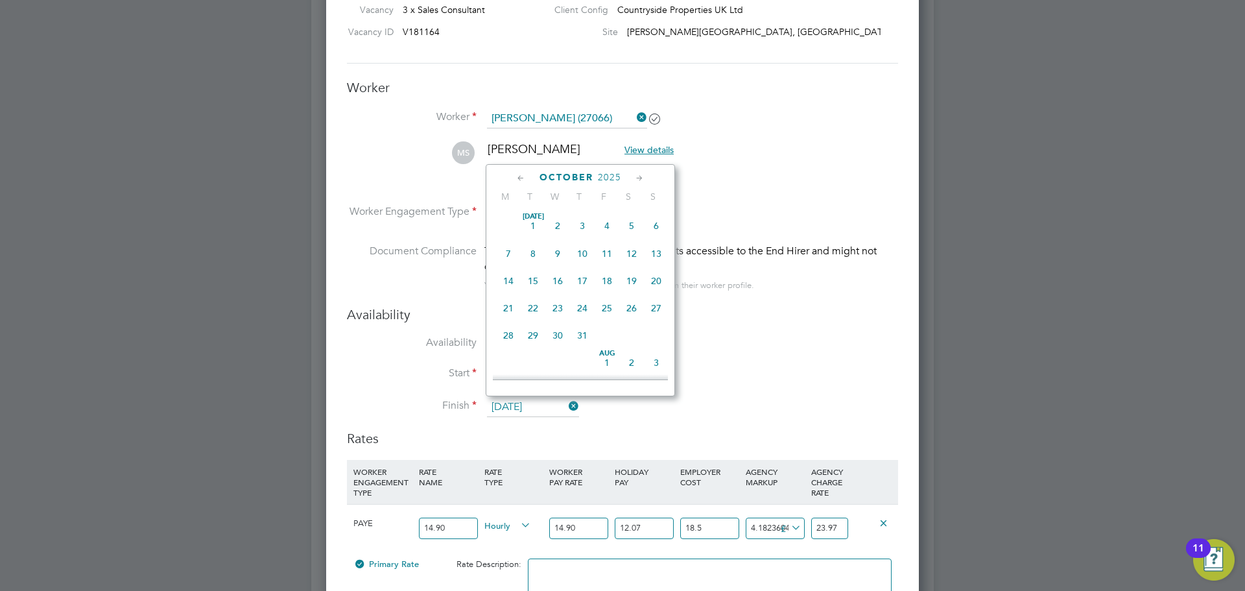
click at [547, 404] on input "[DATE]" at bounding box center [533, 407] width 92 height 19
click at [614, 278] on span "31" at bounding box center [607, 268] width 25 height 25
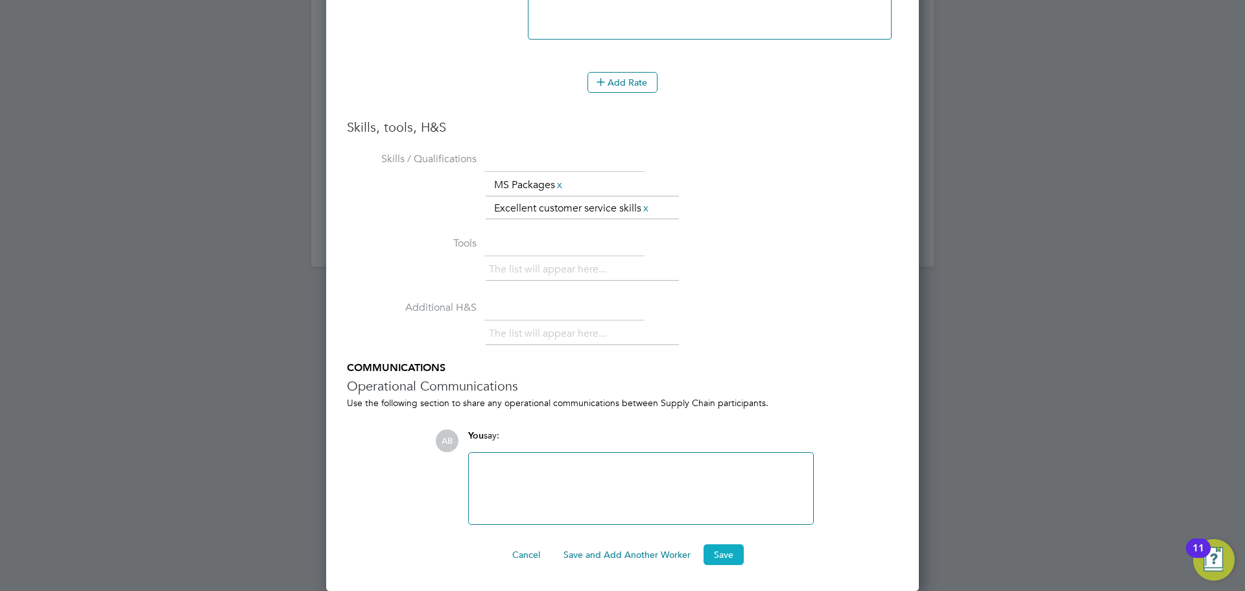
click at [731, 548] on button "Save" at bounding box center [724, 554] width 40 height 21
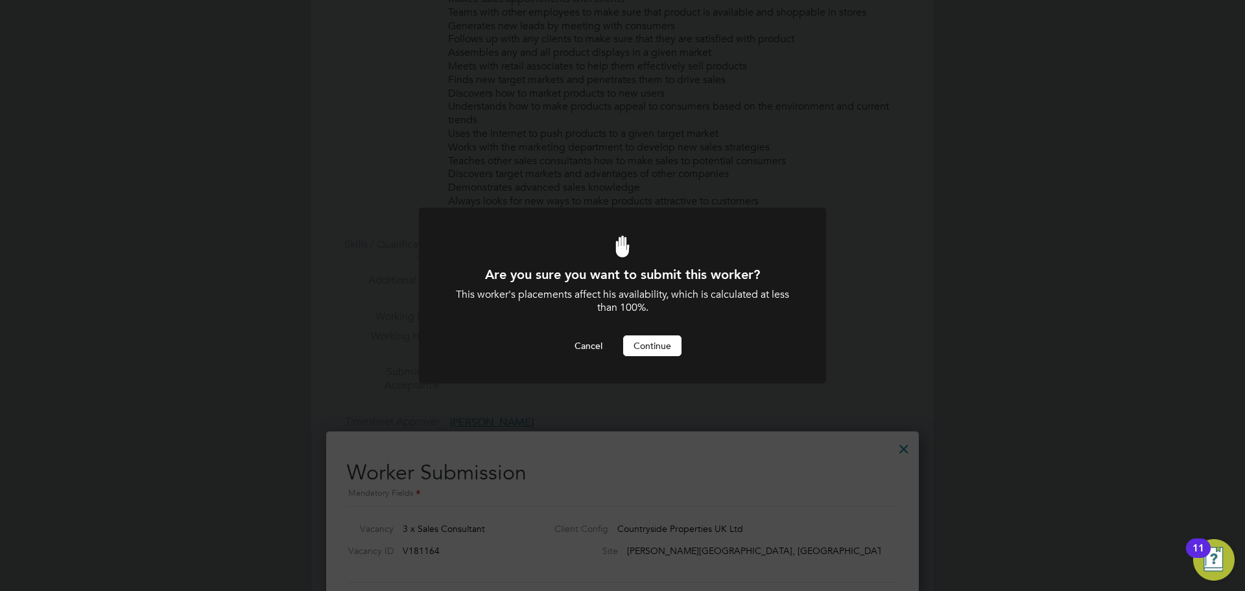
click at [670, 359] on div at bounding box center [622, 296] width 407 height 176
click at [668, 343] on button "Continue" at bounding box center [652, 345] width 58 height 21
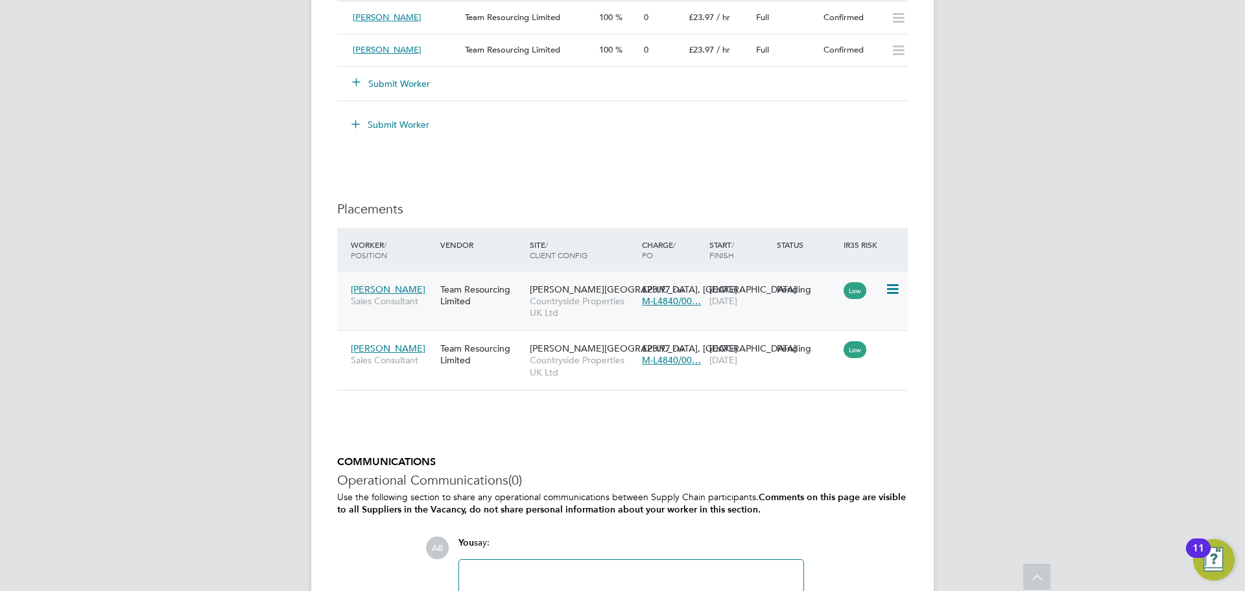
click at [894, 288] on icon at bounding box center [891, 289] width 13 height 16
click at [835, 374] on li "Start" at bounding box center [853, 369] width 92 height 18
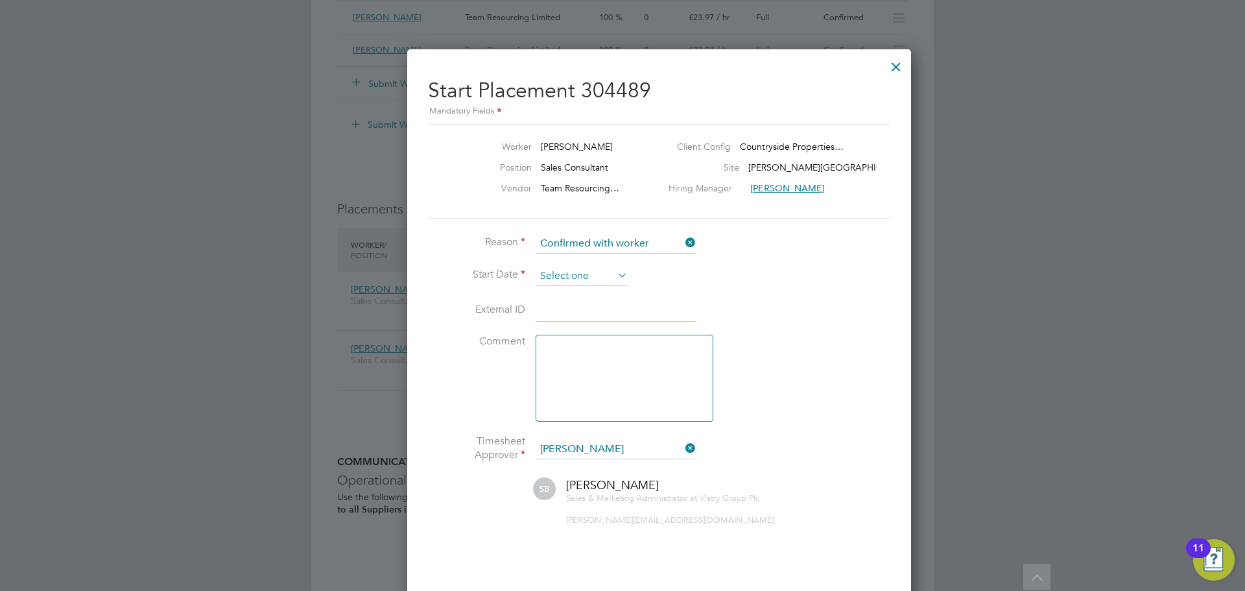
click at [562, 270] on input at bounding box center [582, 276] width 92 height 19
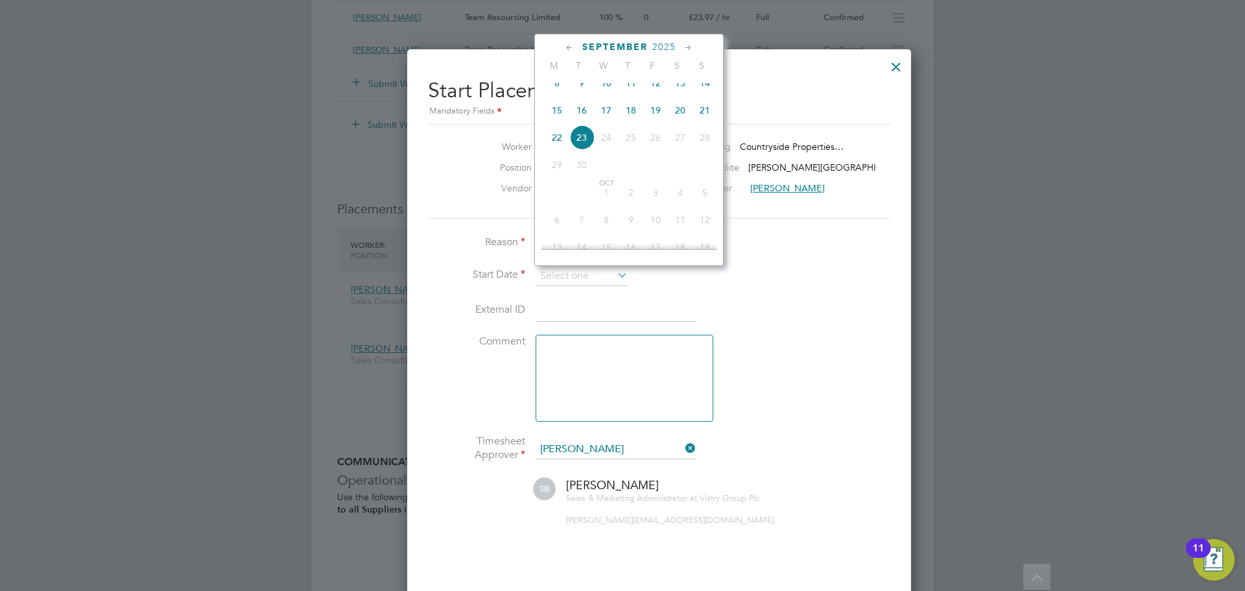
click at [556, 120] on span "15" at bounding box center [557, 110] width 25 height 25
type input "[DATE]"
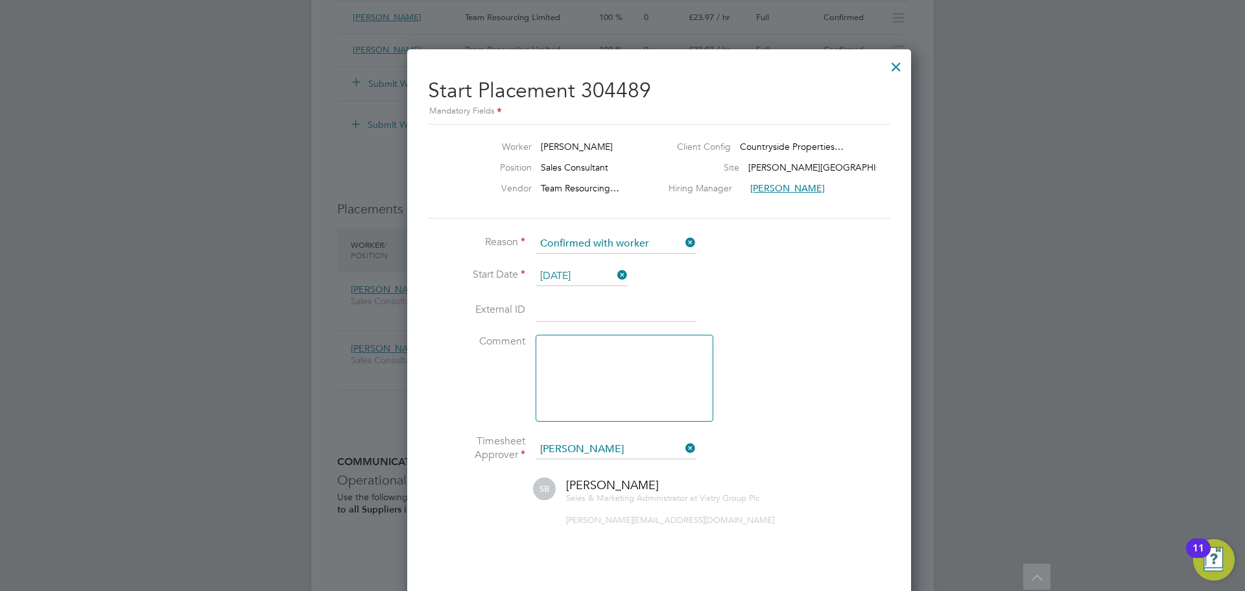
click at [584, 316] on input at bounding box center [616, 310] width 160 height 23
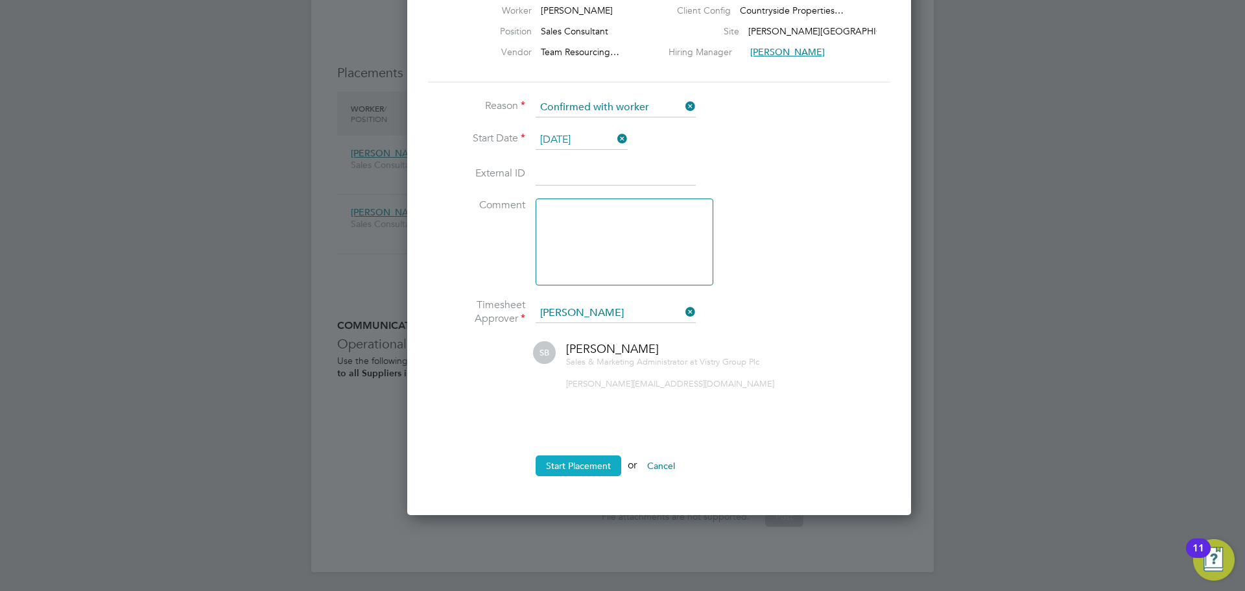
click at [573, 462] on button "Start Placement" at bounding box center [579, 465] width 86 height 21
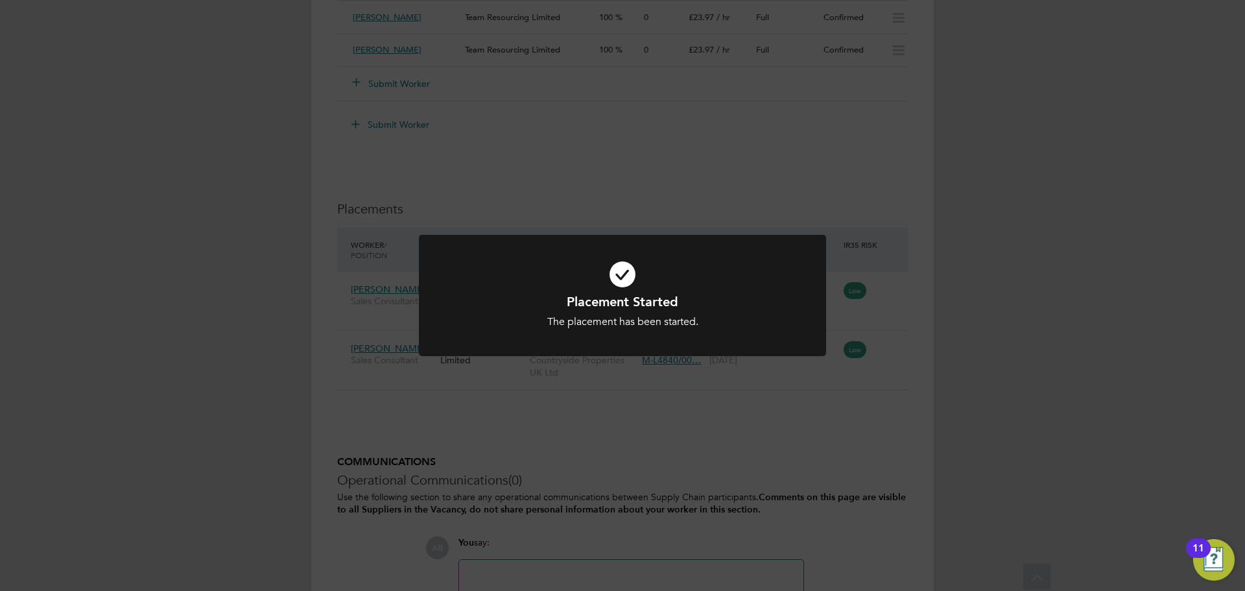
click at [759, 426] on div "Placement Started The placement has been started. Cancel Okay" at bounding box center [622, 295] width 1245 height 591
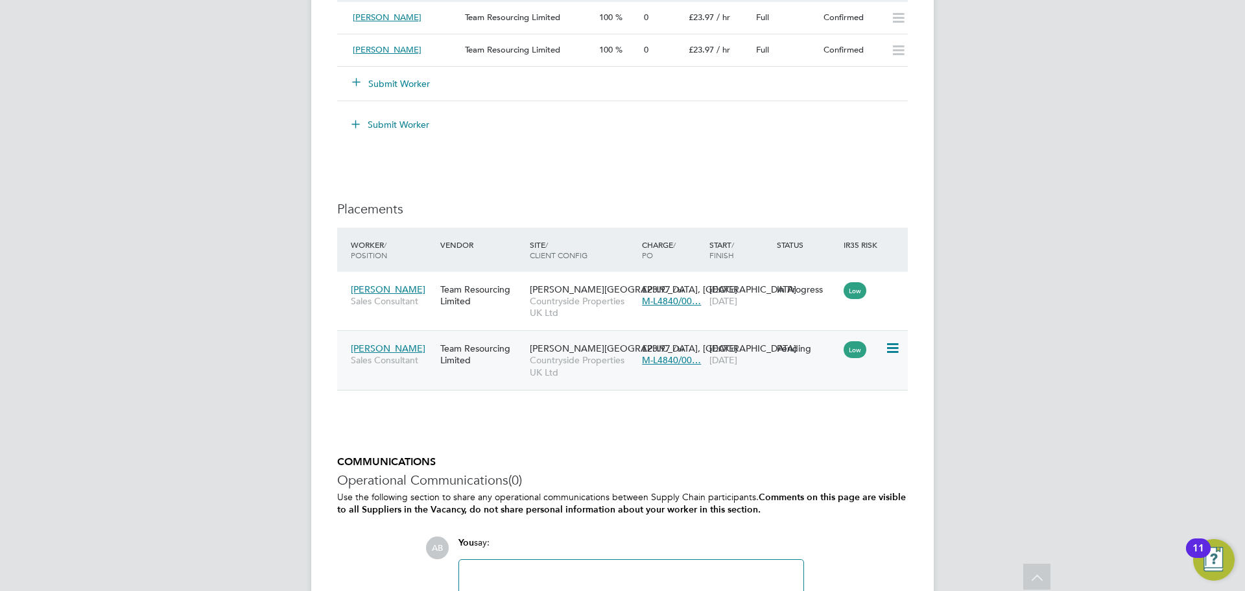
click at [889, 349] on icon at bounding box center [891, 348] width 13 height 16
click at [822, 427] on li "Start" at bounding box center [853, 428] width 92 height 18
type input "[PERSON_NAME]"
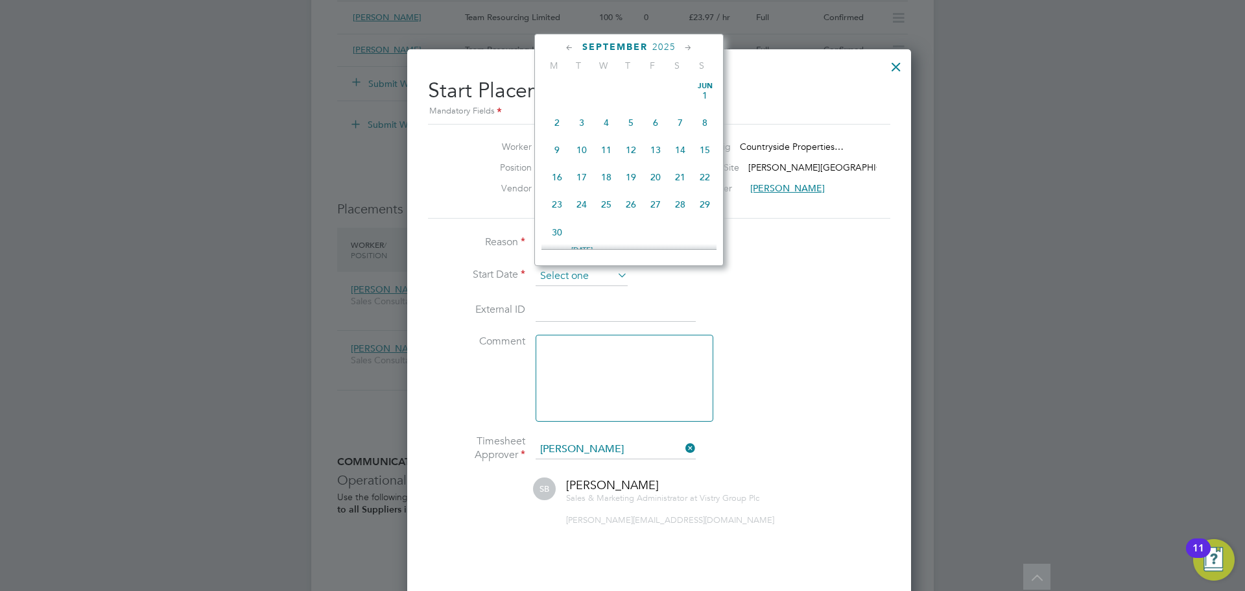
click at [557, 278] on input at bounding box center [582, 276] width 92 height 19
click at [631, 121] on span "18" at bounding box center [631, 110] width 25 height 25
type input "18 Sep 2025"
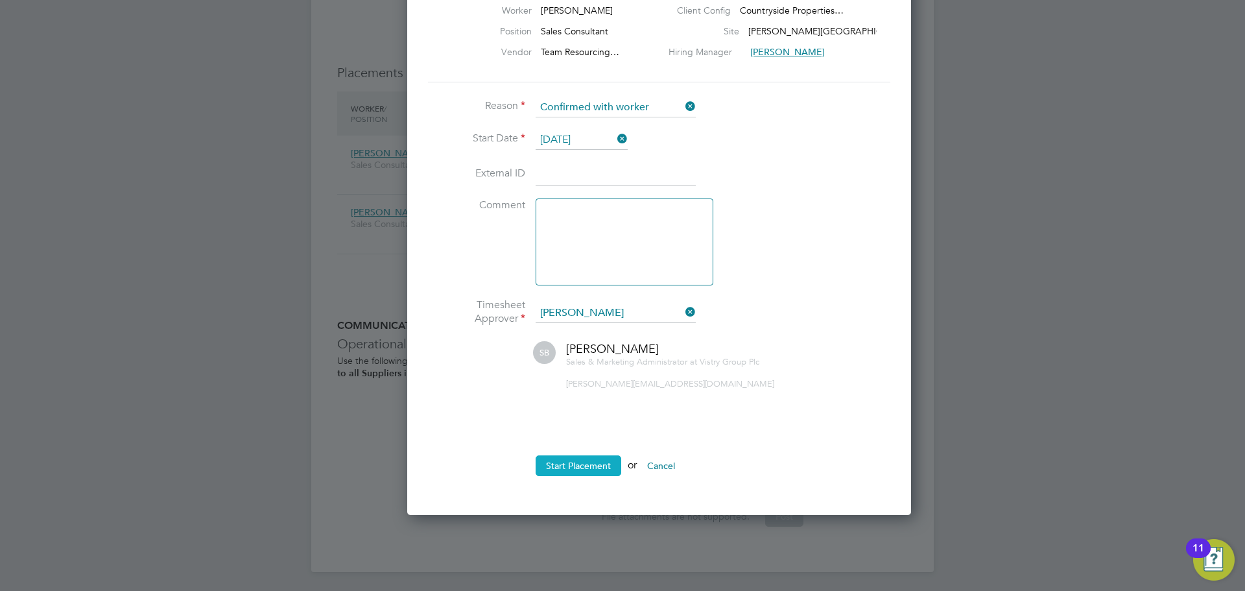
click at [590, 474] on button "Start Placement" at bounding box center [579, 465] width 86 height 21
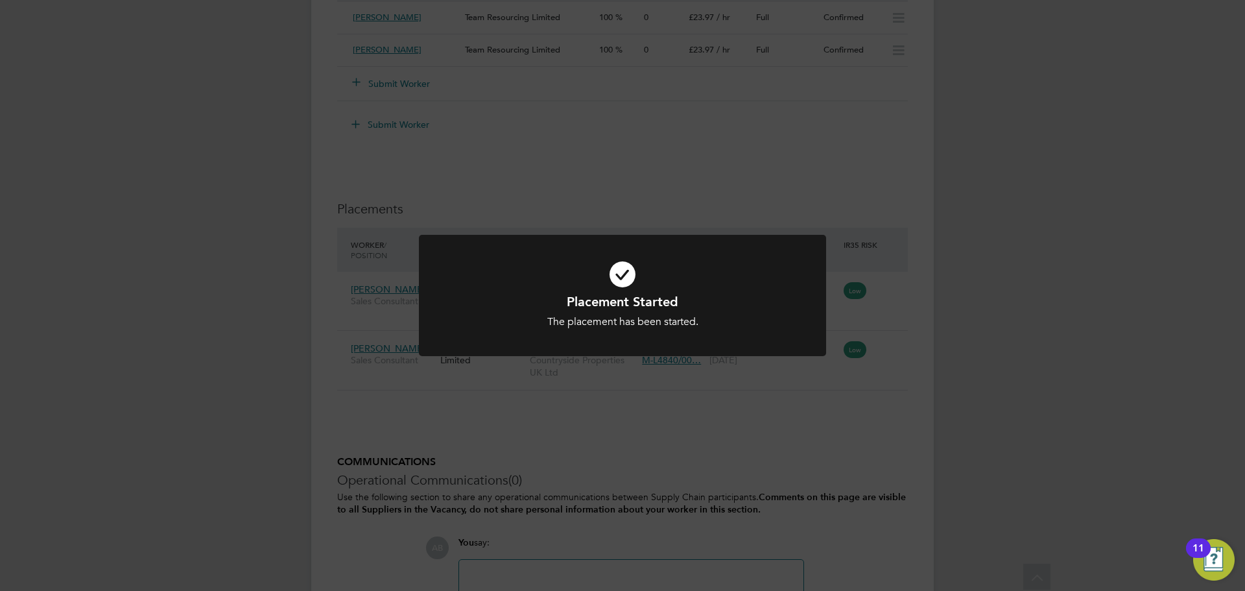
click at [663, 147] on div "Placement Started The placement has been started. Cancel Okay" at bounding box center [622, 295] width 1245 height 591
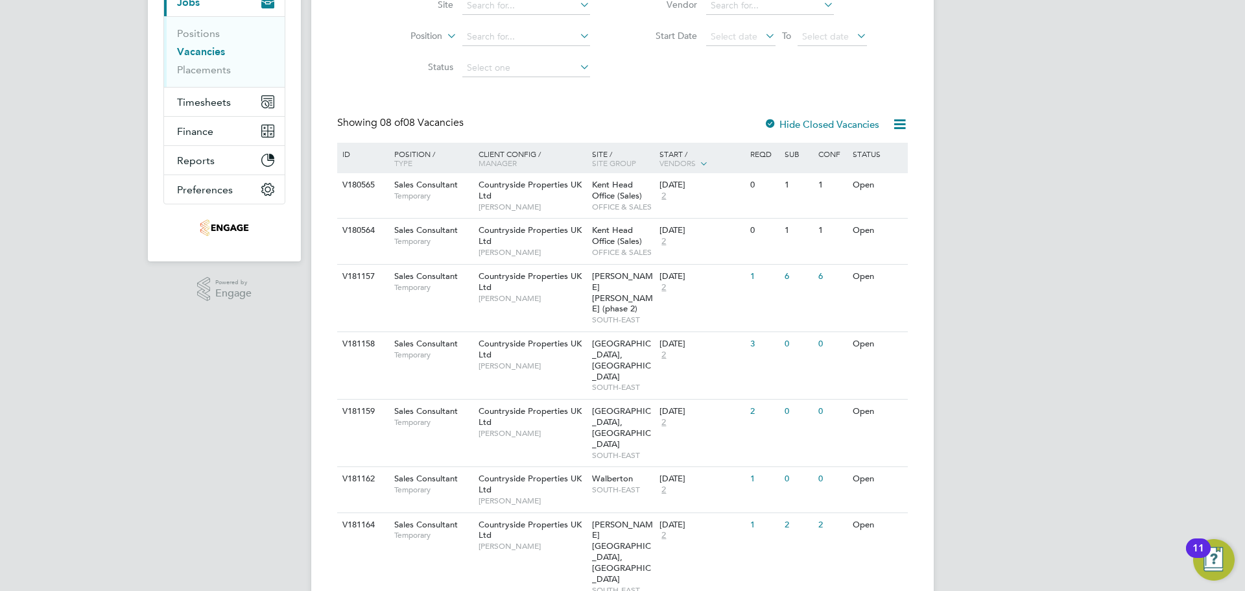
scroll to position [172, 0]
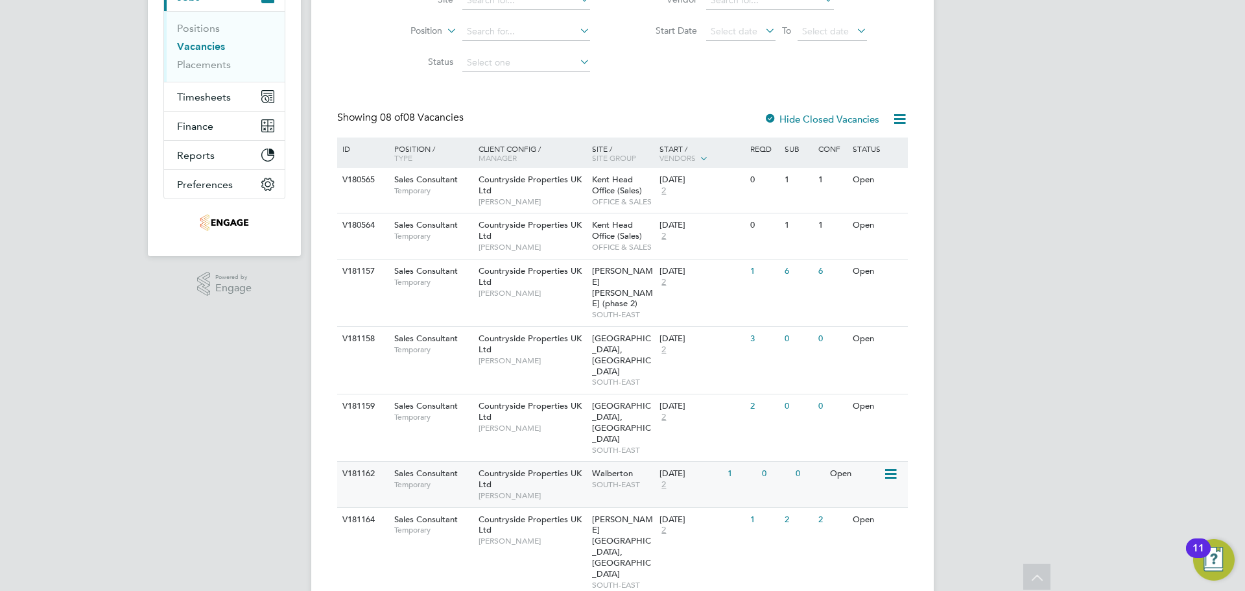
click at [681, 462] on div "[DATE] 2" at bounding box center [690, 479] width 68 height 35
click at [614, 339] on span "[GEOGRAPHIC_DATA], [GEOGRAPHIC_DATA]" at bounding box center [621, 355] width 59 height 44
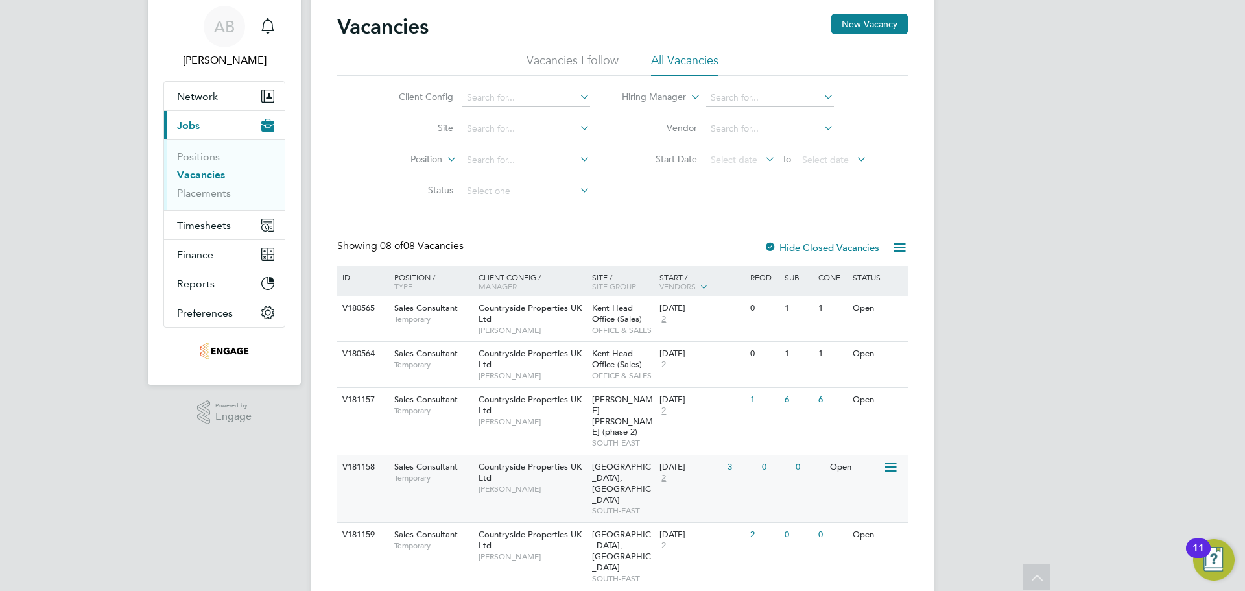
scroll to position [0, 0]
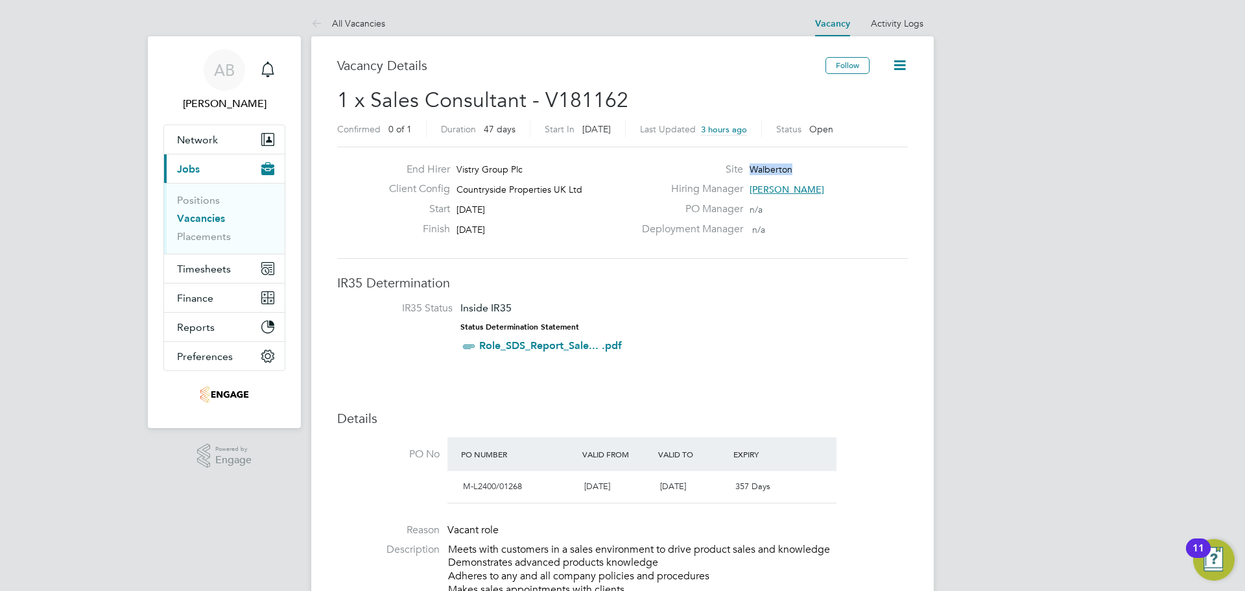
drag, startPoint x: 815, startPoint y: 170, endPoint x: 753, endPoint y: 170, distance: 62.3
click at [753, 170] on div "Site Walberton" at bounding box center [773, 173] width 279 height 20
copy span "Walberton"
click at [829, 318] on li "IR35 Status Inside IR35 Status Determination Statement Role_SDS_Report_Sale... …" at bounding box center [622, 330] width 545 height 56
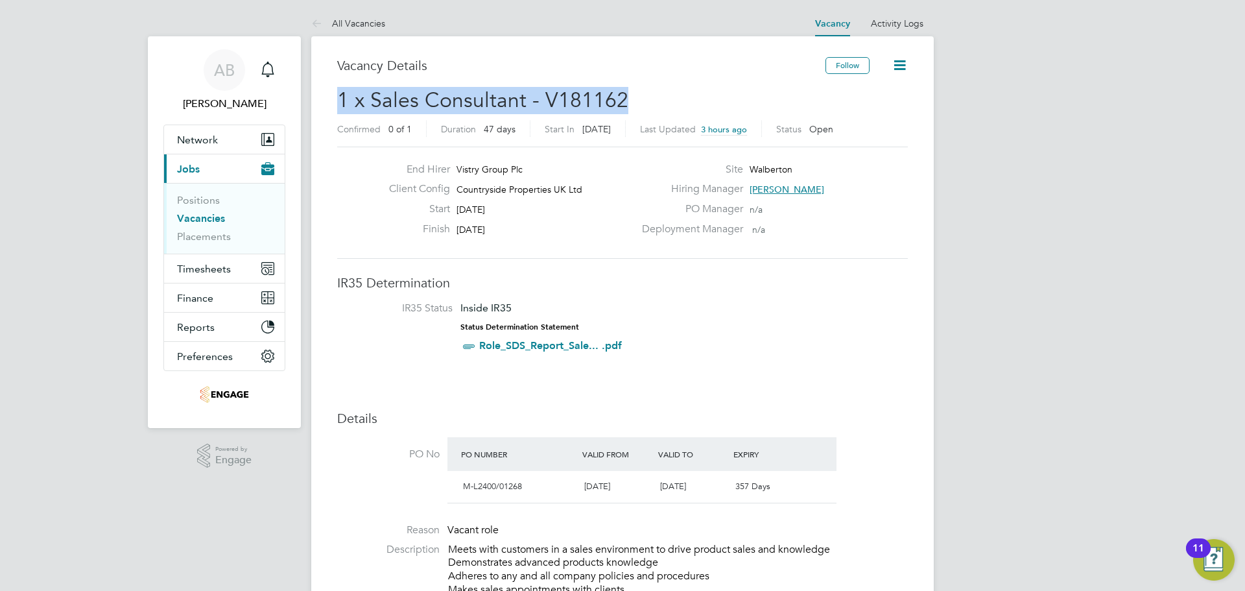
drag, startPoint x: 628, startPoint y: 102, endPoint x: 335, endPoint y: 97, distance: 293.9
copy span "1 x Sales Consultant - V181162"
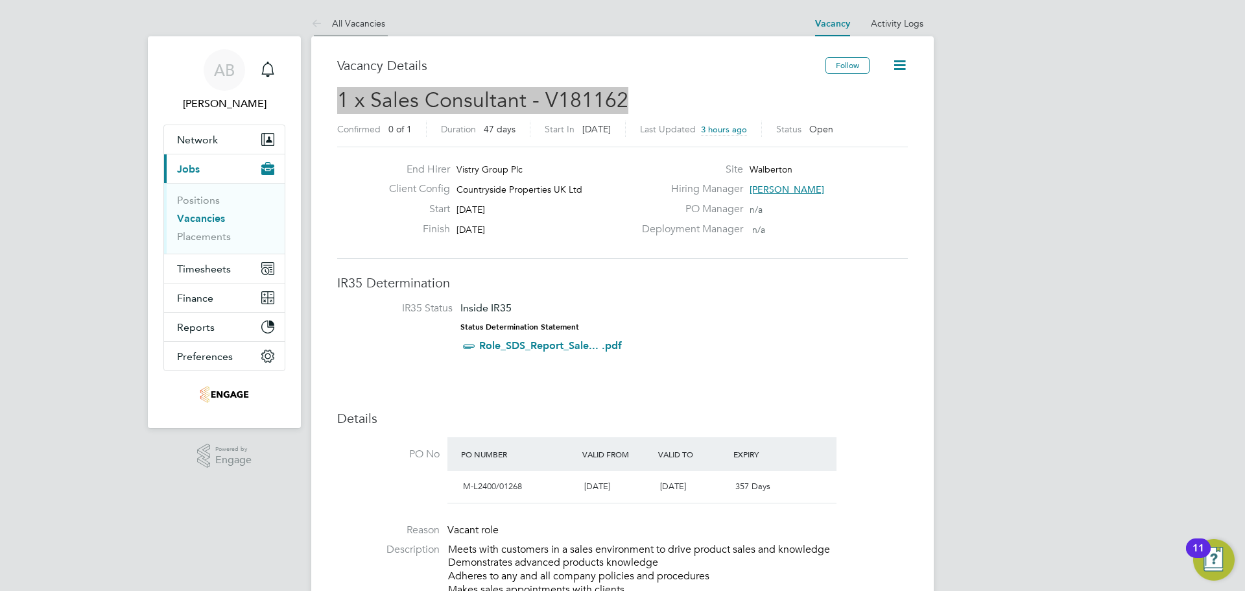
click at [319, 25] on icon at bounding box center [319, 24] width 16 height 16
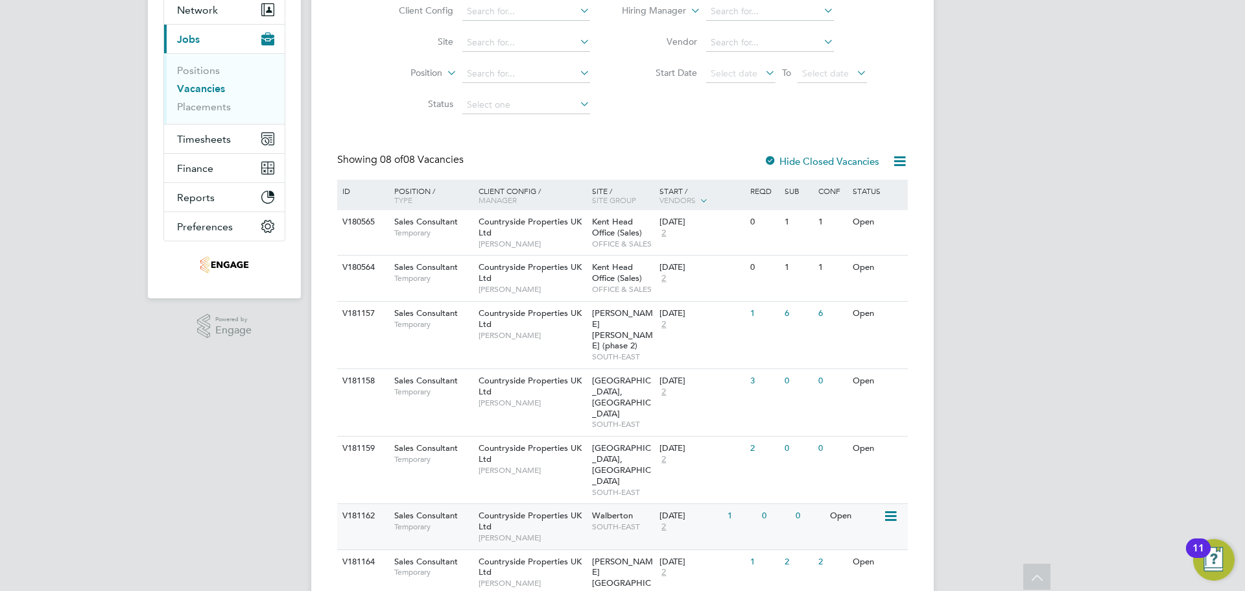
scroll to position [172, 0]
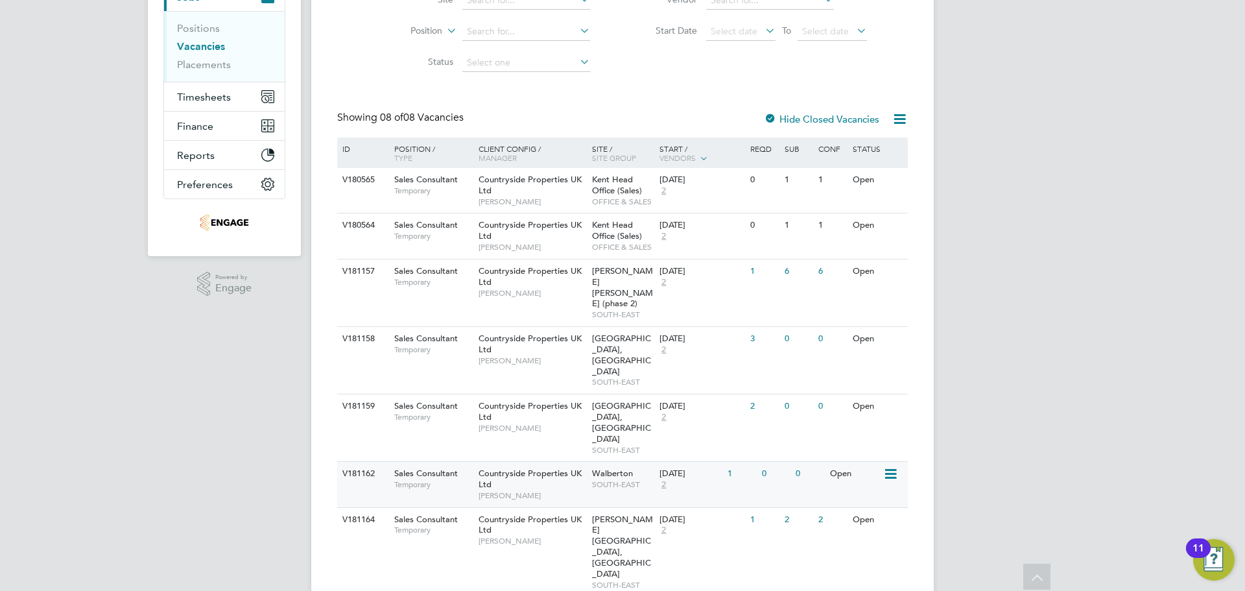
click at [520, 462] on div "Countryside Properties UK Ltd Charlie Tomsett" at bounding box center [531, 484] width 113 height 45
click at [602, 445] on span "SOUTH-EAST" at bounding box center [623, 450] width 62 height 10
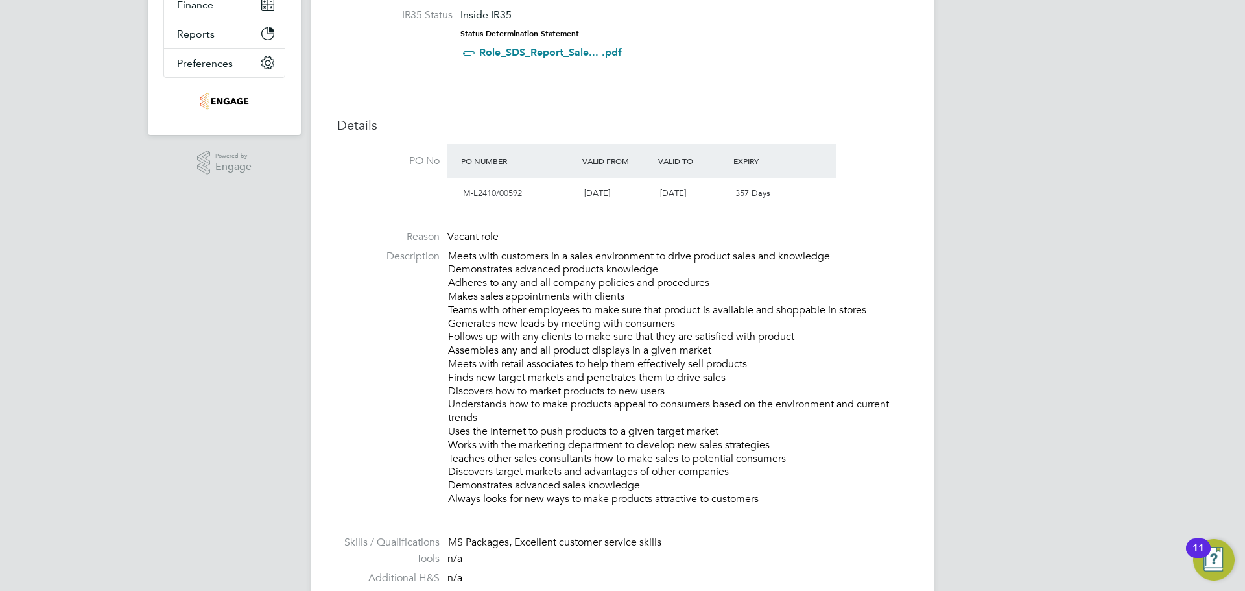
scroll to position [324, 0]
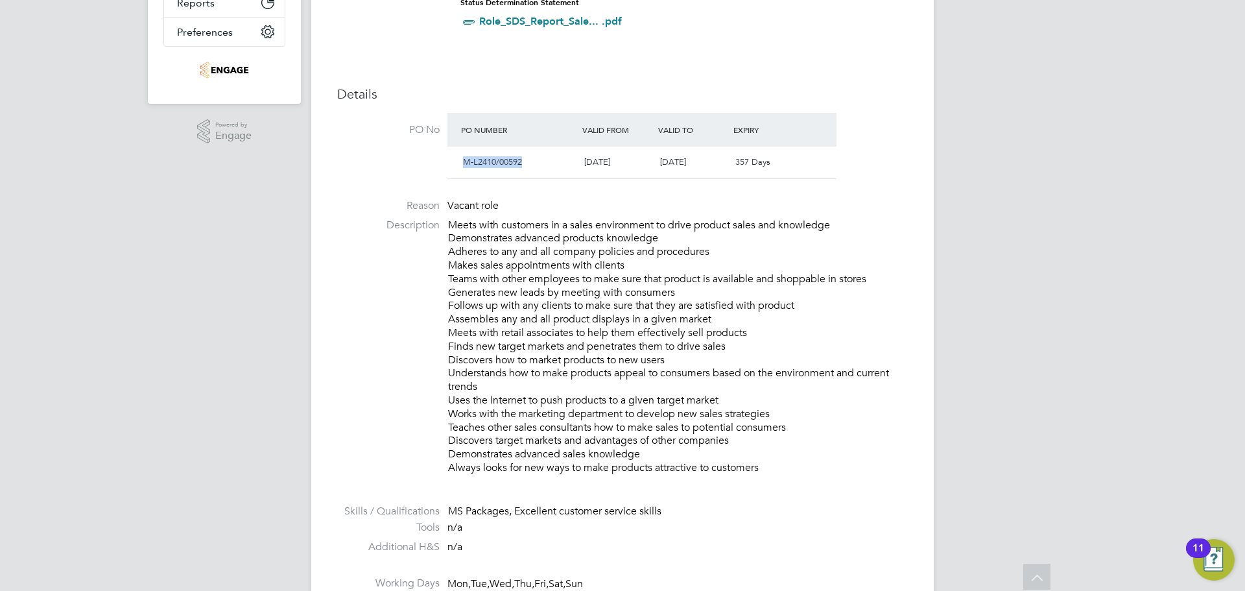
drag, startPoint x: 514, startPoint y: 160, endPoint x: 452, endPoint y: 160, distance: 61.6
click at [452, 160] on div "M-L2410/00592 [DATE] [DATE] 357 Days" at bounding box center [642, 163] width 389 height 32
copy span "M-L2410/00592"
click at [731, 260] on p "Meets with customers in a sales environment to drive product sales and knowledg…" at bounding box center [678, 347] width 460 height 256
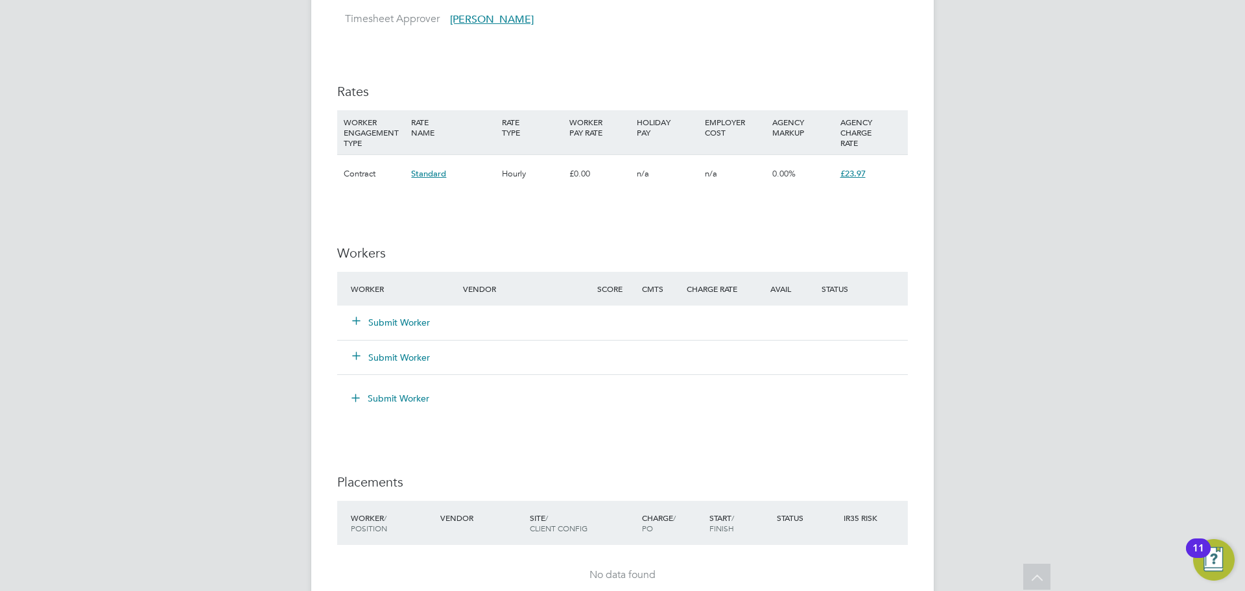
scroll to position [1345, 0]
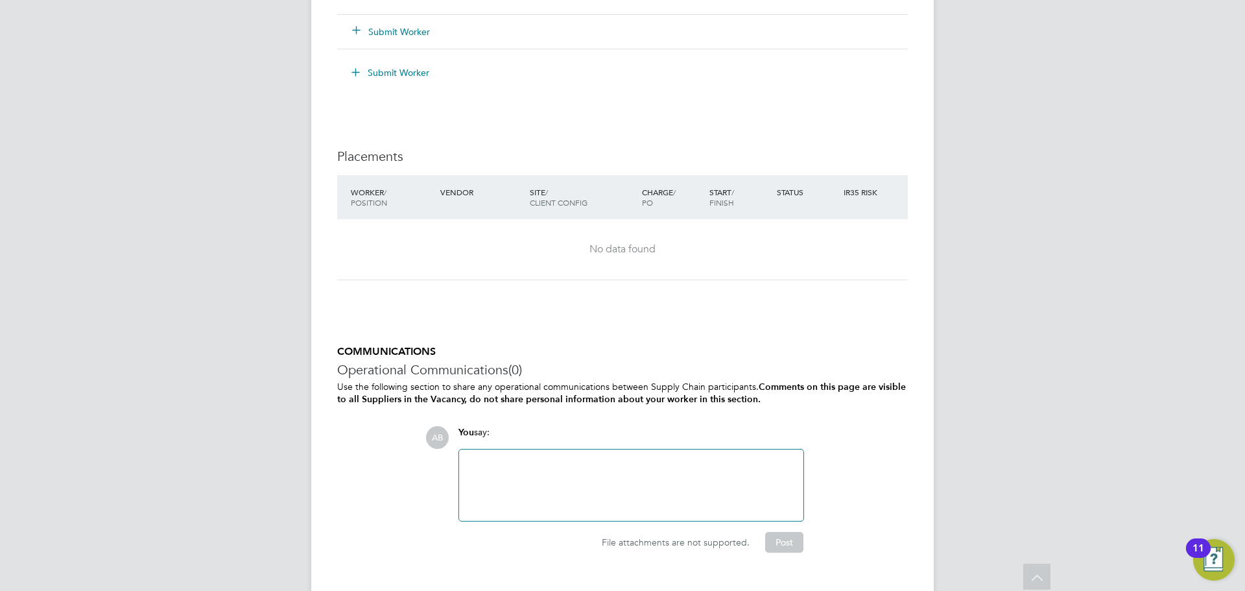
drag, startPoint x: 594, startPoint y: 236, endPoint x: 580, endPoint y: 241, distance: 15.0
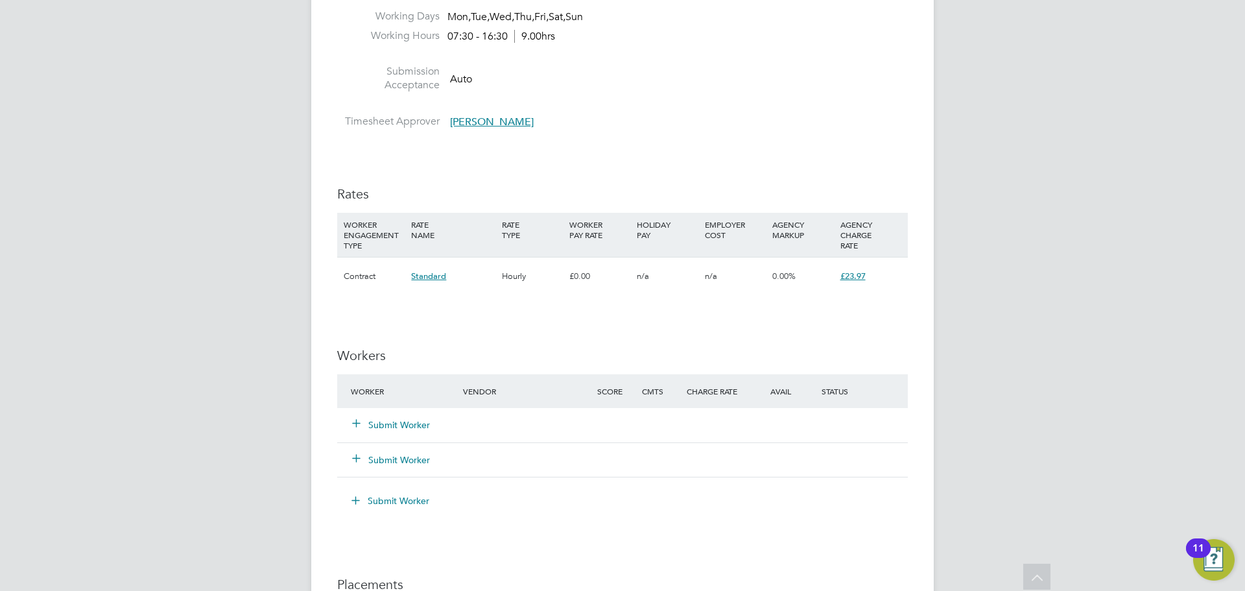
scroll to position [956, 0]
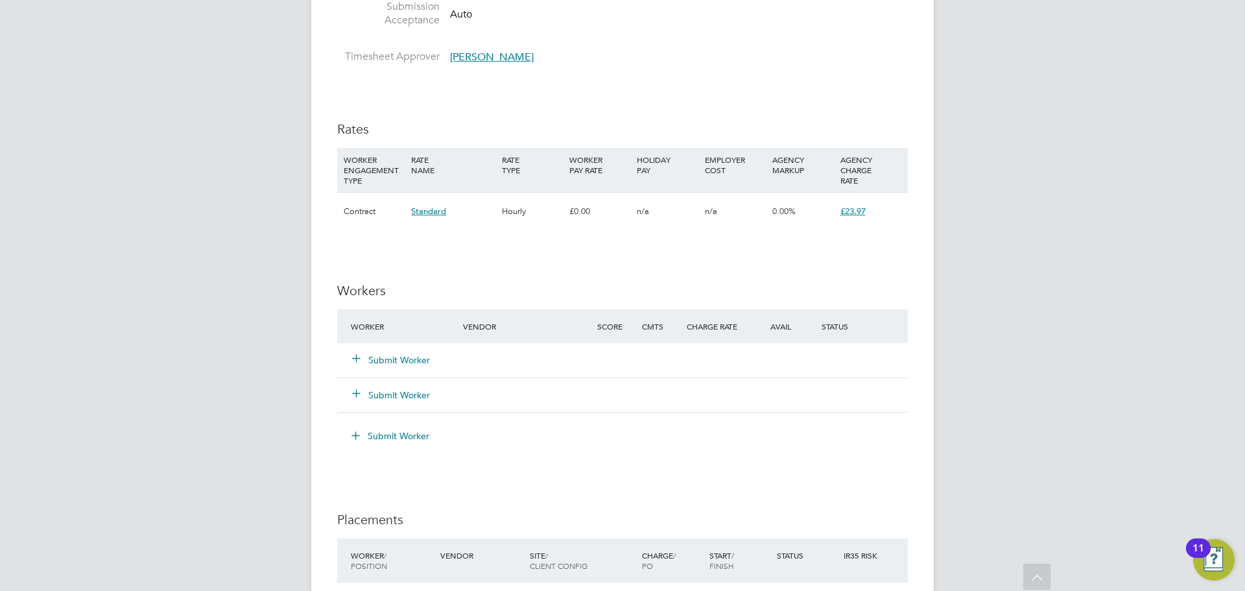
click at [420, 353] on button "Submit Worker" at bounding box center [392, 359] width 78 height 13
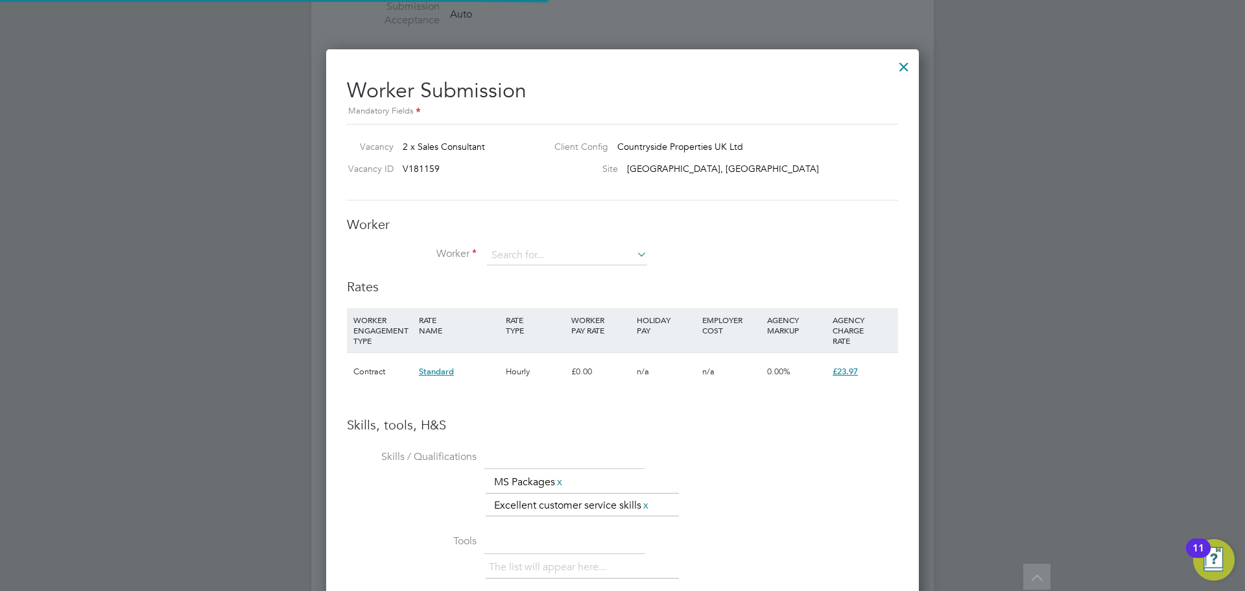
scroll to position [38, 88]
click at [531, 257] on input at bounding box center [567, 255] width 160 height 19
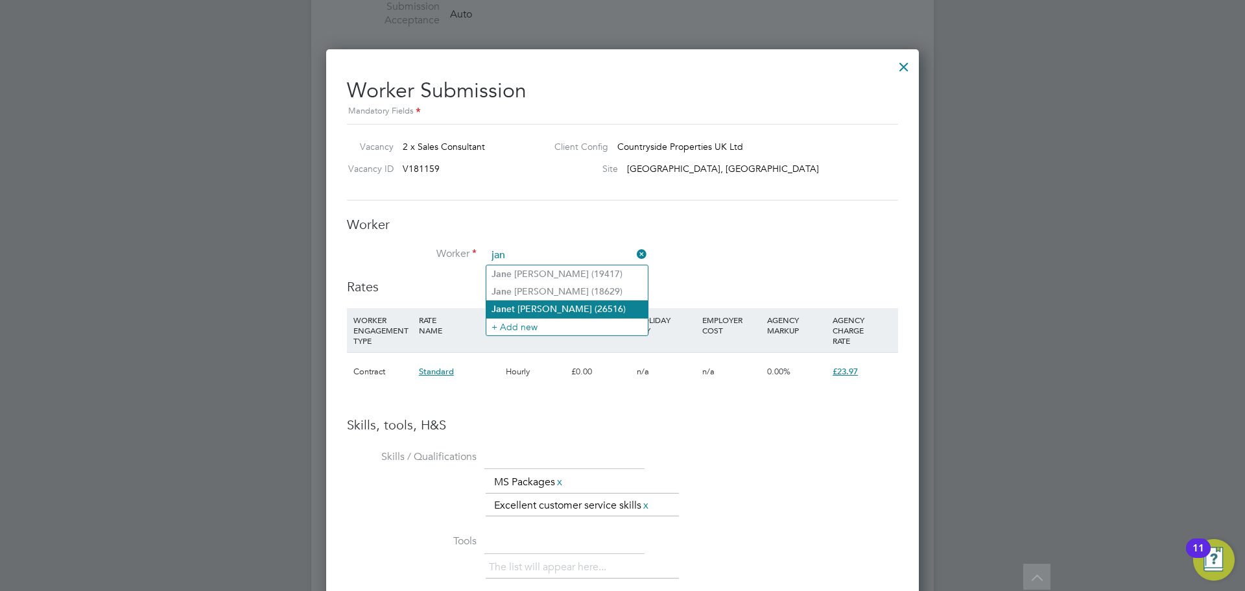
click at [541, 302] on li "Jan et Archer (26516)" at bounding box center [566, 309] width 161 height 18
type input "Janet Archer (26516)"
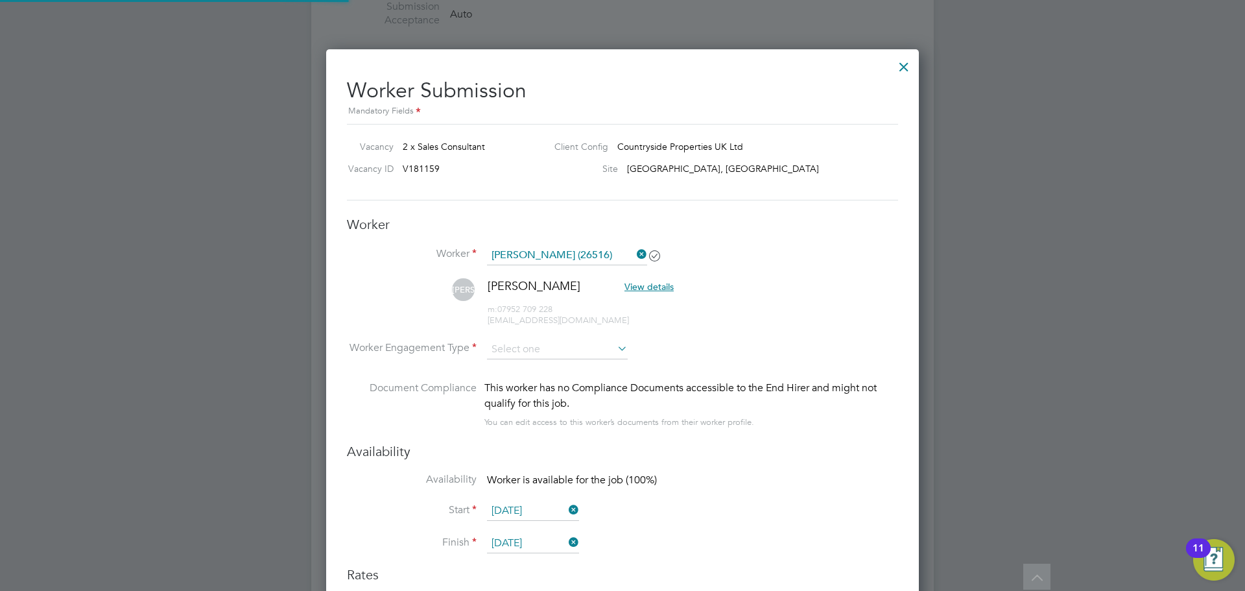
scroll to position [1127, 593]
type input "19 Sep 2025"
click at [529, 351] on input at bounding box center [557, 349] width 141 height 19
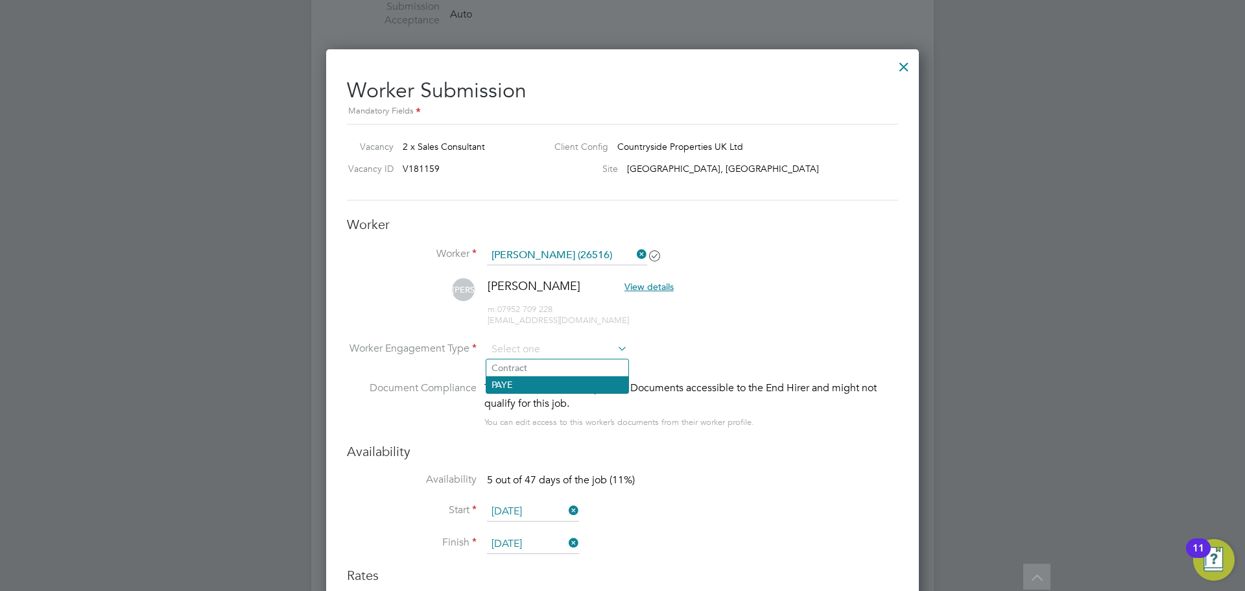
click at [525, 382] on li "PAYE" at bounding box center [557, 384] width 142 height 17
type input "PAYE"
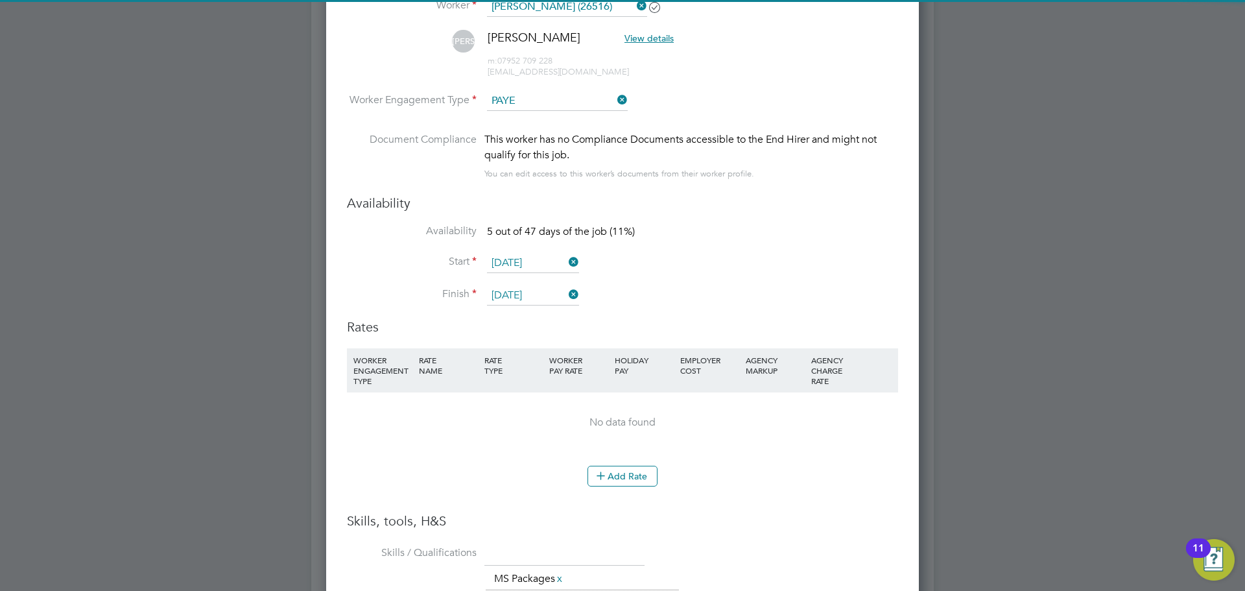
scroll to position [1215, 0]
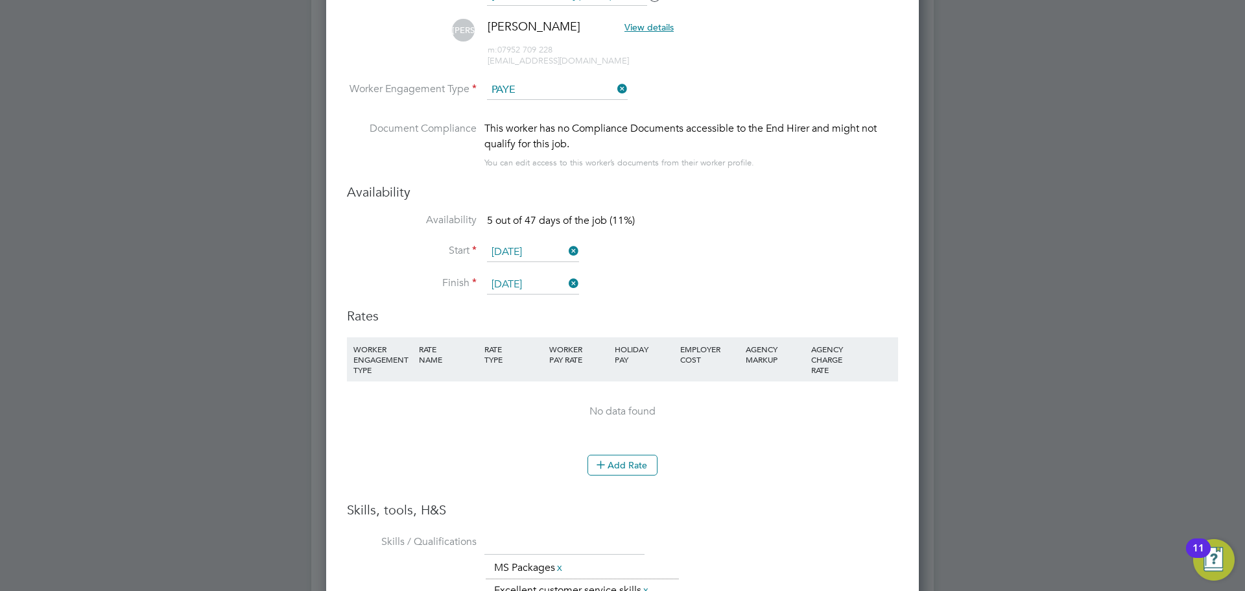
click at [566, 283] on icon at bounding box center [566, 283] width 0 height 18
click at [566, 281] on icon at bounding box center [566, 283] width 0 height 18
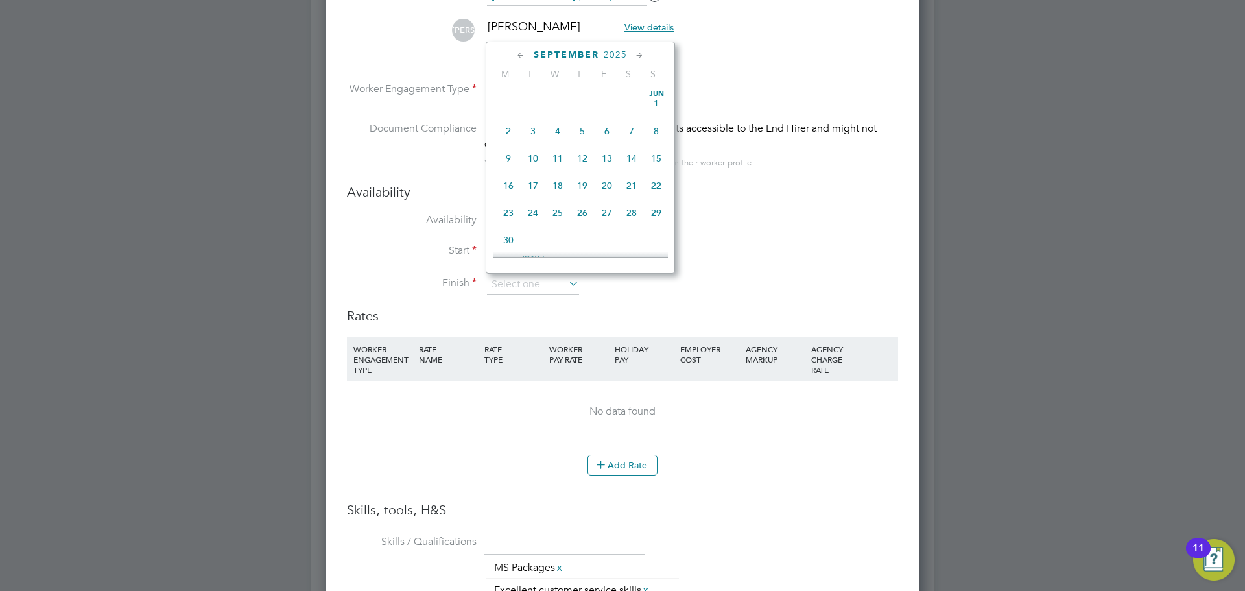
scroll to position [477, 0]
click at [639, 56] on icon at bounding box center [640, 56] width 12 height 14
click at [608, 211] on span "31" at bounding box center [607, 199] width 25 height 25
type input "[DATE]"
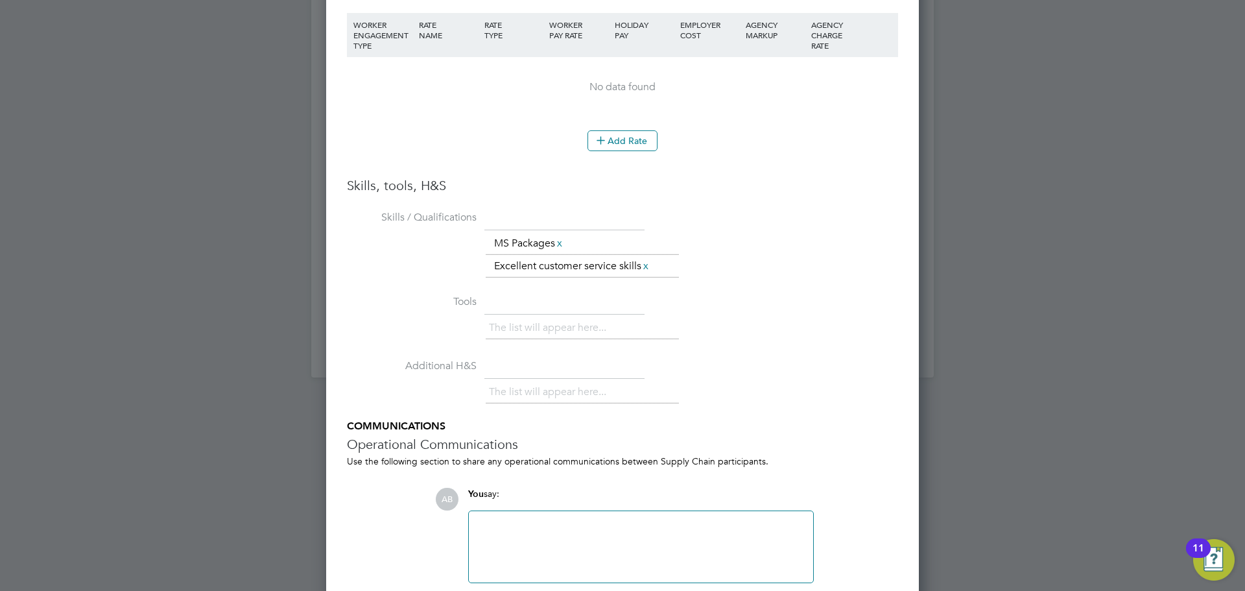
scroll to position [1151, 0]
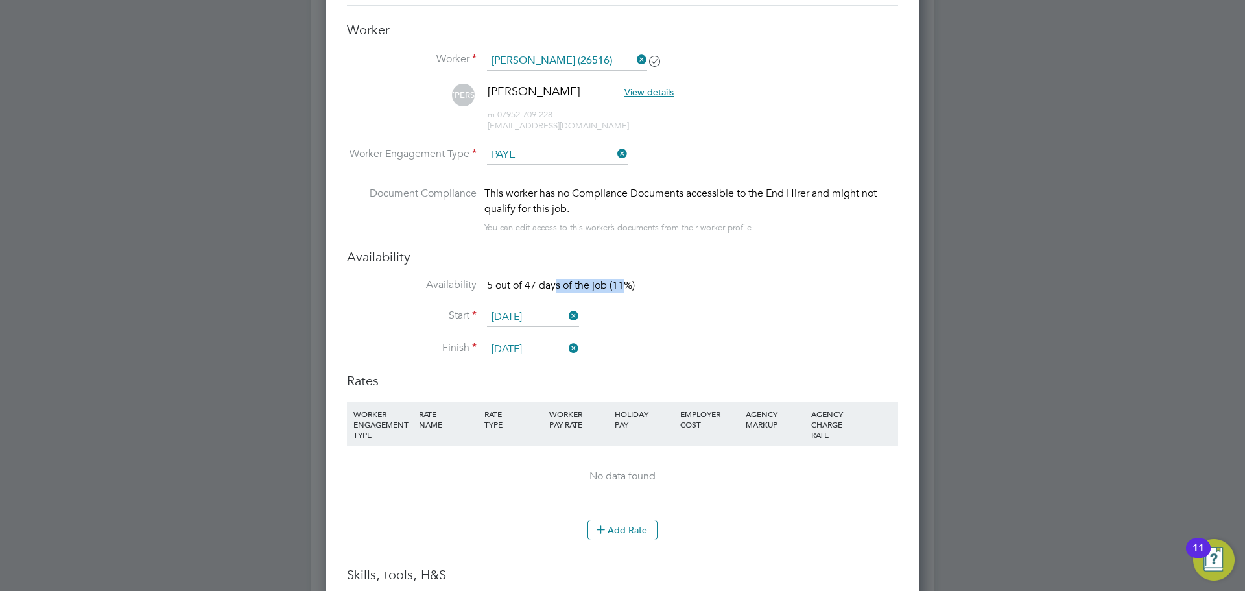
drag, startPoint x: 556, startPoint y: 285, endPoint x: 625, endPoint y: 285, distance: 69.4
click at [625, 285] on span "5 out of 47 days of the job (11%)" at bounding box center [561, 285] width 148 height 13
click at [652, 285] on li "Availability 5 out of 47 days of the job (11%)" at bounding box center [622, 292] width 551 height 29
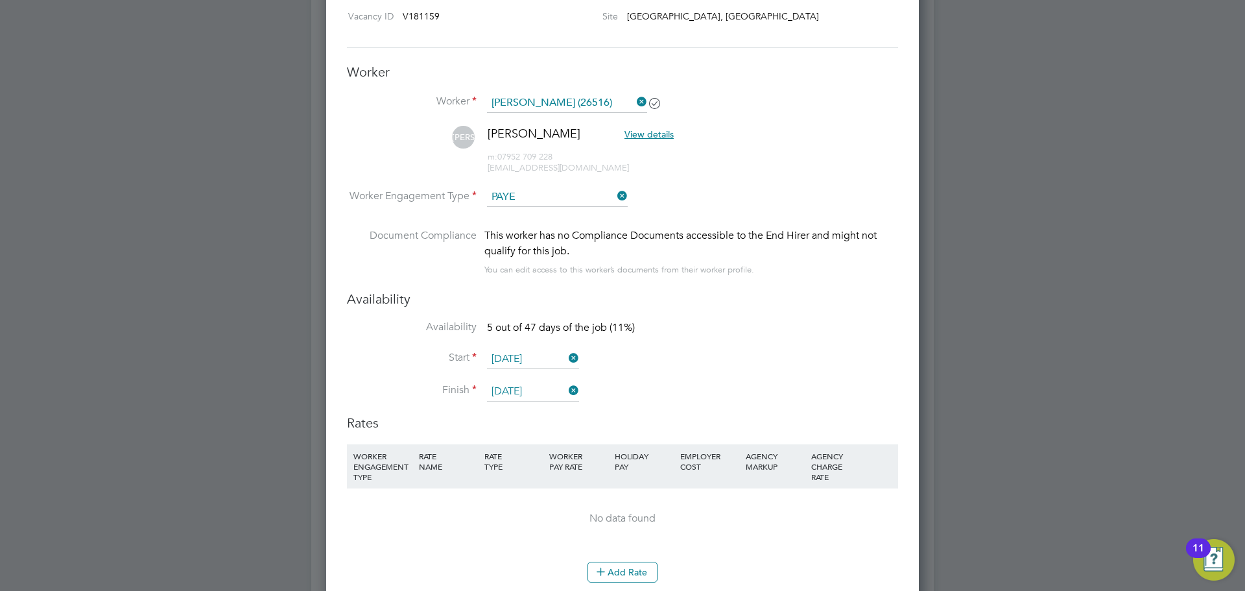
scroll to position [1086, 0]
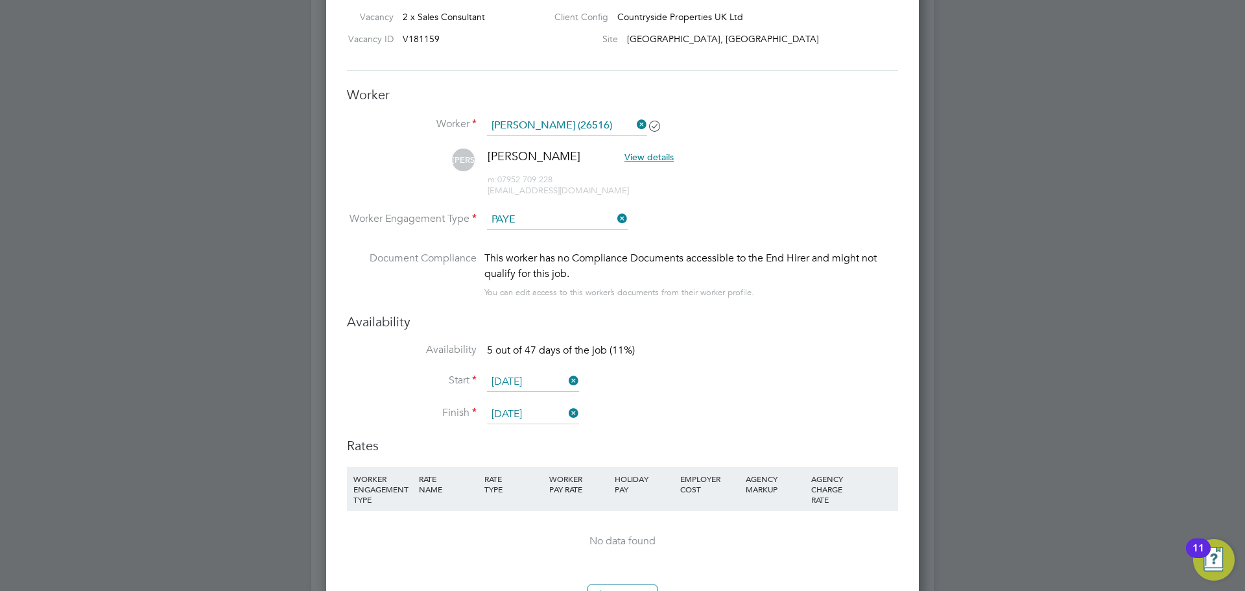
click at [654, 283] on div "This worker has no Compliance Documents accessible to the End Hirer and might n…" at bounding box center [691, 275] width 414 height 50
click at [555, 366] on li "Availability 5 out of 47 days of the job (11%)" at bounding box center [622, 357] width 551 height 29
click at [544, 396] on li "Start 15 Sep 2025" at bounding box center [622, 388] width 551 height 32
click at [538, 407] on input "[DATE]" at bounding box center [533, 414] width 92 height 19
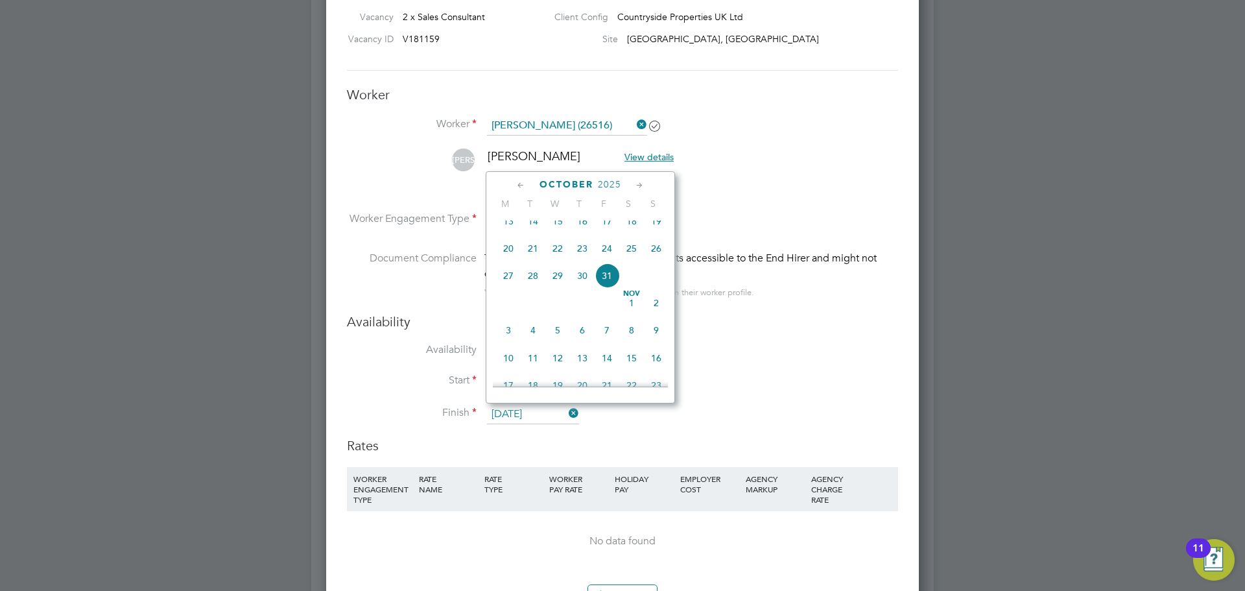
click at [610, 288] on span "31" at bounding box center [607, 275] width 25 height 25
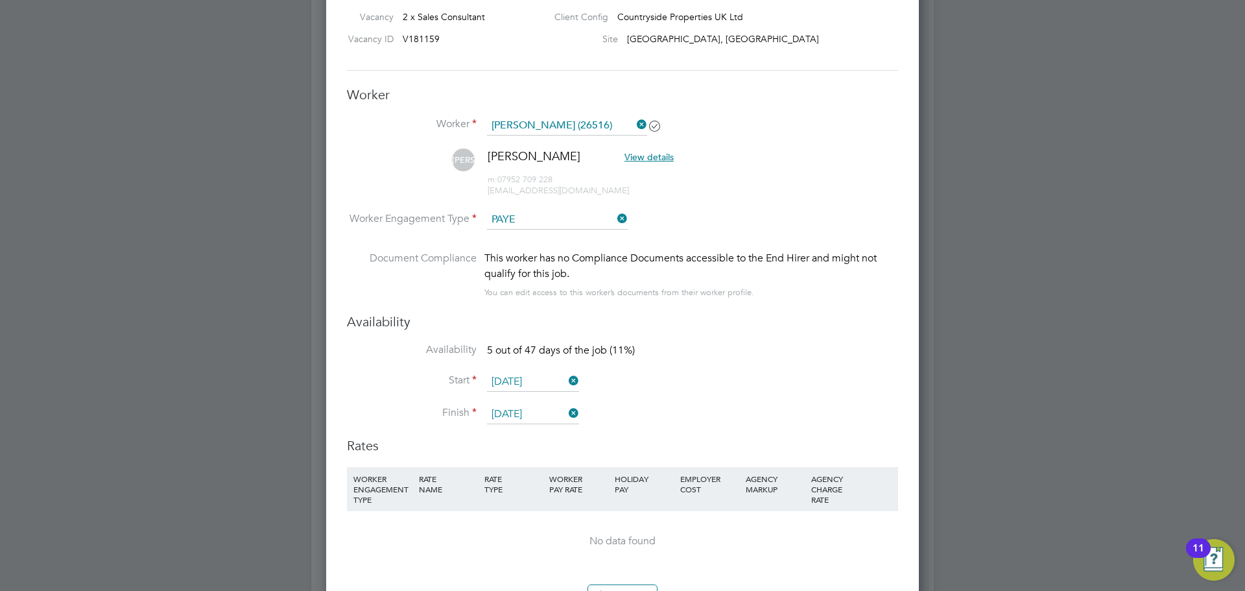
click at [687, 382] on li "Start 15 Sep 2025" at bounding box center [622, 388] width 551 height 32
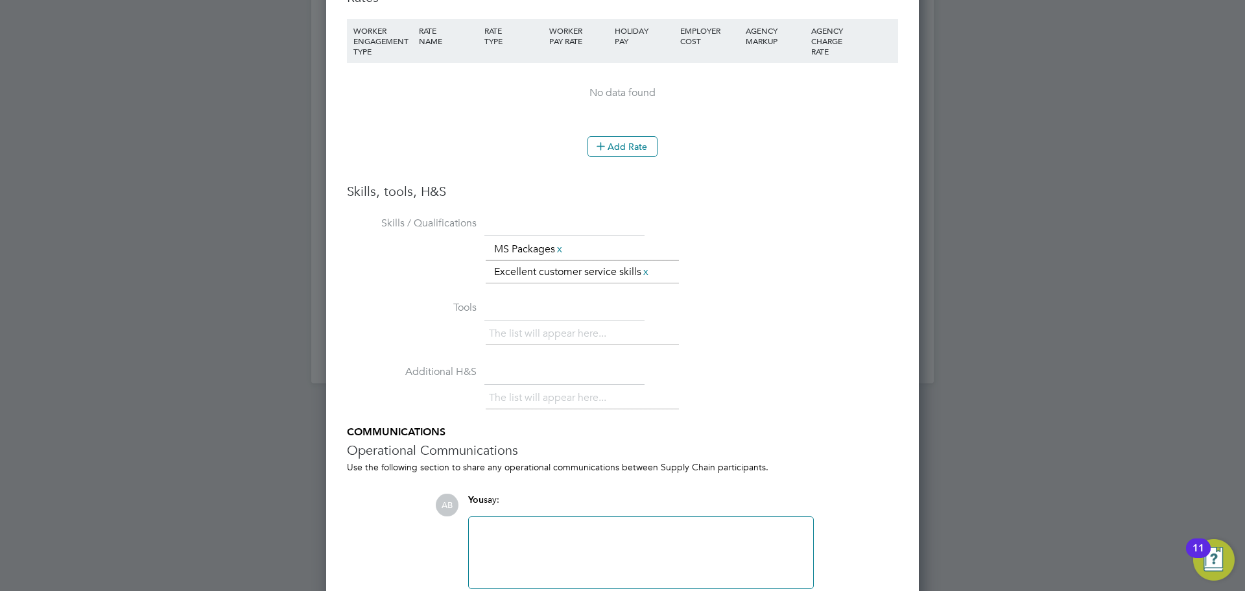
scroll to position [1598, 0]
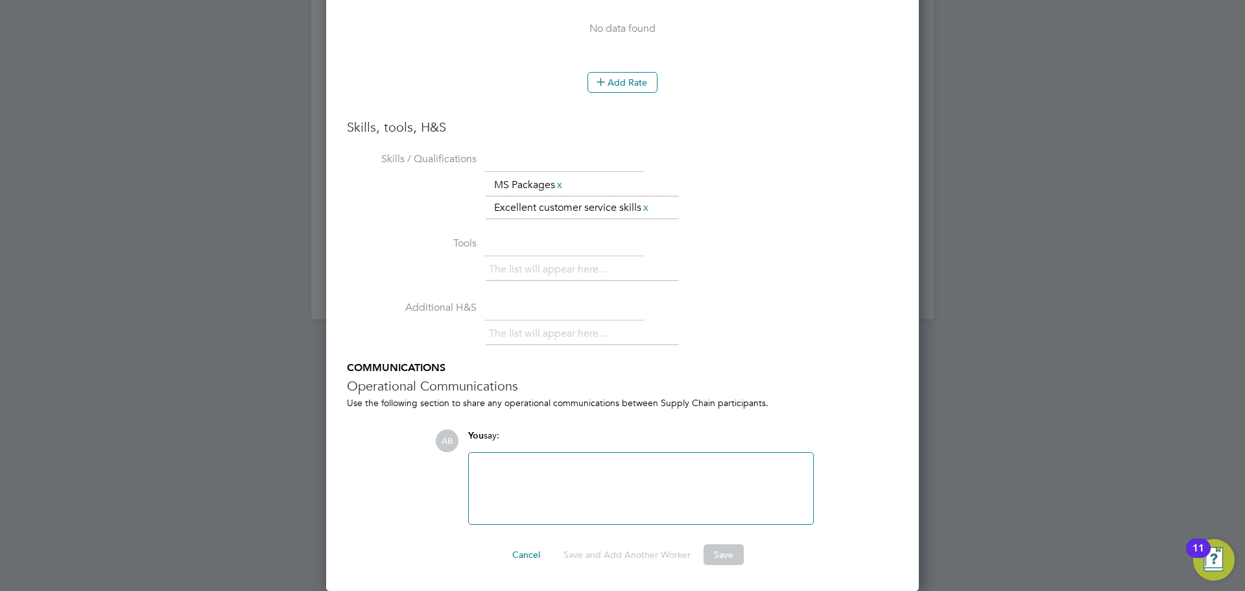
click at [644, 498] on div at bounding box center [641, 488] width 329 height 56
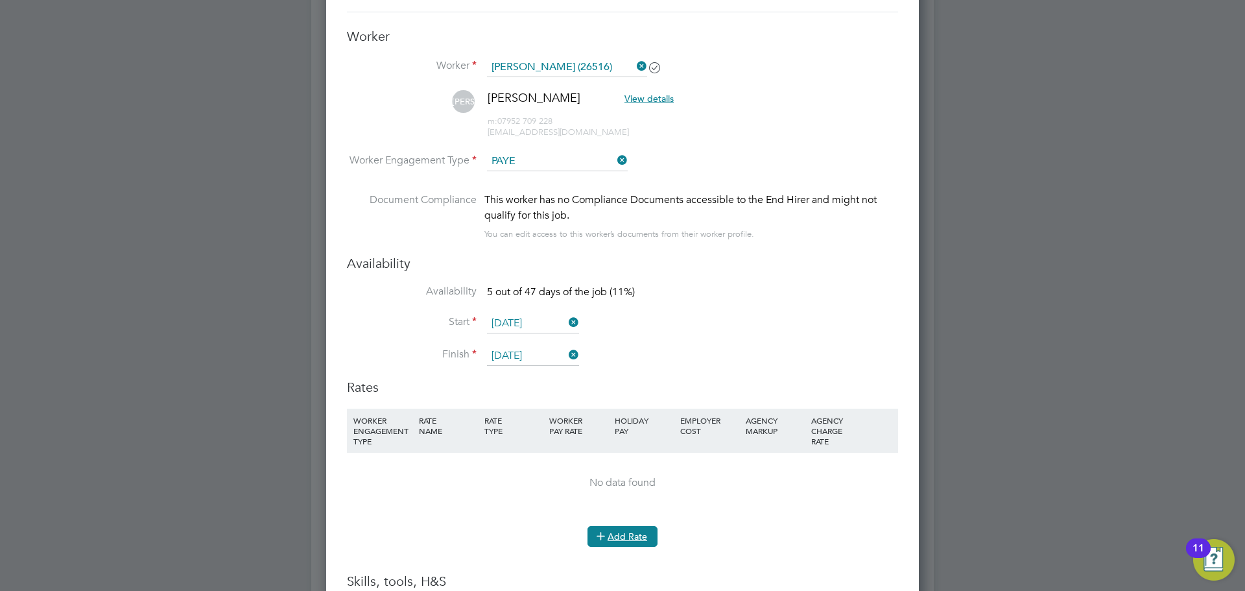
click at [633, 530] on button "Add Rate" at bounding box center [623, 536] width 70 height 21
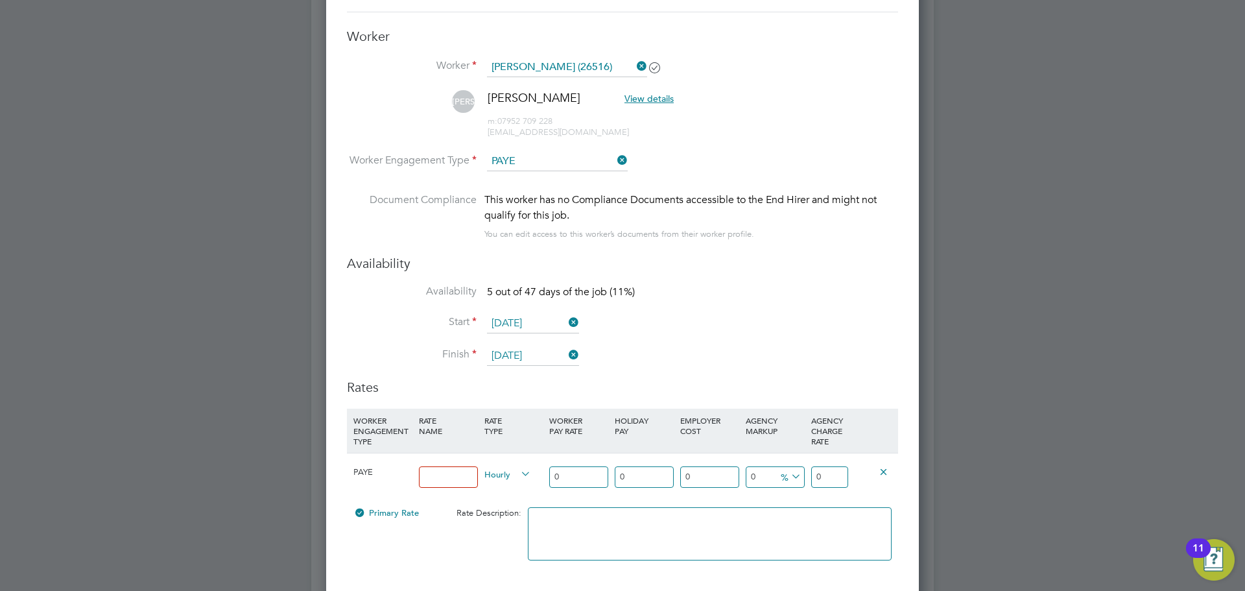
click at [457, 470] on input at bounding box center [448, 476] width 59 height 21
type input "14.90"
drag, startPoint x: 566, startPoint y: 480, endPoint x: 536, endPoint y: 484, distance: 30.8
click at [539, 483] on div "PAYE 14.90 Hourly 0 0 n/a 0 n/a 0 0 % 0" at bounding box center [622, 477] width 551 height 48
type input "1"
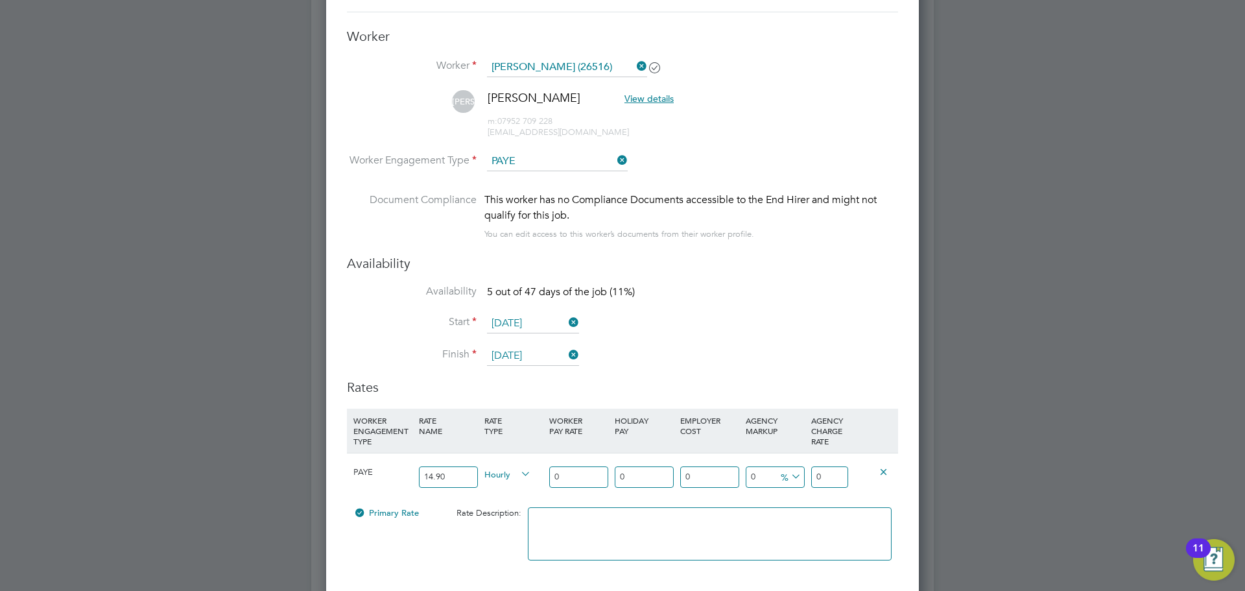
type input "1"
type input "14"
type input "14.9"
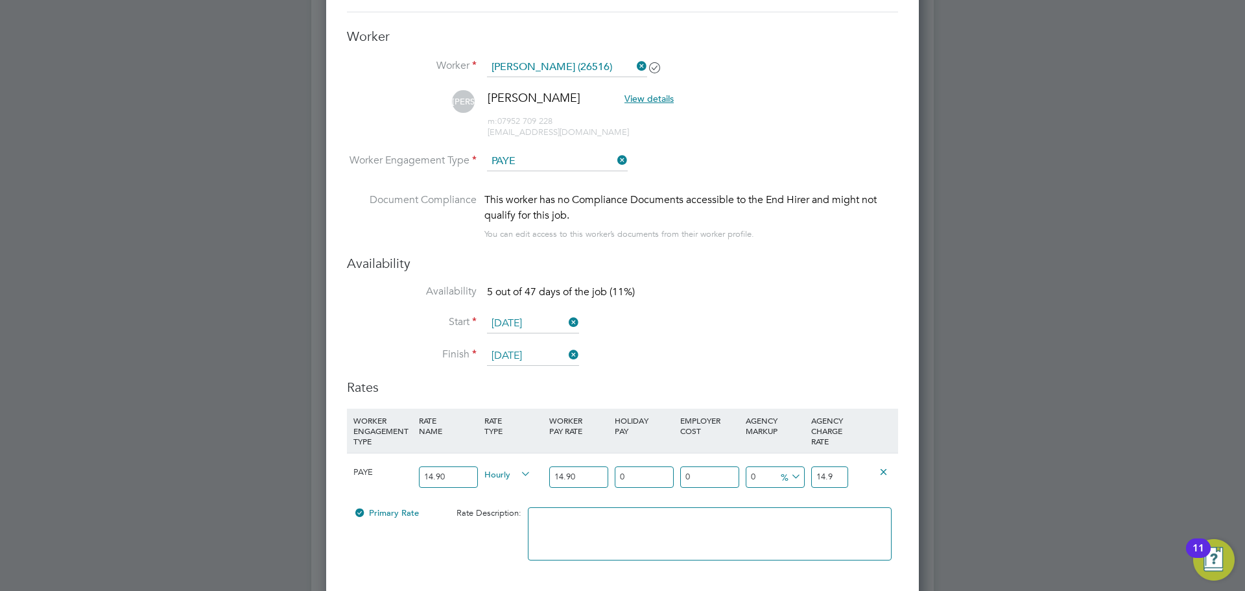
type input "14.90"
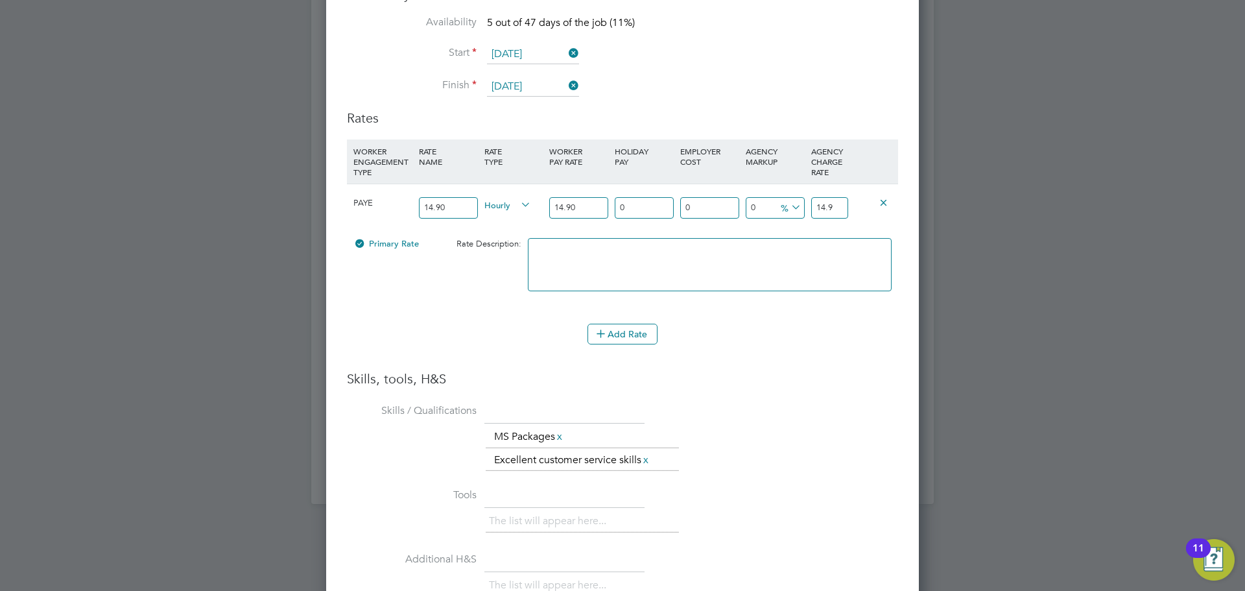
type input "1"
type input "15.049"
type input "12"
type input "16.688"
type input "12.078"
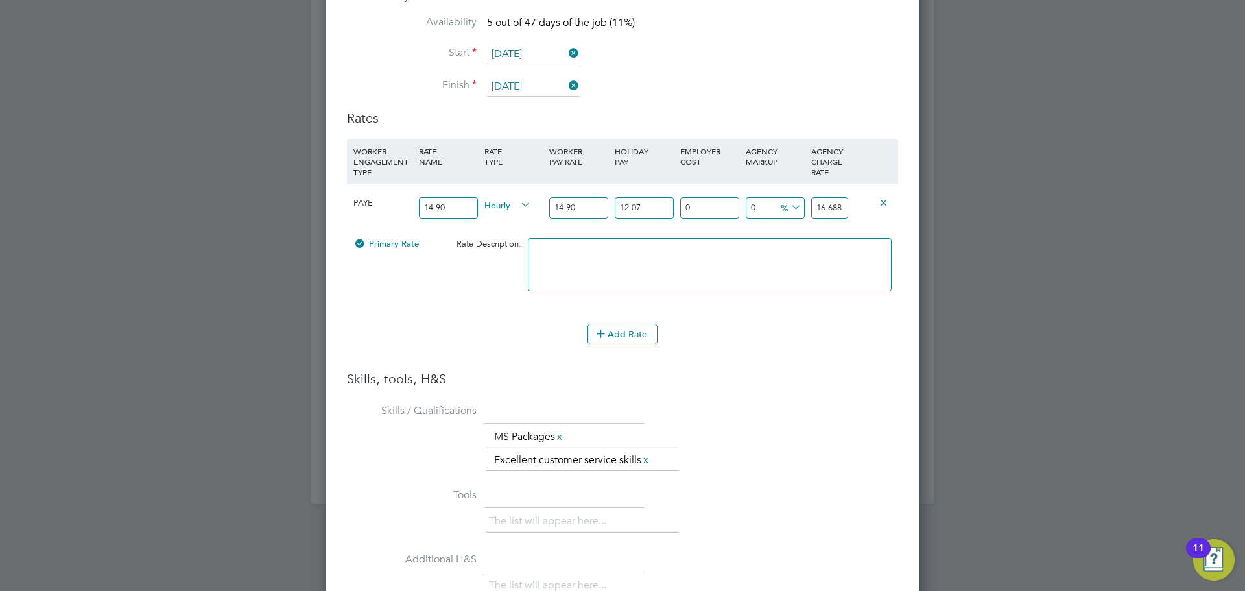
type input "16.699622"
click at [649, 209] on input "12.078" at bounding box center [644, 207] width 59 height 21
type input "12.07"
type input "16.69843"
type input "12.07"
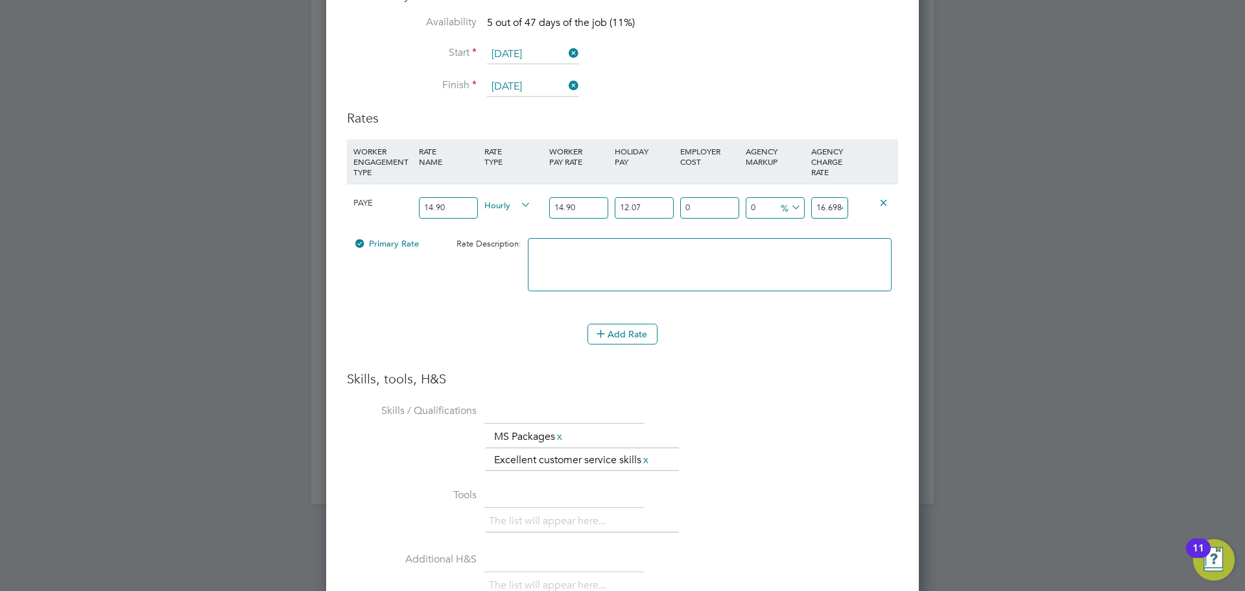
type input "1"
type input "16.8654143"
type input "18"
type input "19.7041474"
type input "18.5"
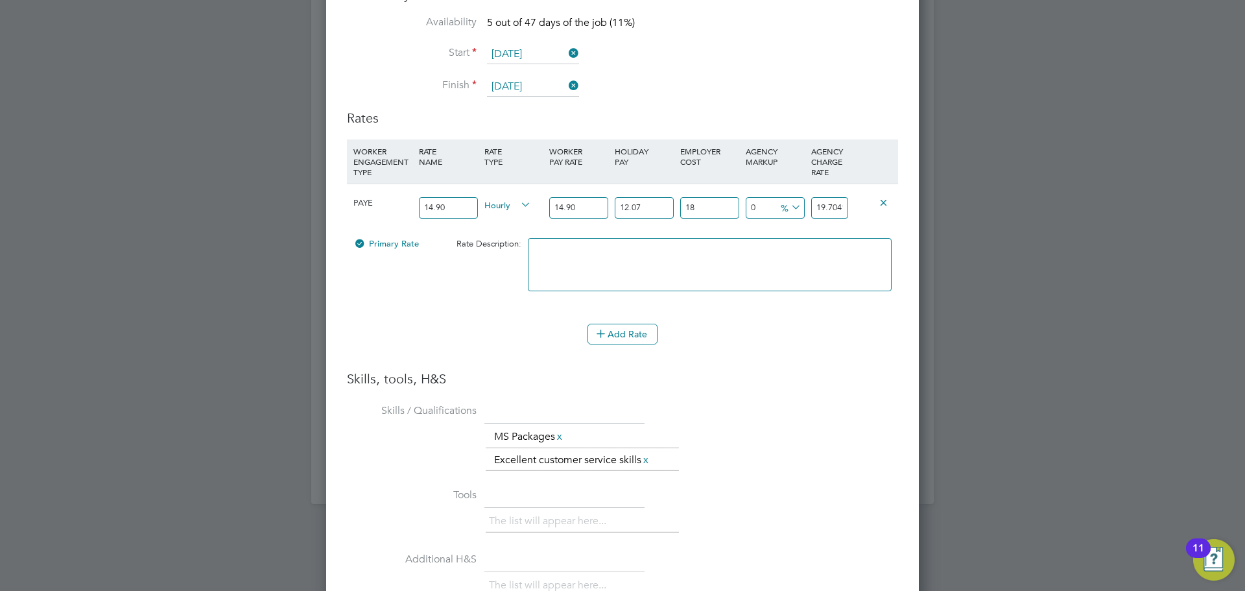
type input "19.78763955"
type input "18.5"
click at [789, 209] on icon at bounding box center [789, 207] width 0 height 18
click at [789, 233] on li "£" at bounding box center [791, 239] width 31 height 17
click at [822, 211] on input "19.78763955" at bounding box center [829, 207] width 37 height 21
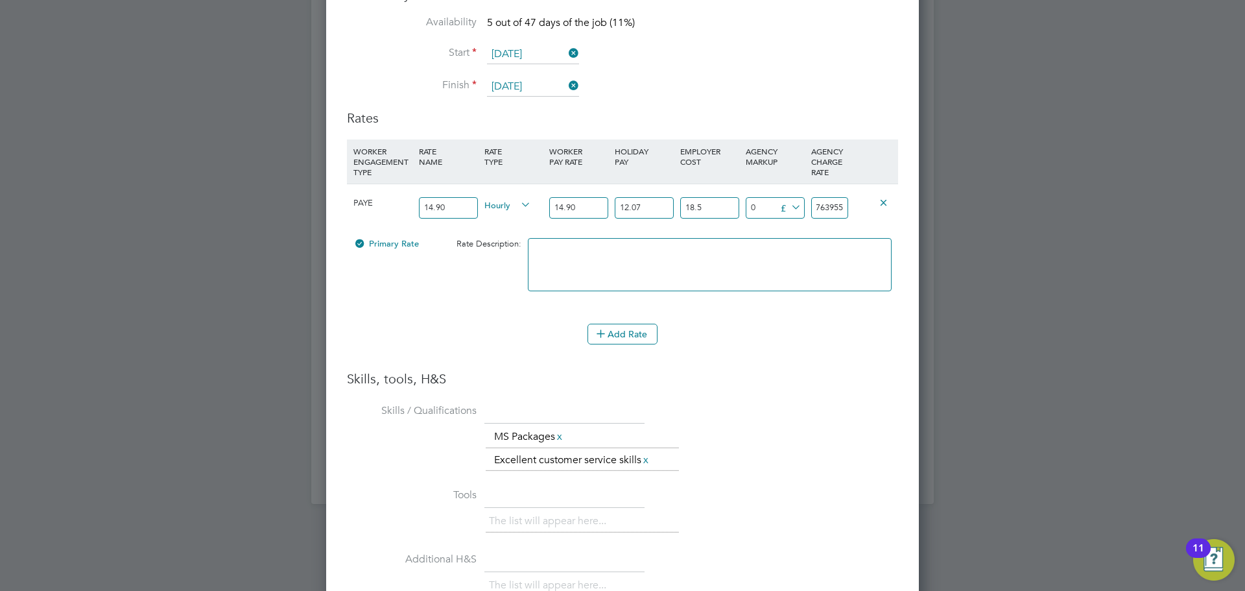
drag, startPoint x: 817, startPoint y: 208, endPoint x: 866, endPoint y: 208, distance: 49.9
click at [866, 208] on div "PAYE 14.90 Hourly 14.90 12.07 n/a 18.5 n/a 0 0 £ 19.78763955" at bounding box center [622, 208] width 551 height 48
type input "-17.78763955"
type input "2"
type input "3.21236045"
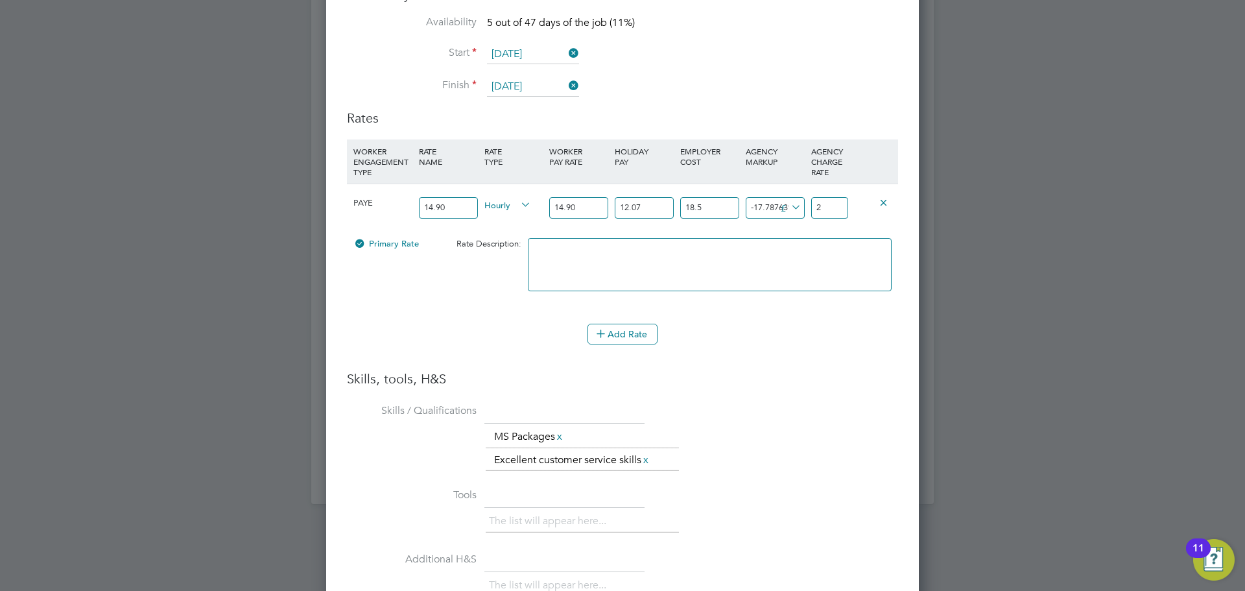
type input "23"
type input "4.11236045"
type input "23.9"
type input "4.18236045"
type input "23.97"
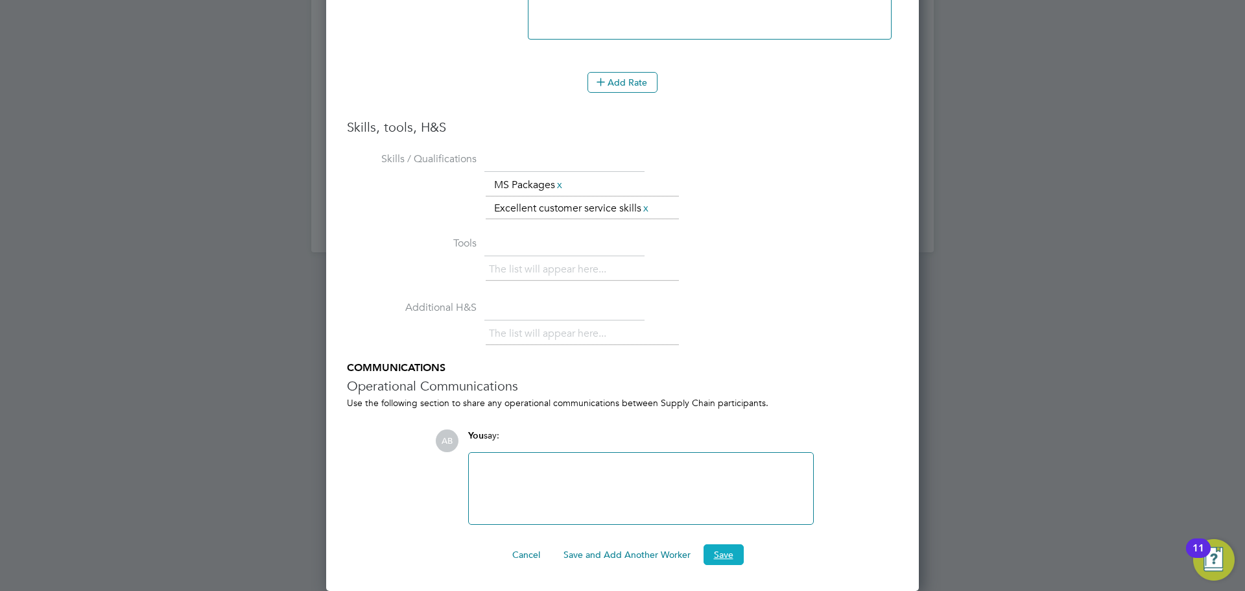
click at [731, 547] on button "Save" at bounding box center [724, 554] width 40 height 21
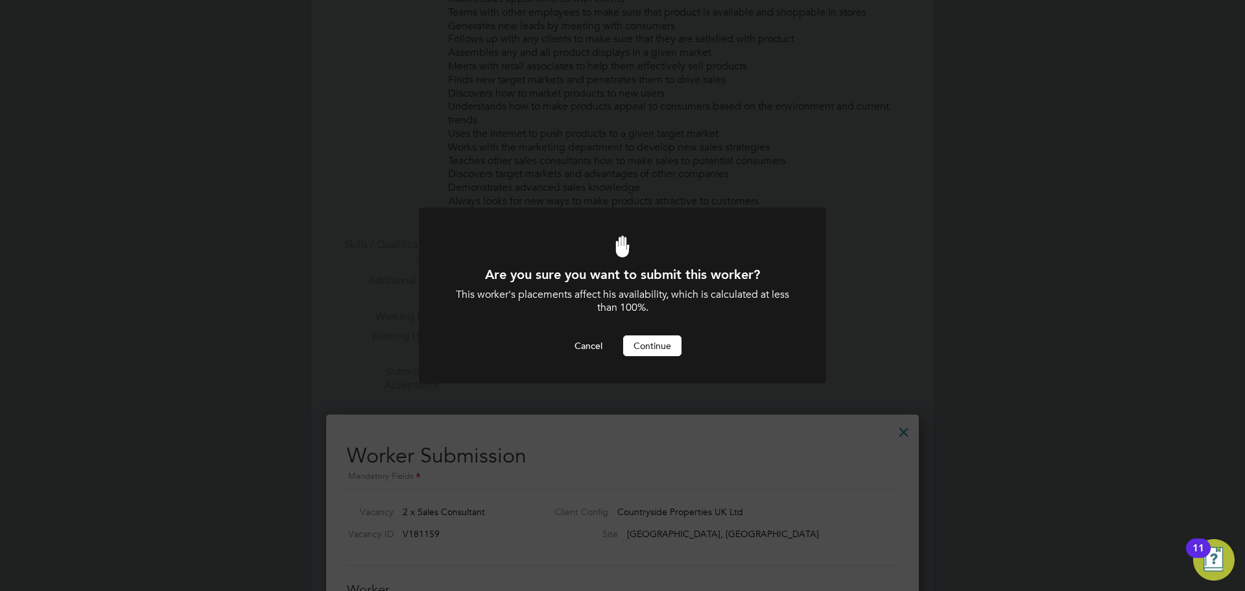
click at [658, 353] on button "Continue" at bounding box center [652, 345] width 58 height 21
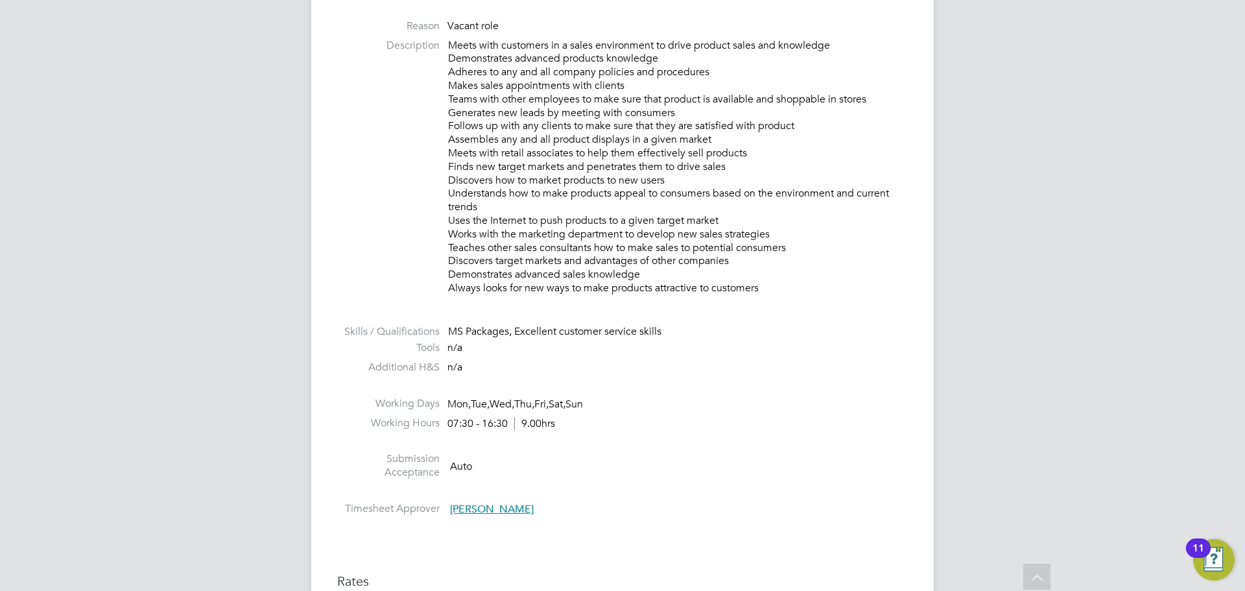
scroll to position [435, 0]
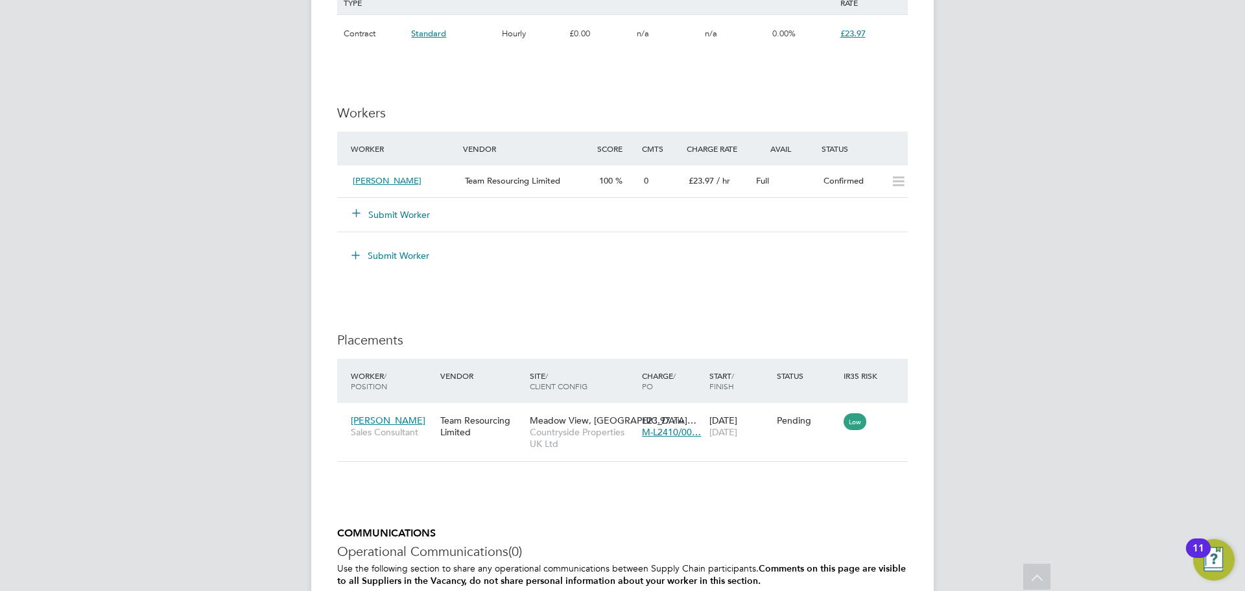
scroll to position [1297, 0]
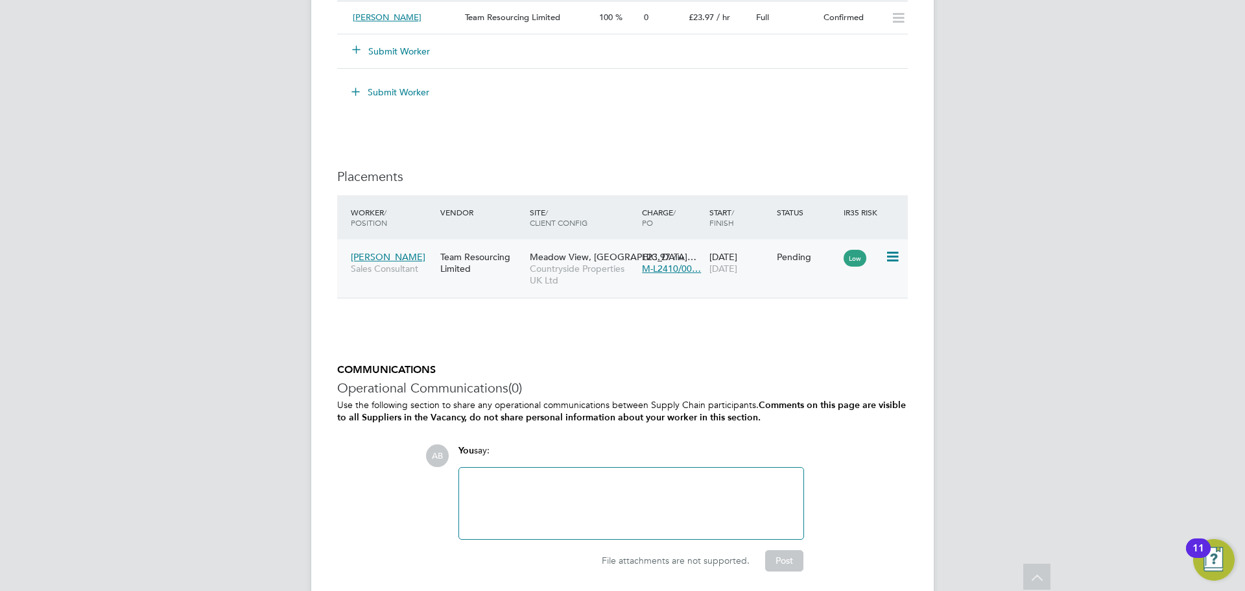
click at [894, 254] on icon at bounding box center [891, 257] width 13 height 16
click at [831, 333] on li "Start" at bounding box center [853, 337] width 92 height 18
type input "[PERSON_NAME]"
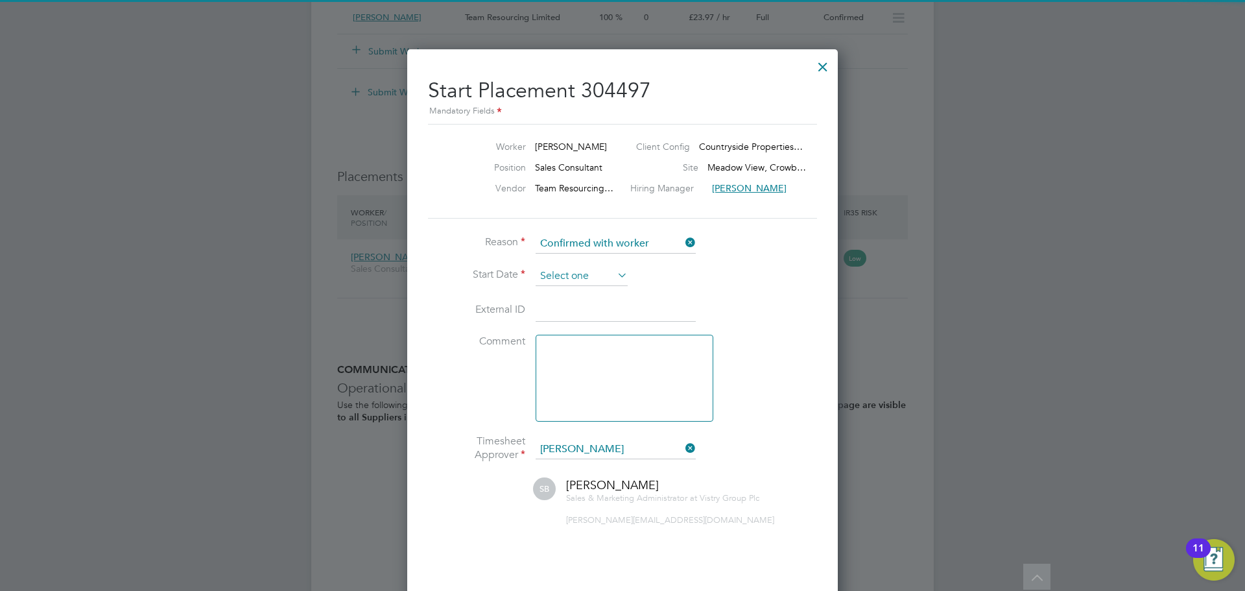
click at [612, 278] on input at bounding box center [582, 276] width 92 height 19
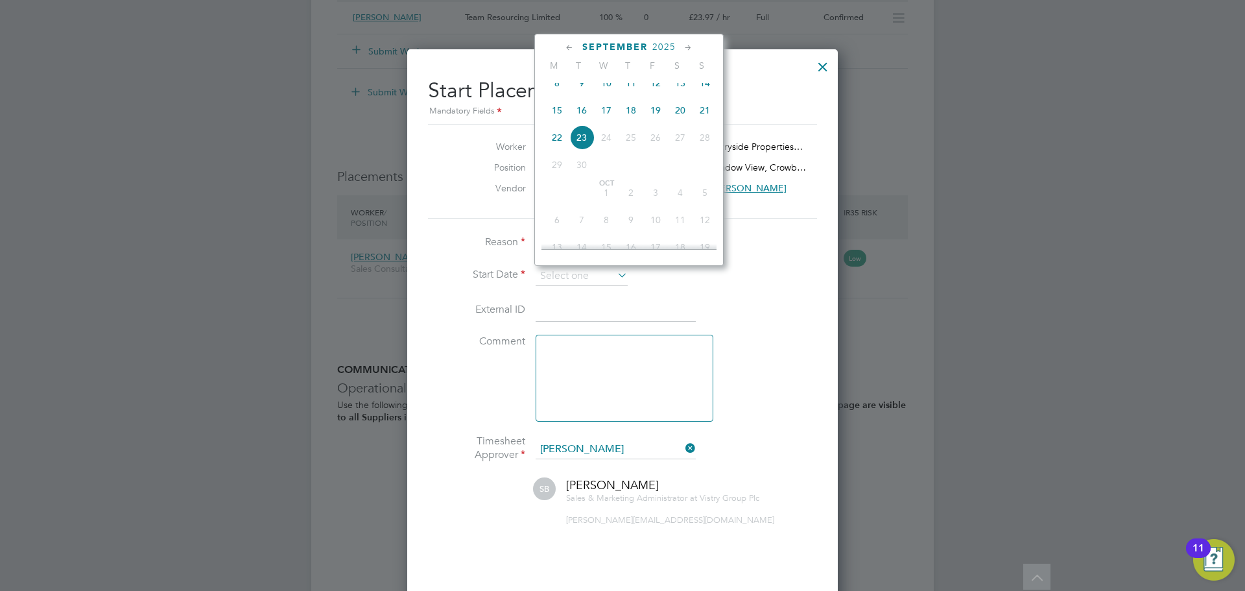
click at [558, 118] on span "15" at bounding box center [557, 110] width 25 height 25
type input "[DATE]"
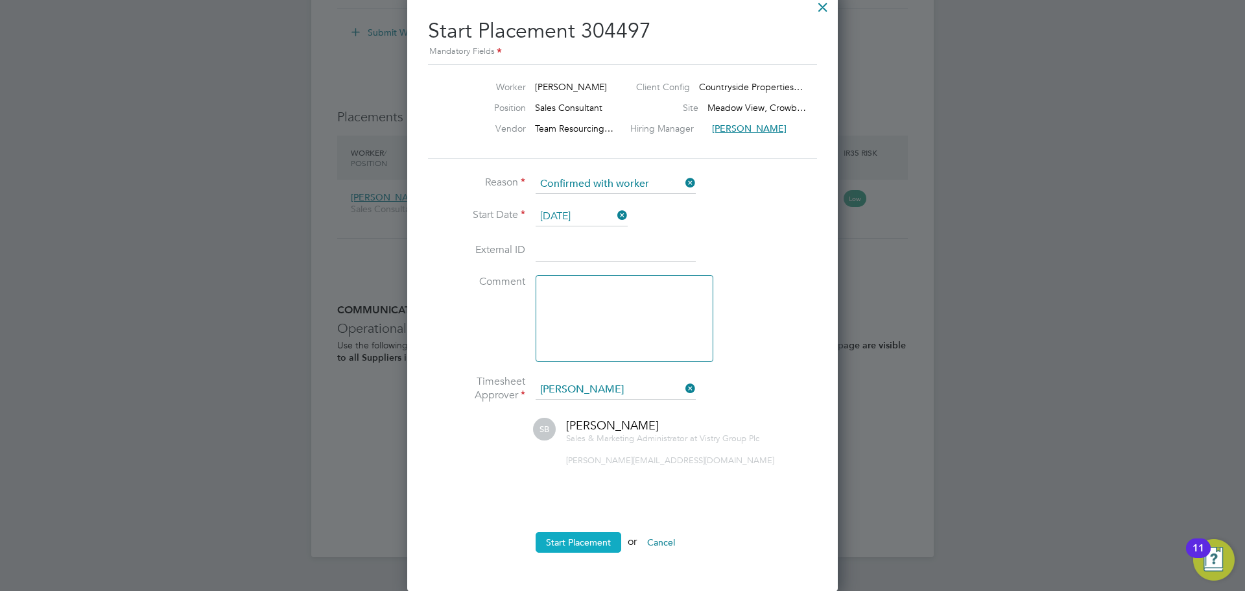
click at [595, 535] on button "Start Placement" at bounding box center [579, 542] width 86 height 21
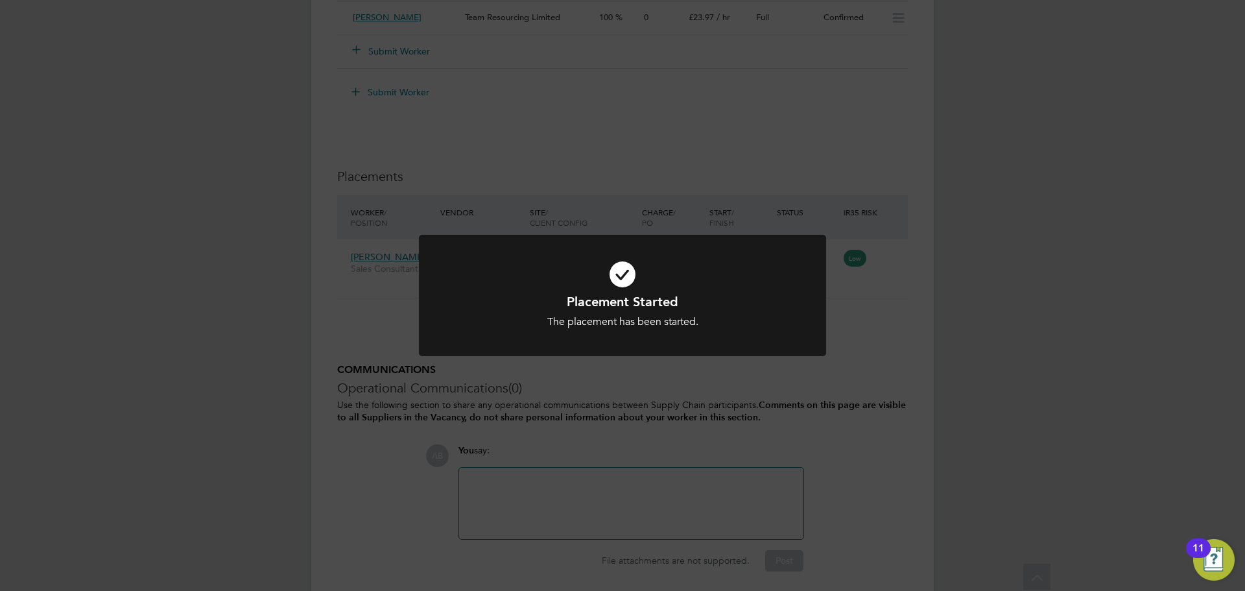
click at [857, 376] on div "Placement Started The placement has been started. Cancel Okay" at bounding box center [622, 295] width 1245 height 591
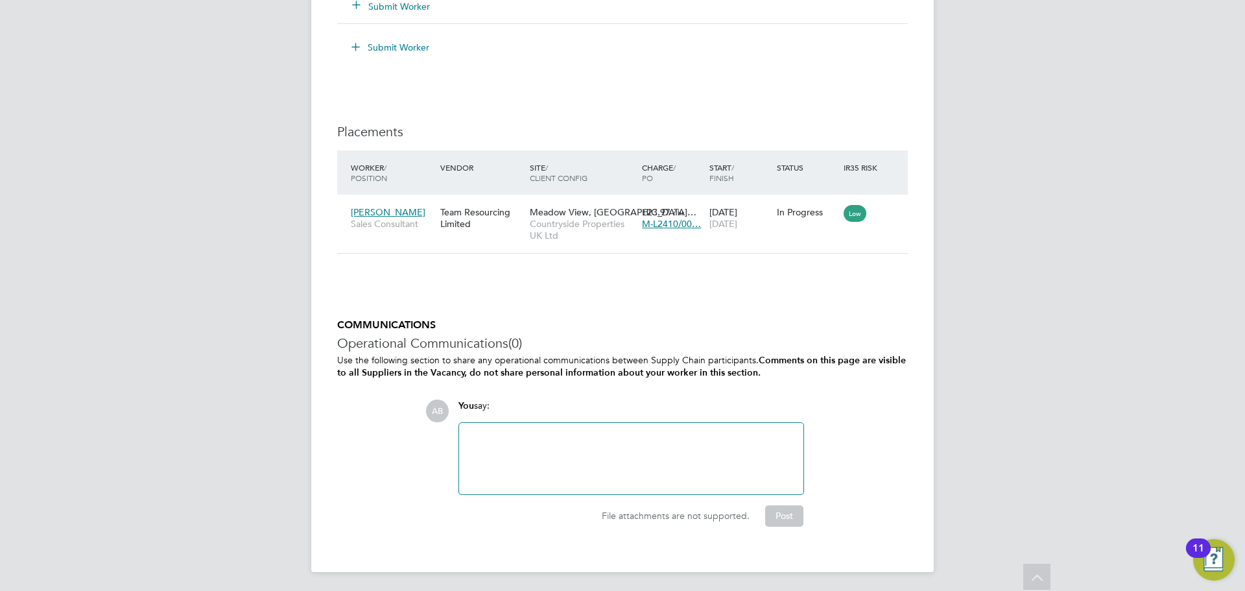
click at [587, 318] on h5 "COMMUNICATIONS" at bounding box center [622, 325] width 571 height 14
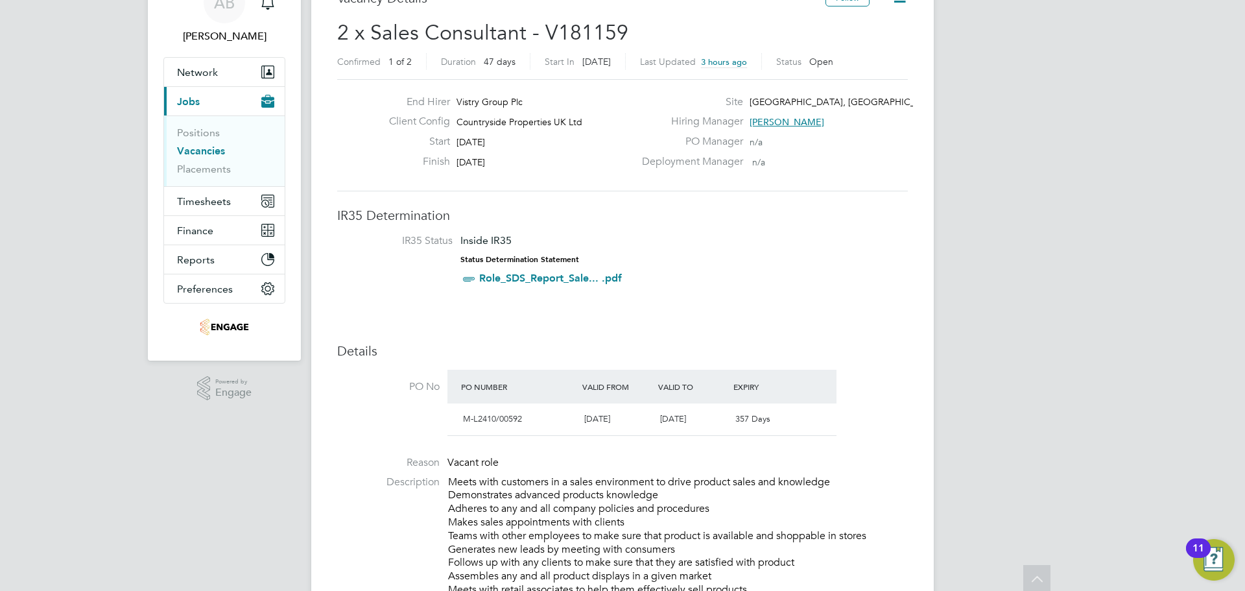
scroll to position [0, 0]
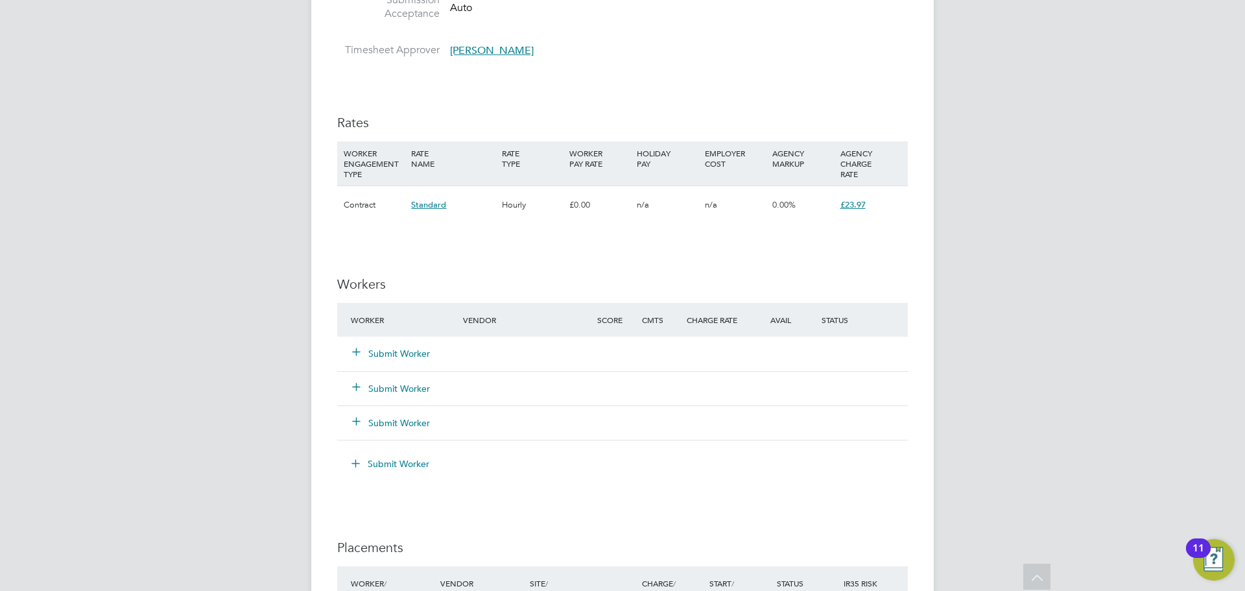
scroll to position [973, 0]
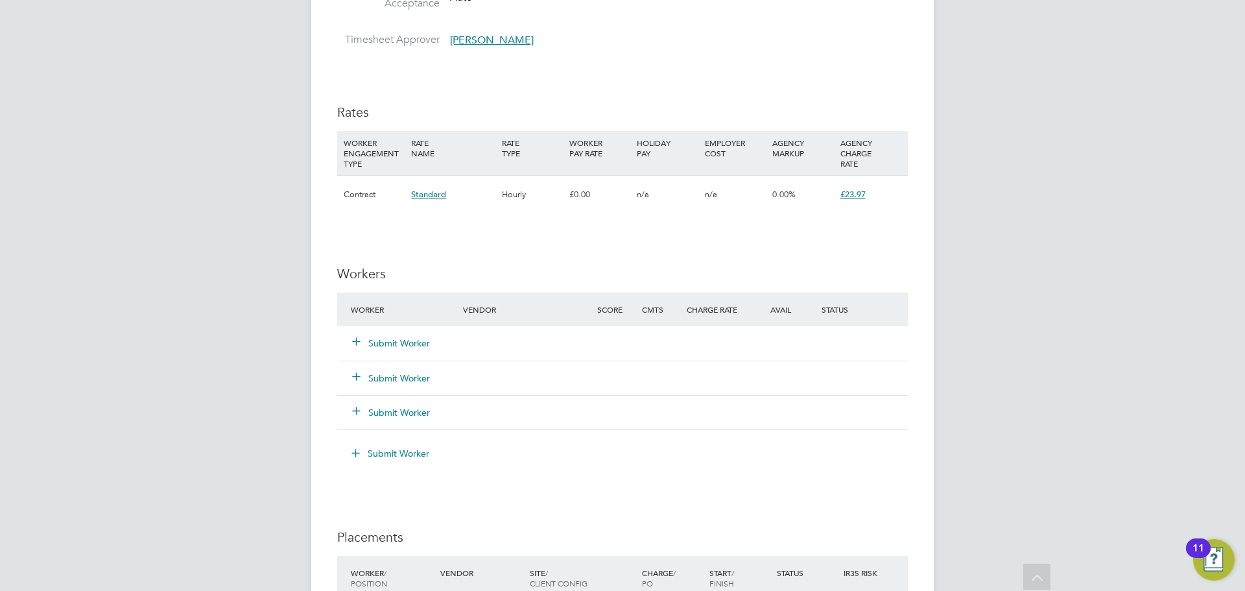
click at [400, 335] on div "Submit Worker" at bounding box center [415, 342] width 134 height 23
click at [382, 339] on button "Submit Worker" at bounding box center [392, 343] width 78 height 13
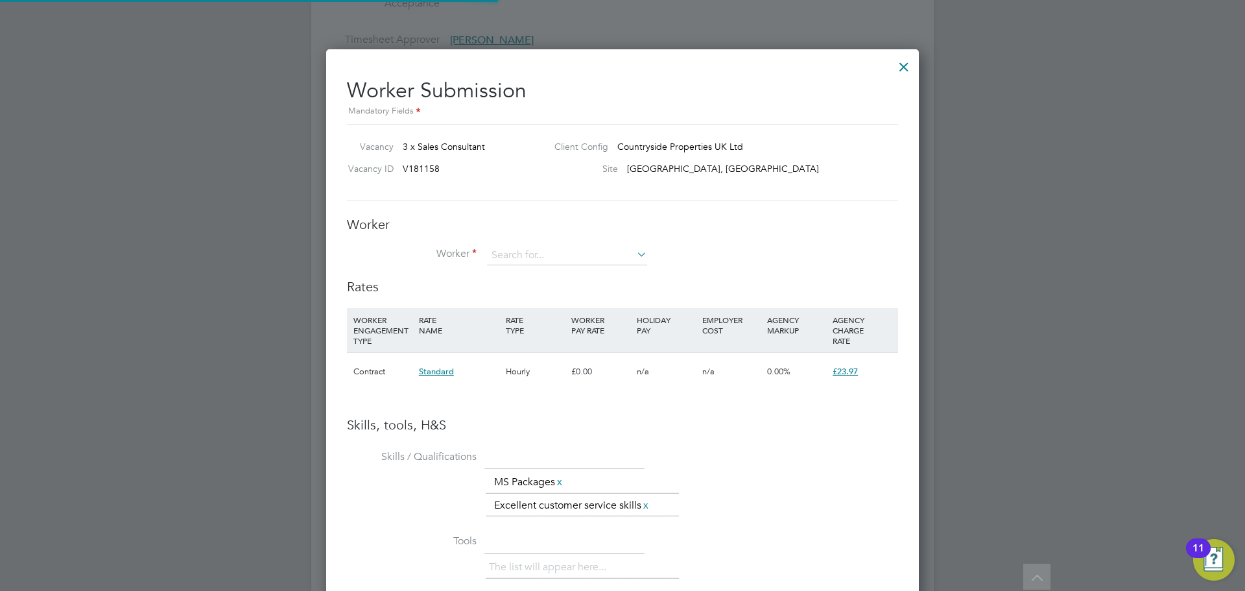
scroll to position [840, 593]
click at [516, 255] on input at bounding box center [567, 255] width 160 height 19
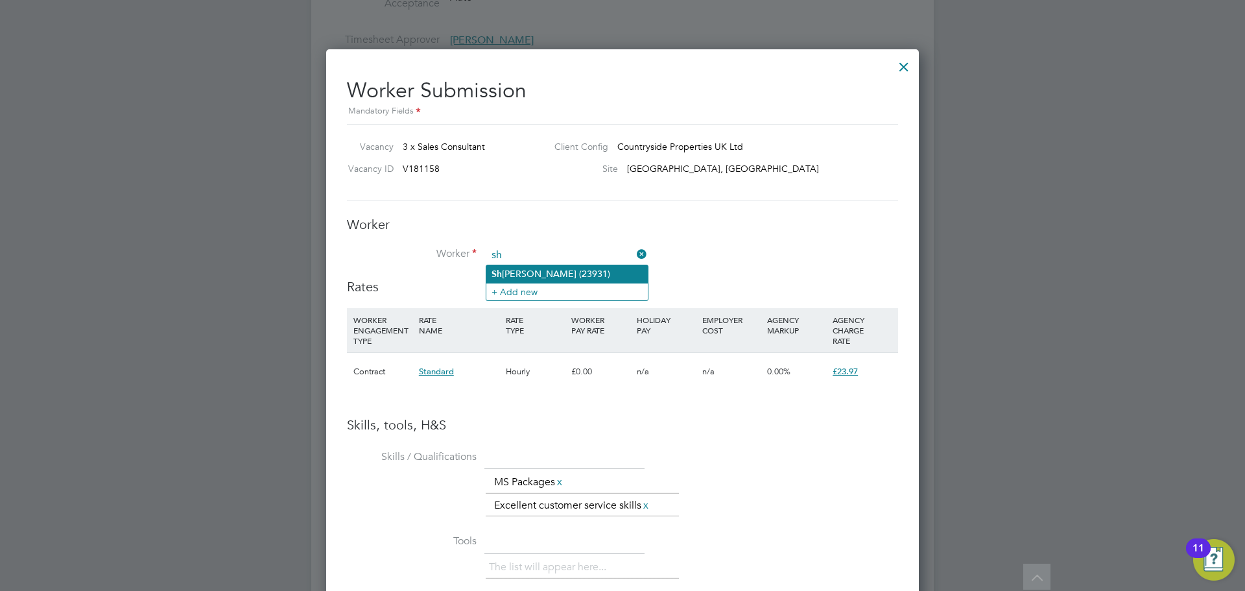
click at [520, 270] on li "Sh [PERSON_NAME] (23931)" at bounding box center [566, 274] width 161 height 18
type input "[PERSON_NAME] (23931)"
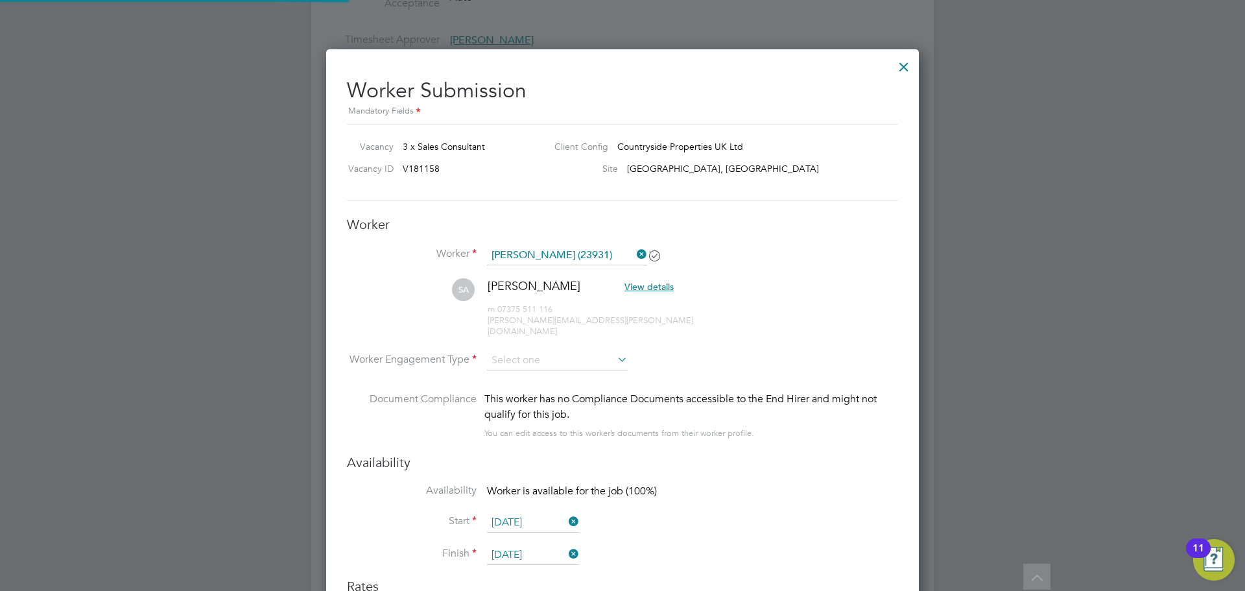
scroll to position [1128, 593]
click at [565, 351] on input at bounding box center [557, 360] width 141 height 19
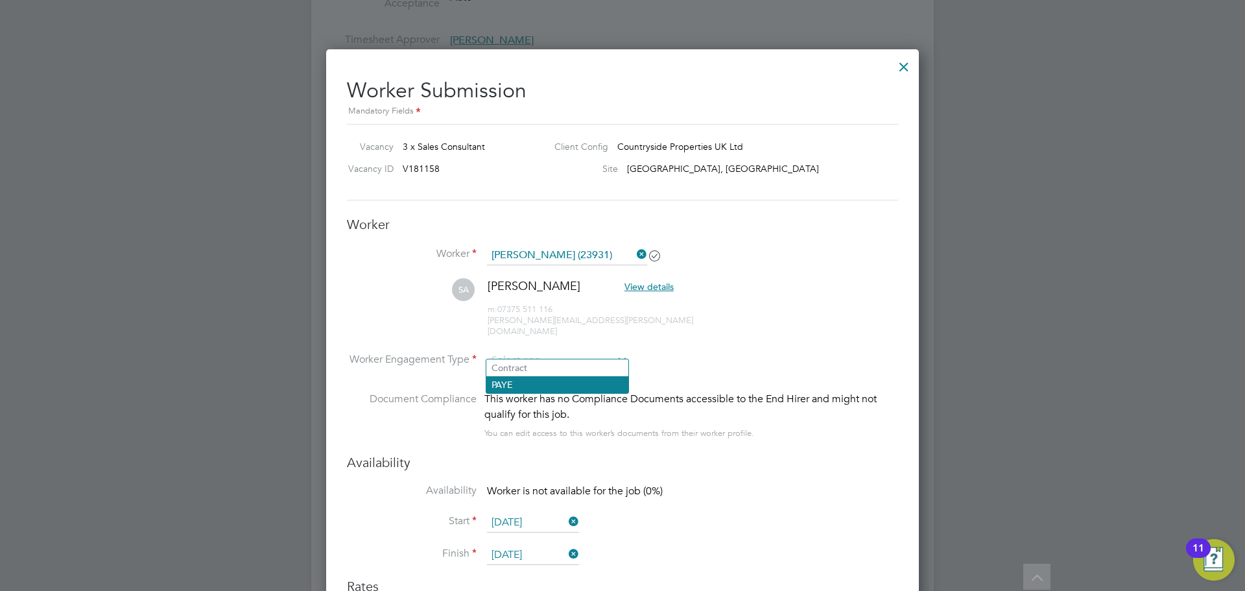
click at [543, 387] on li "PAYE" at bounding box center [557, 384] width 142 height 17
type input "PAYE"
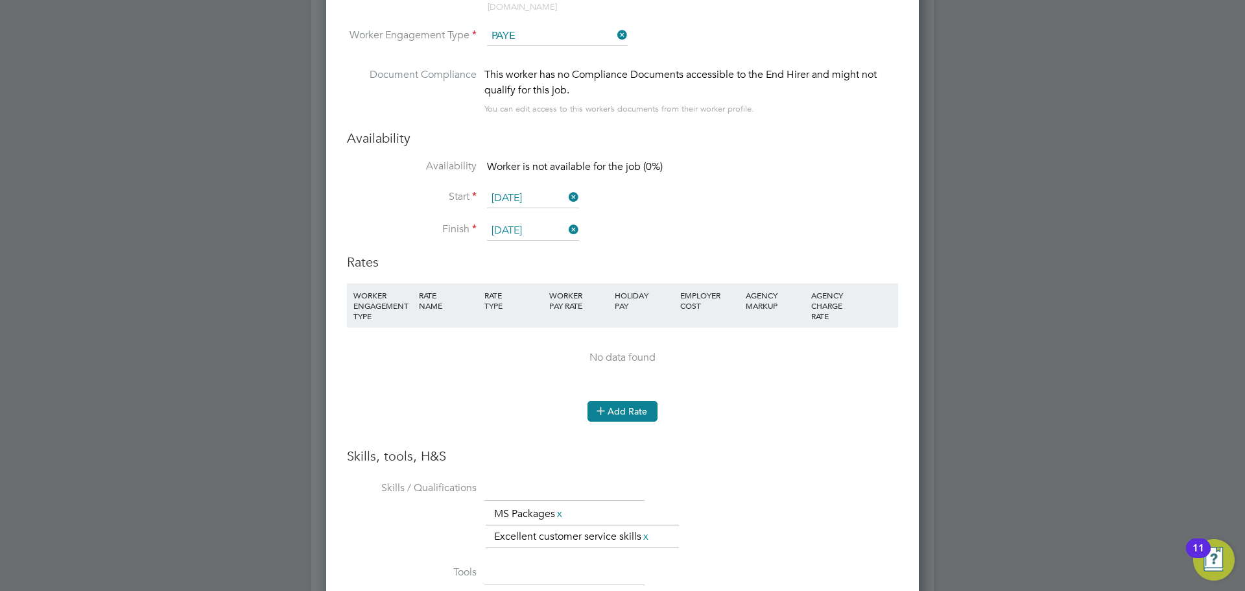
click at [632, 401] on button "Add Rate" at bounding box center [623, 411] width 70 height 21
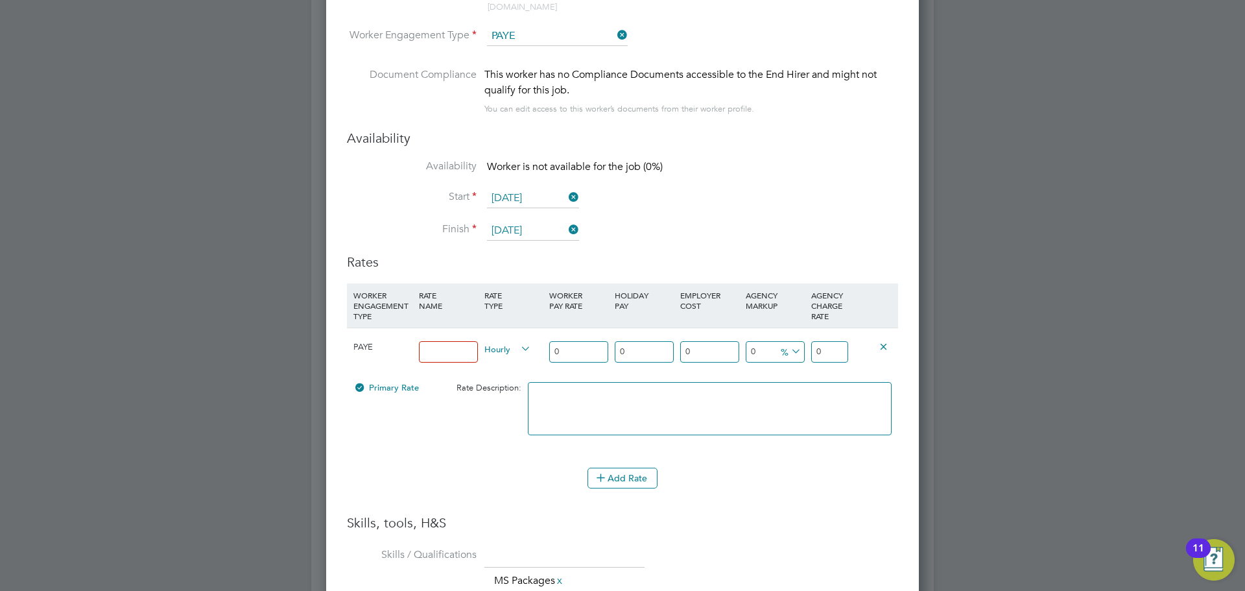
click at [436, 341] on input at bounding box center [448, 351] width 59 height 21
type input "14.90"
drag, startPoint x: 578, startPoint y: 334, endPoint x: 549, endPoint y: 339, distance: 29.6
click at [549, 341] on input "0" at bounding box center [578, 351] width 59 height 21
type input "1"
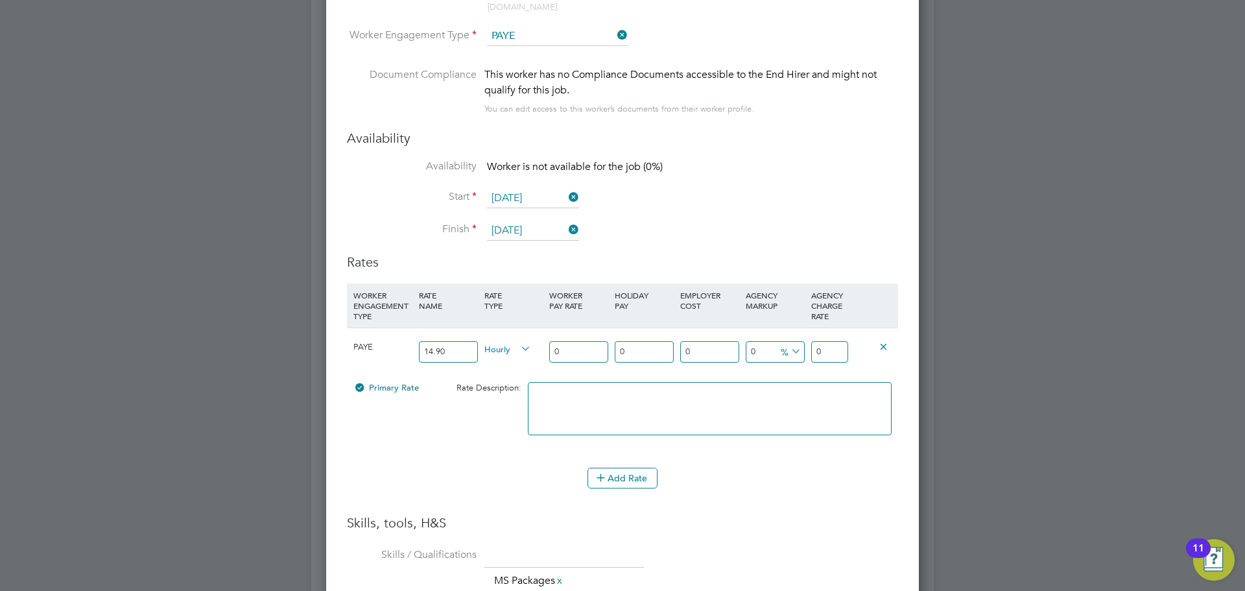
type input "1"
type input "14"
type input "14.9"
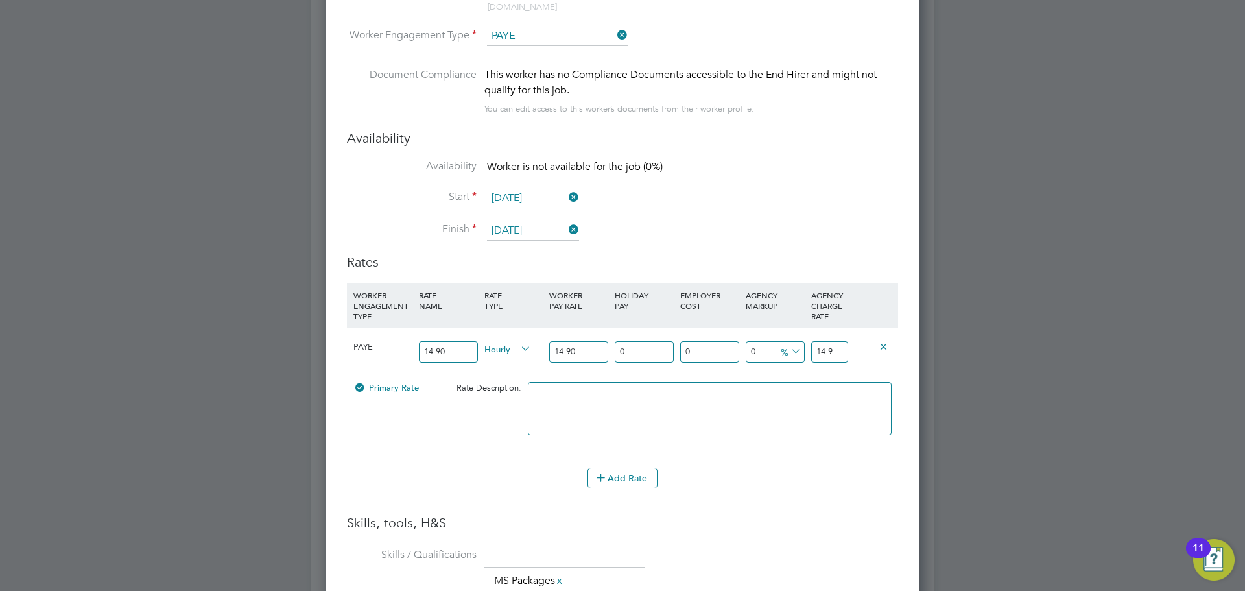
type input "14.90"
type input "1"
type input "15.049"
type input "12"
type input "16.688"
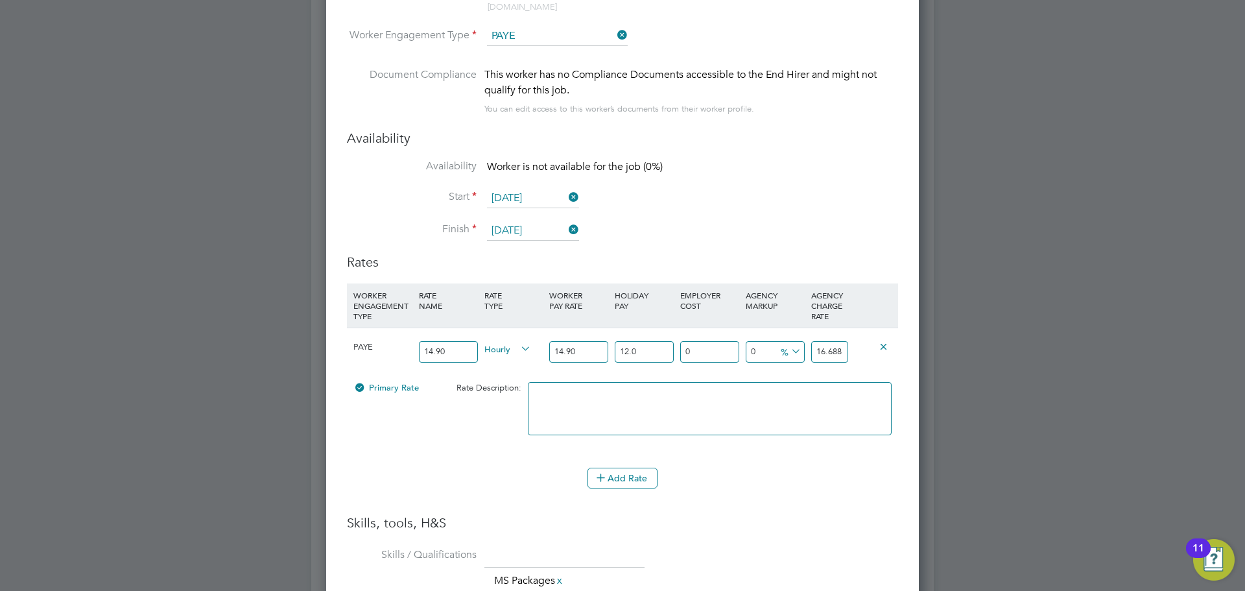
type input "12.07"
type input "16.69843"
type input "12.07"
type input "1"
type input "16.8654143"
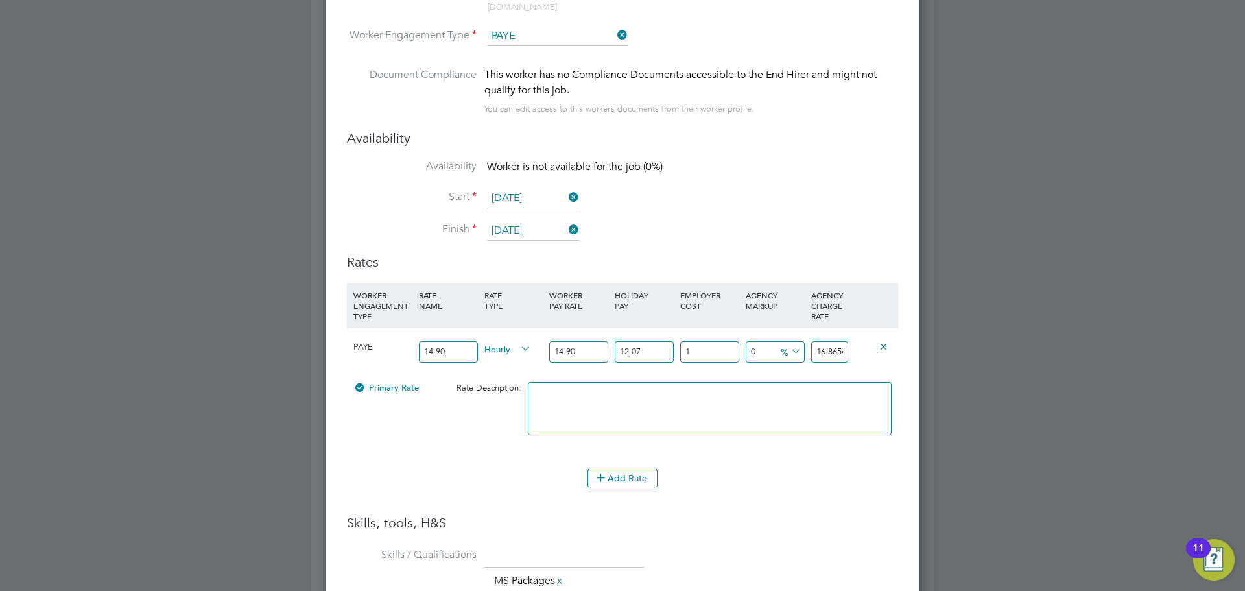
type input "18"
type input "19.7041474"
type input "18.5"
type input "19.78763955"
type input "18.5"
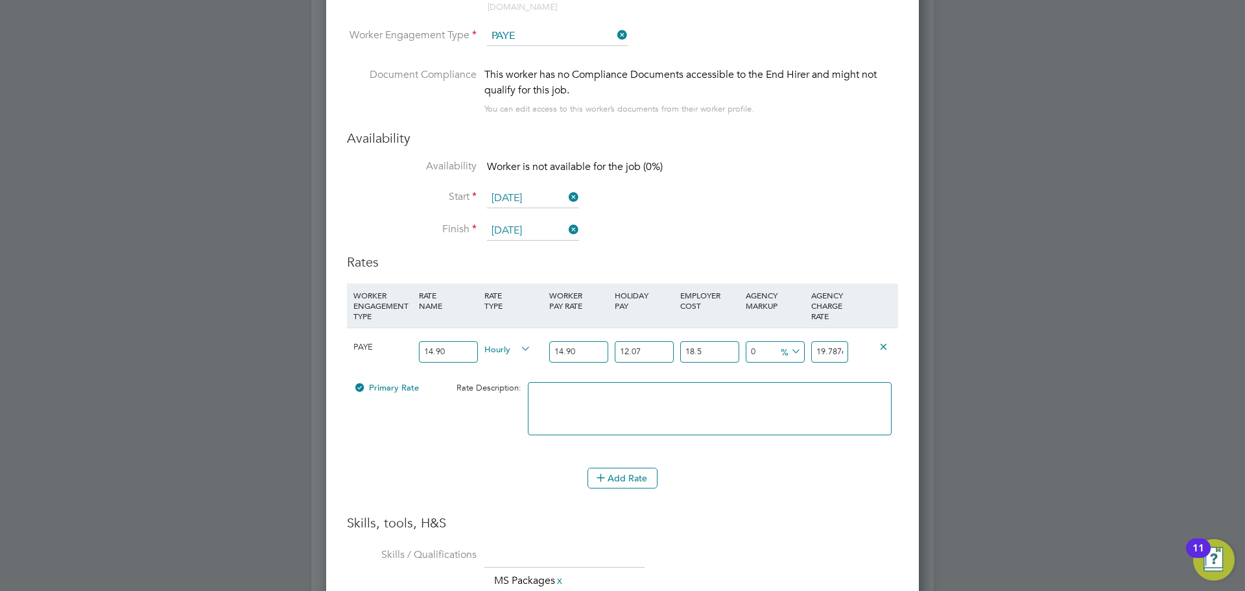
click at [789, 342] on icon at bounding box center [789, 351] width 0 height 18
click at [780, 370] on li "£" at bounding box center [791, 372] width 31 height 17
drag, startPoint x: 816, startPoint y: 342, endPoint x: 902, endPoint y: 338, distance: 85.7
click at [902, 338] on div "Worker Submission Mandatory Fields Vacancy 3 x Sales Consultant Client Config C…" at bounding box center [622, 355] width 593 height 1261
type input "-17.78763955"
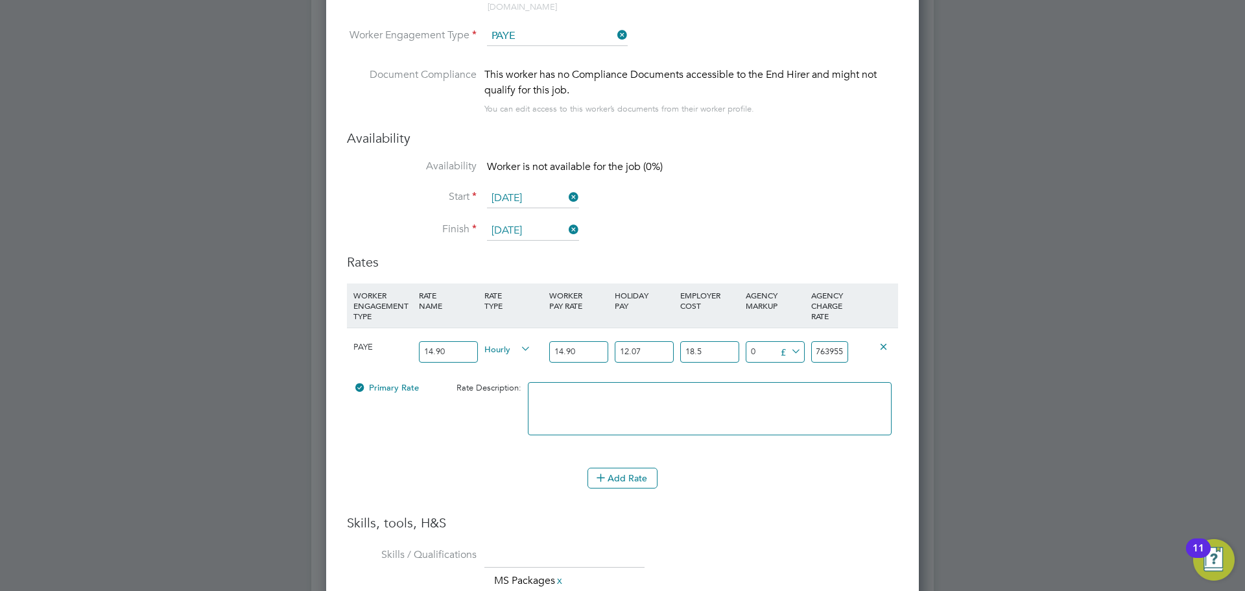
type input "2"
type input "3.21236045"
type input "23"
type input "4.11236045"
type input "23.9"
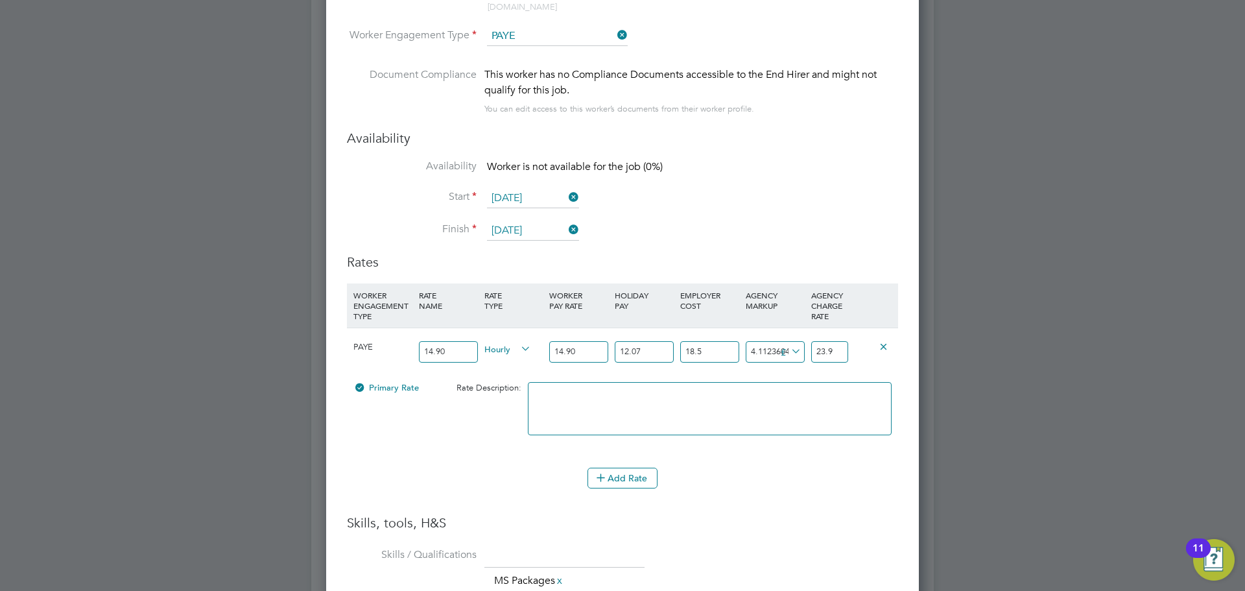
type input "4.18236045"
type input "23.97"
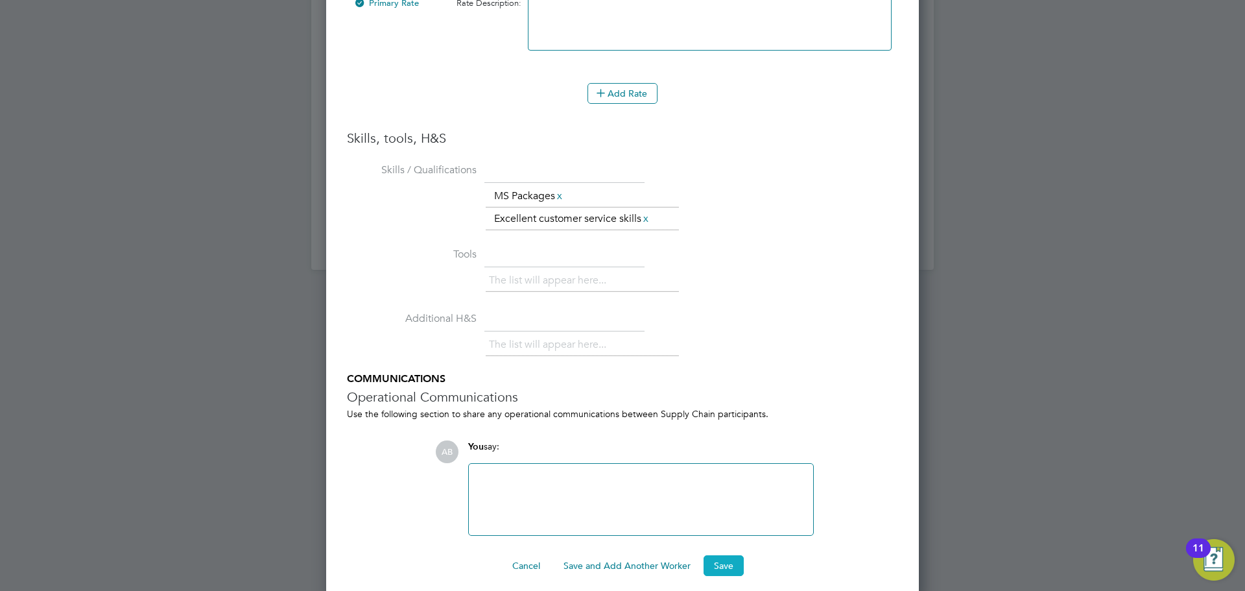
click at [728, 555] on button "Save" at bounding box center [724, 565] width 40 height 21
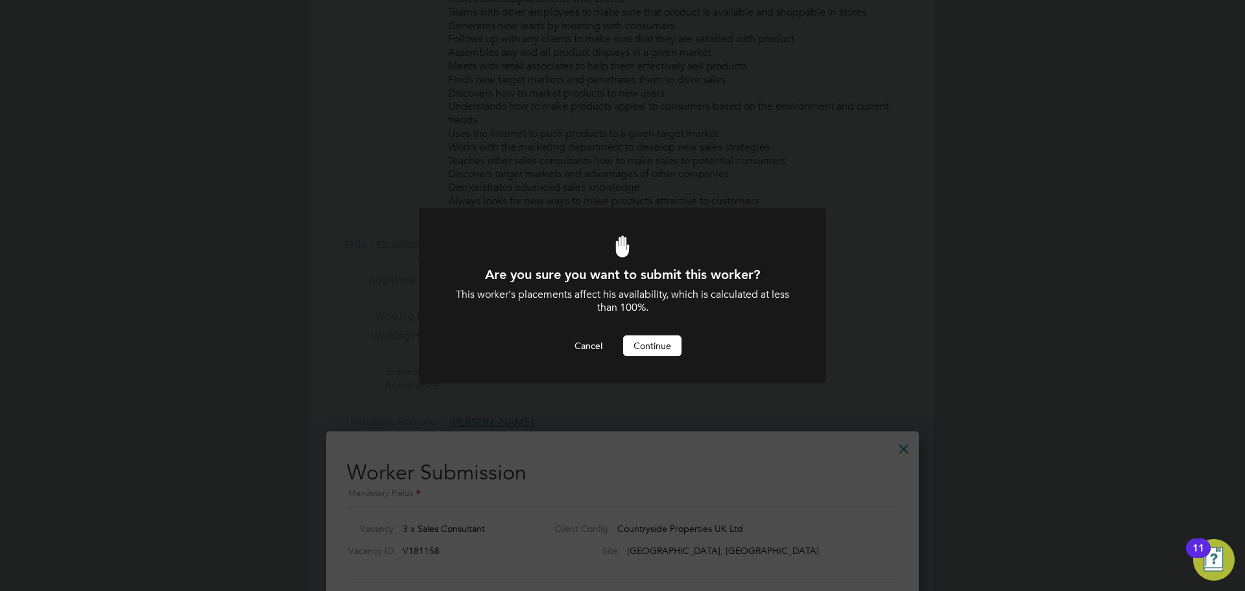
click at [665, 350] on button "Continue" at bounding box center [652, 345] width 58 height 21
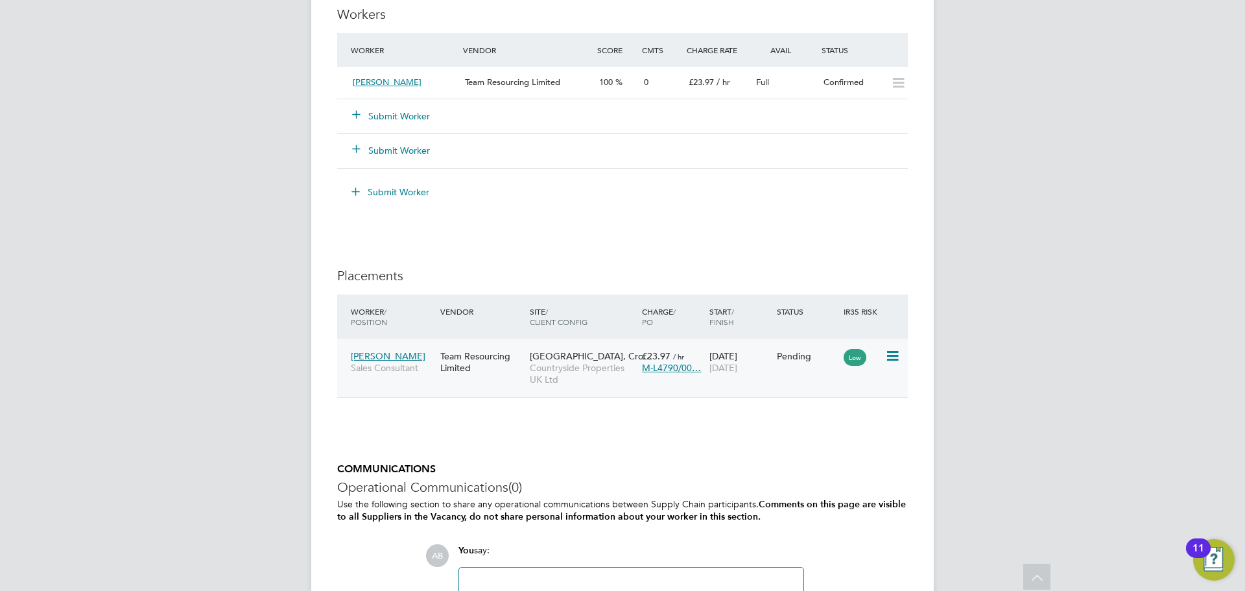
click at [892, 349] on icon at bounding box center [891, 356] width 13 height 16
click at [834, 433] on li "Start" at bounding box center [853, 436] width 92 height 18
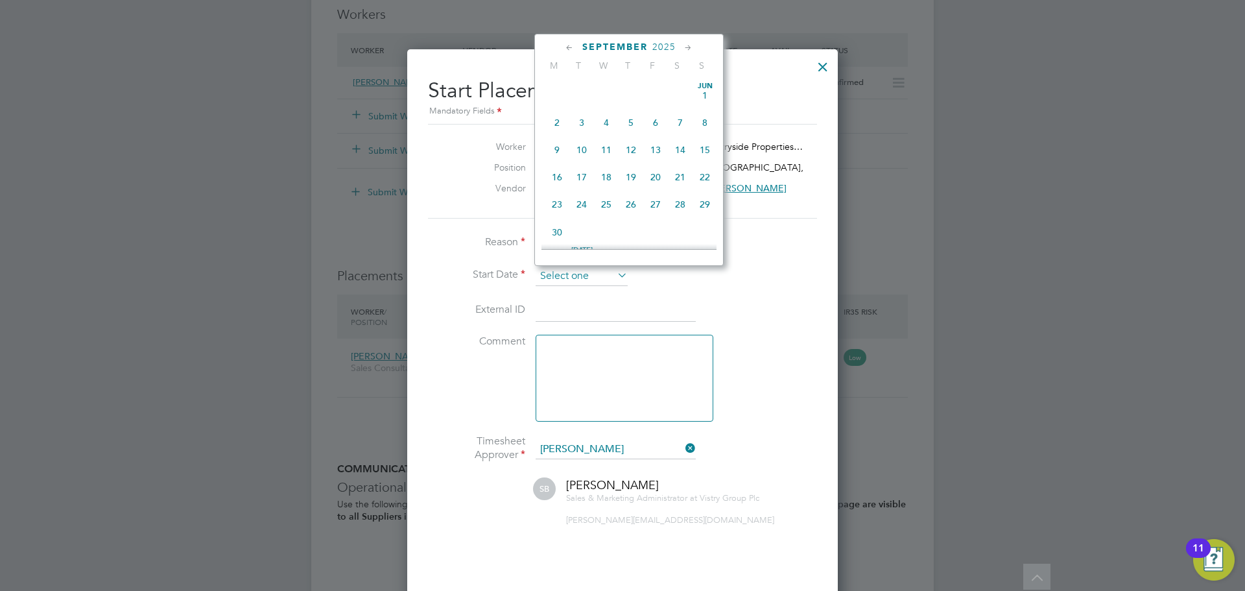
click at [579, 282] on input at bounding box center [582, 276] width 92 height 19
click at [627, 116] on span "18" at bounding box center [631, 110] width 25 height 25
type input "[DATE]"
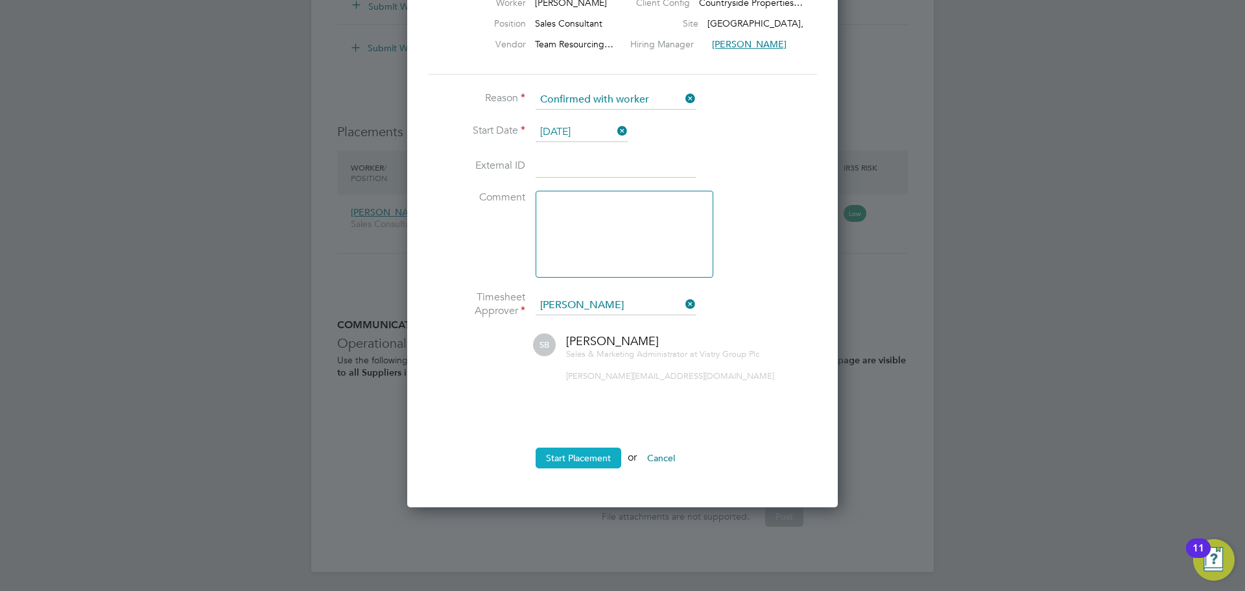
click at [589, 455] on button "Start Placement" at bounding box center [579, 458] width 86 height 21
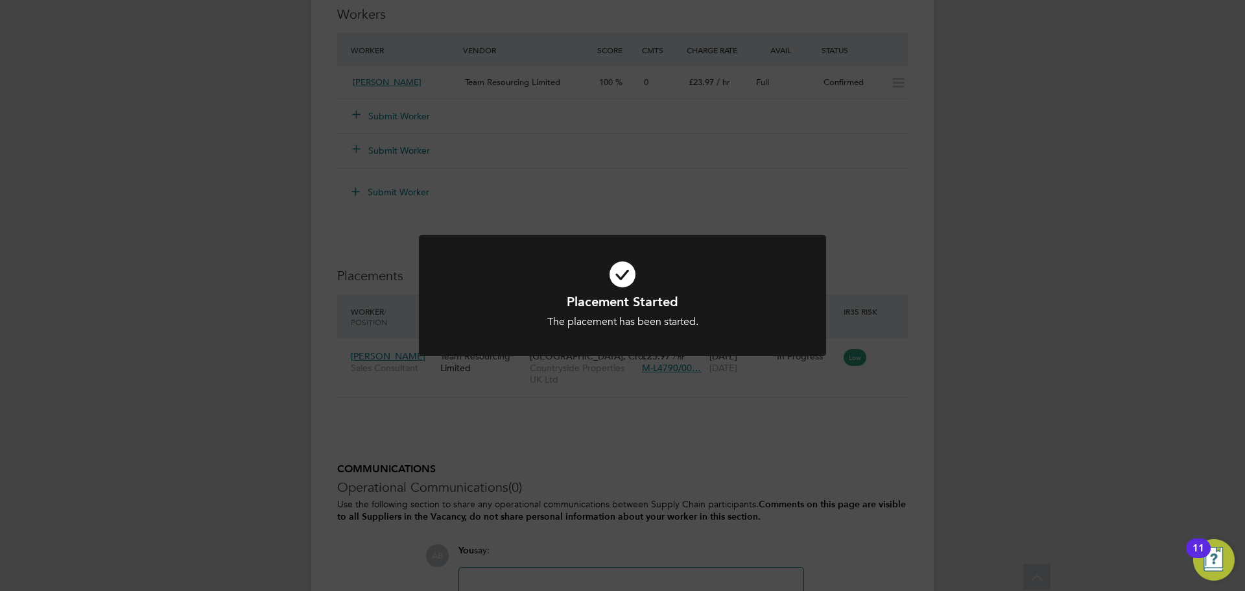
click at [628, 425] on div "Placement Started The placement has been started. Cancel Okay" at bounding box center [622, 295] width 1245 height 591
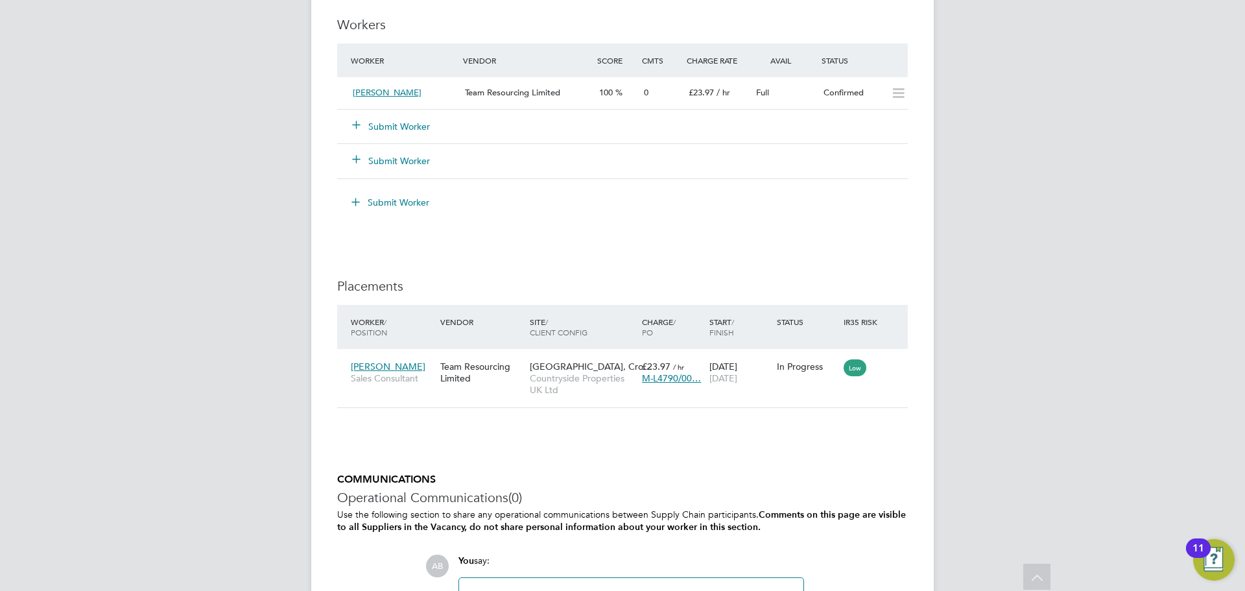
scroll to position [1038, 0]
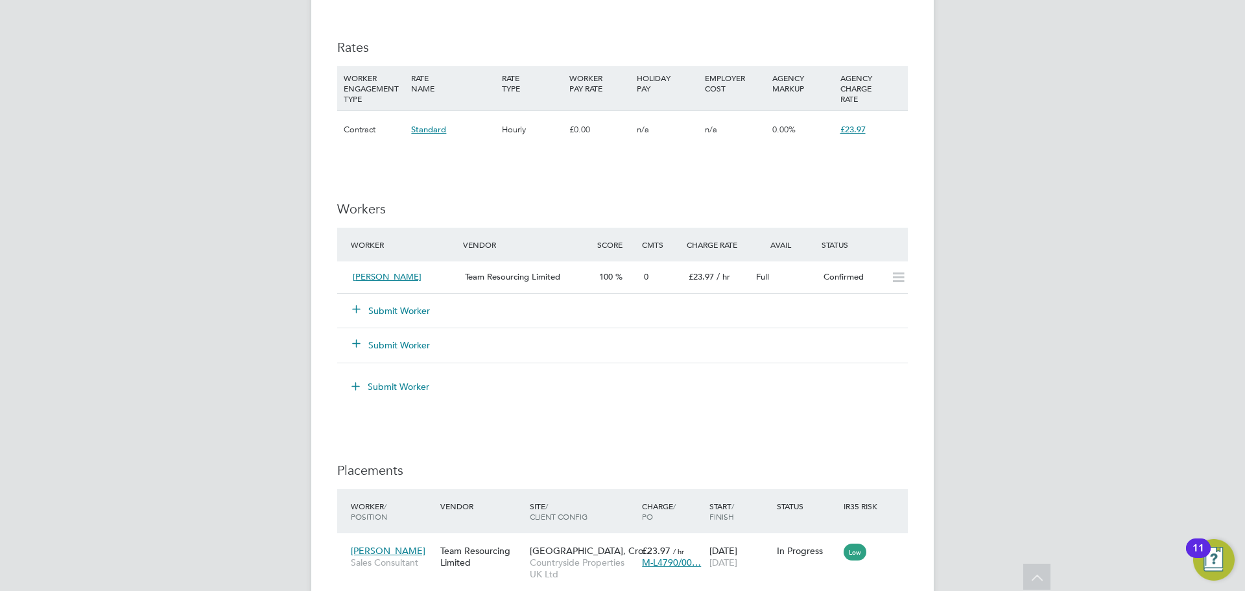
click at [382, 312] on button "Submit Worker" at bounding box center [392, 310] width 78 height 13
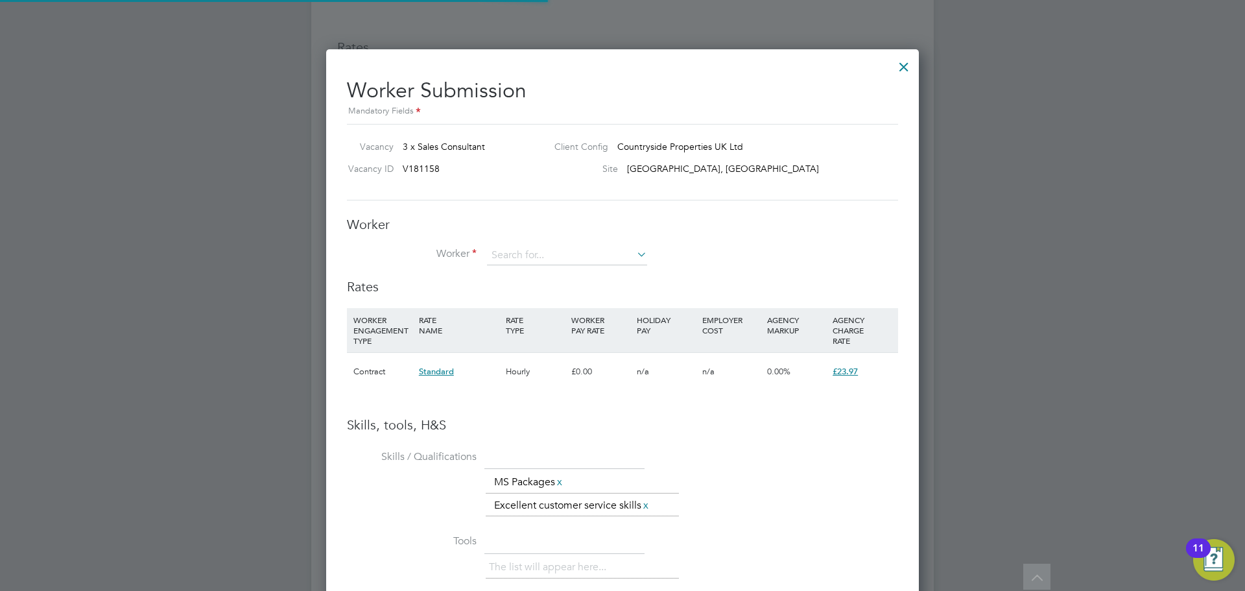
scroll to position [840, 593]
click at [496, 251] on input at bounding box center [567, 255] width 160 height 19
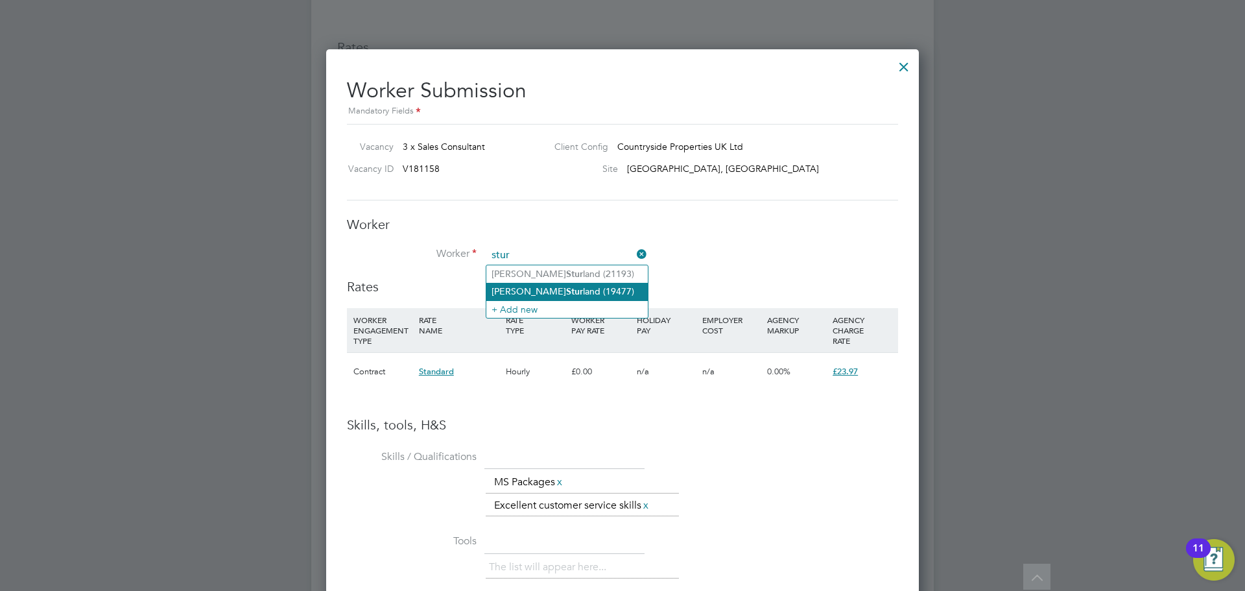
click at [533, 285] on li "Nick Stur land (19477)" at bounding box center [566, 292] width 161 height 18
type input "Nick Sturland (19477)"
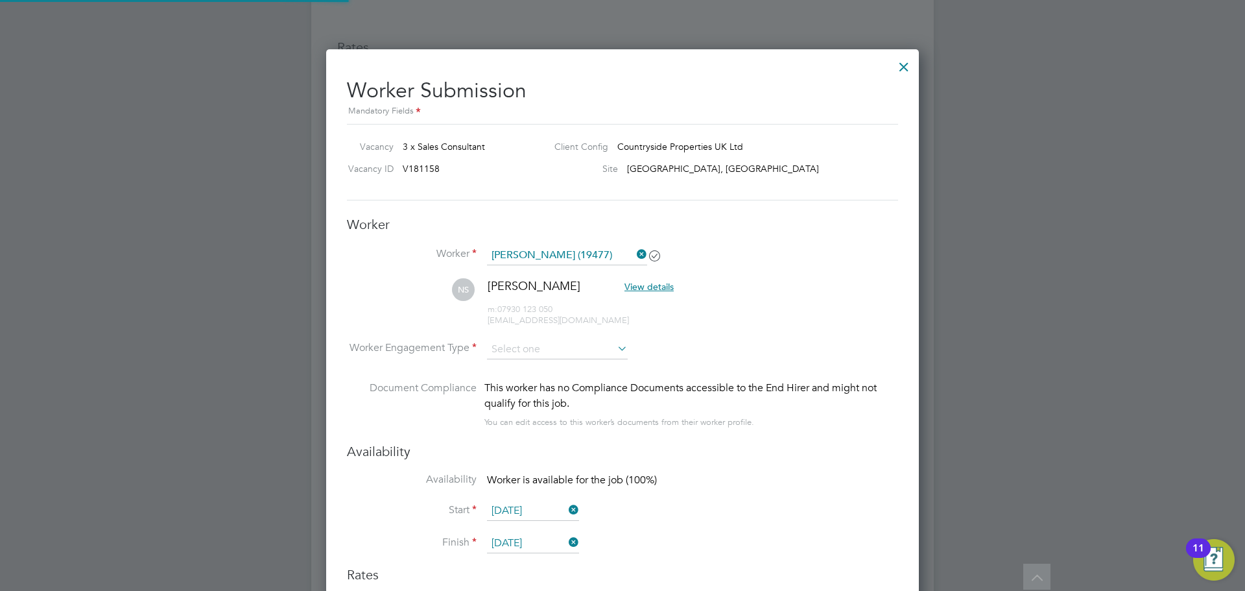
scroll to position [1127, 593]
type input "19 Sep 2025"
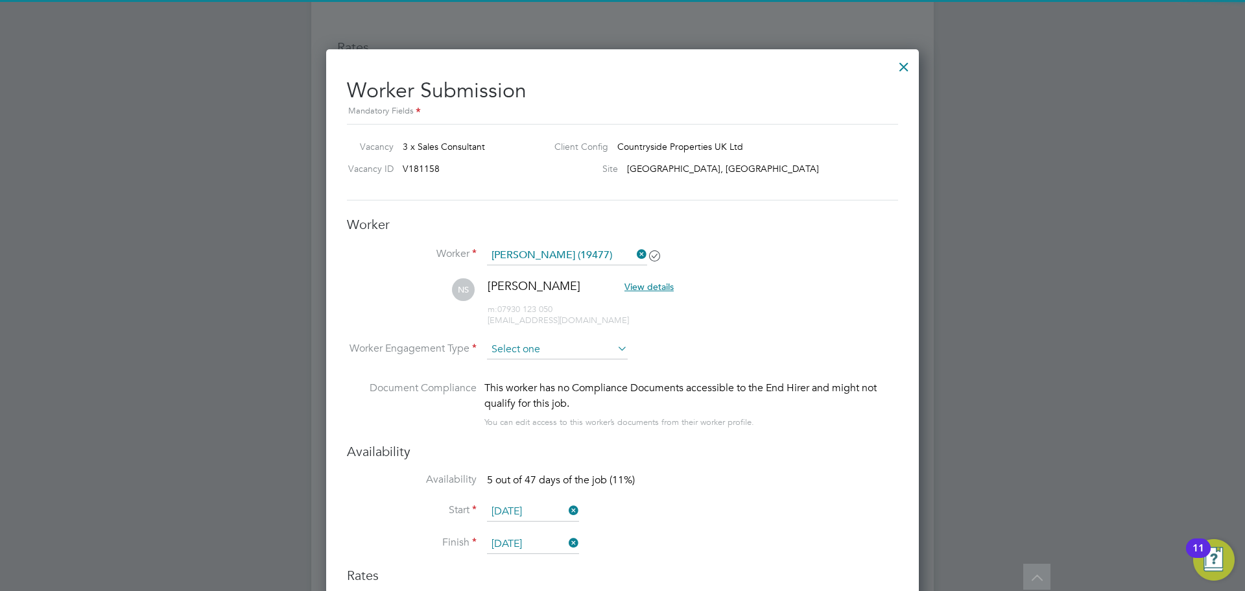
click at [512, 353] on input at bounding box center [557, 349] width 141 height 19
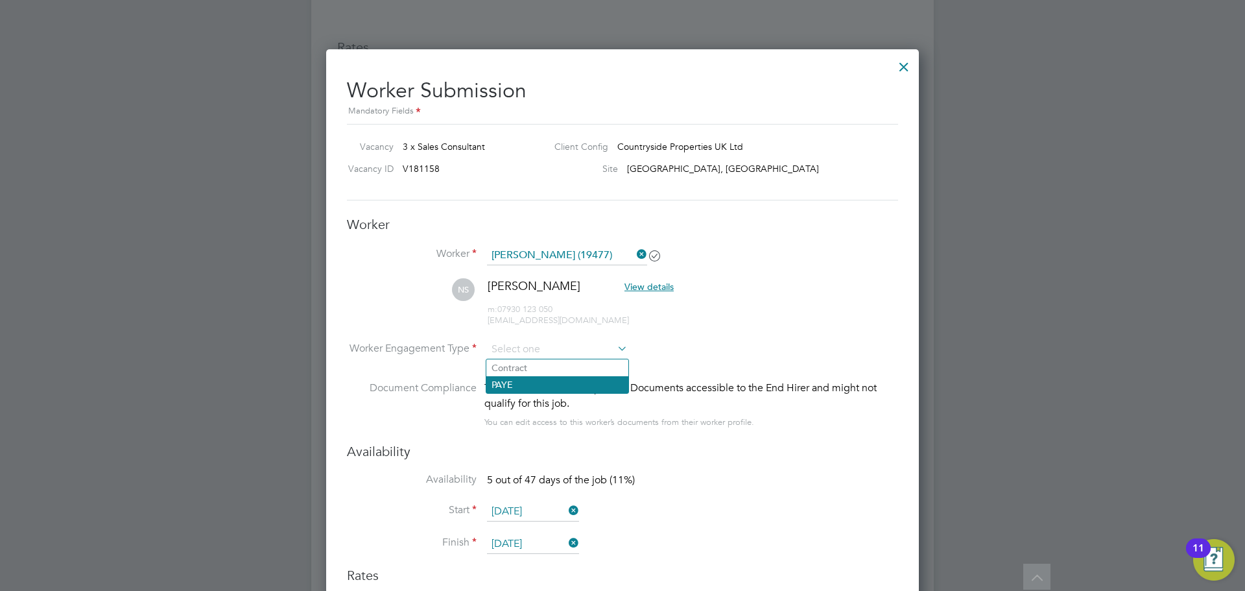
click at [512, 383] on li "PAYE" at bounding box center [557, 384] width 142 height 17
type input "PAYE"
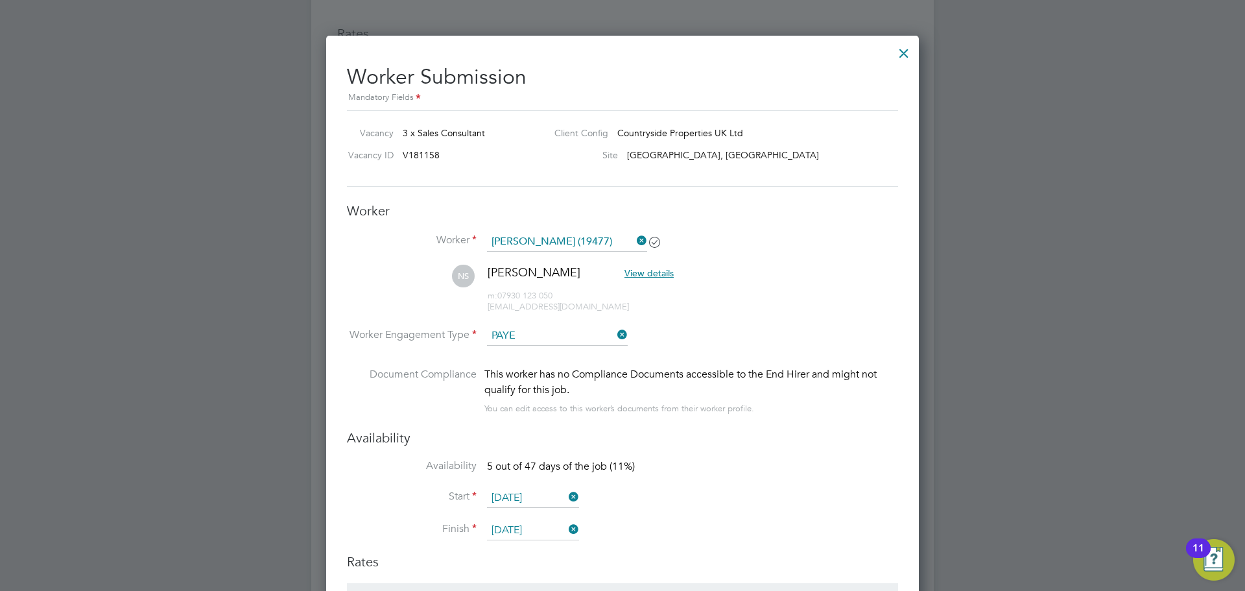
scroll to position [1232, 0]
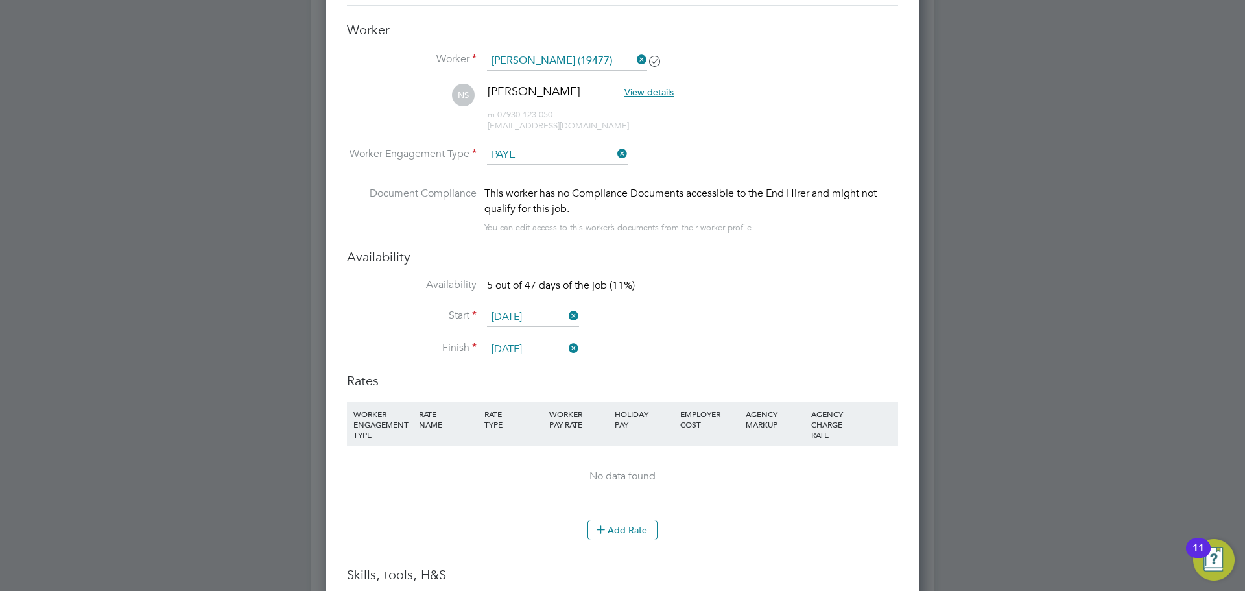
click at [546, 350] on input "19 Sep 2025" at bounding box center [533, 349] width 92 height 19
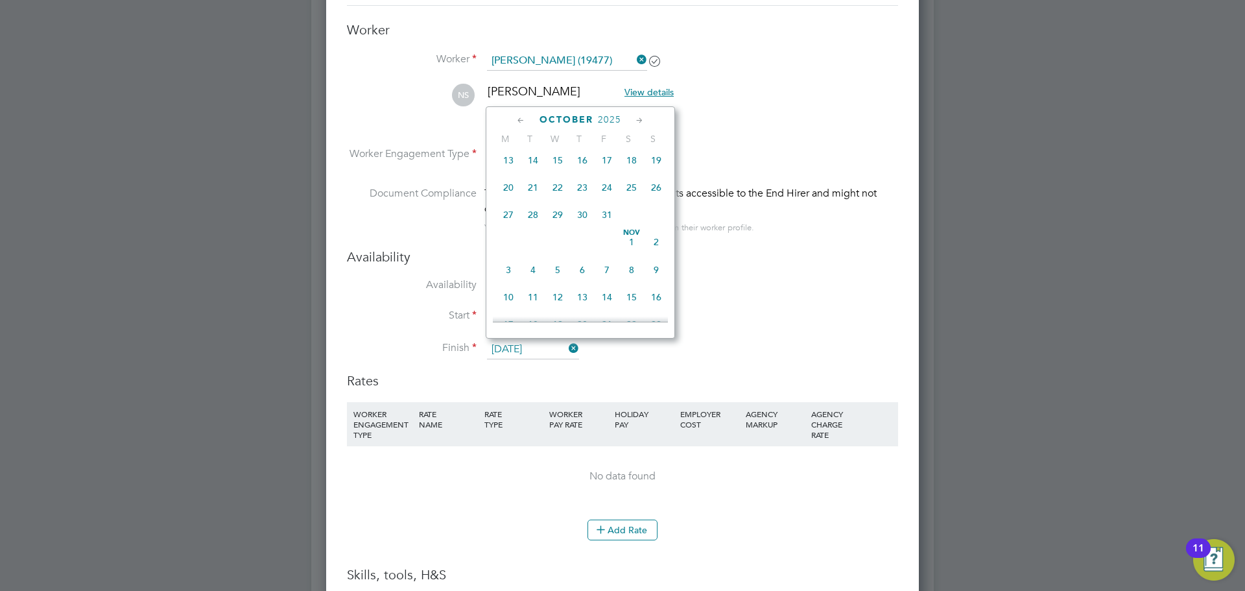
scroll to position [643, 0]
click at [612, 221] on span "31" at bounding box center [607, 209] width 25 height 25
type input "31 Oct 2025"
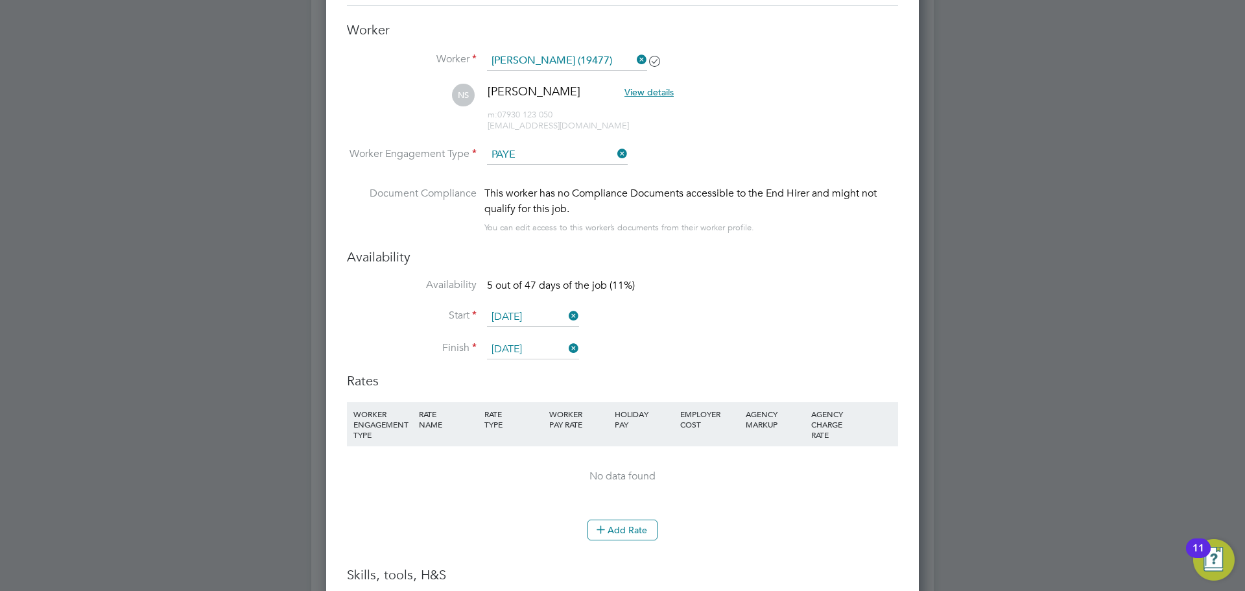
scroll to position [1557, 0]
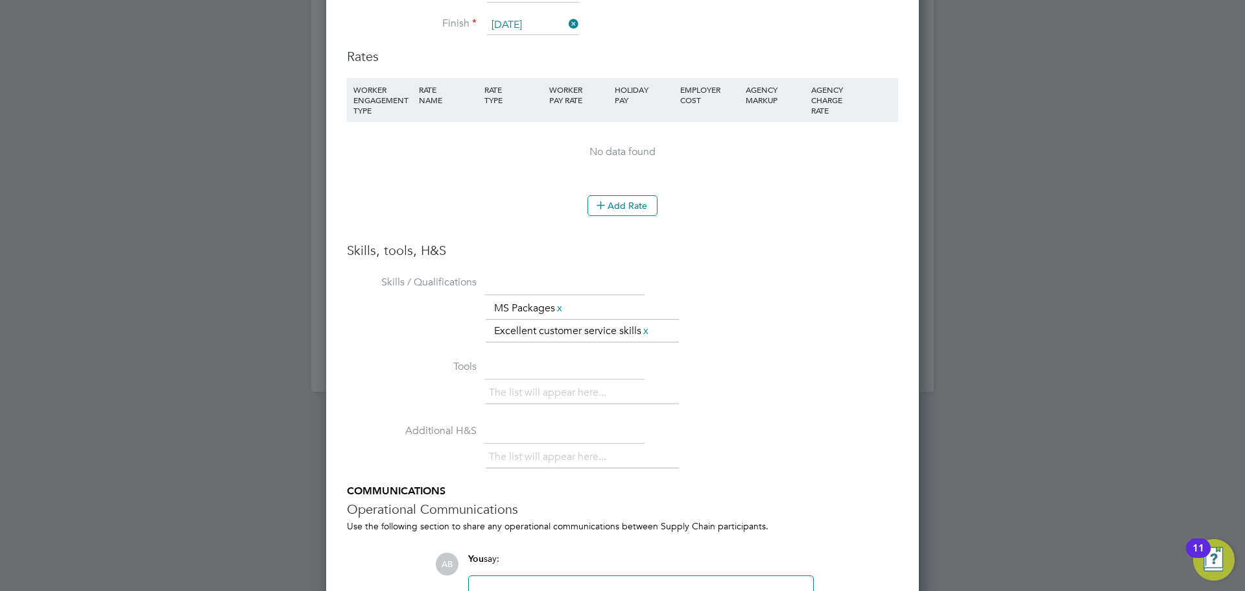
click at [631, 217] on li "Add Rate" at bounding box center [622, 212] width 551 height 34
click at [601, 215] on button "Add Rate" at bounding box center [623, 205] width 70 height 21
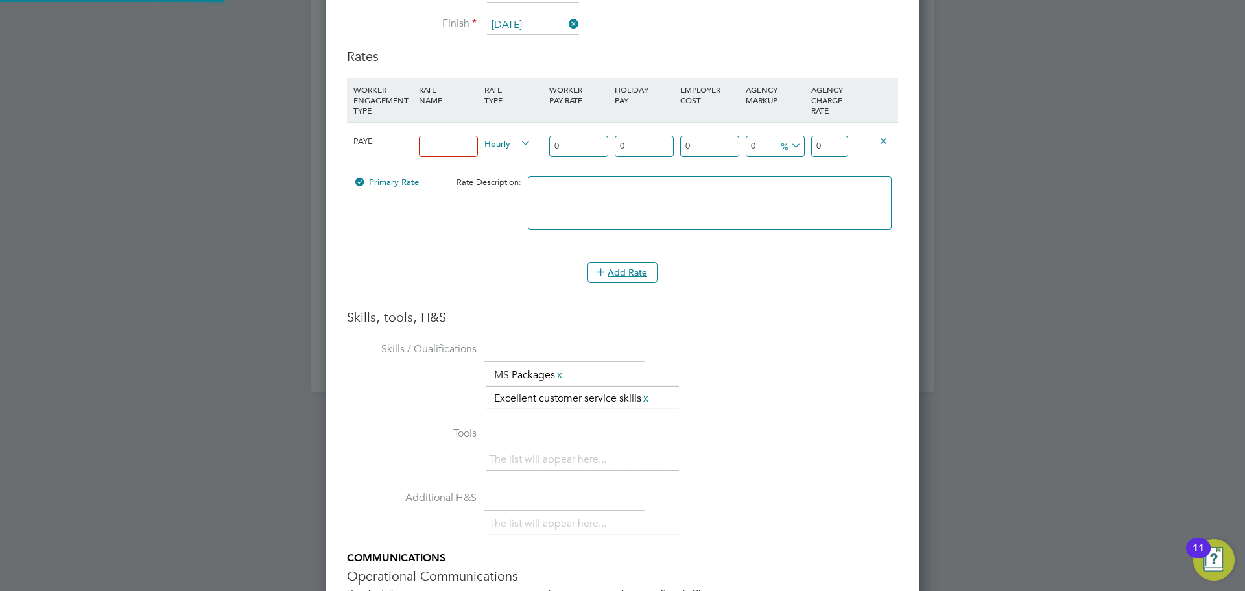
click at [439, 146] on input at bounding box center [448, 146] width 59 height 21
type input "14.90"
drag, startPoint x: 567, startPoint y: 147, endPoint x: 514, endPoint y: 147, distance: 53.8
click at [514, 147] on div "PAYE 14.90 Hourly 0 0 n/a 0 n/a 0 0 % 0" at bounding box center [622, 146] width 551 height 48
type input "1"
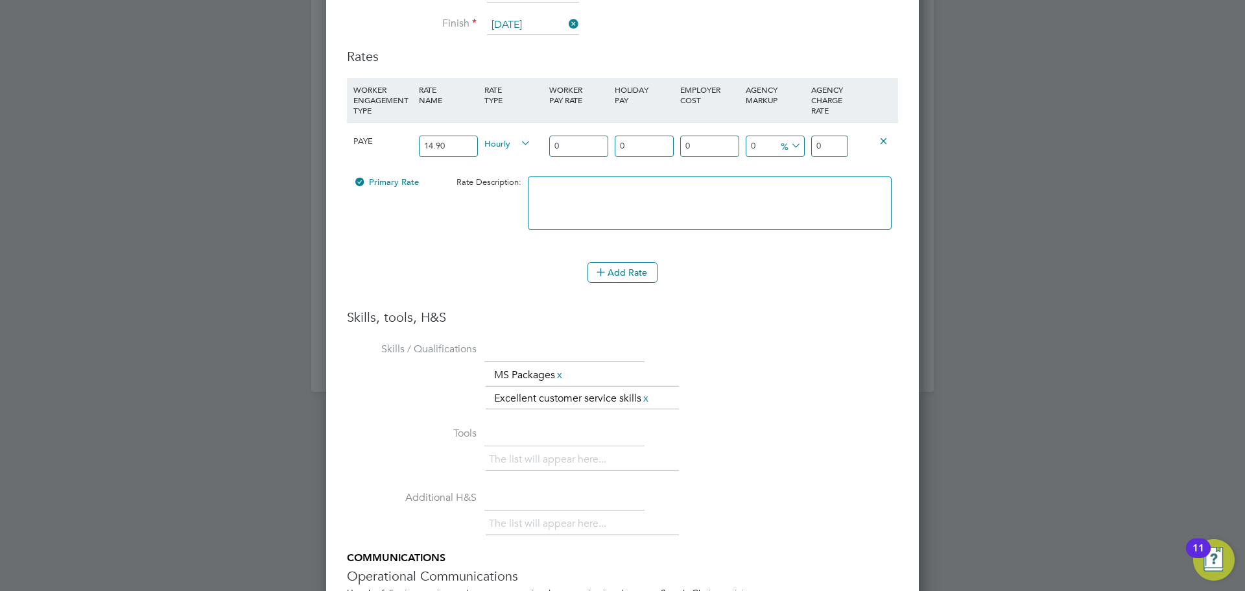
type input "1"
type input "14"
type input "14.9"
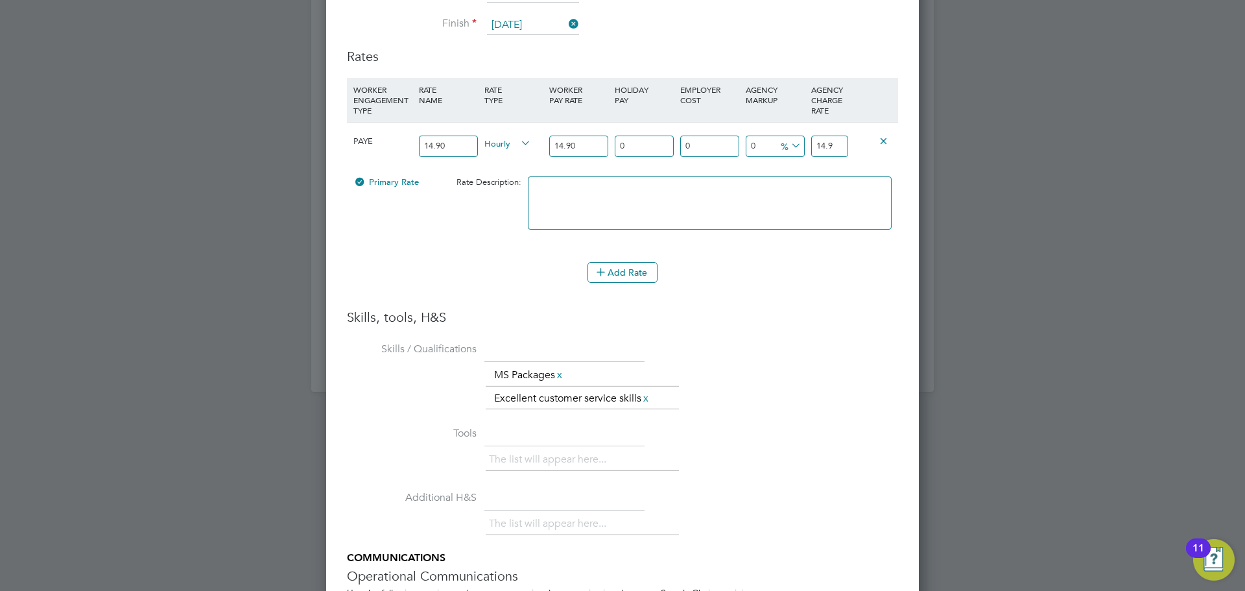
type input "14.90"
type input "1"
type input "15.049"
type input "12"
type input "16.688"
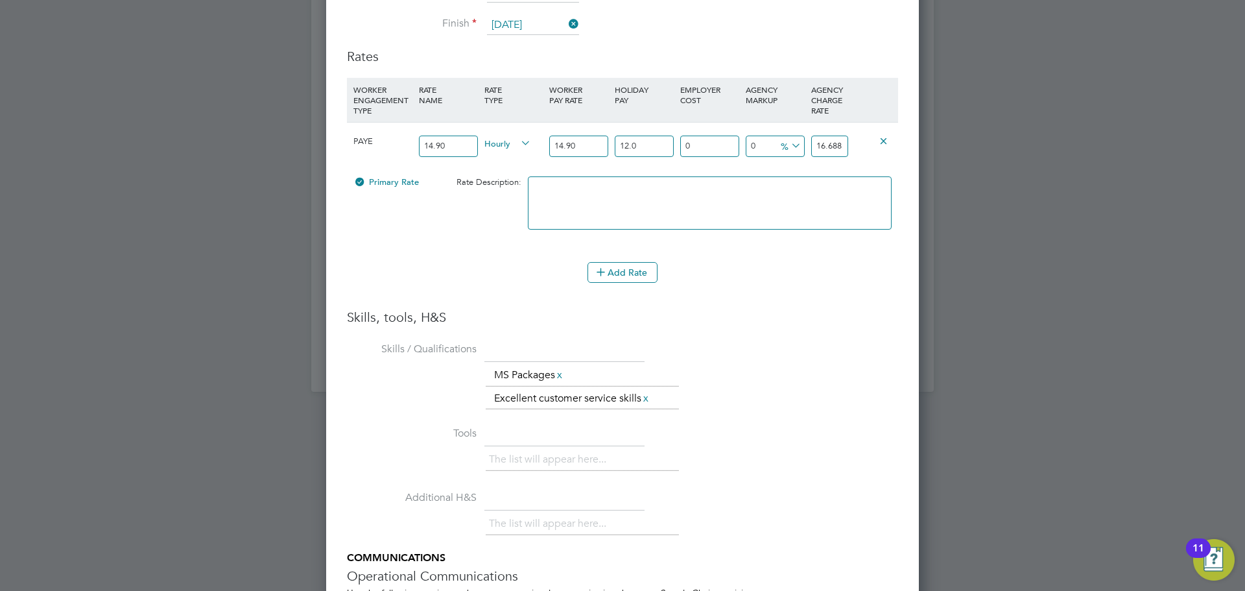
type input "12.07"
type input "16.69843"
type input "12.07"
type input "1"
type input "16.8654143"
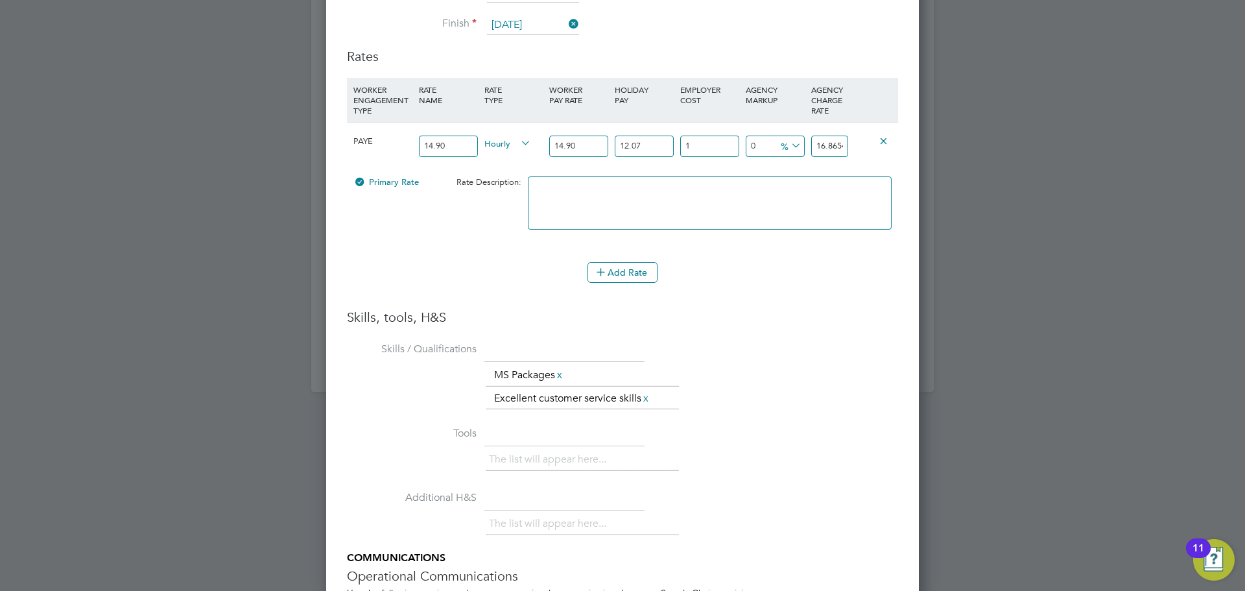
type input "18"
type input "19.7041474"
type input "18.5"
type input "19.78763955"
type input "18.5"
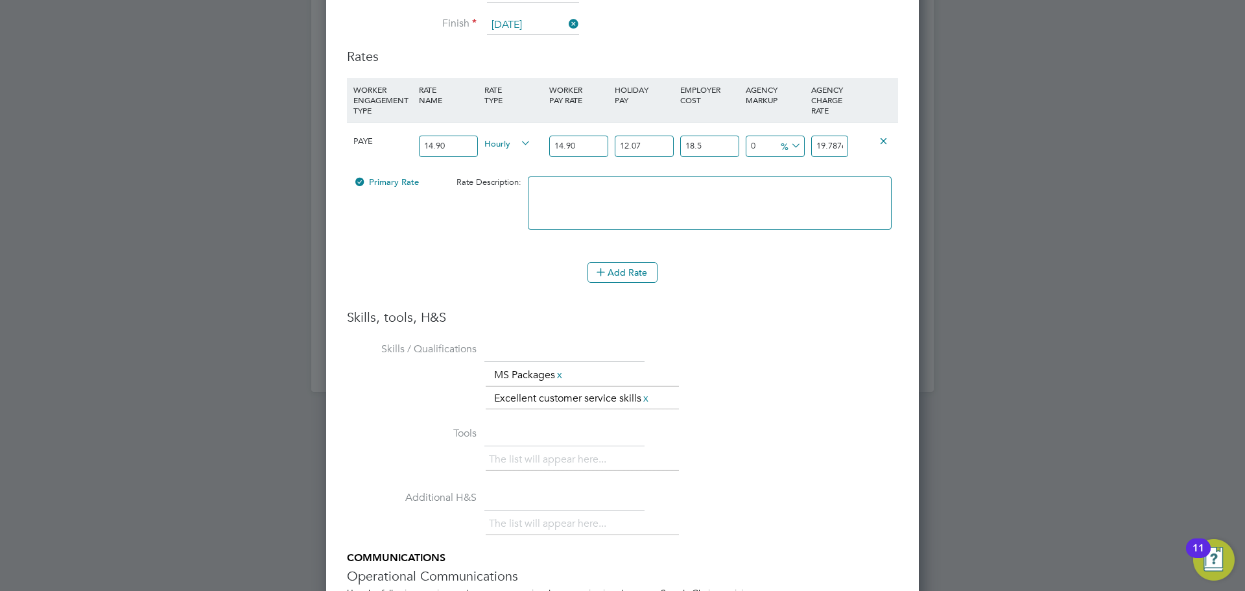
click at [789, 143] on icon at bounding box center [789, 146] width 0 height 18
click at [777, 174] on li "£" at bounding box center [791, 177] width 31 height 17
drag, startPoint x: 825, startPoint y: 145, endPoint x: 872, endPoint y: 149, distance: 47.6
click at [872, 149] on div "PAYE 14.90 Hourly 14.90 12.07 n/a 18.5 n/a 0 0 £ 19.78763955" at bounding box center [622, 146] width 551 height 48
type input "-17.78763955"
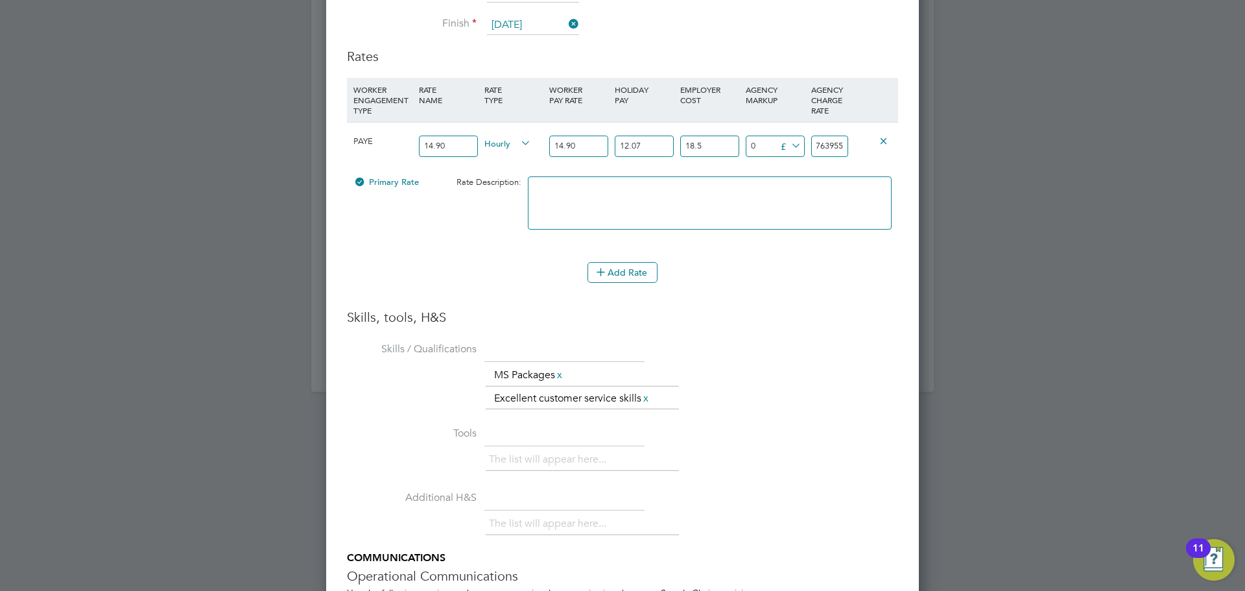
type input "2"
type input "3.21236045"
type input "23"
type input "4.11236045"
type input "23.9"
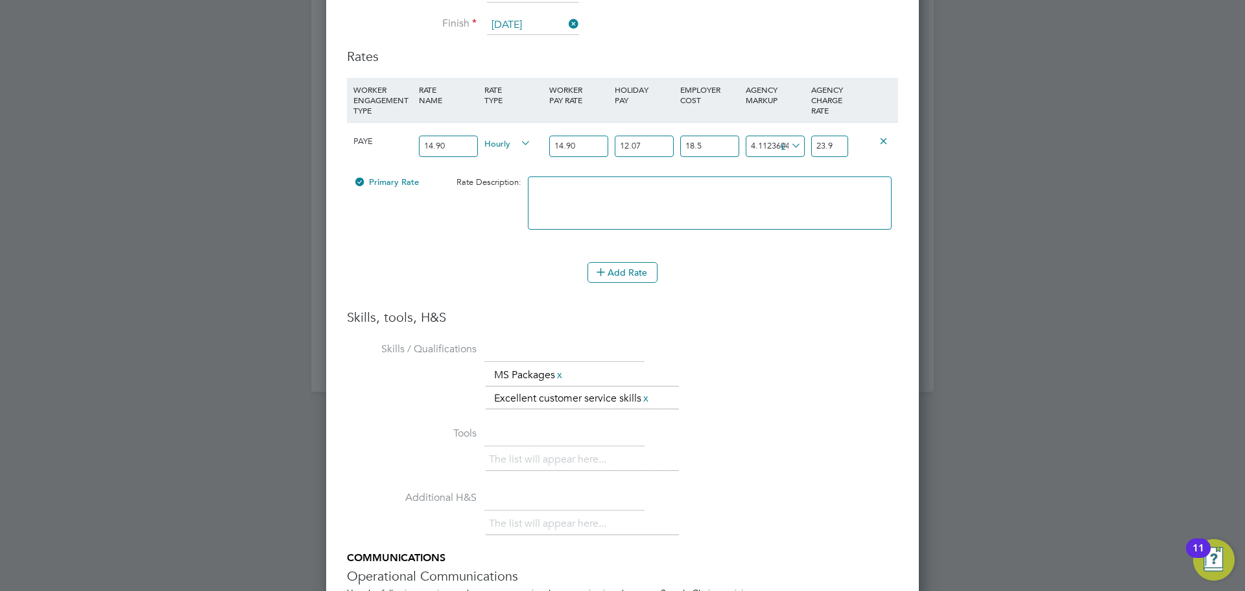
type input "4.18236045"
type input "23.97"
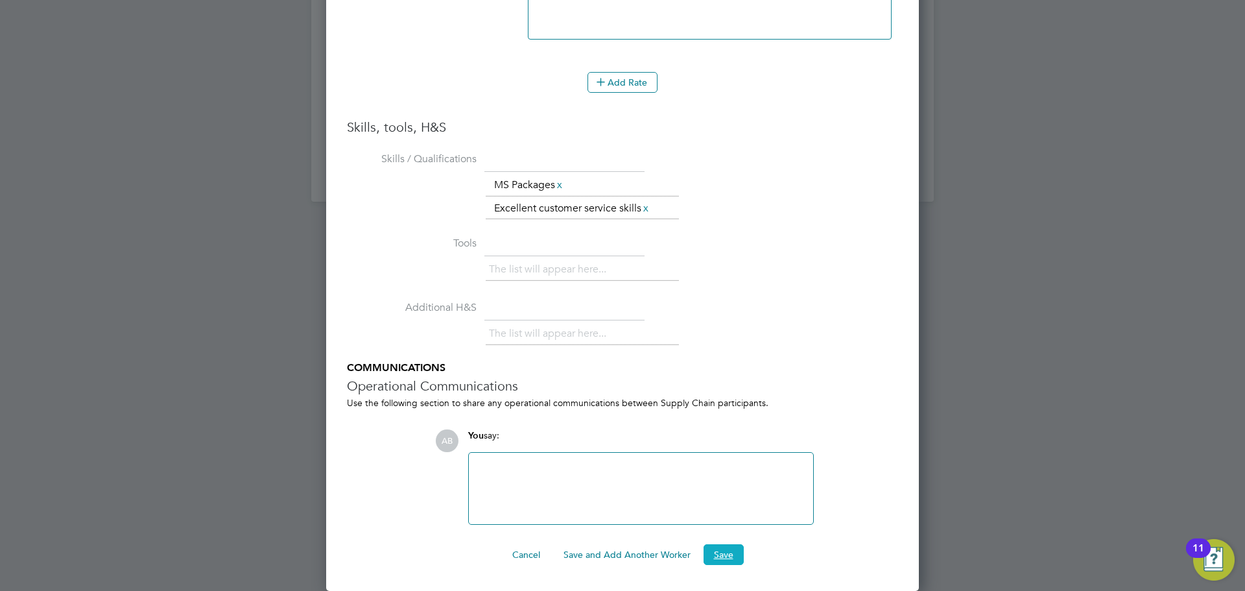
click at [715, 555] on button "Save" at bounding box center [724, 554] width 40 height 21
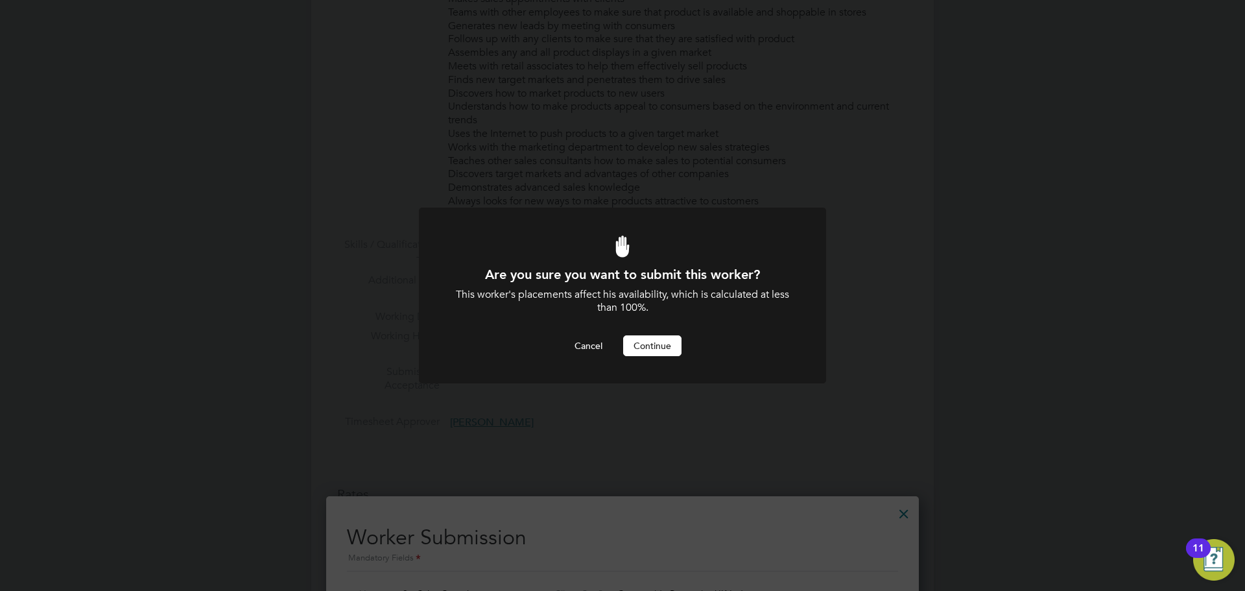
click at [660, 340] on button "Continue" at bounding box center [652, 345] width 58 height 21
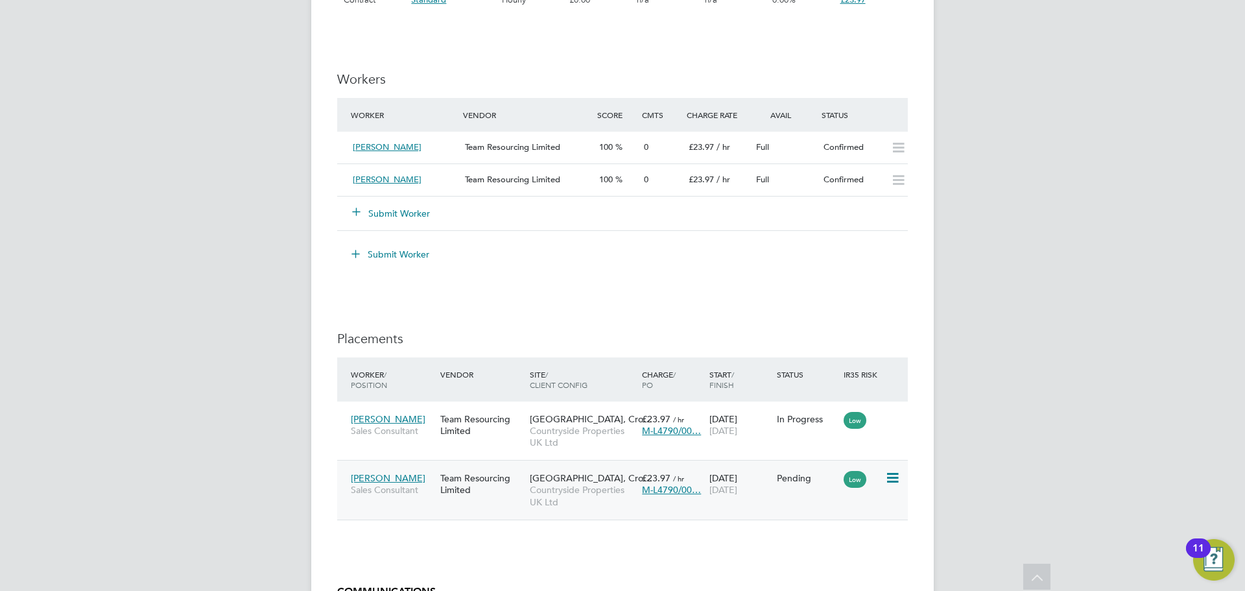
click at [896, 477] on icon at bounding box center [891, 478] width 13 height 16
click at [836, 556] on li "Start" at bounding box center [853, 558] width 92 height 18
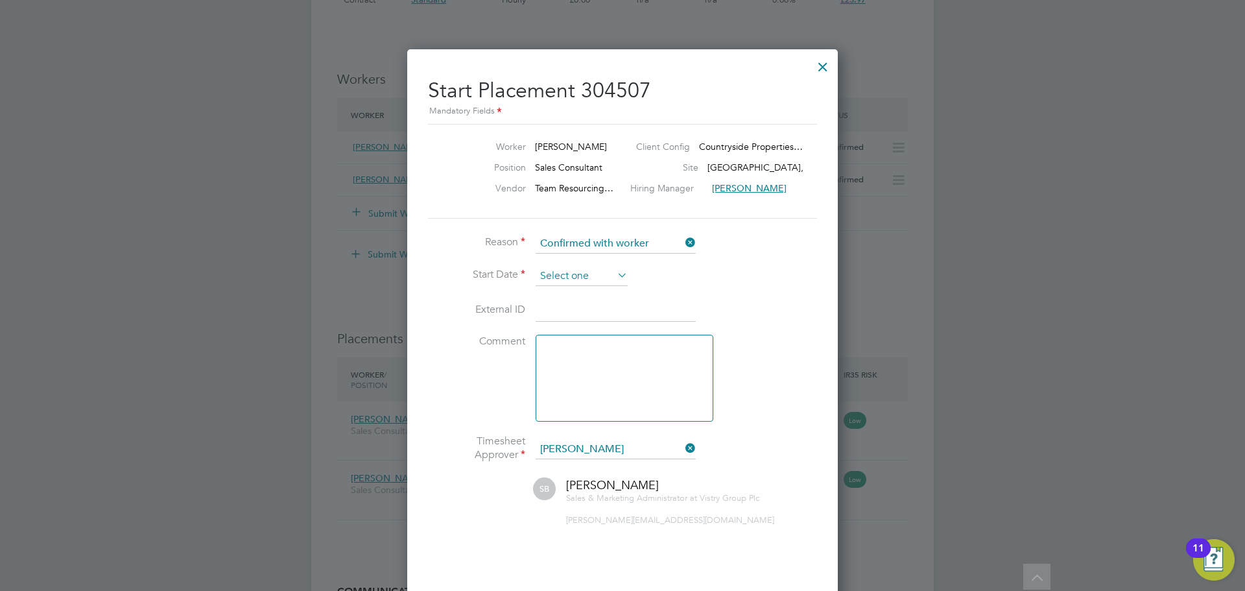
click at [601, 269] on input at bounding box center [582, 276] width 92 height 19
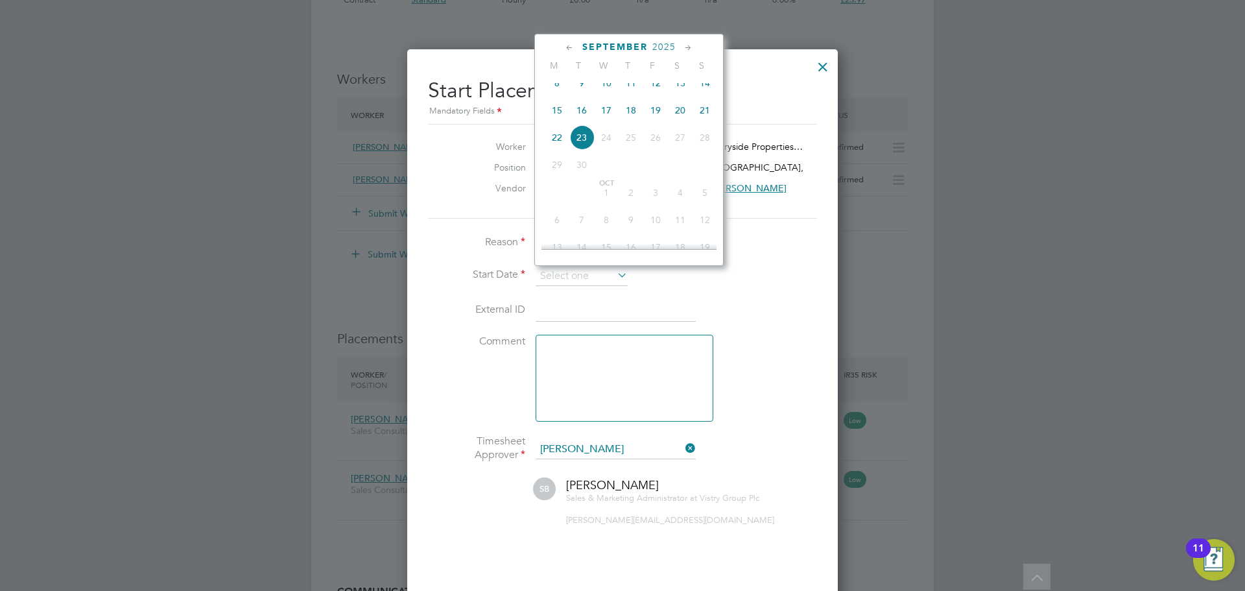
click at [560, 119] on span "15" at bounding box center [557, 110] width 25 height 25
type input "[DATE]"
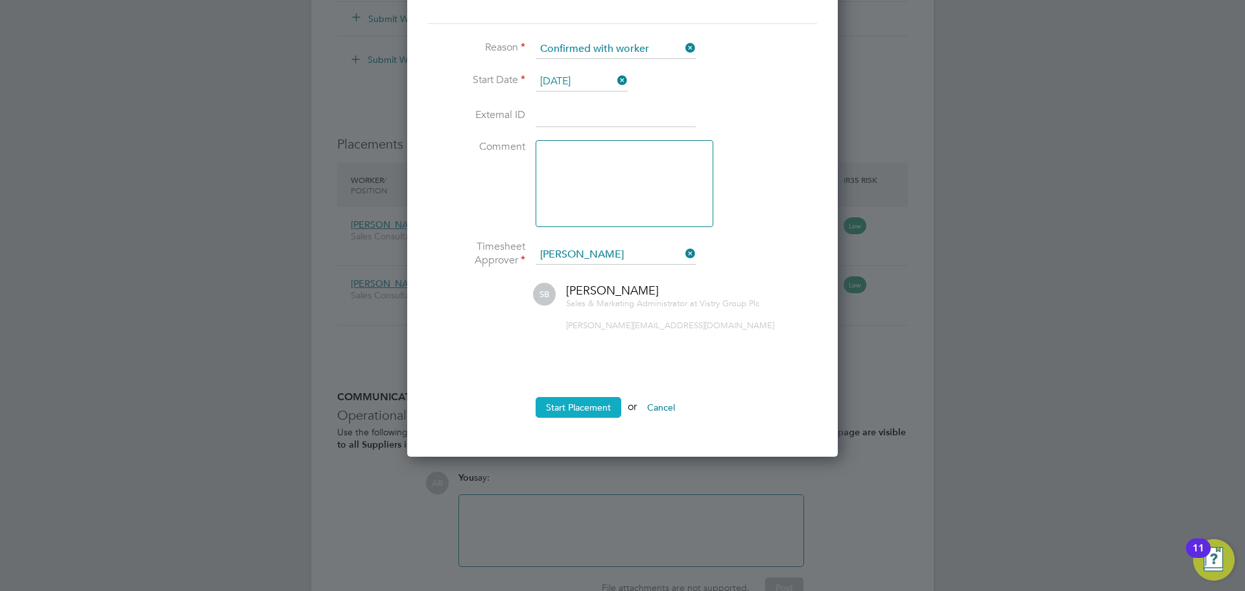
click at [597, 403] on button "Start Placement" at bounding box center [579, 407] width 86 height 21
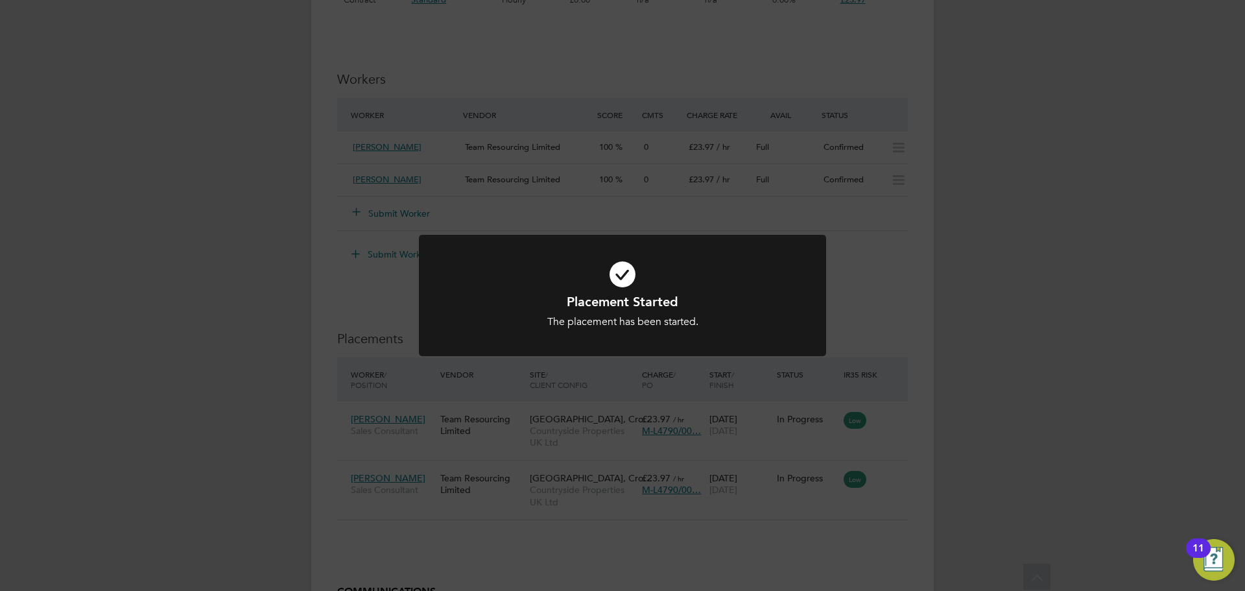
click at [870, 263] on div "Placement Started The placement has been started. Cancel Okay" at bounding box center [622, 295] width 1245 height 591
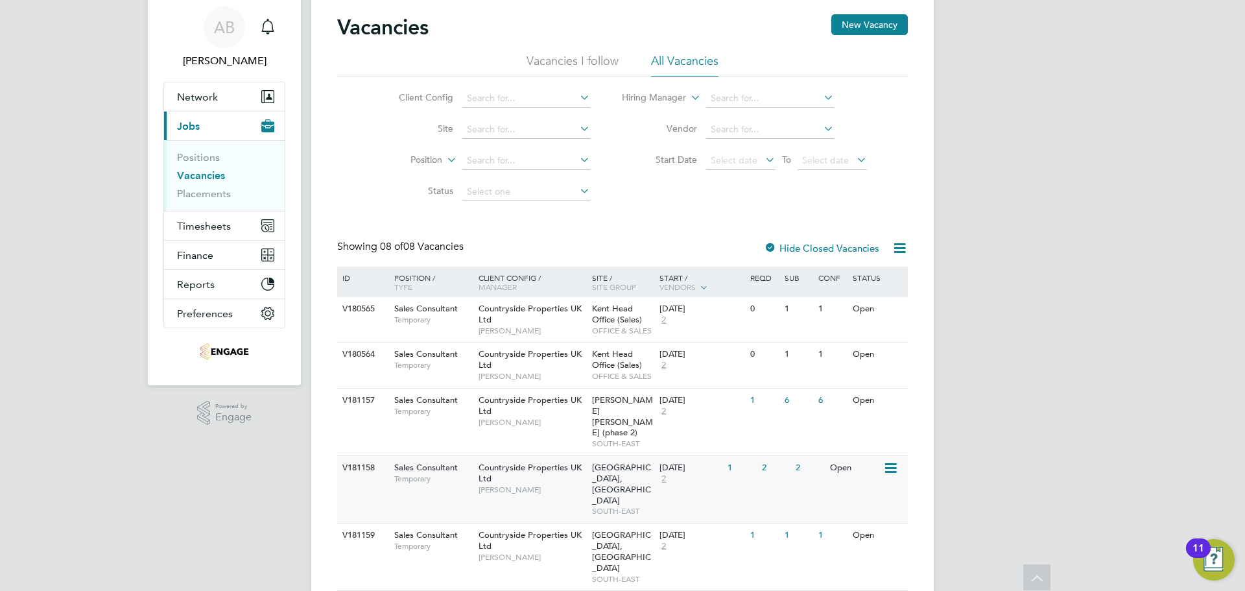
scroll to position [42, 0]
click at [771, 246] on div at bounding box center [770, 249] width 13 height 13
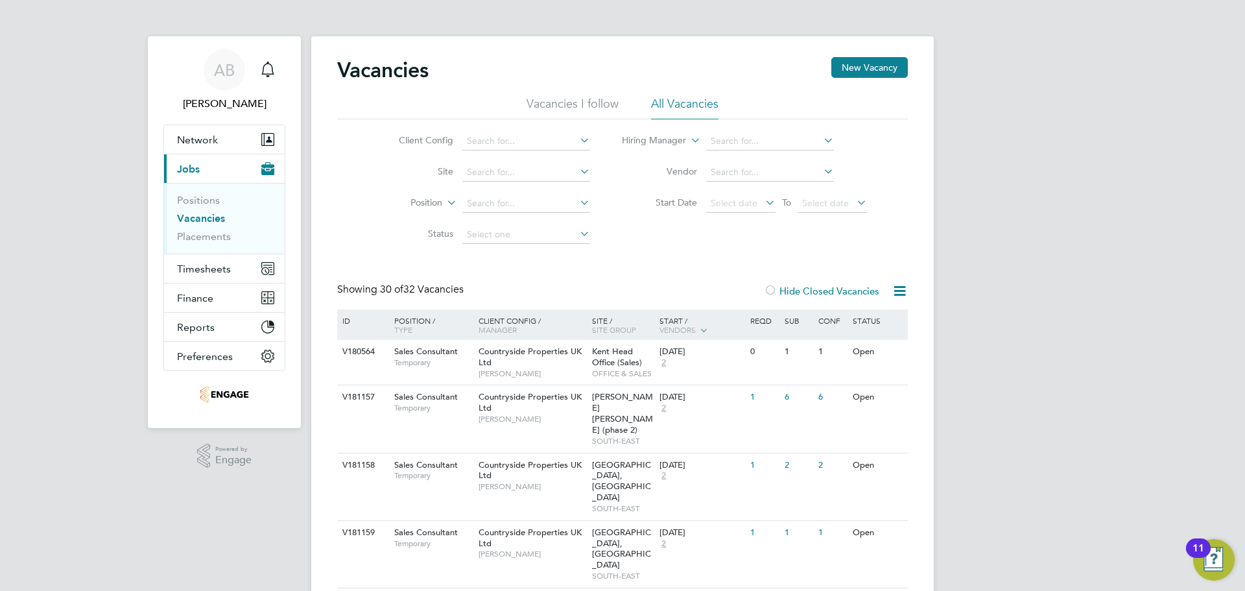
click at [770, 291] on div at bounding box center [770, 291] width 13 height 13
